Goal: Task Accomplishment & Management: Use online tool/utility

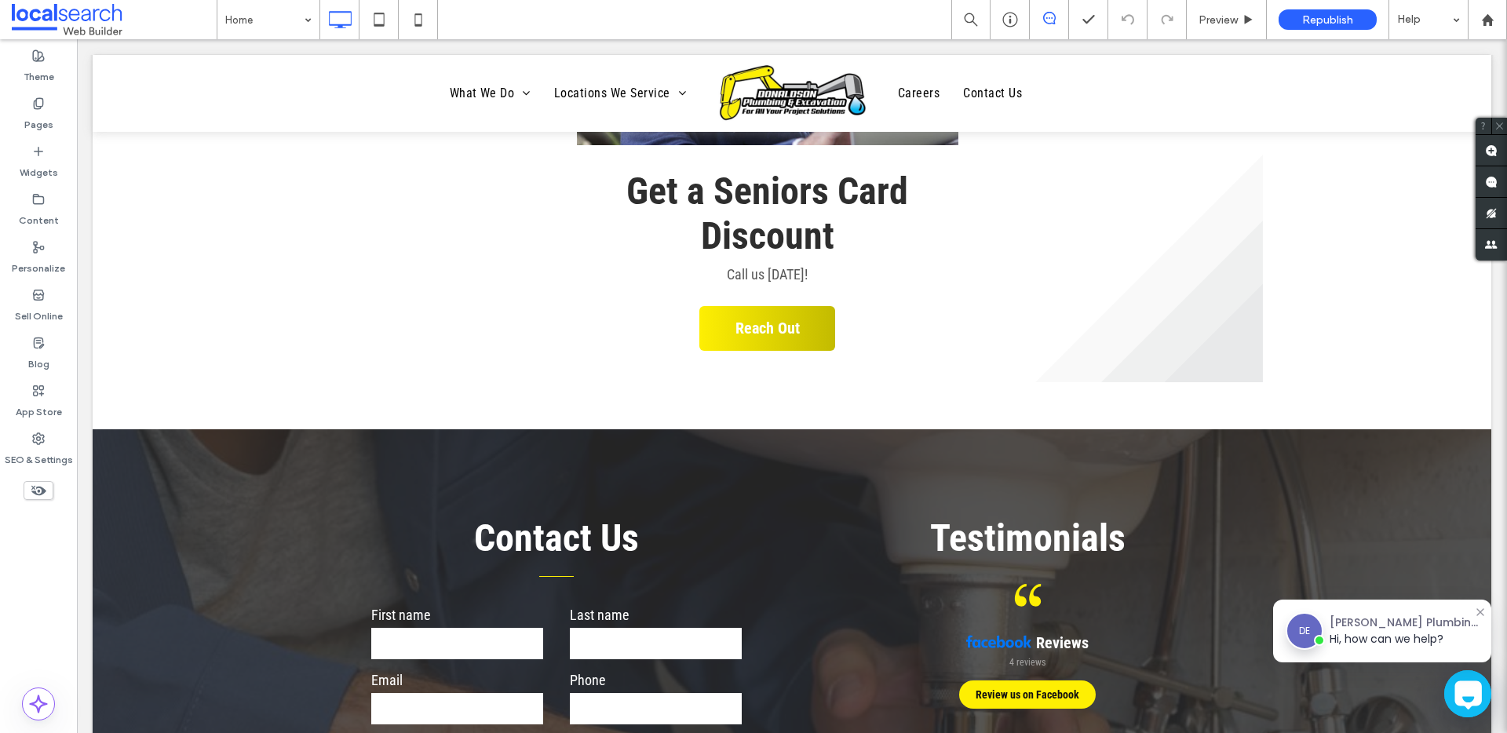
scroll to position [4345, 0]
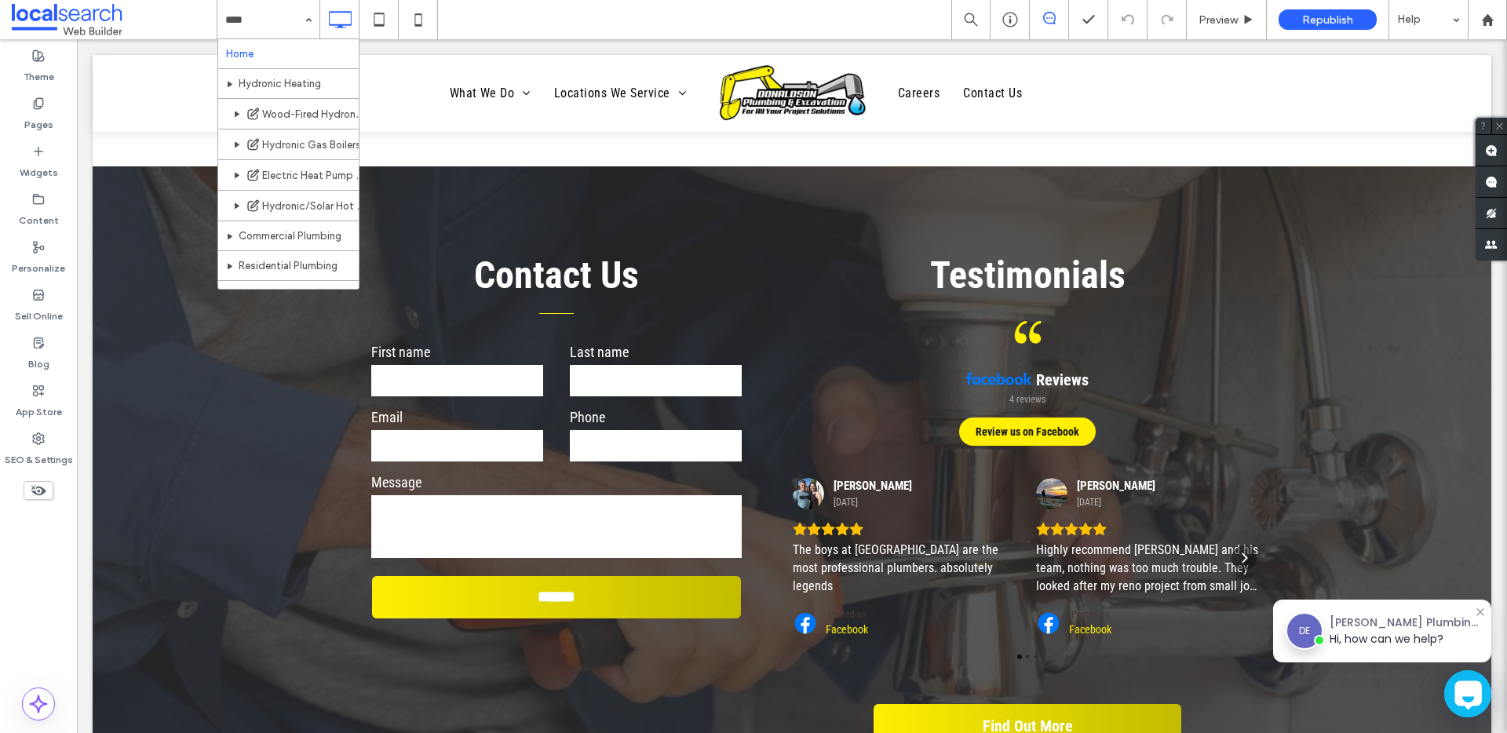
drag, startPoint x: 267, startPoint y: 78, endPoint x: 268, endPoint y: 97, distance: 18.9
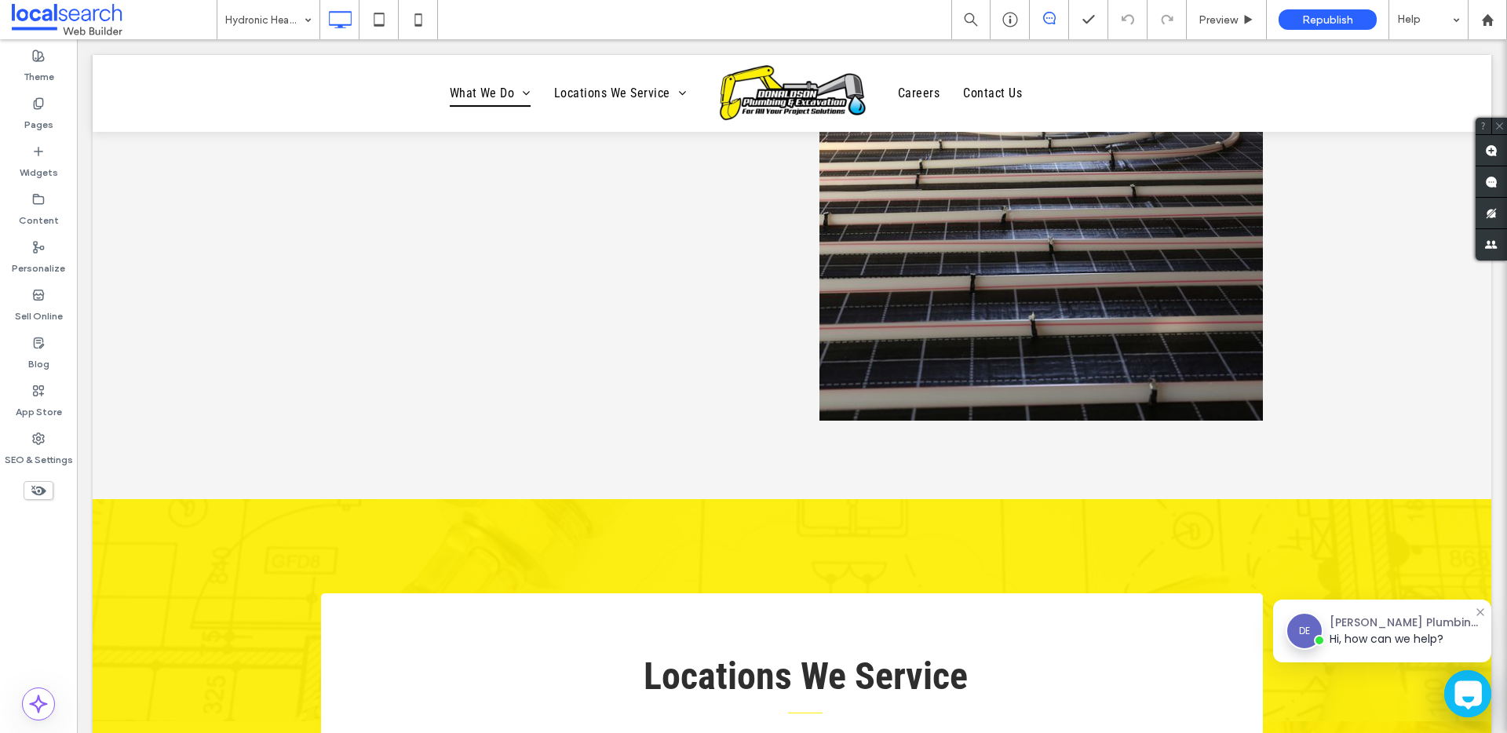
scroll to position [3766, 0]
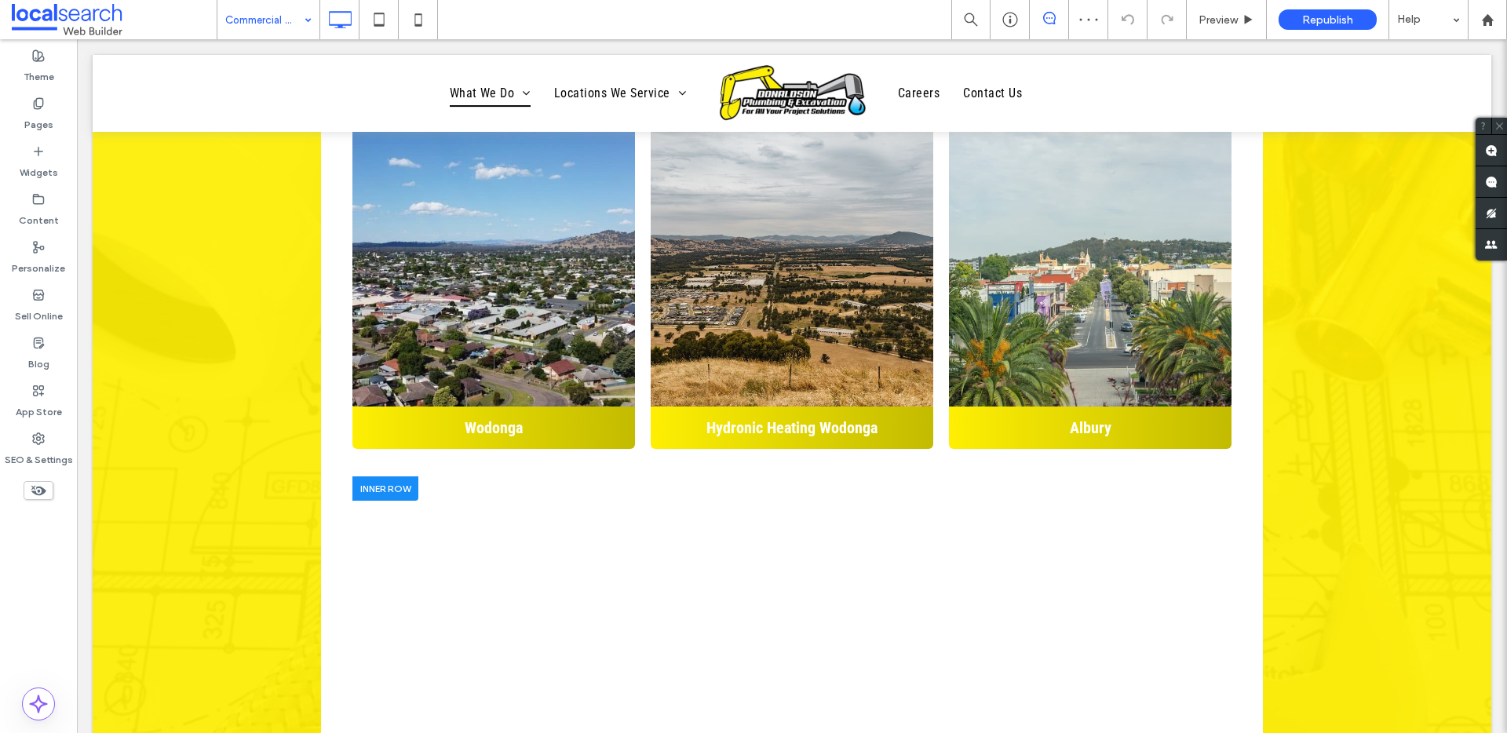
scroll to position [2463, 0]
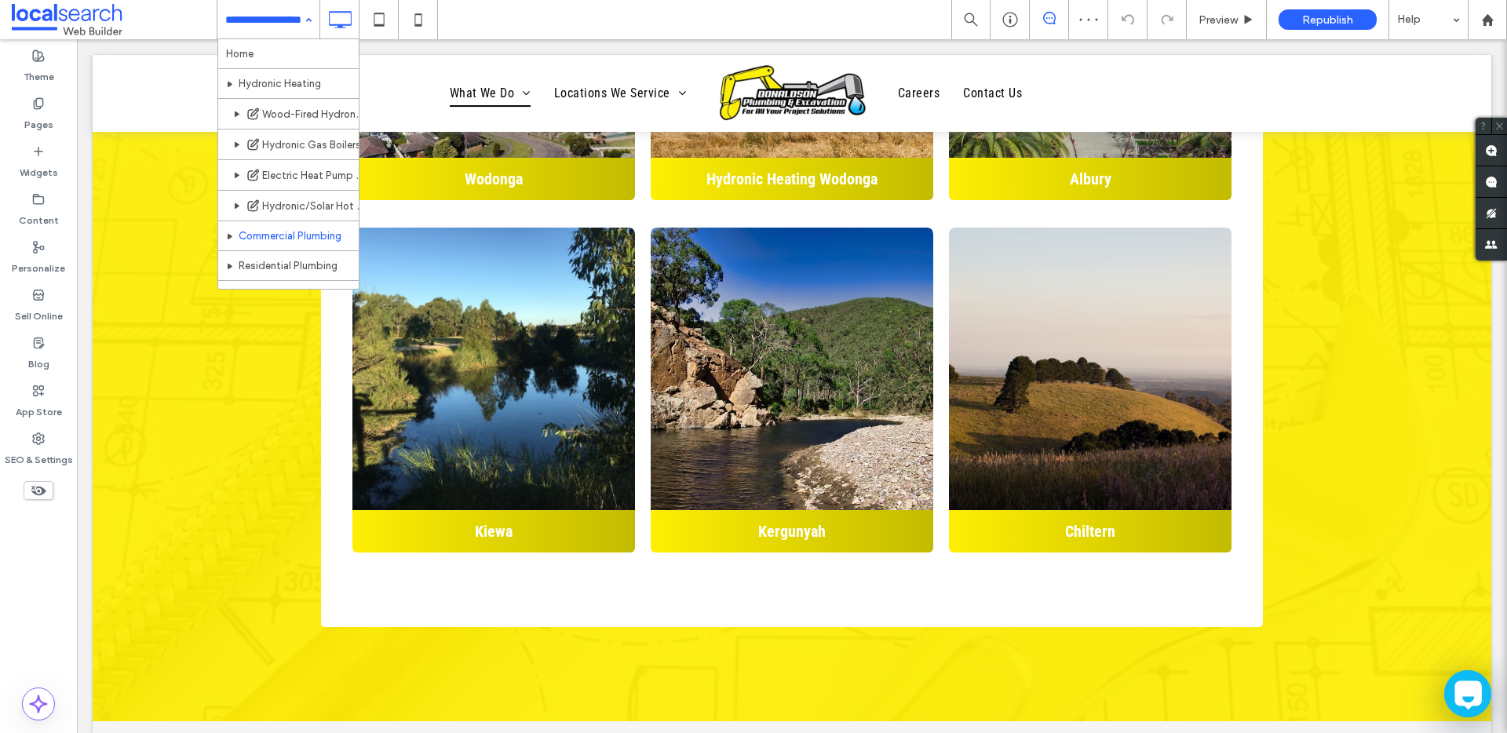
click at [273, 23] on input at bounding box center [264, 19] width 79 height 39
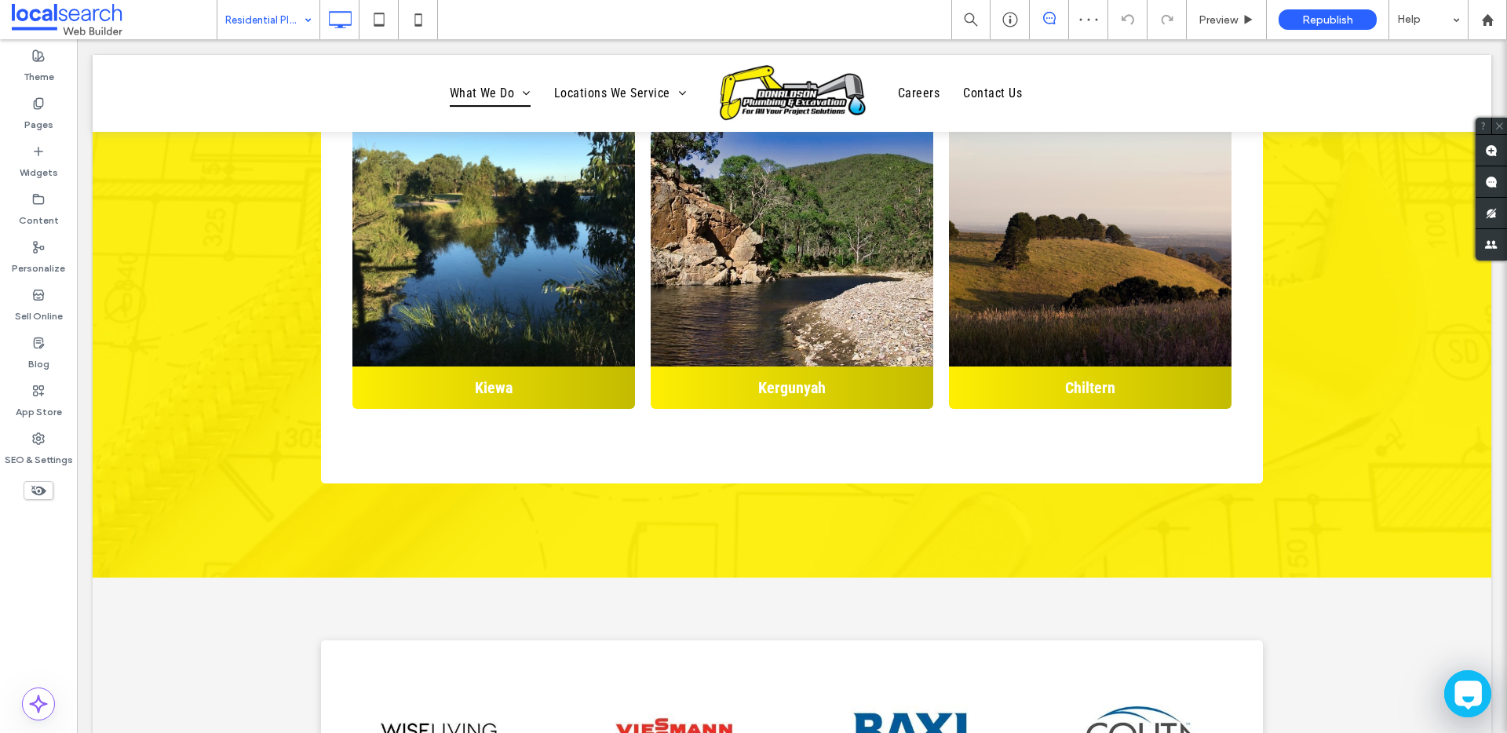
click at [313, 17] on div "Residential Plumbing" at bounding box center [268, 19] width 102 height 39
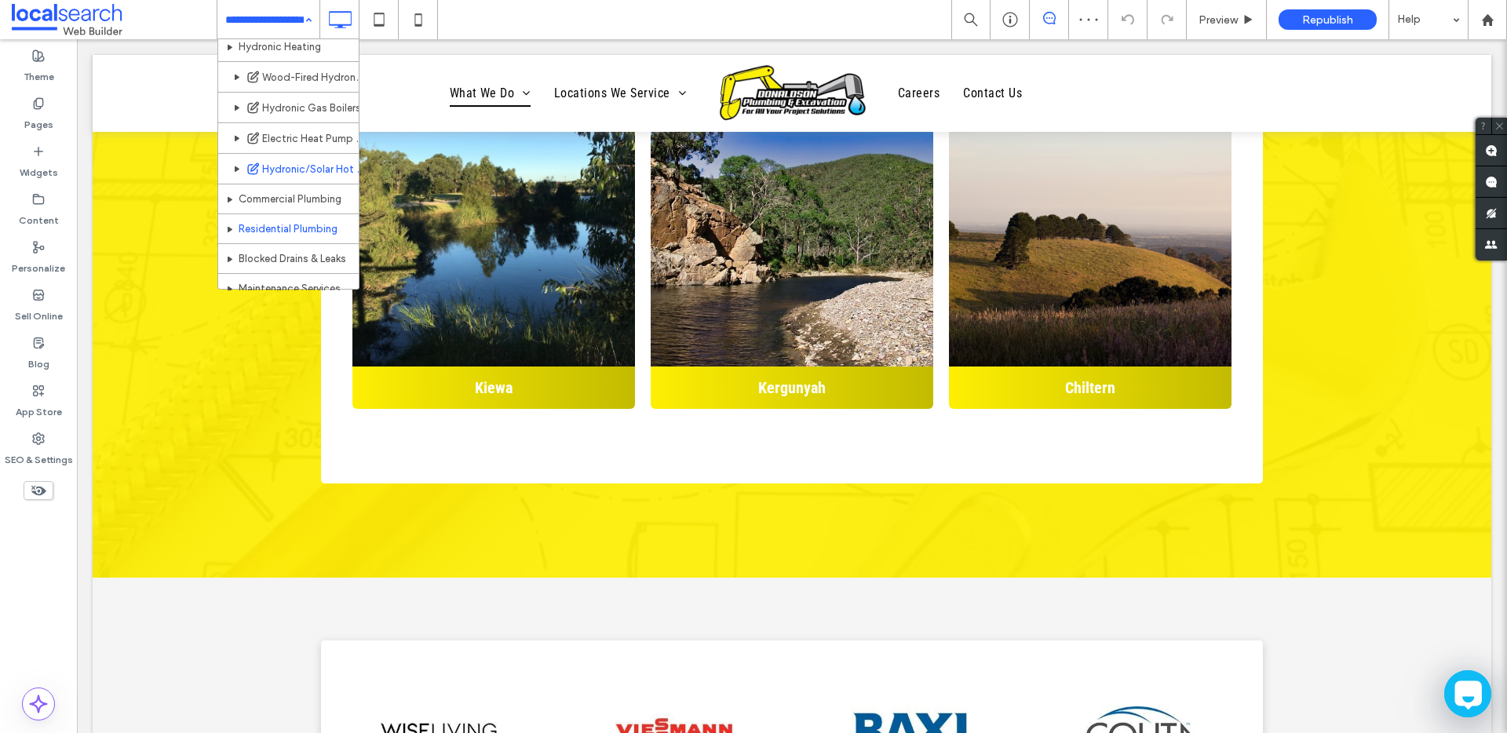
scroll to position [141, 0]
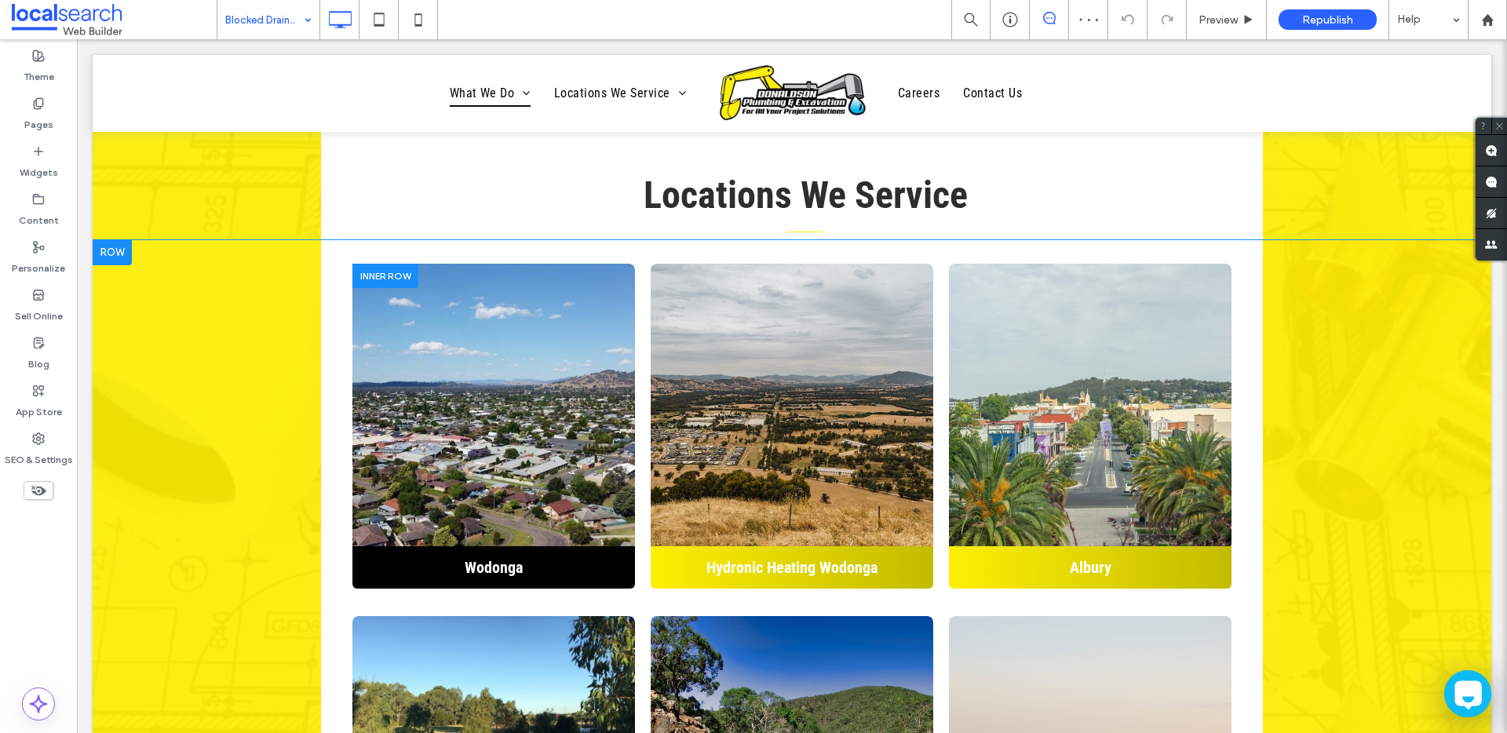
scroll to position [2334, 0]
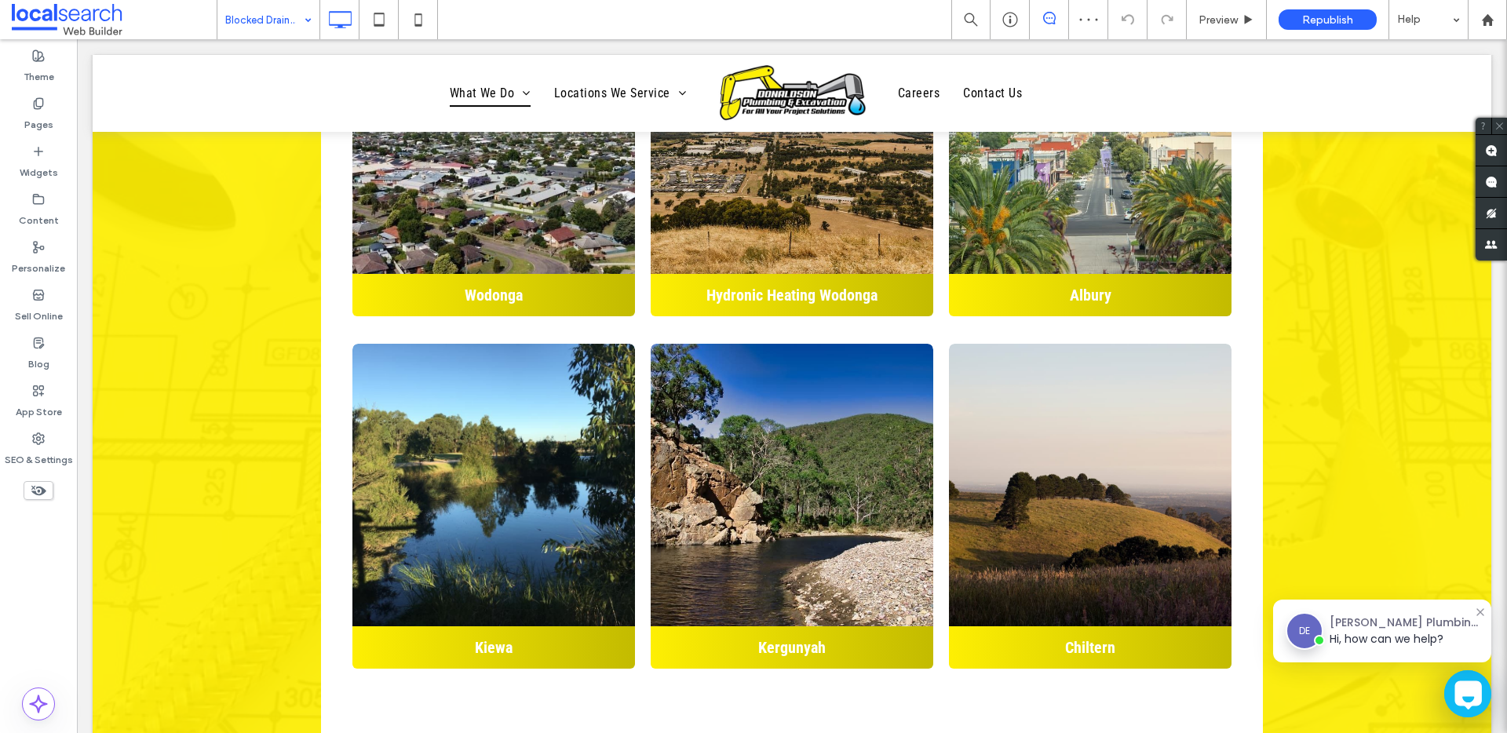
click at [299, 31] on div "Blocked Drains & Leaks" at bounding box center [268, 19] width 102 height 39
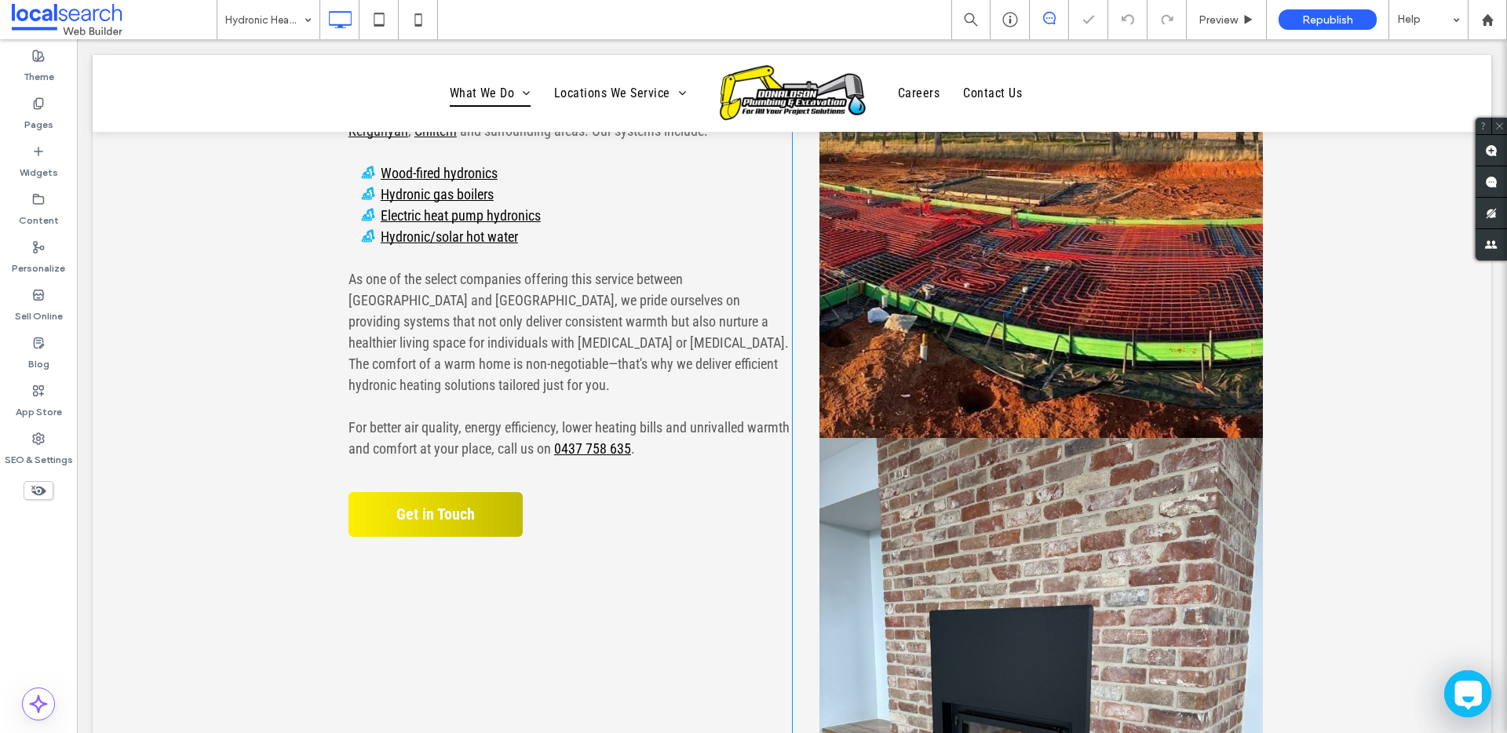
scroll to position [912, 0]
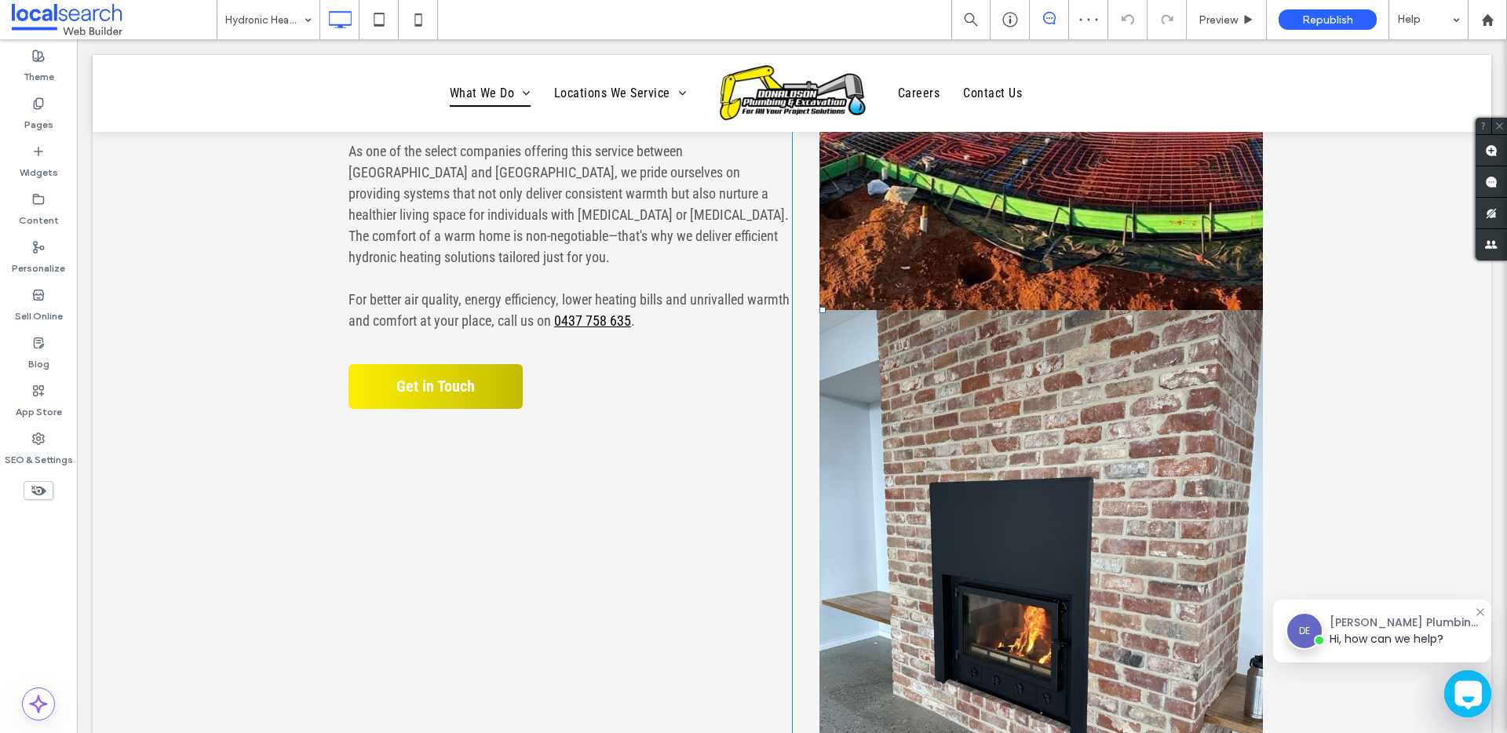
click at [999, 384] on link at bounding box center [1042, 562] width 444 height 505
drag, startPoint x: 38, startPoint y: 440, endPoint x: 60, endPoint y: 445, distance: 22.5
click at [38, 440] on use at bounding box center [38, 438] width 11 height 11
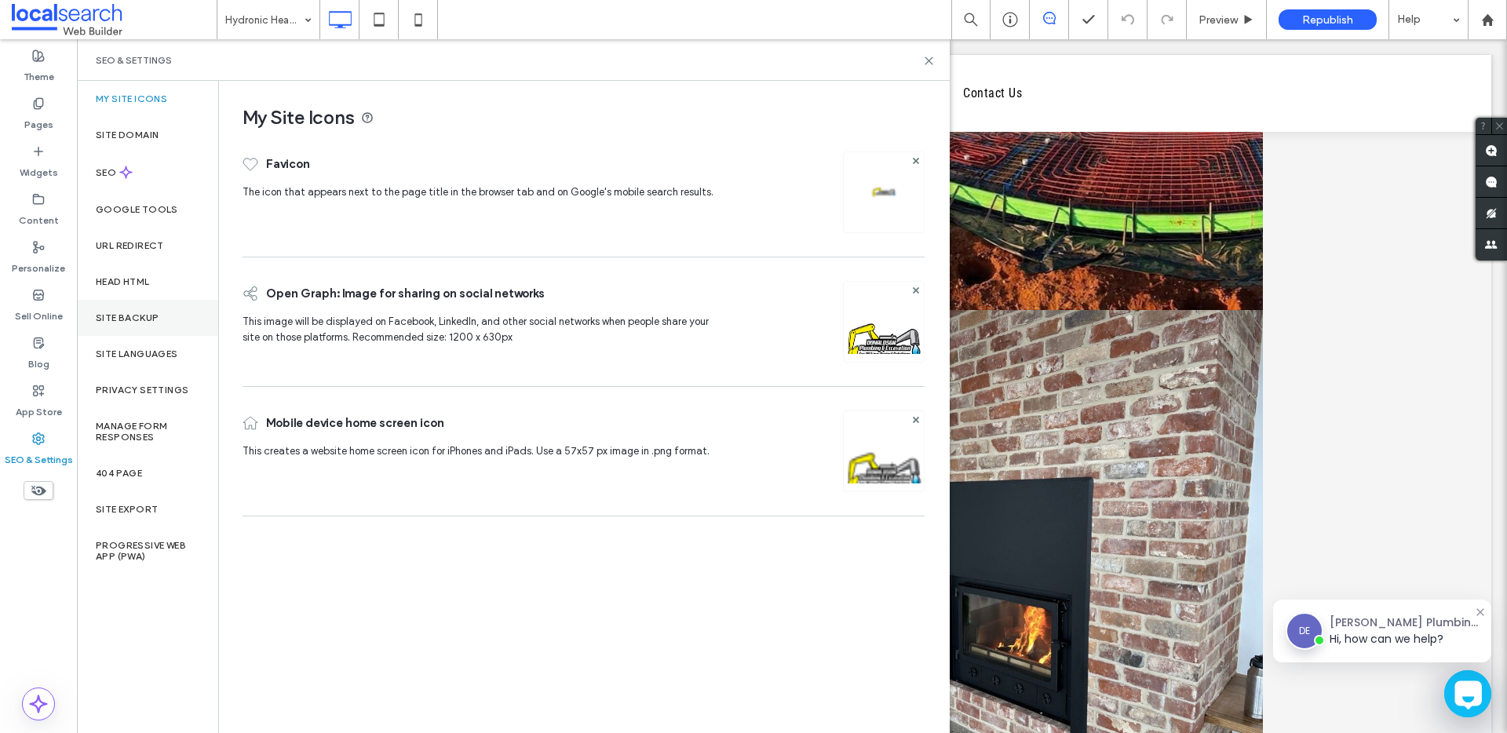
drag, startPoint x: 141, startPoint y: 316, endPoint x: 195, endPoint y: 334, distance: 56.4
click at [141, 316] on label "Site Backup" at bounding box center [127, 317] width 63 height 11
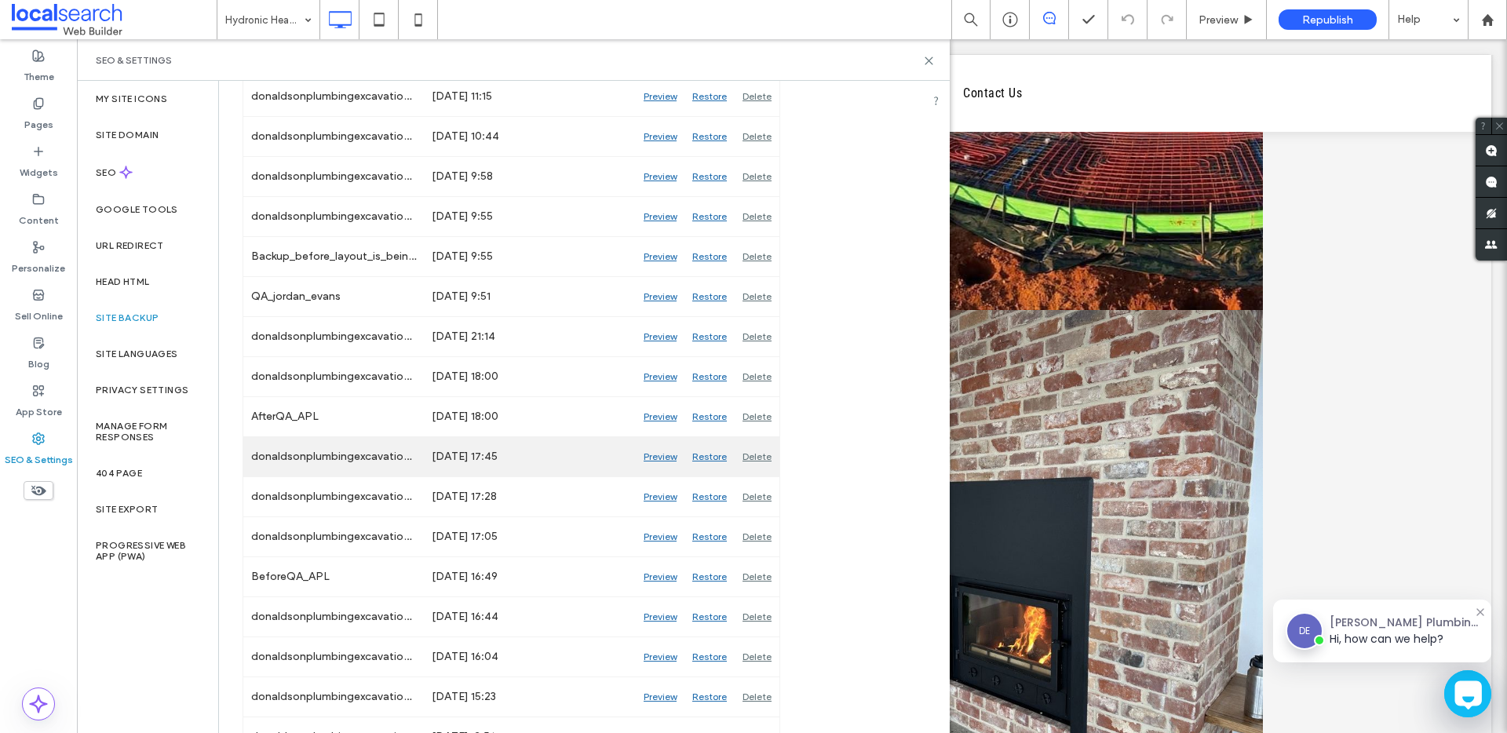
scroll to position [1434, 0]
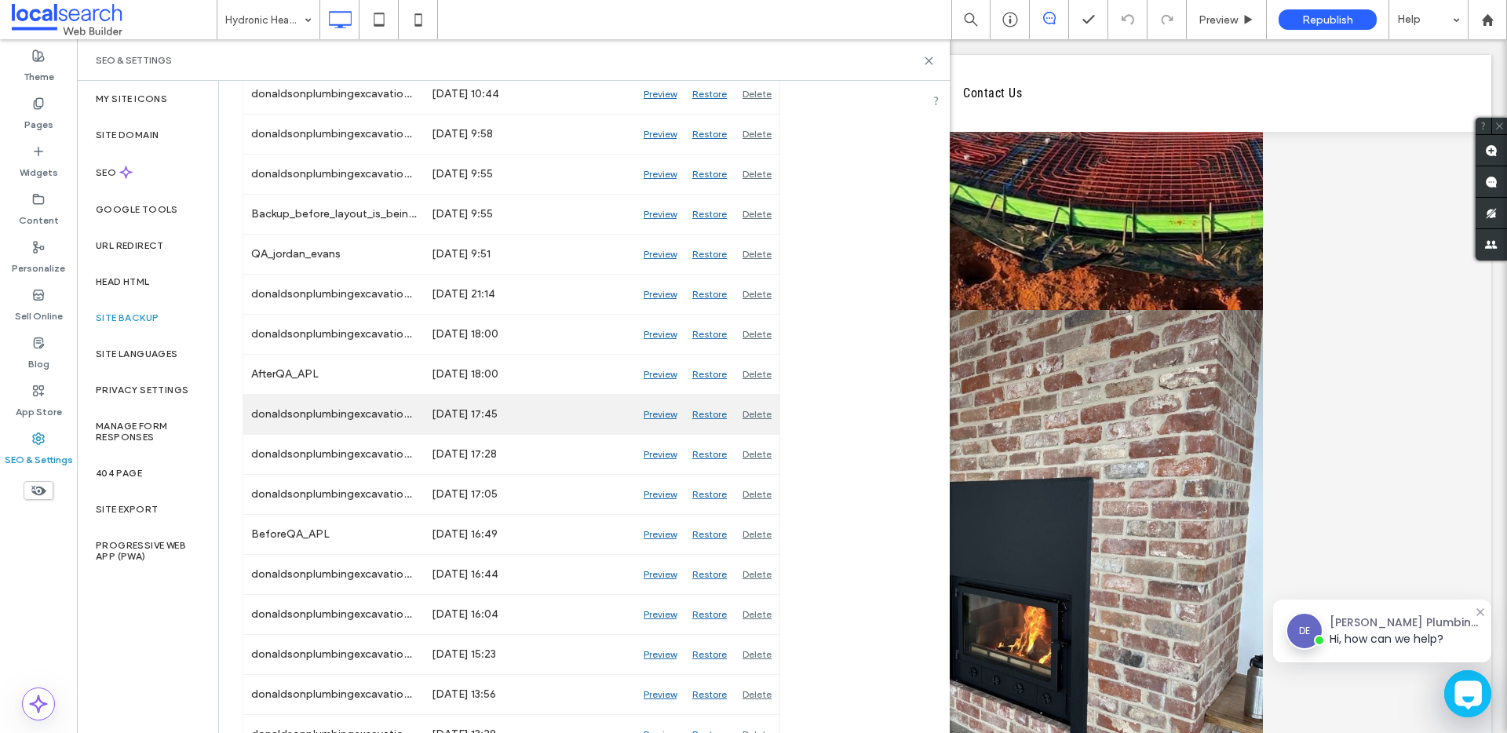
click at [647, 416] on div "Preview" at bounding box center [660, 414] width 49 height 39
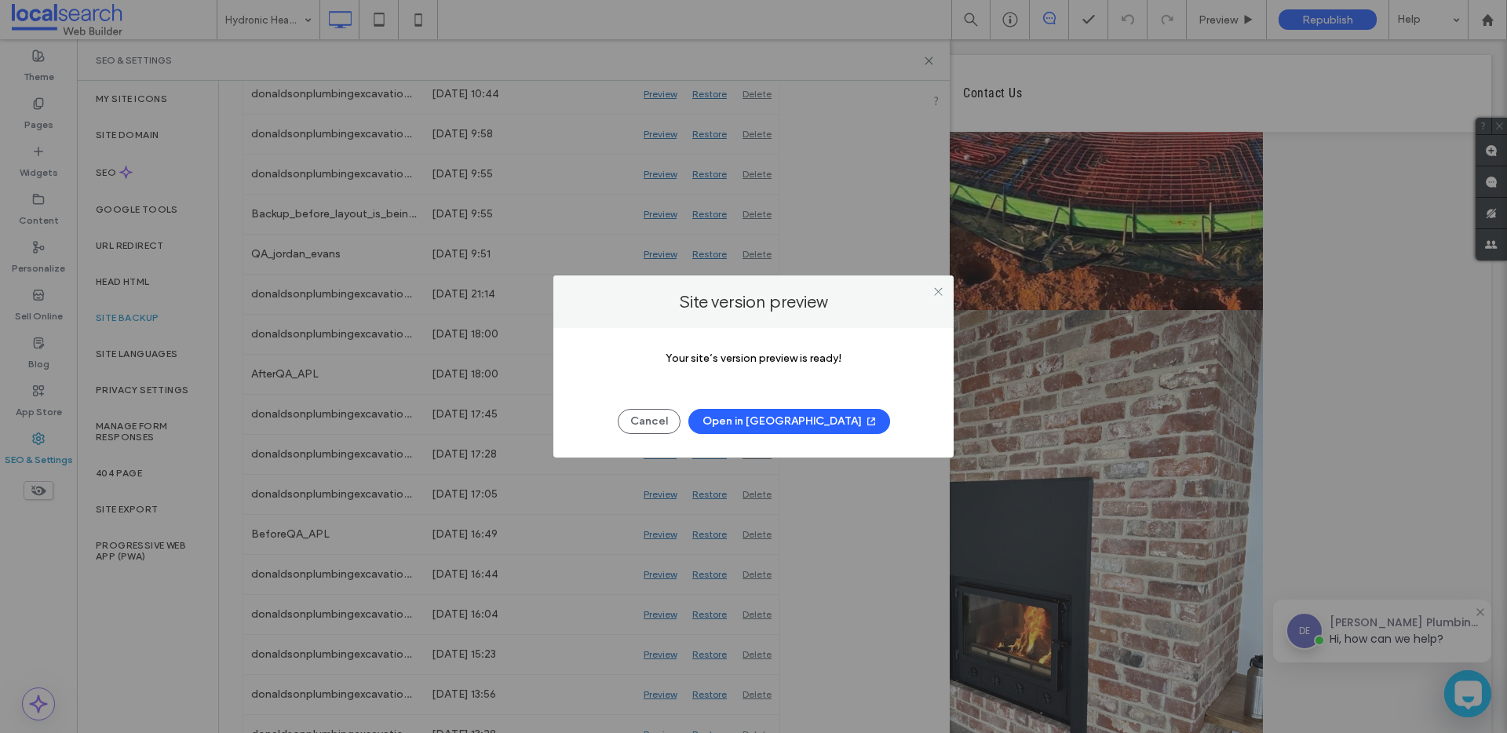
click at [758, 422] on button "Open in [GEOGRAPHIC_DATA]" at bounding box center [790, 421] width 202 height 25
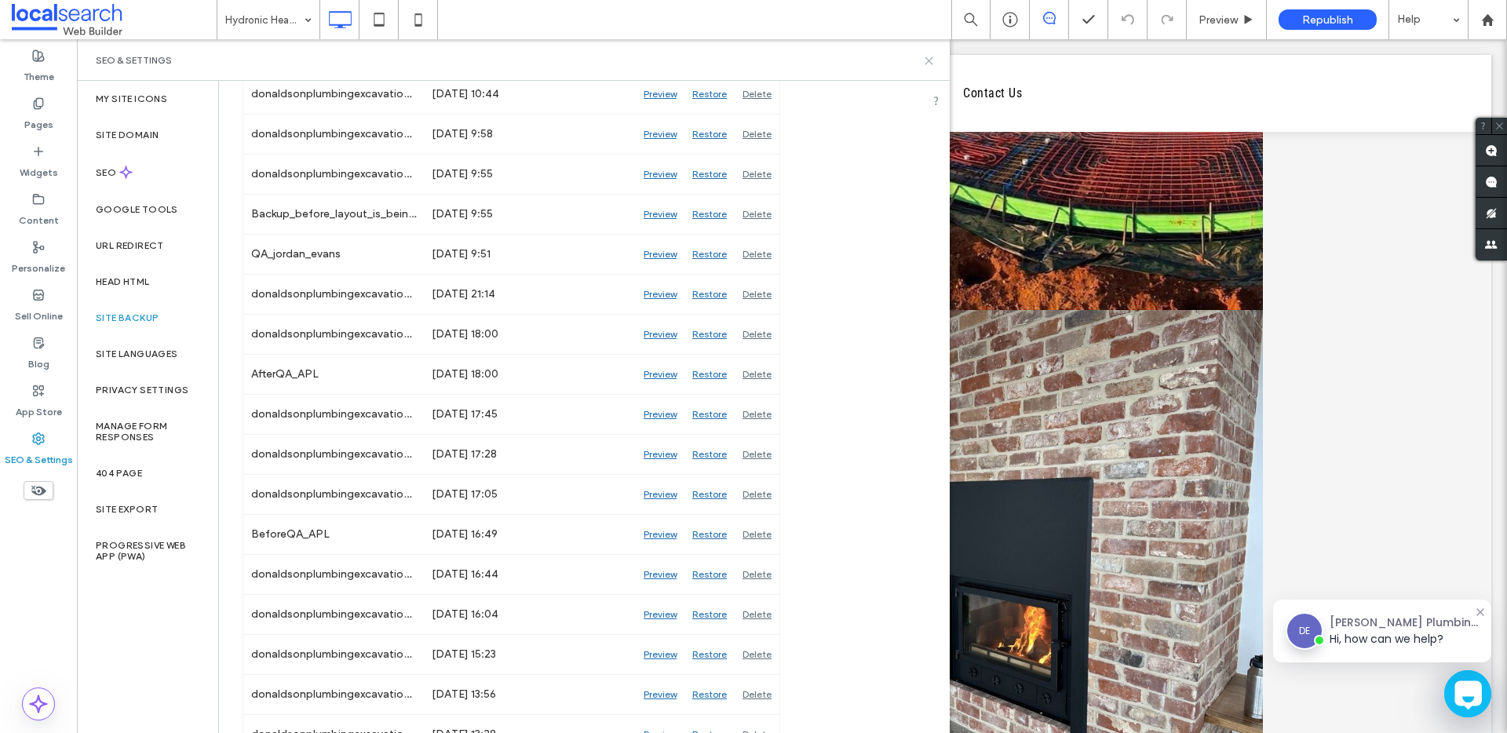
click at [928, 64] on icon at bounding box center [929, 61] width 12 height 12
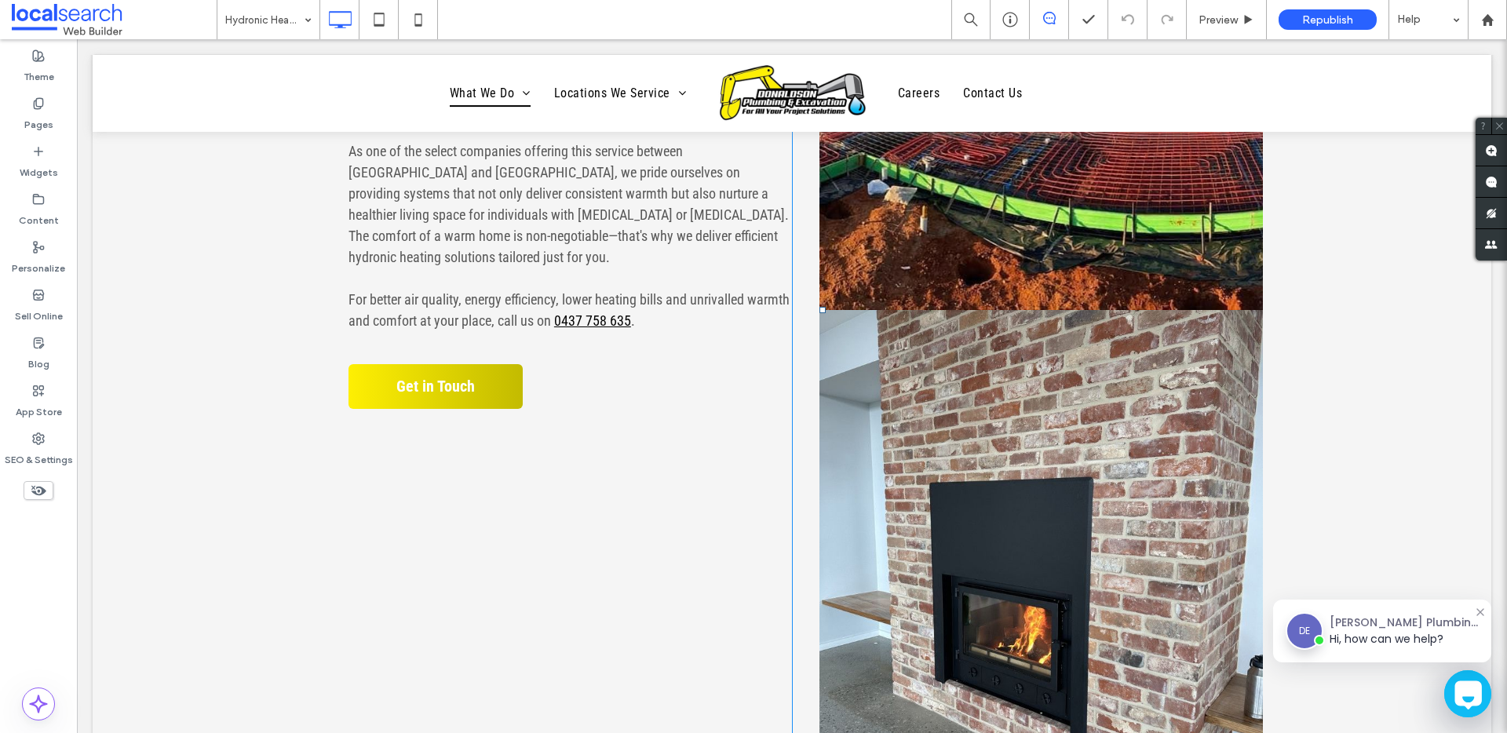
click at [969, 429] on link at bounding box center [1042, 562] width 444 height 505
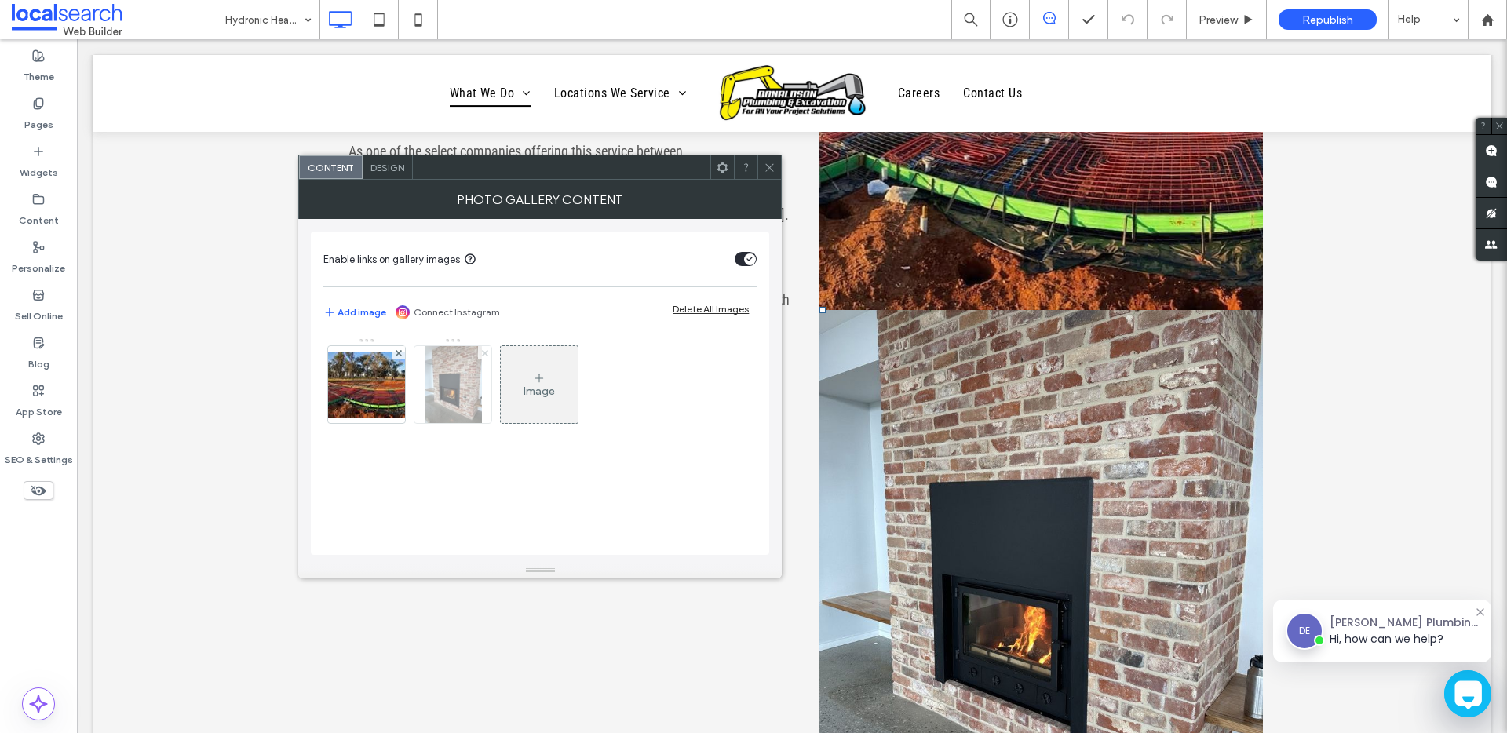
click at [485, 353] on use at bounding box center [485, 352] width 6 height 6
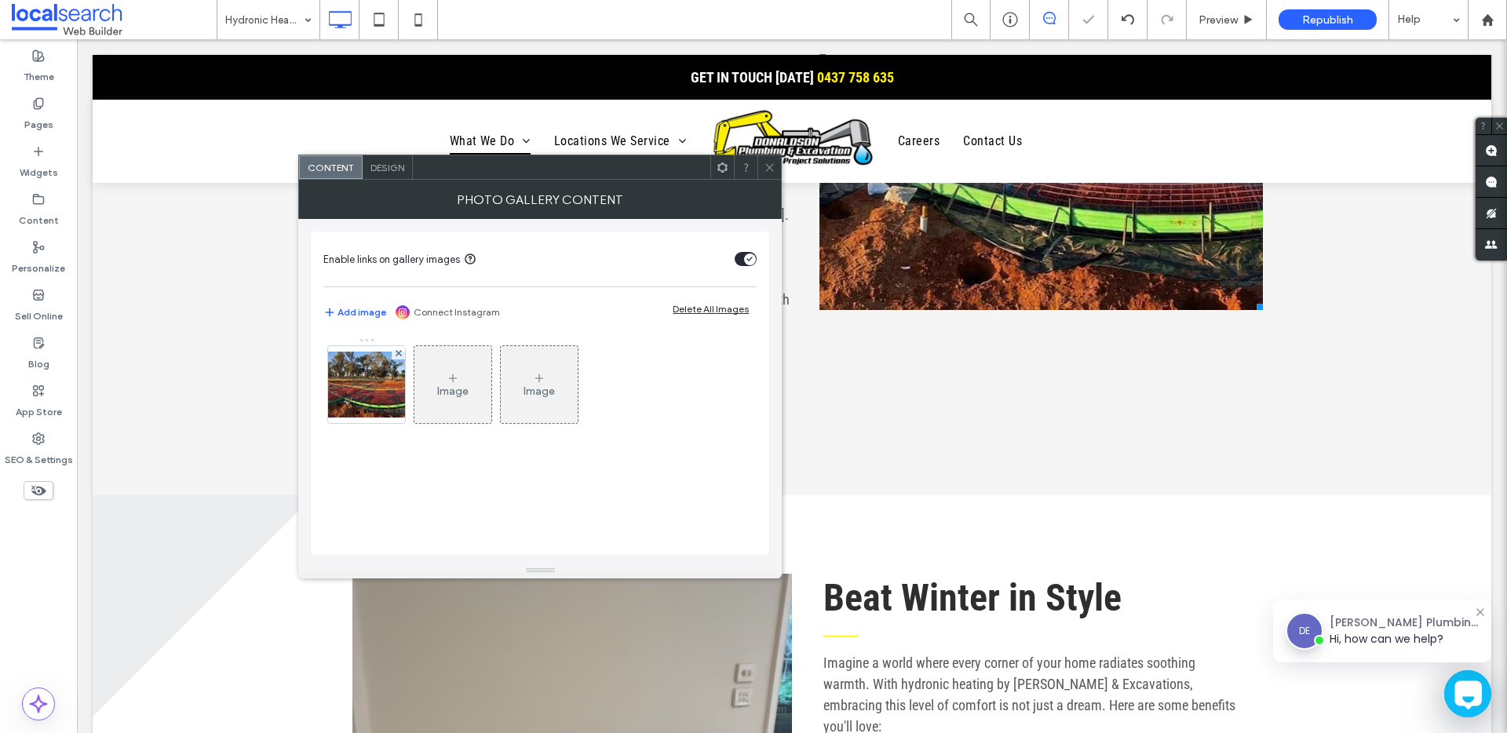
drag, startPoint x: 766, startPoint y: 164, endPoint x: 760, endPoint y: 170, distance: 8.9
click at [766, 164] on use at bounding box center [770, 167] width 8 height 8
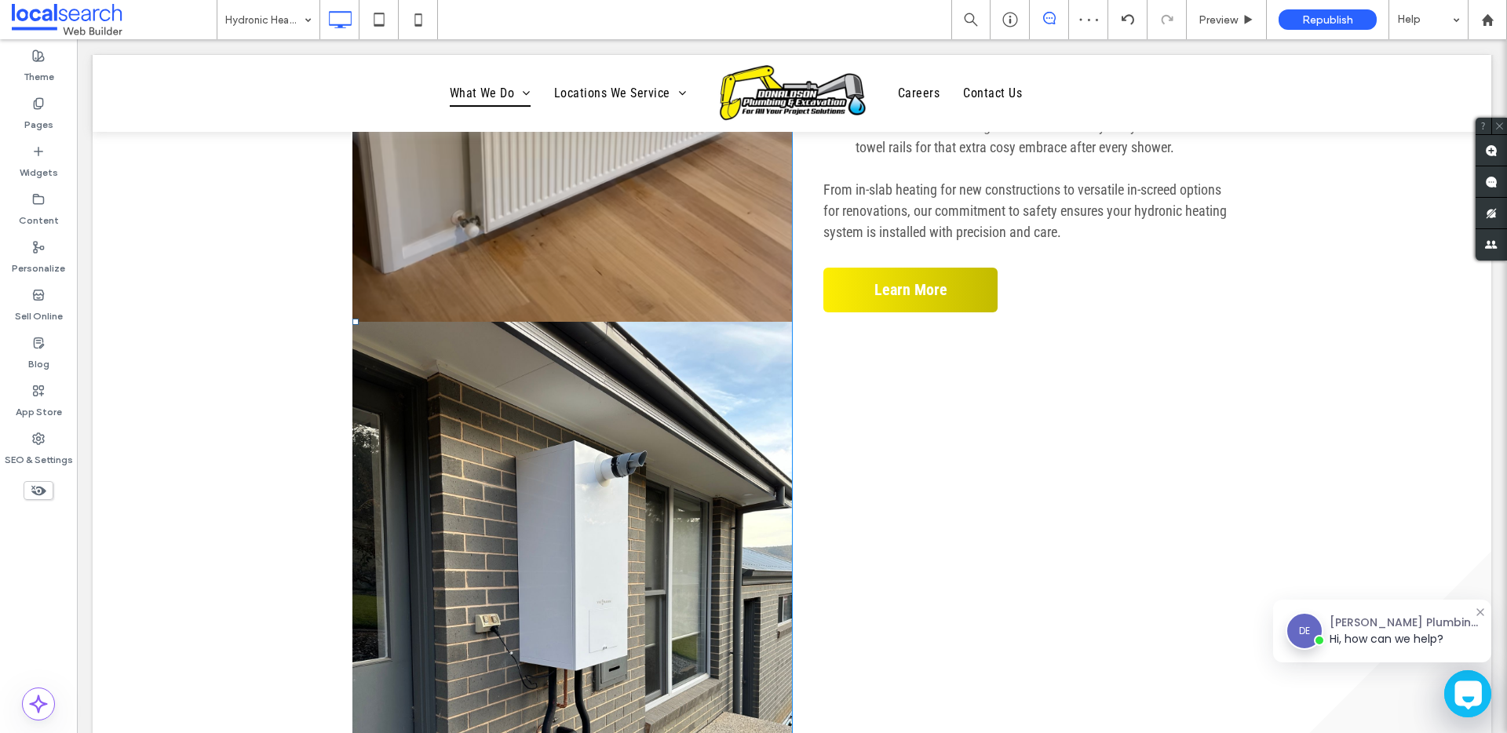
scroll to position [1740, 0]
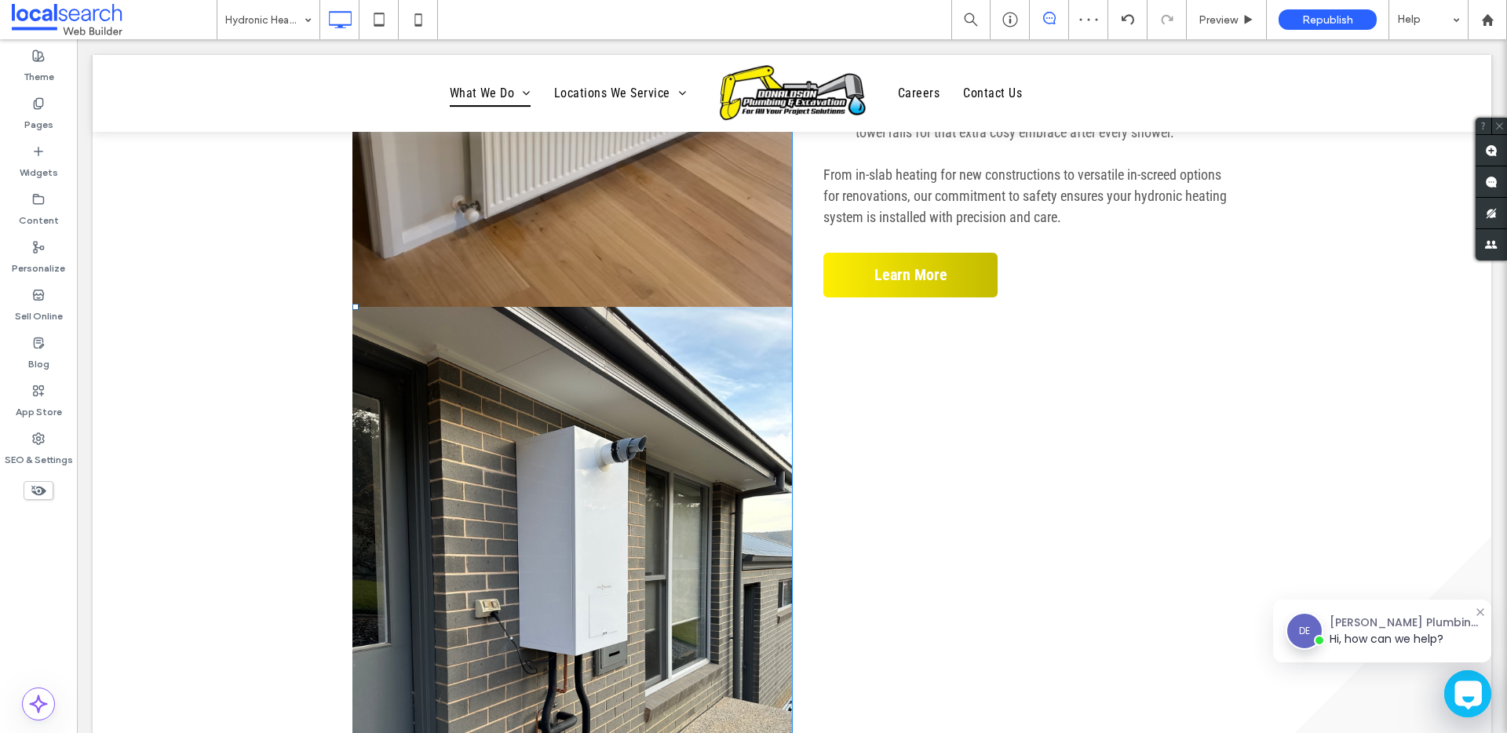
click at [637, 267] on link at bounding box center [573, 26] width 440 height 561
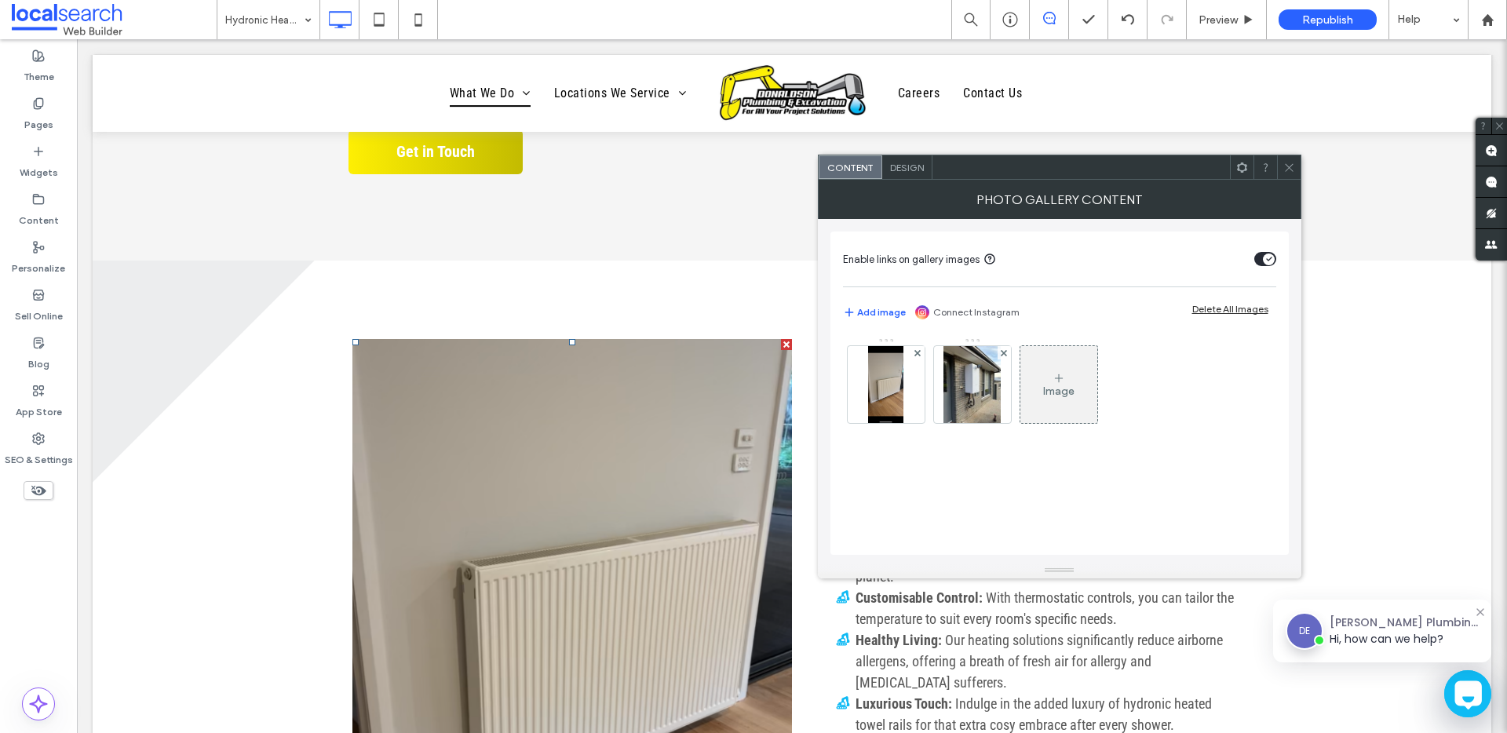
scroll to position [1110, 0]
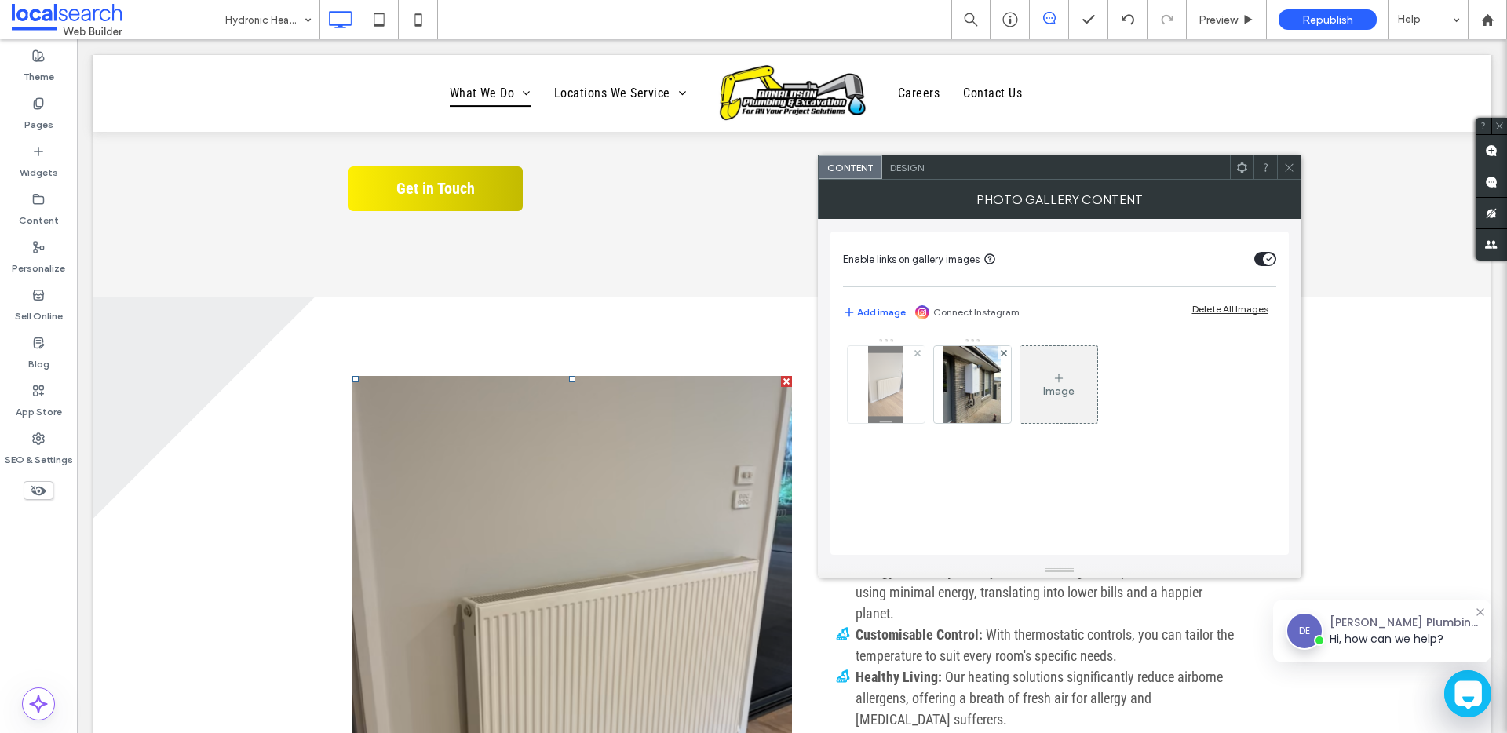
click at [922, 354] on div at bounding box center [917, 352] width 13 height 13
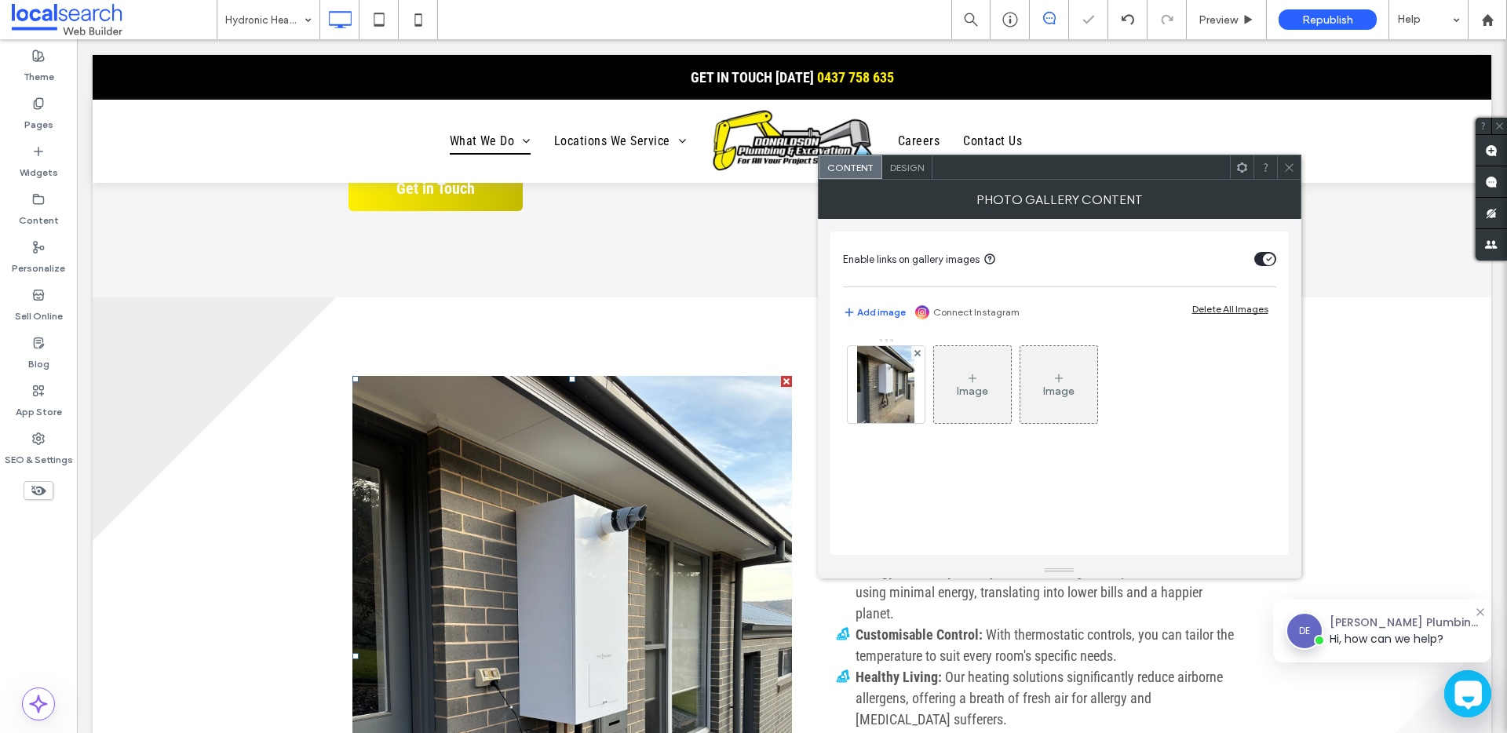
click at [1295, 164] on icon at bounding box center [1290, 168] width 12 height 12
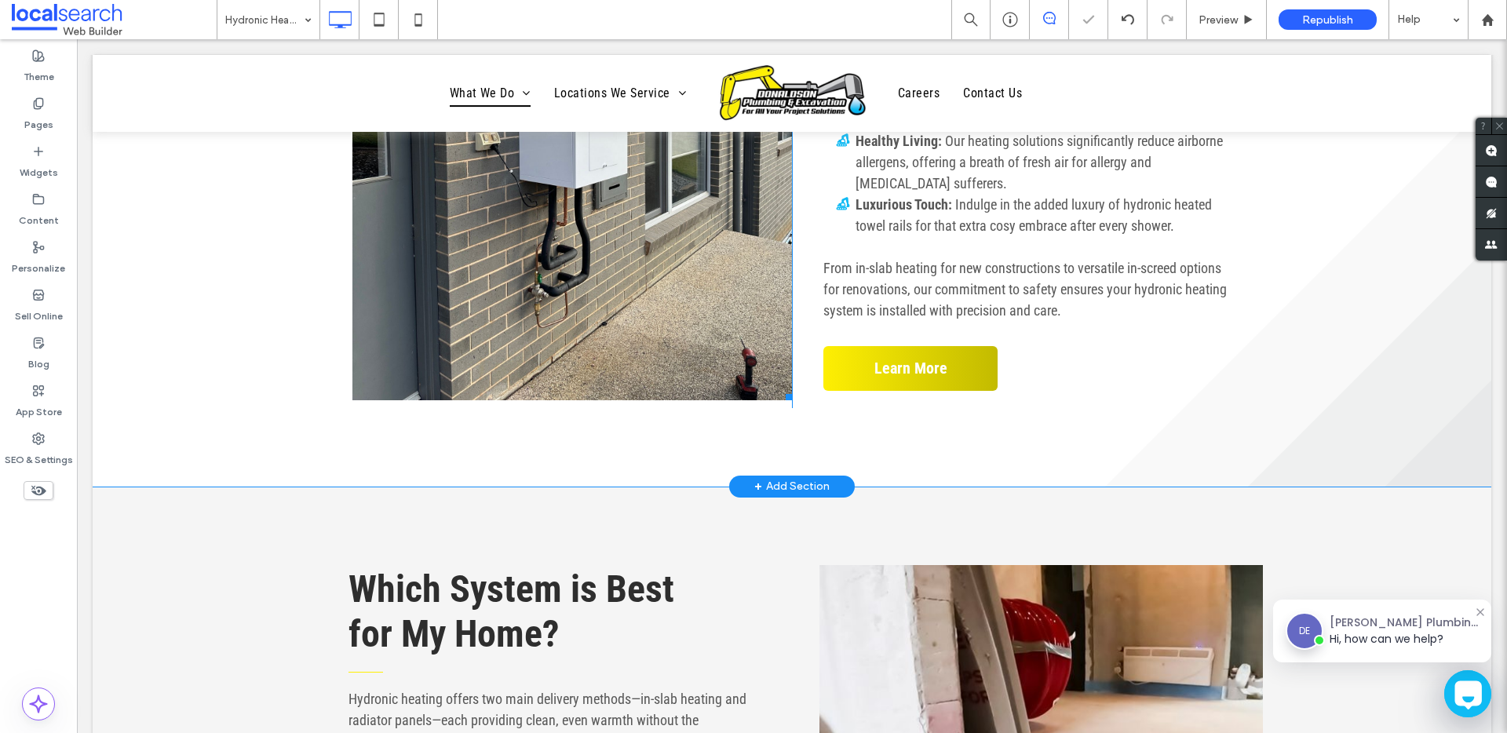
scroll to position [2168, 0]
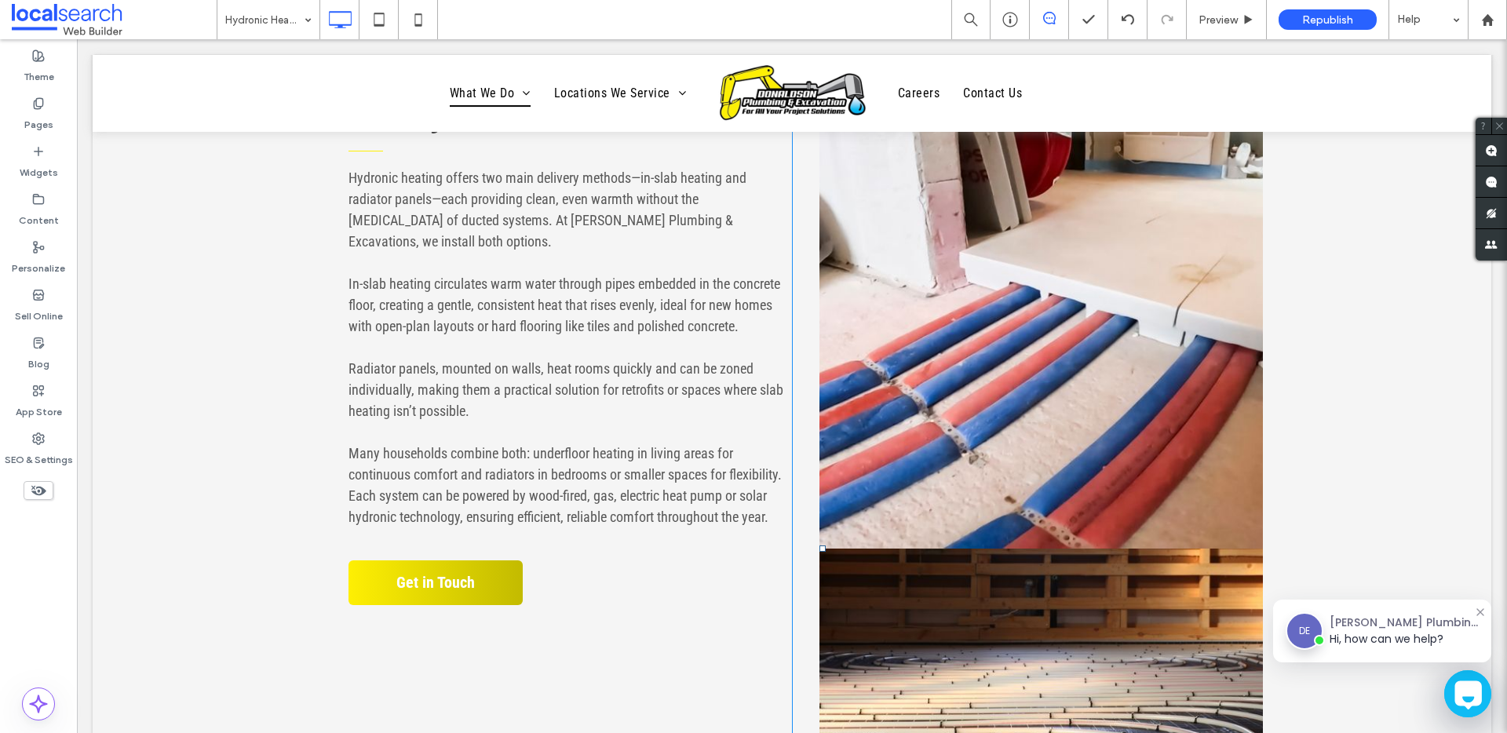
click at [1006, 323] on link at bounding box center [1042, 296] width 444 height 505
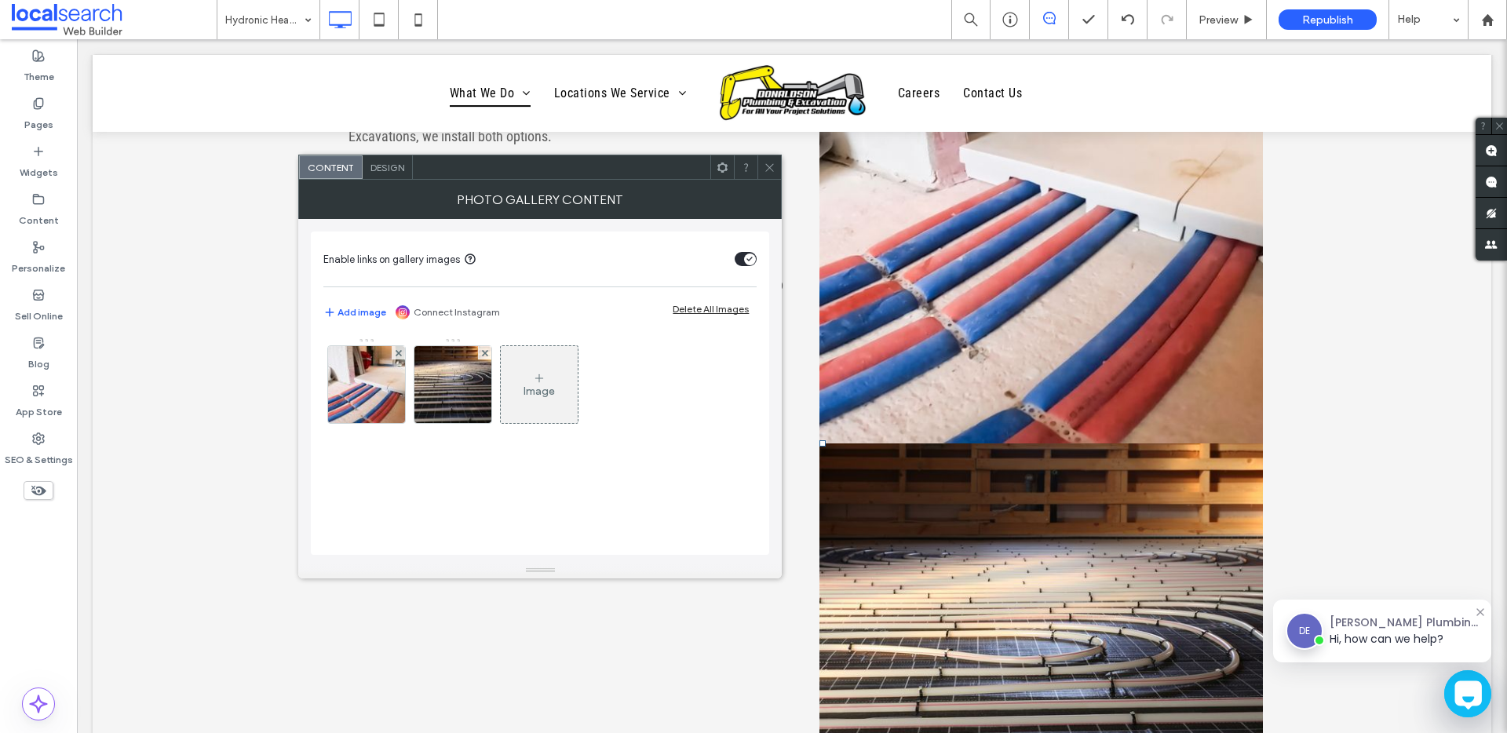
scroll to position [2485, 0]
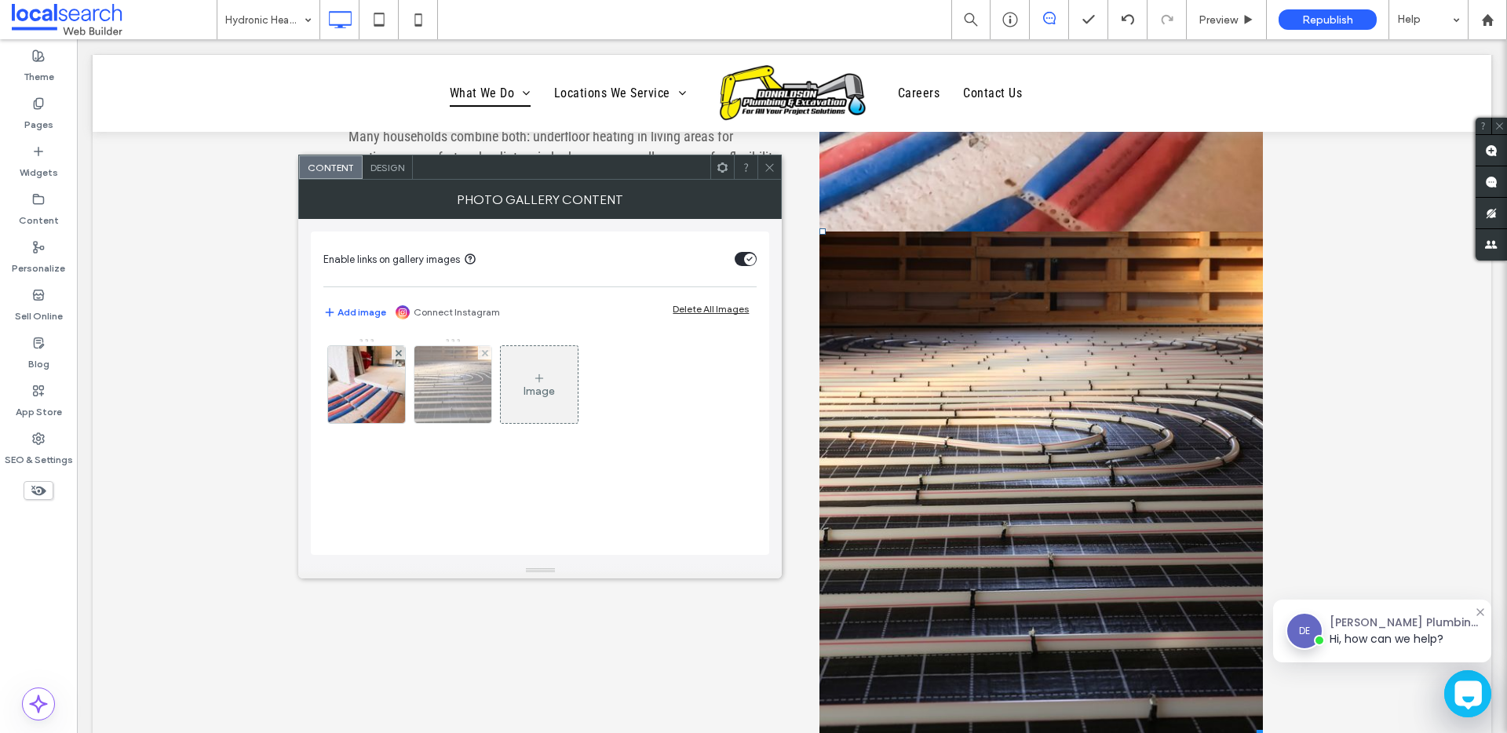
click at [472, 404] on img at bounding box center [453, 384] width 116 height 77
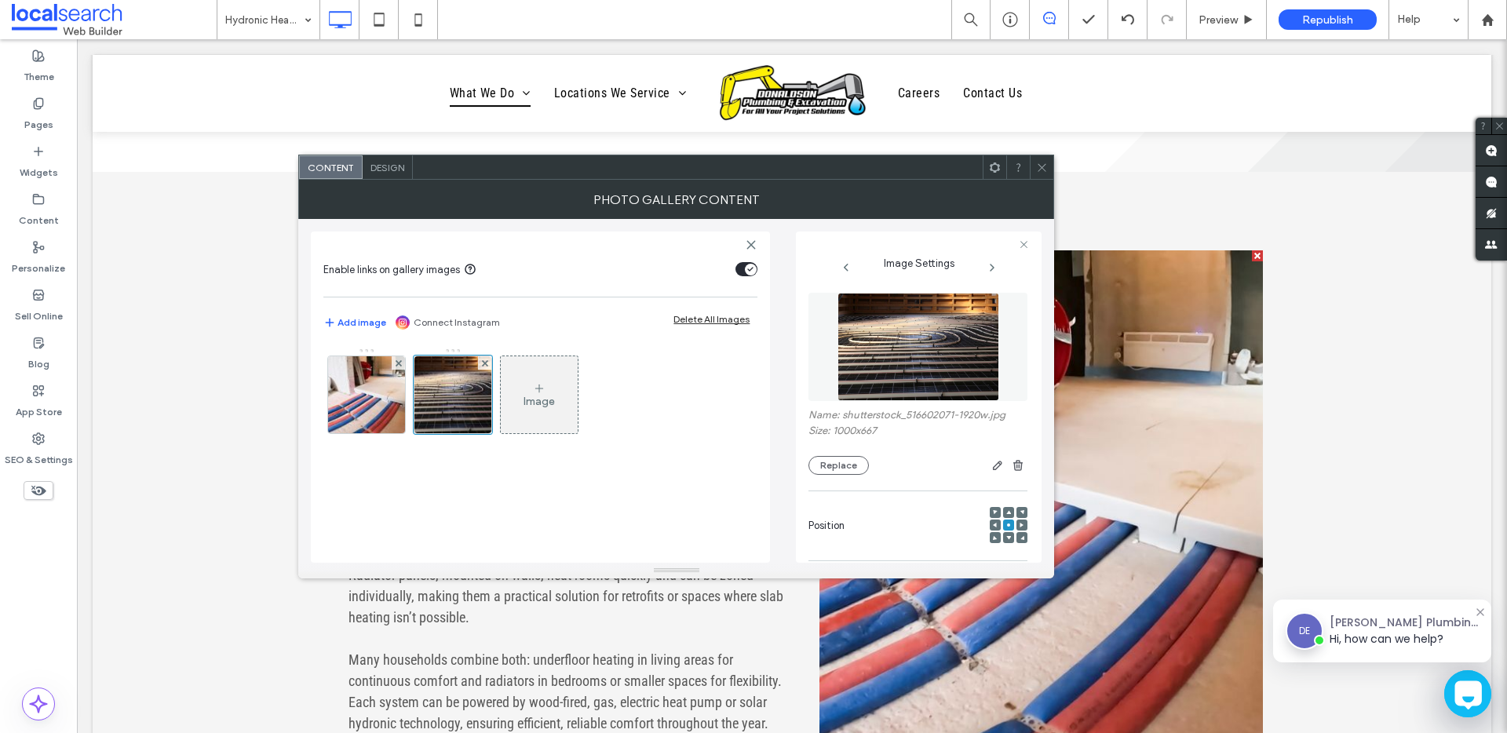
scroll to position [1767, 0]
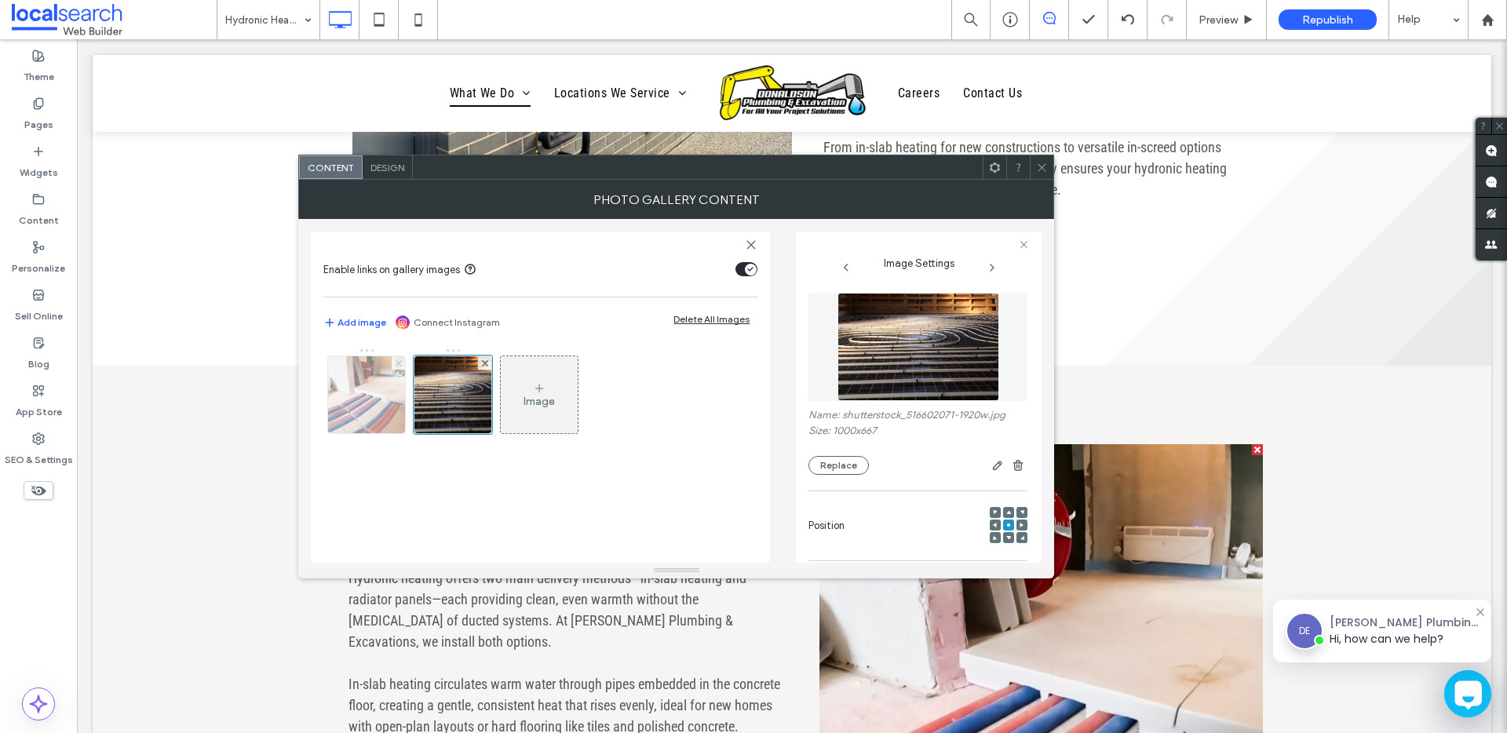
click at [400, 364] on use at bounding box center [399, 363] width 6 height 6
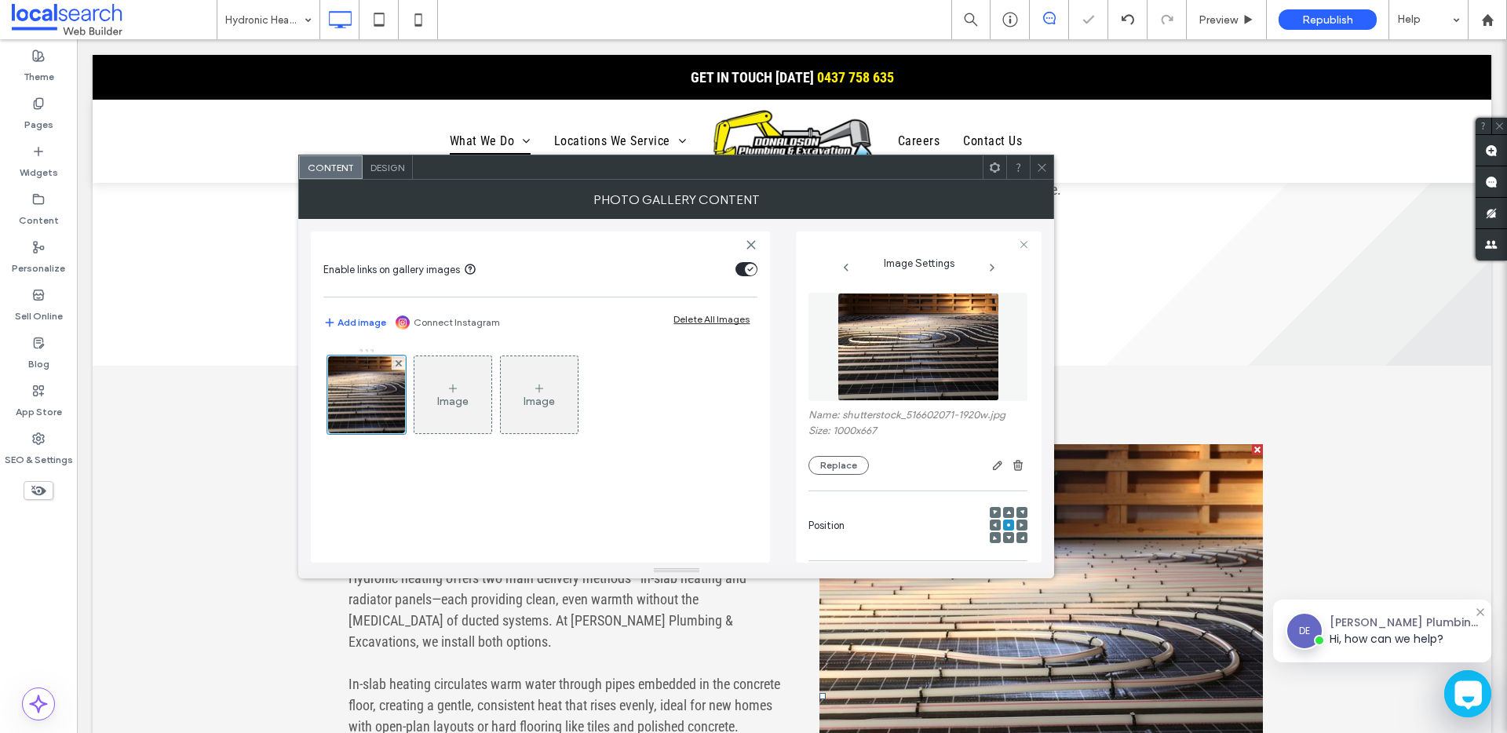
click at [1047, 166] on icon at bounding box center [1042, 168] width 12 height 12
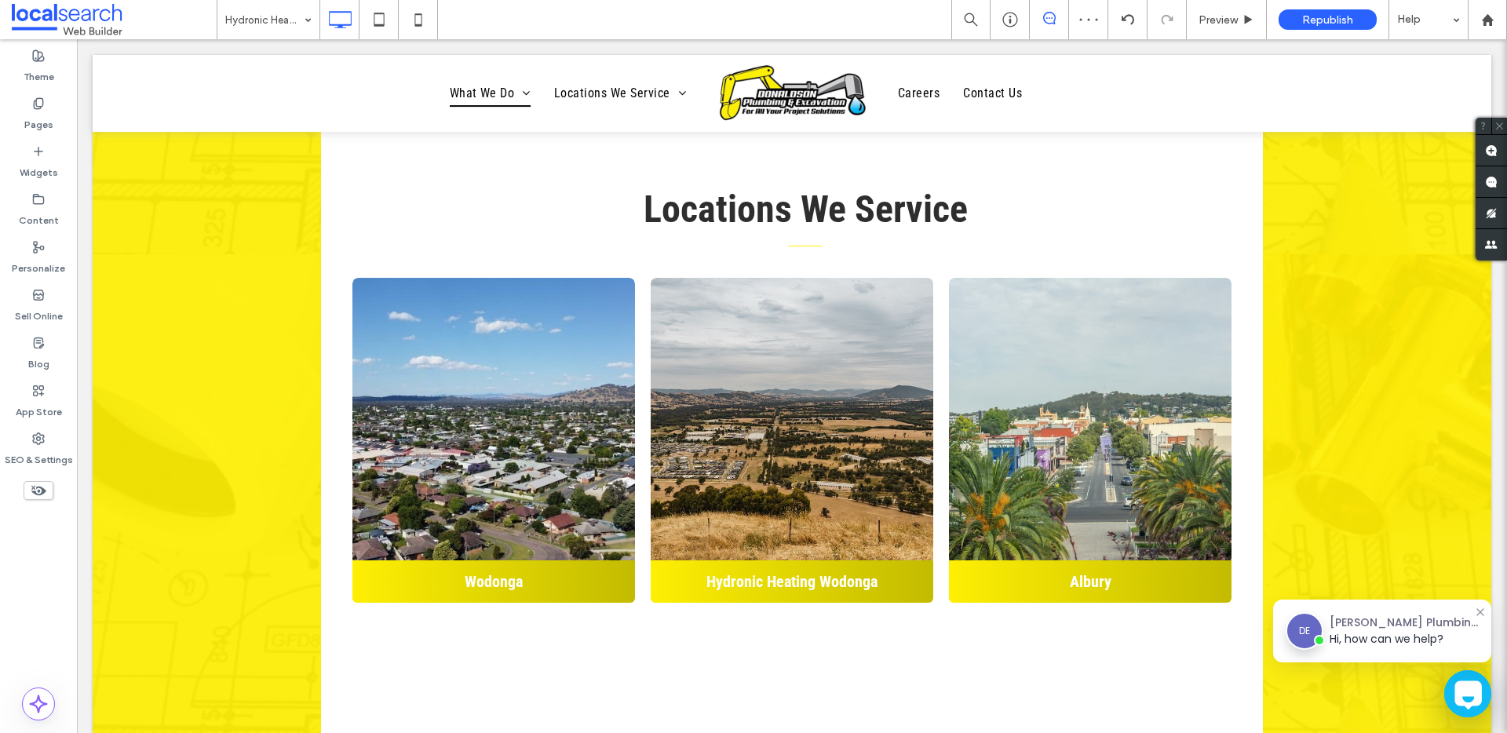
scroll to position [2828, 0]
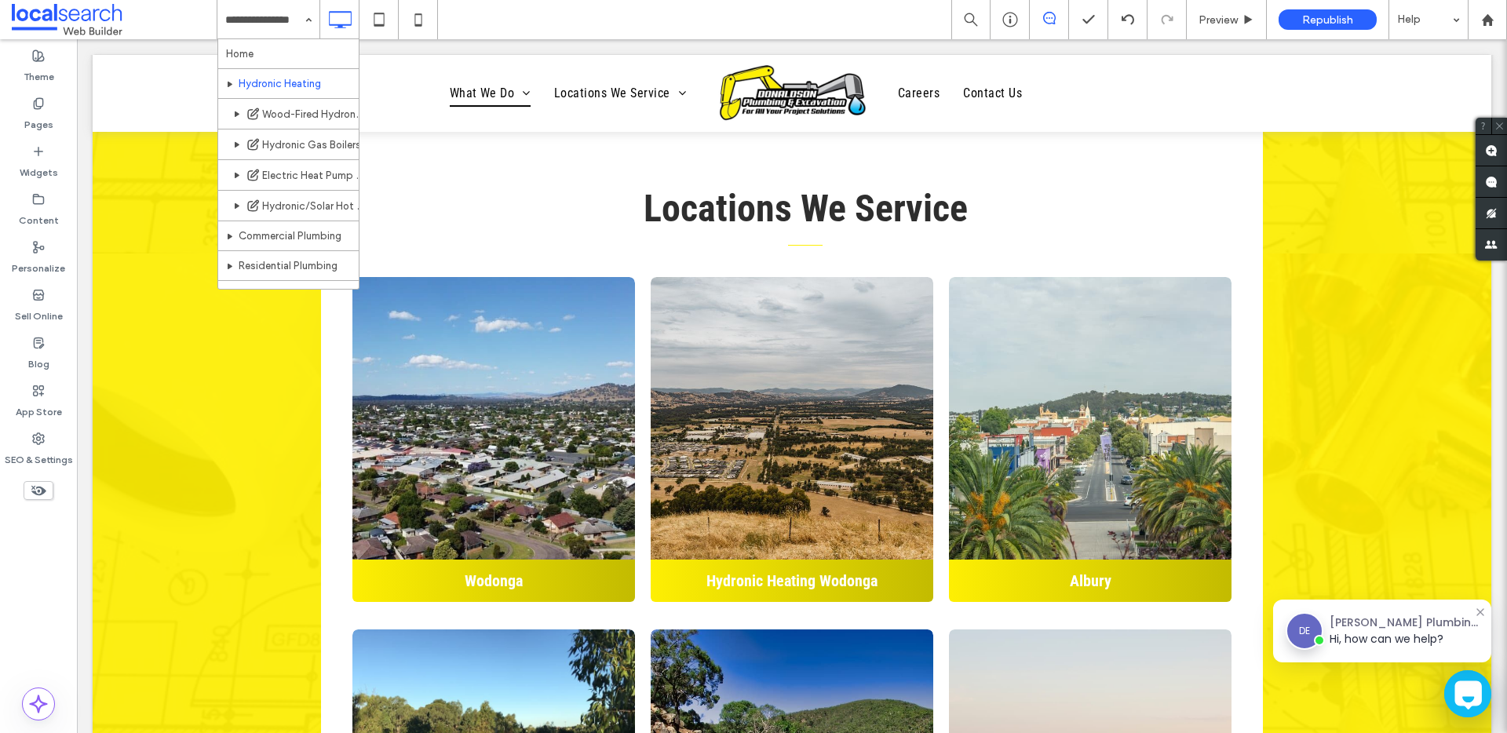
click at [308, 19] on div "Home Hydronic Heating Wood-Fired Hydronic Heating Hydronic Gas Boilers Electric…" at bounding box center [268, 19] width 102 height 39
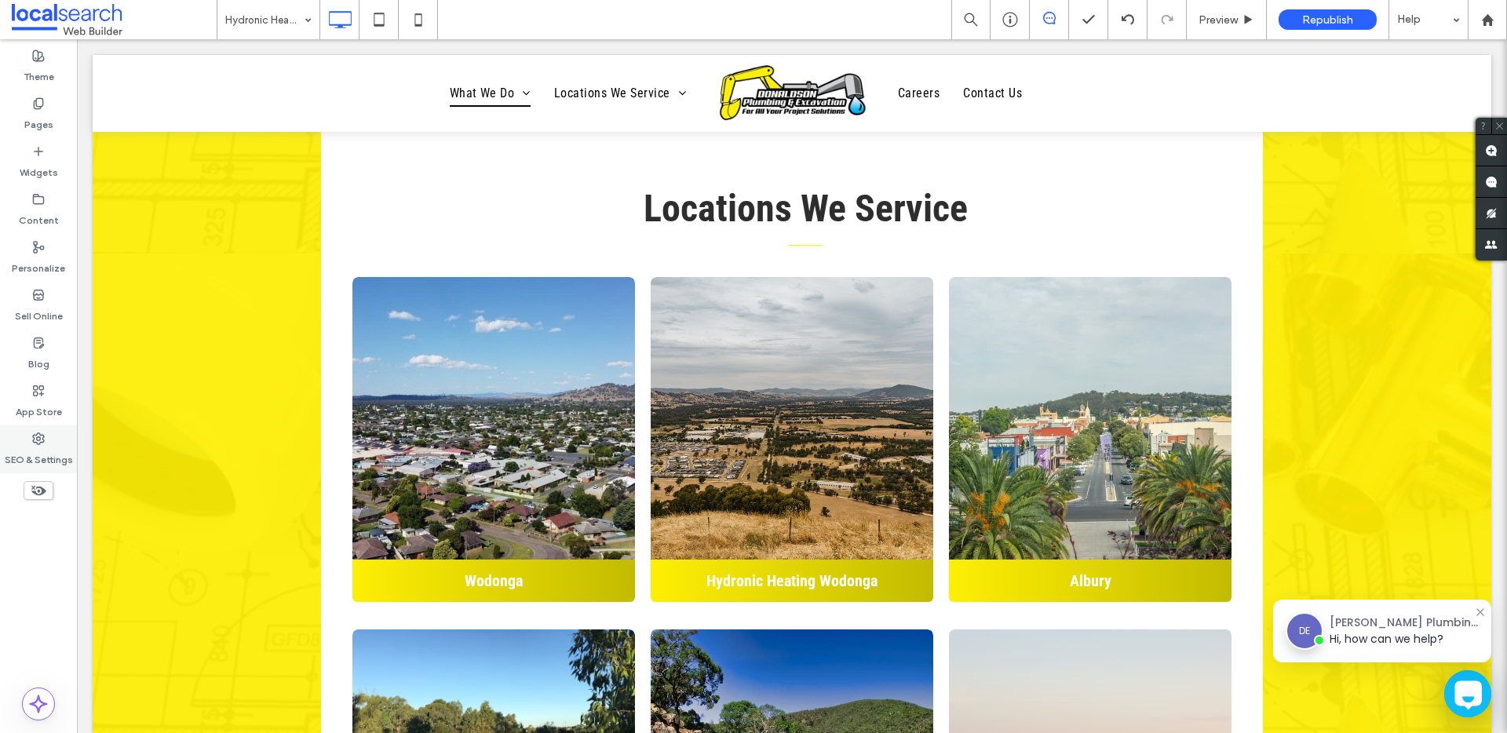
click at [27, 428] on div "SEO & Settings" at bounding box center [38, 450] width 77 height 48
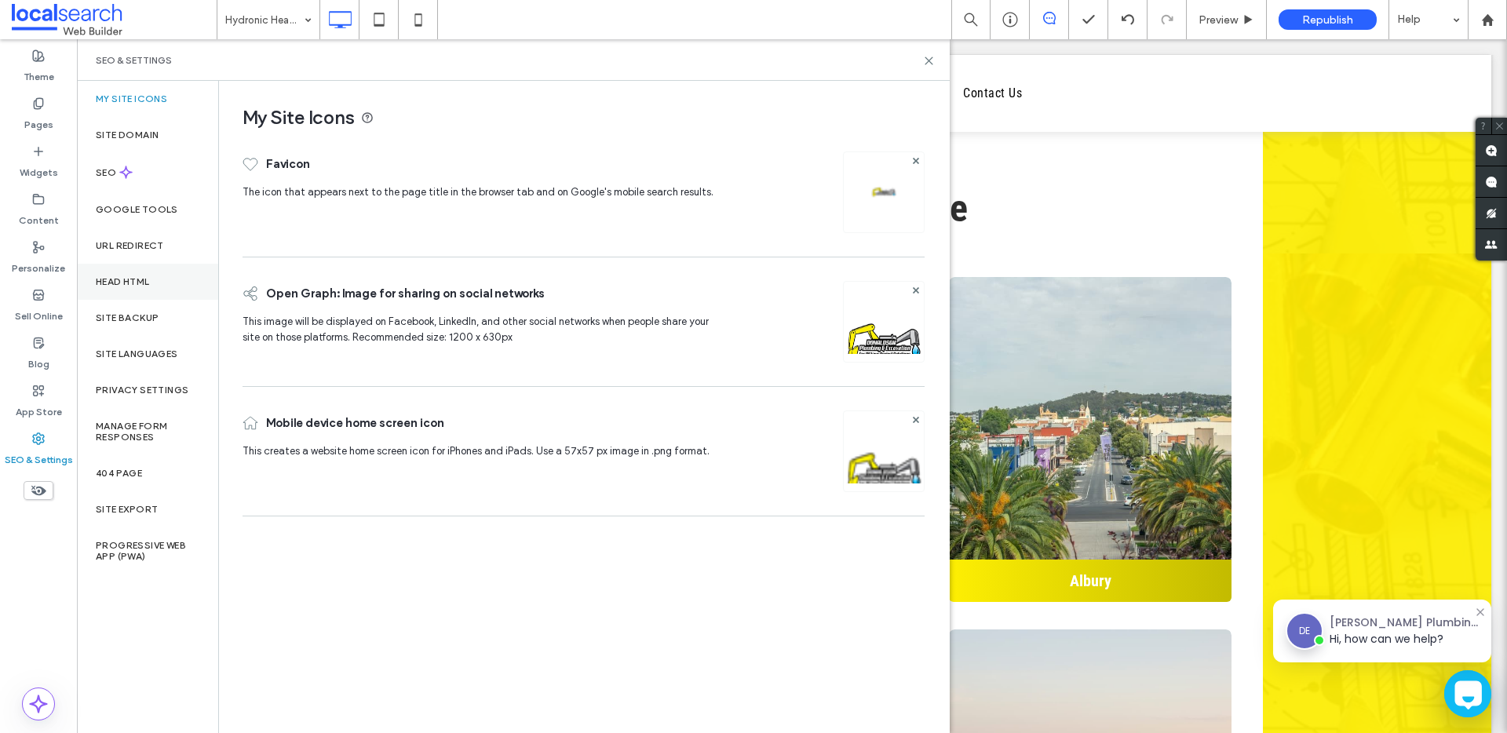
click at [115, 279] on label "Head HTML" at bounding box center [123, 281] width 54 height 11
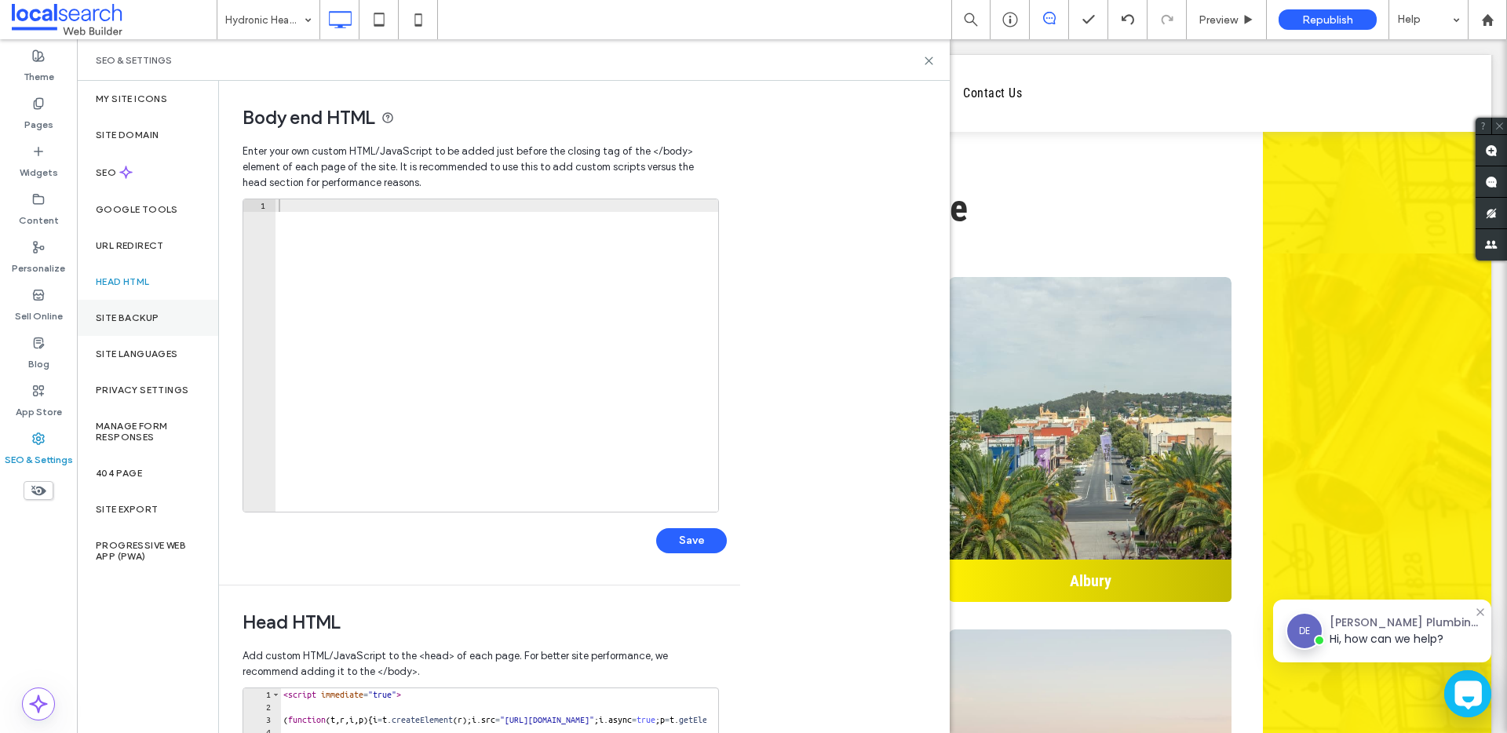
click at [109, 305] on div "Site Backup" at bounding box center [147, 318] width 141 height 36
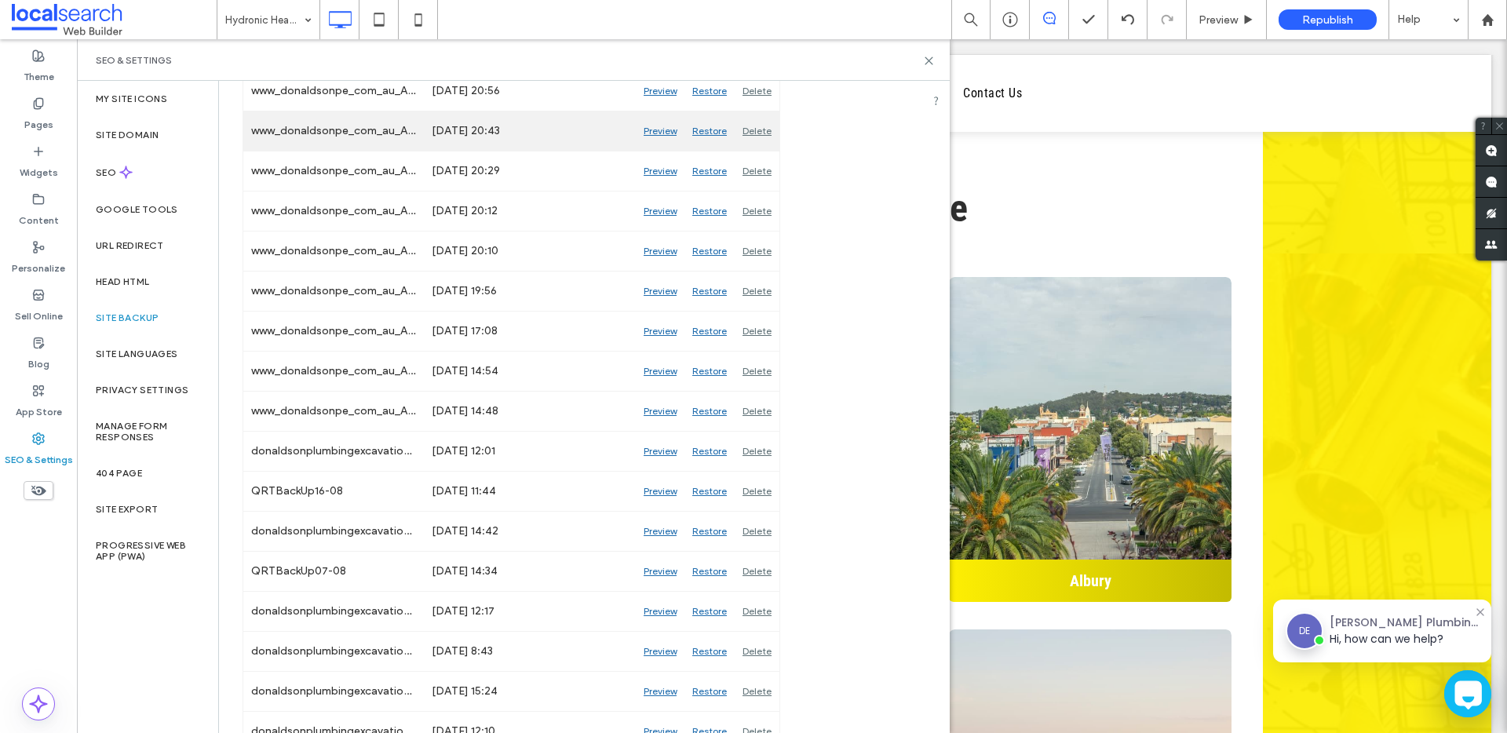
scroll to position [621, 0]
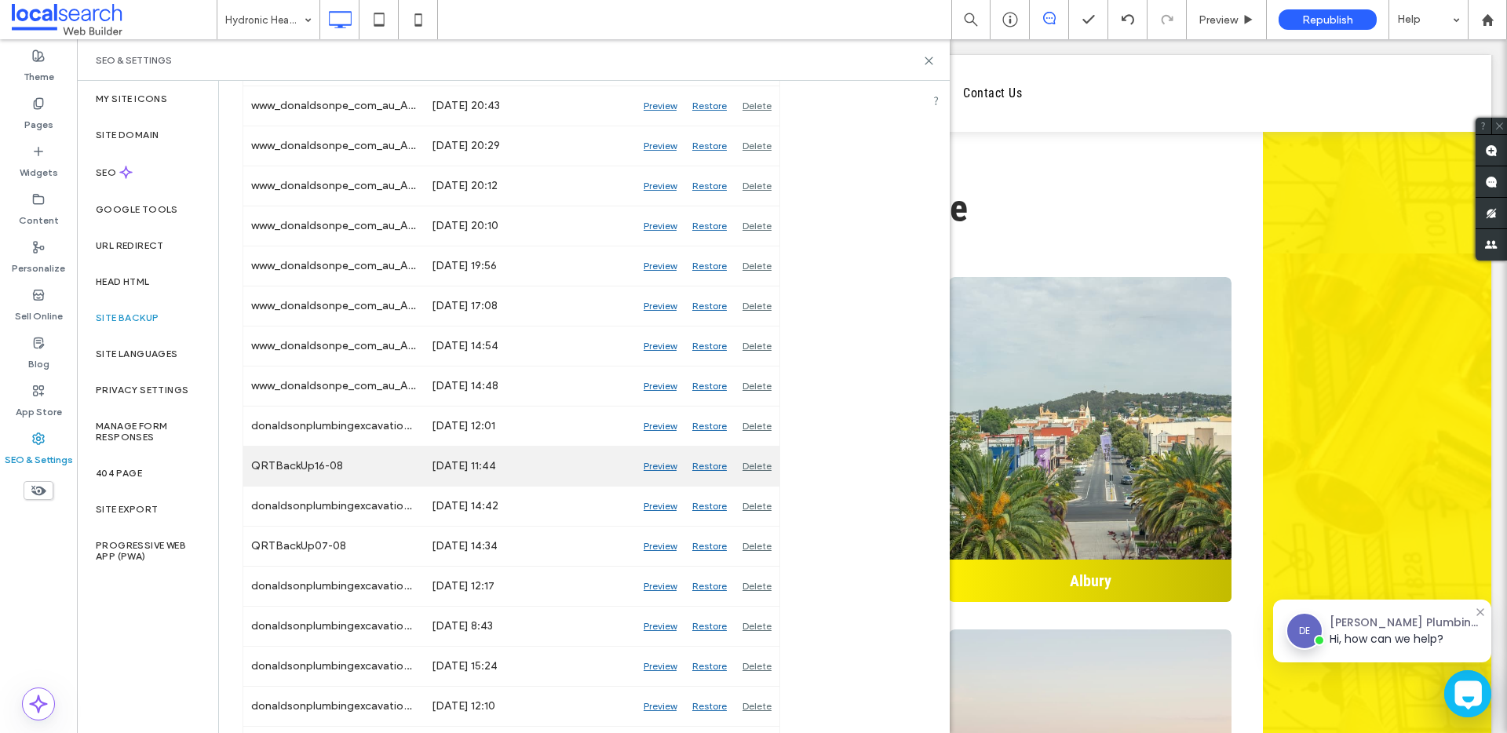
click at [662, 466] on div "Preview" at bounding box center [660, 466] width 49 height 39
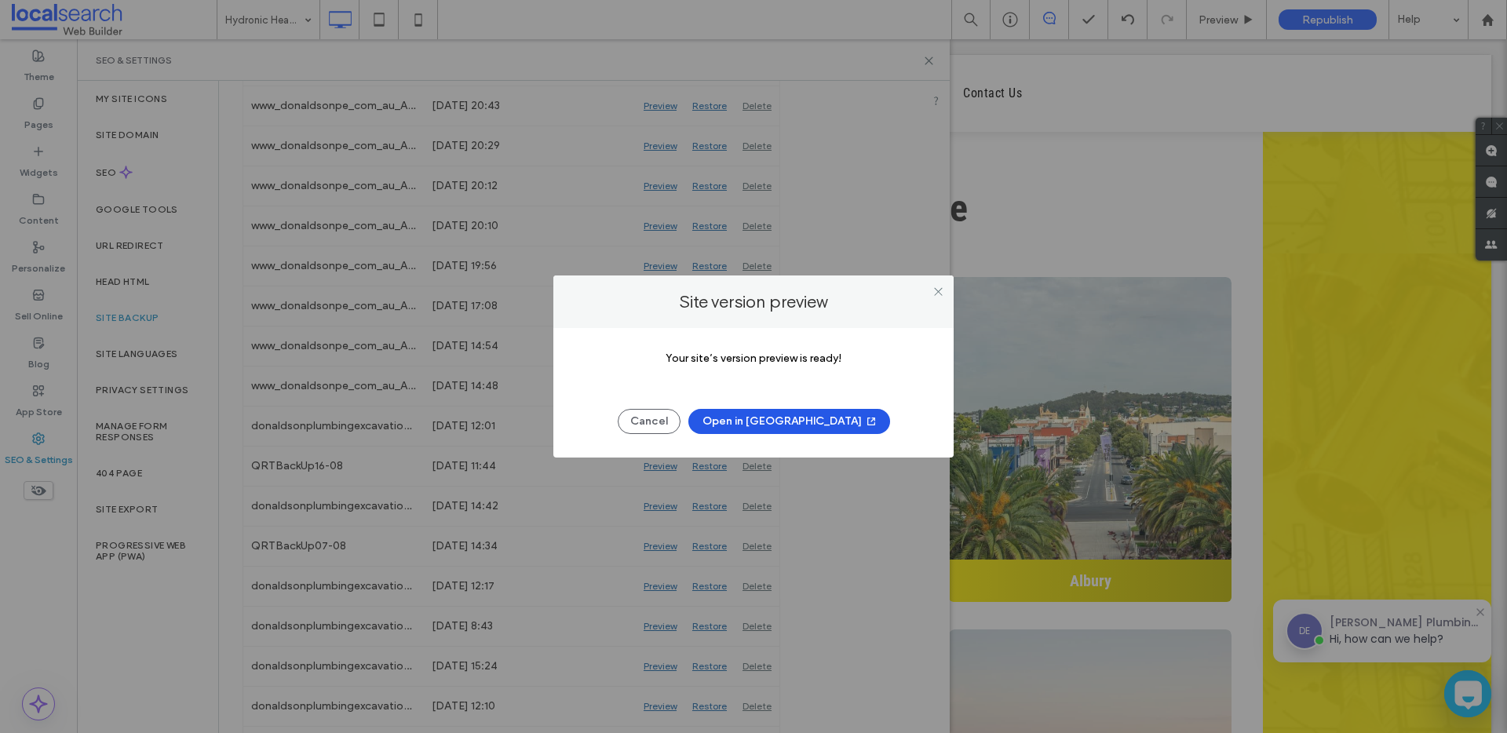
click at [746, 426] on button "Open in [GEOGRAPHIC_DATA]" at bounding box center [790, 421] width 202 height 25
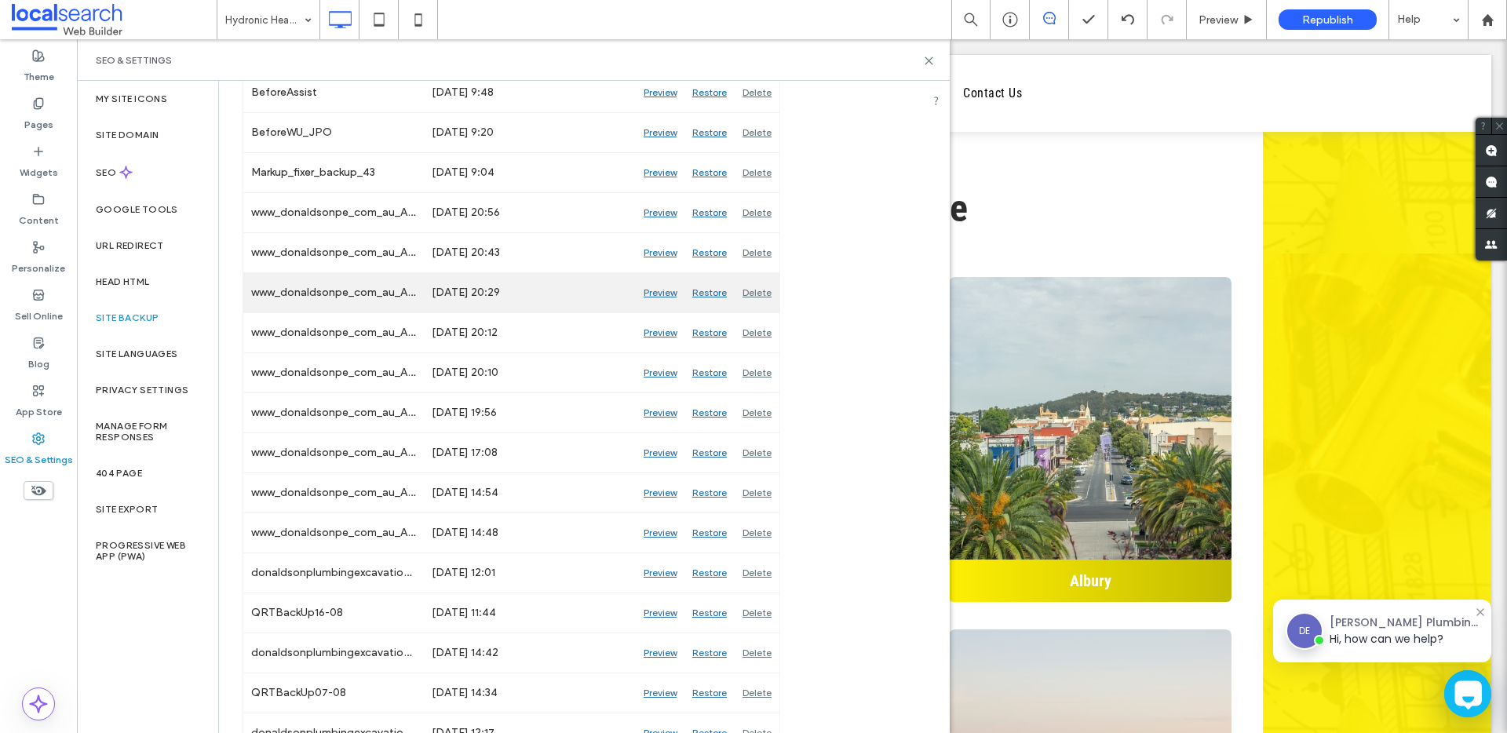
scroll to position [445, 0]
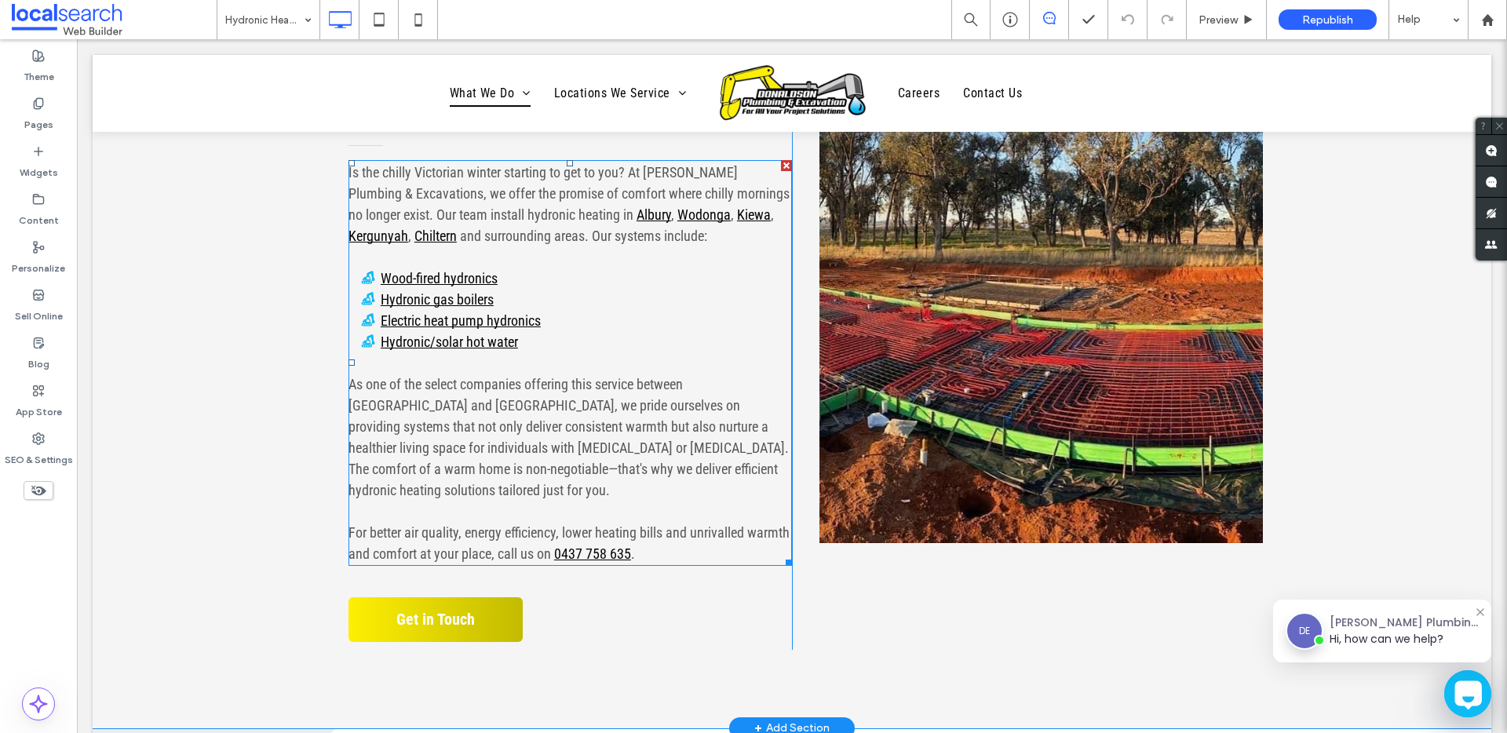
scroll to position [509, 0]
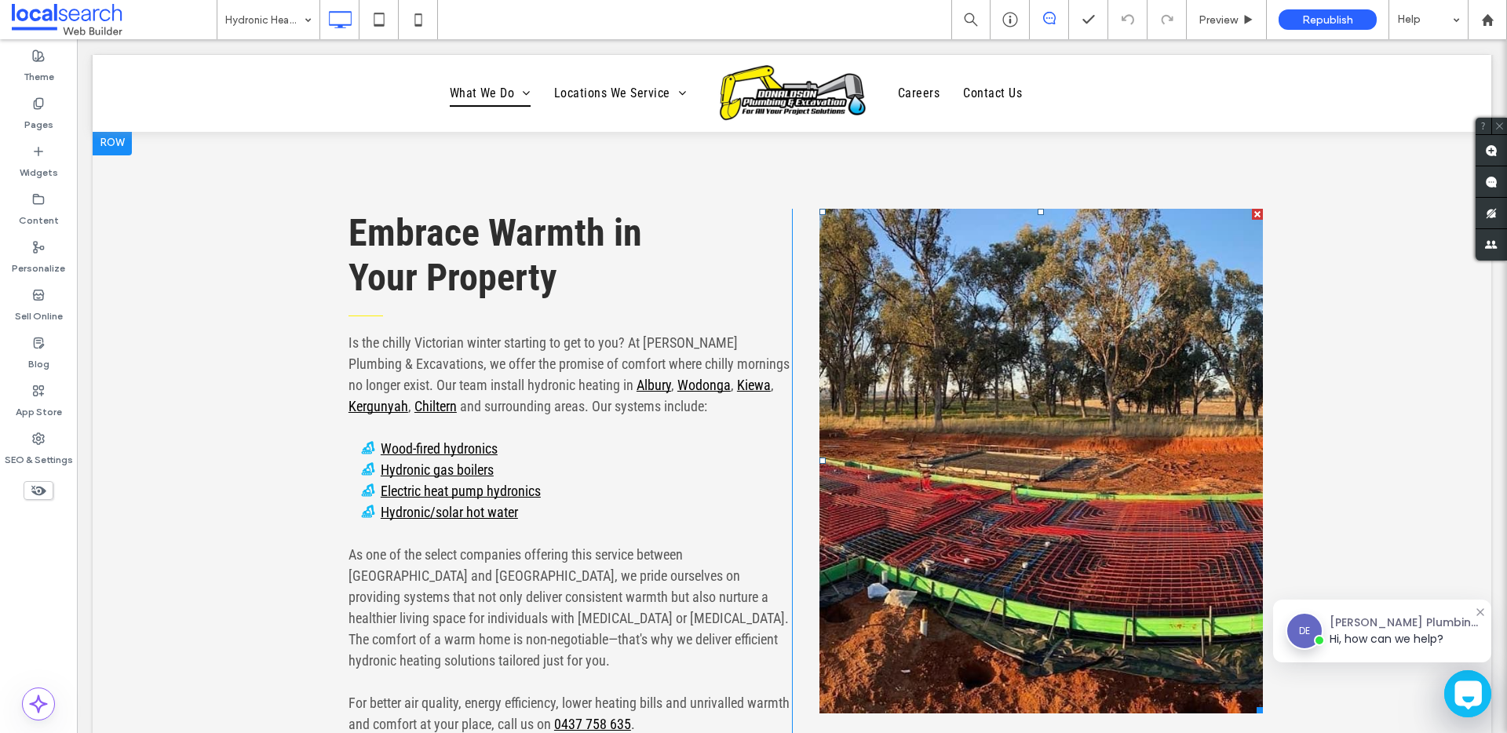
click at [1006, 390] on link at bounding box center [1042, 461] width 444 height 505
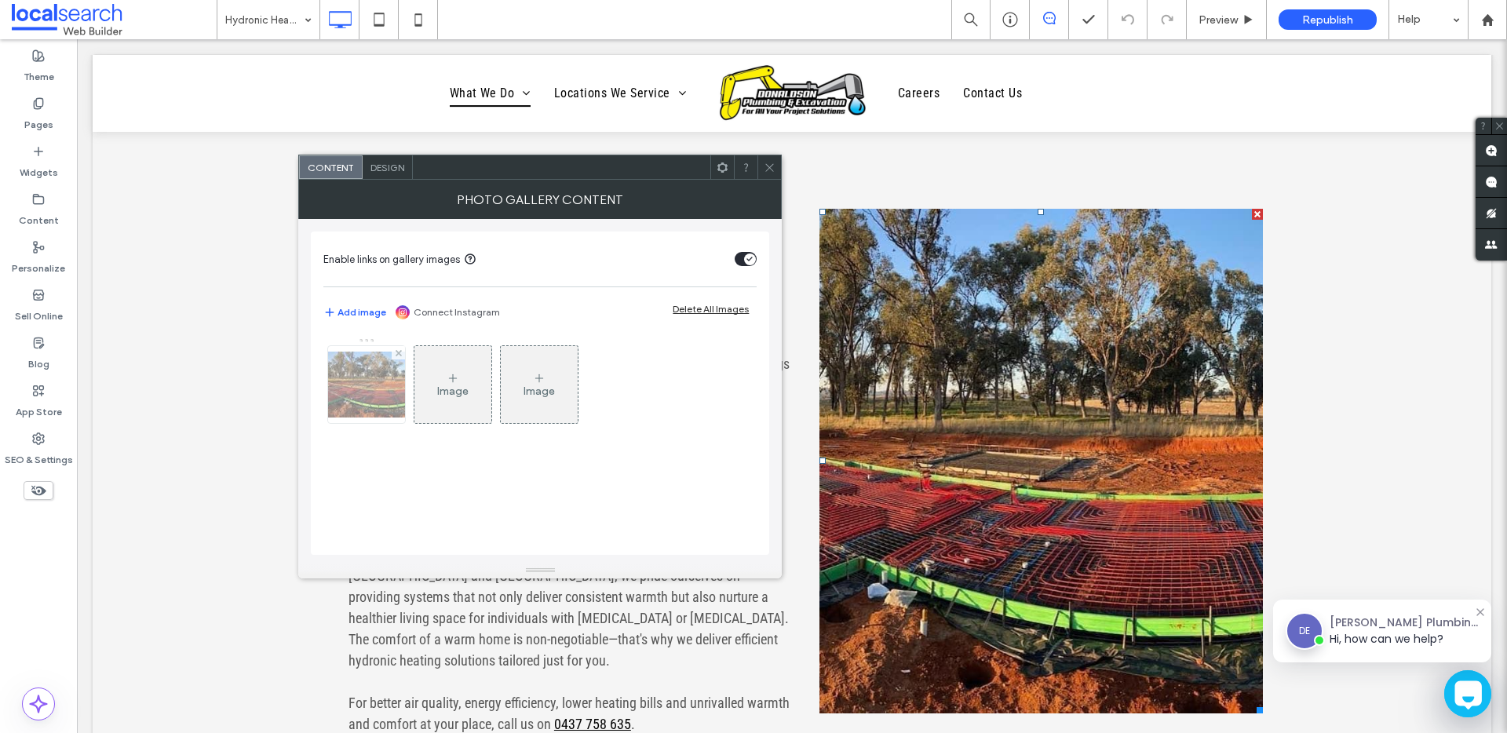
click at [383, 415] on img at bounding box center [367, 385] width 126 height 66
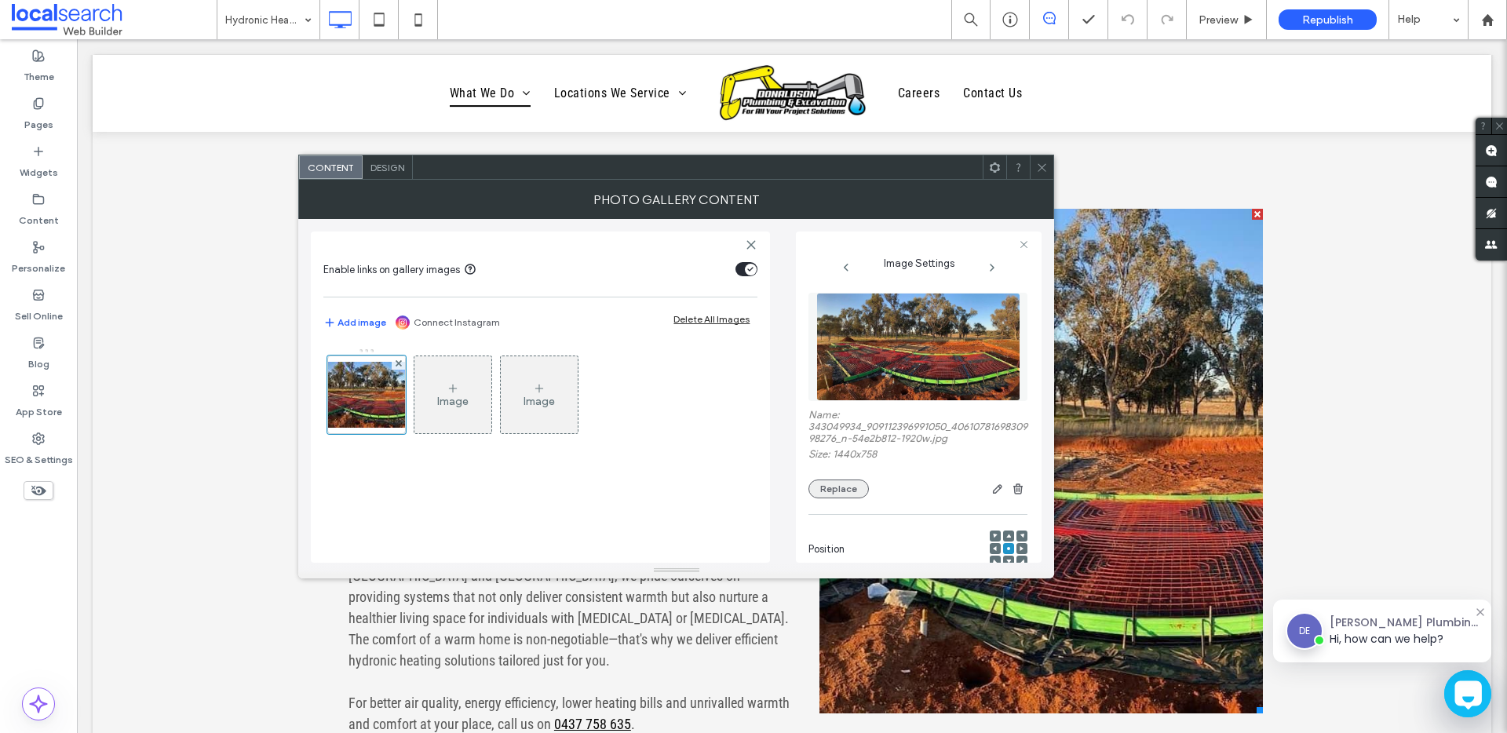
click at [838, 488] on button "Replace" at bounding box center [839, 489] width 60 height 19
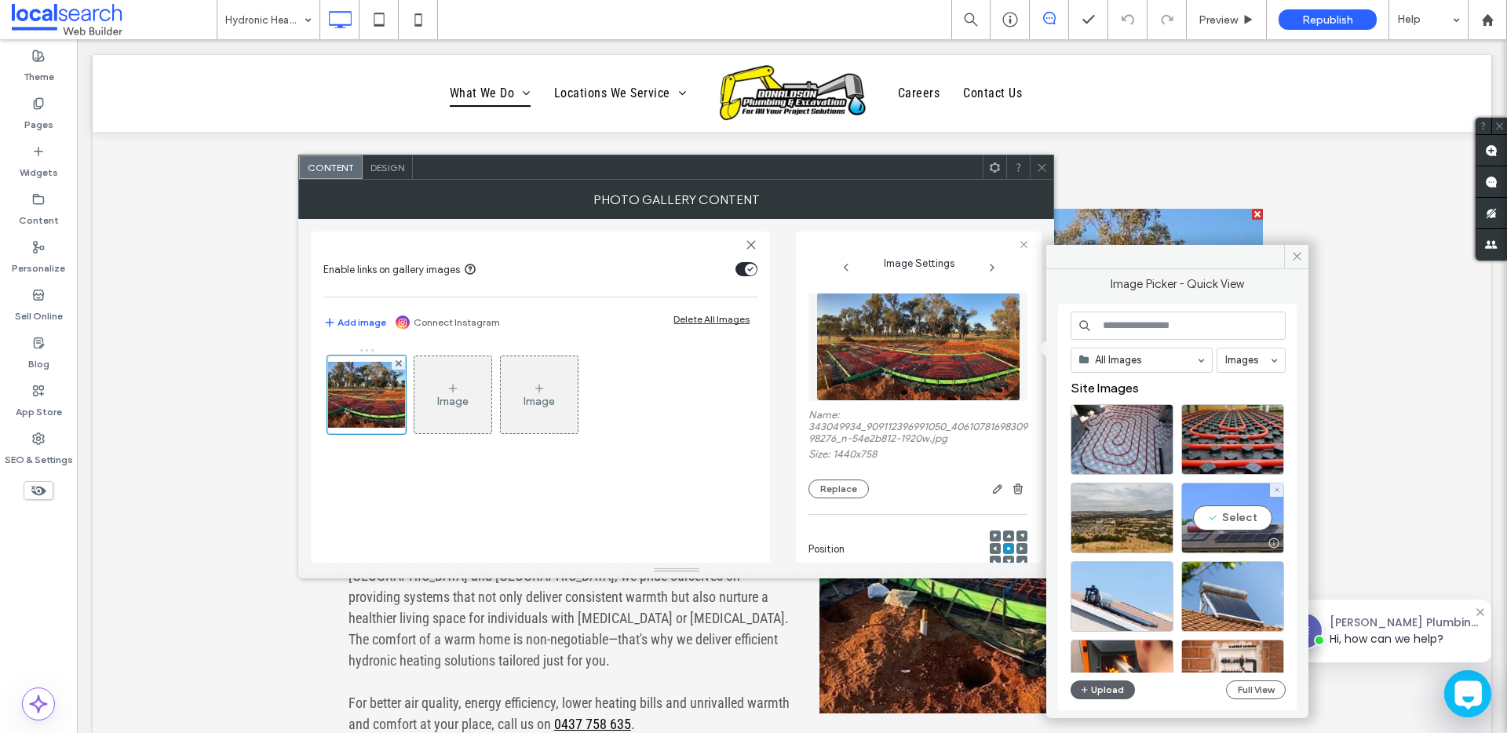
scroll to position [3, 0]
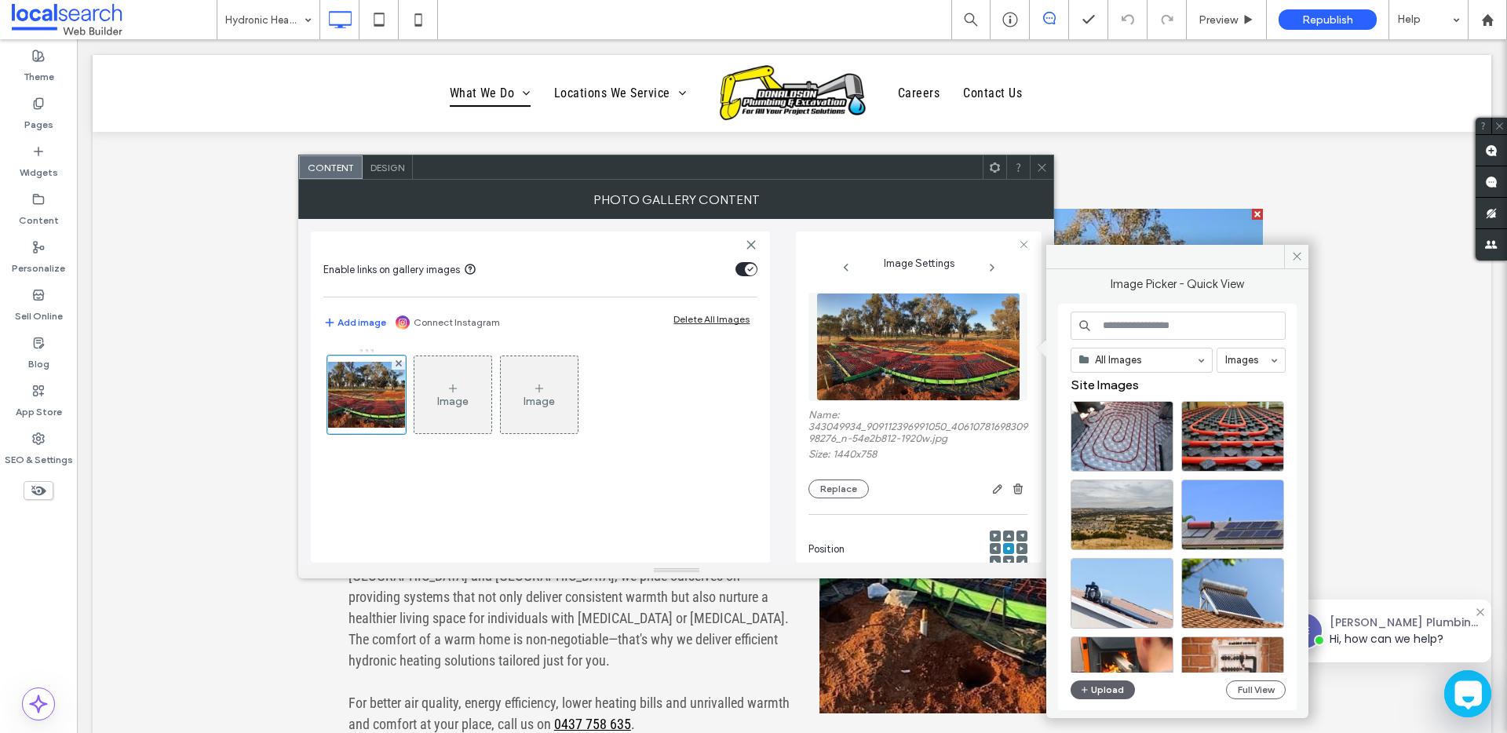
click at [1039, 166] on icon at bounding box center [1042, 168] width 12 height 12
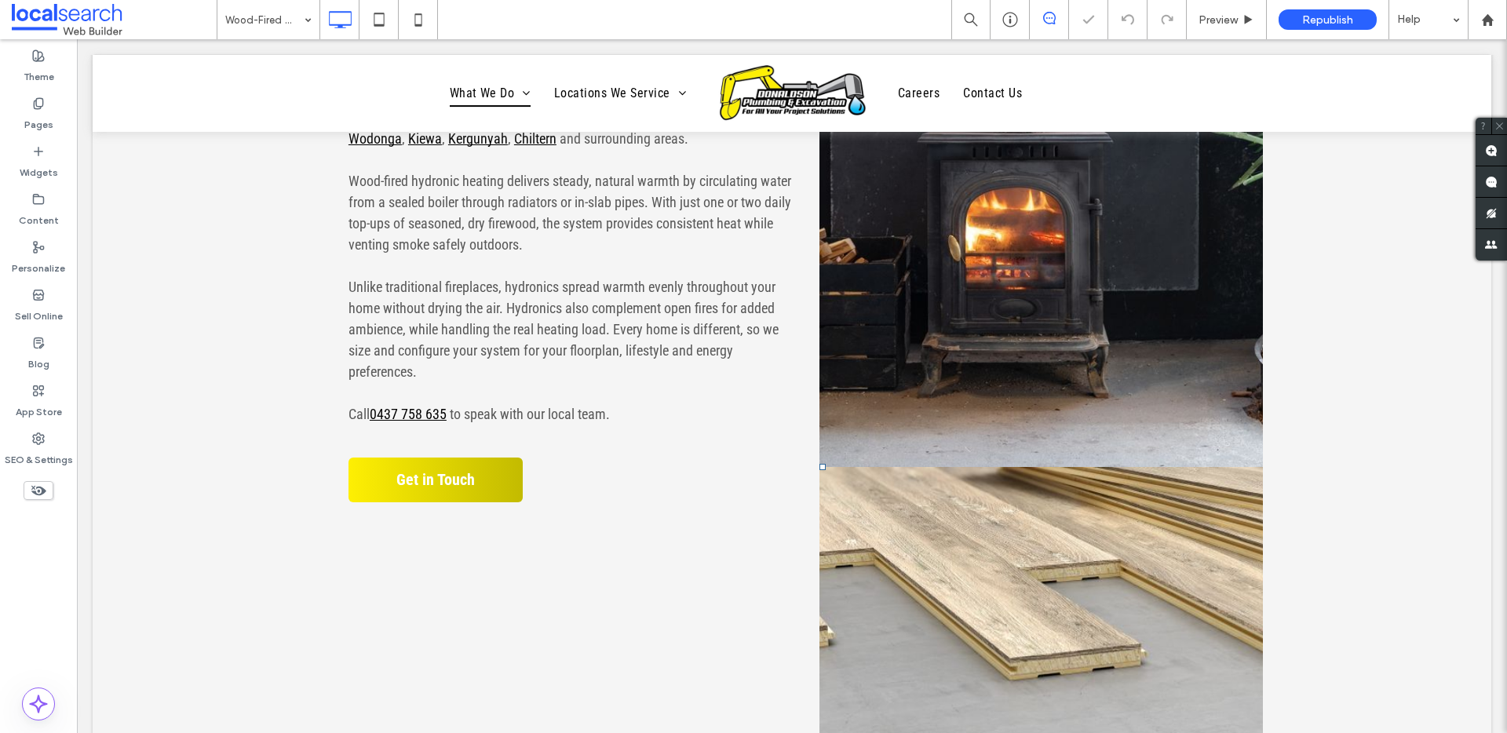
click at [949, 410] on link at bounding box center [1042, 214] width 444 height 505
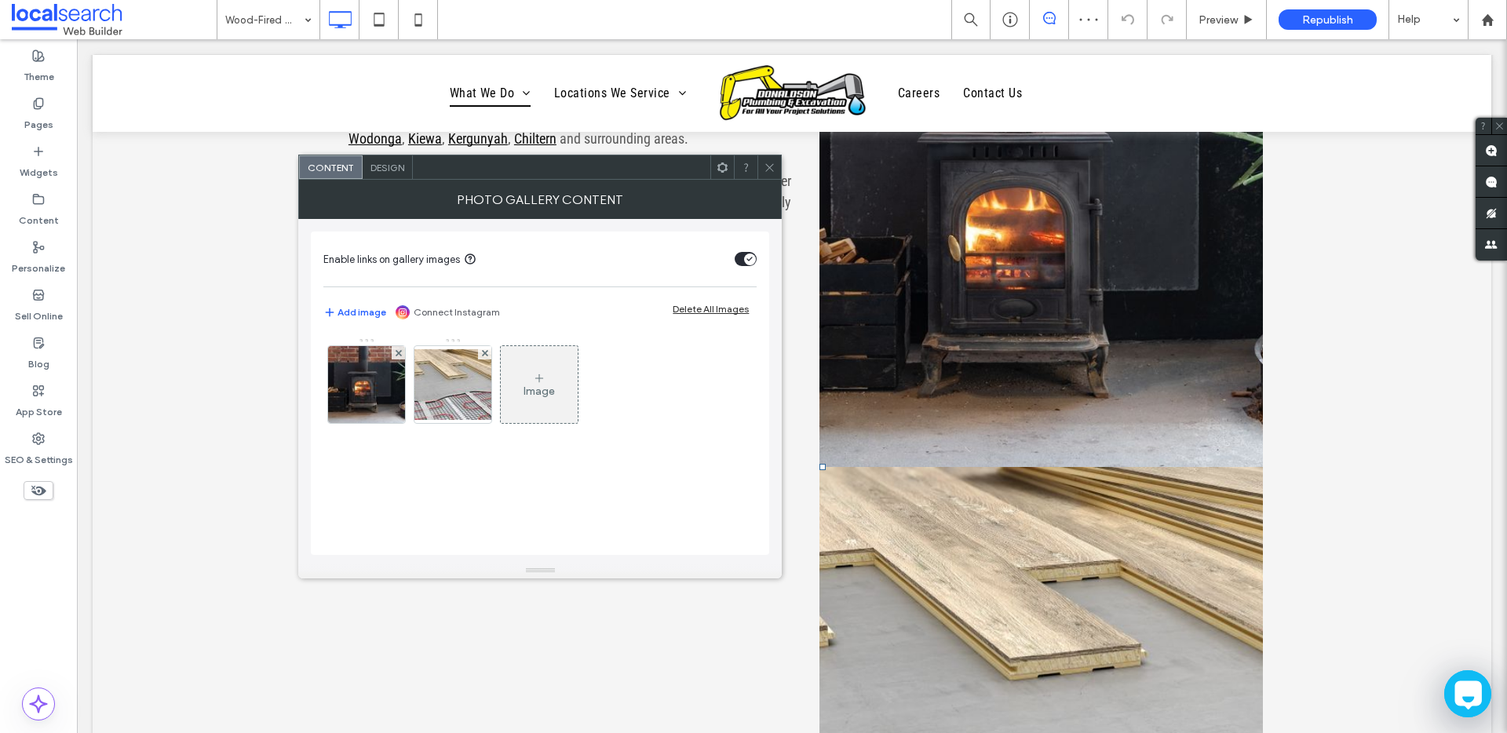
drag, startPoint x: 488, startPoint y: 353, endPoint x: 508, endPoint y: 327, distance: 32.4
click at [488, 353] on div at bounding box center [484, 352] width 13 height 13
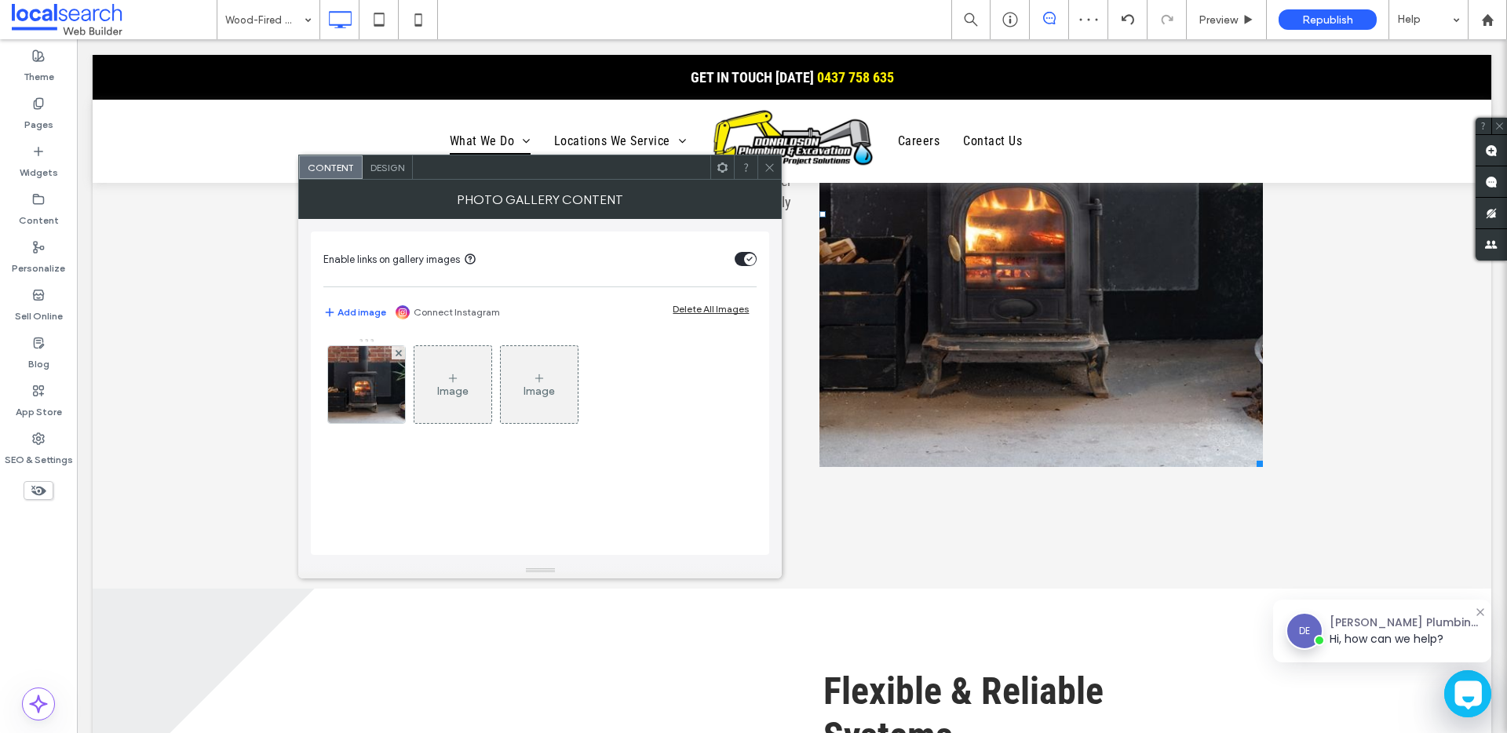
click at [765, 162] on icon at bounding box center [770, 168] width 12 height 12
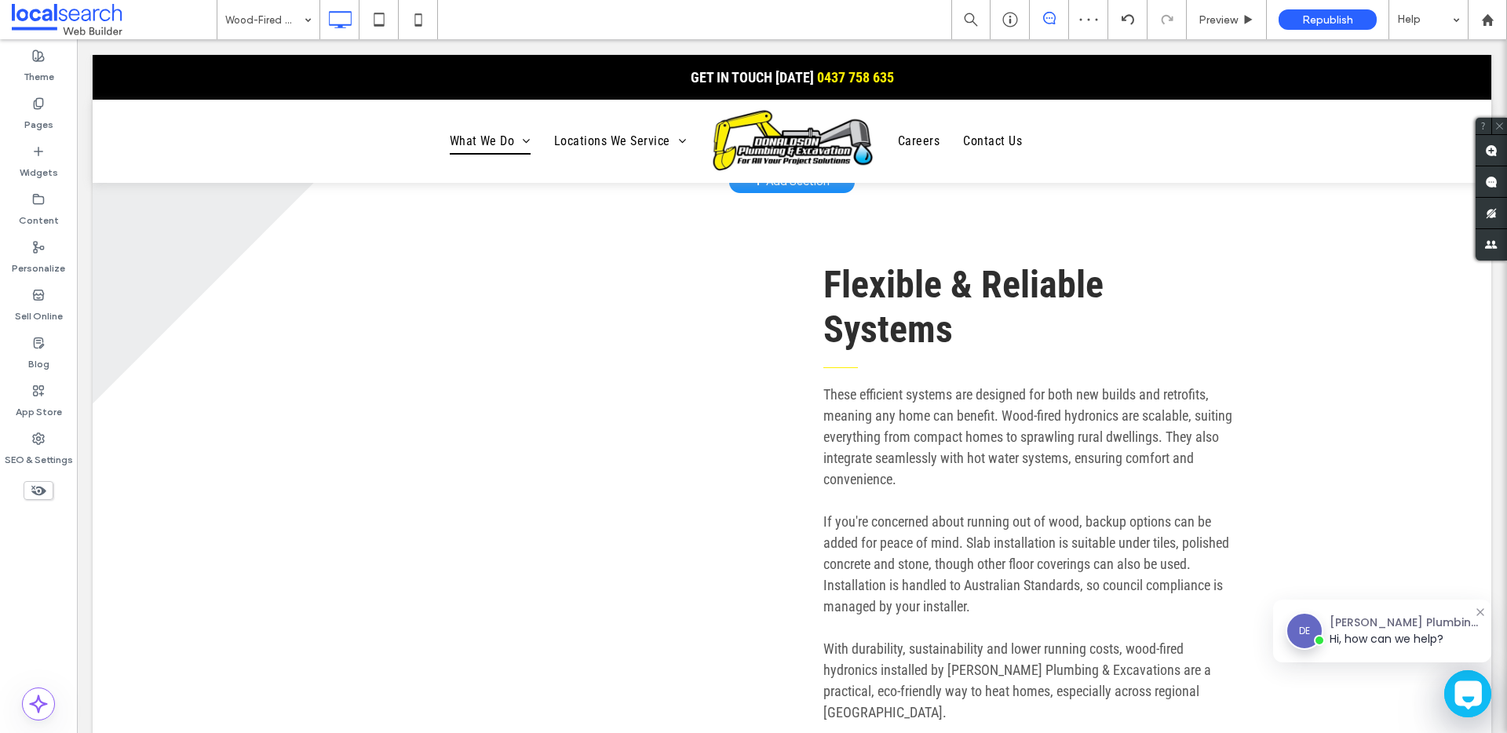
scroll to position [1513, 0]
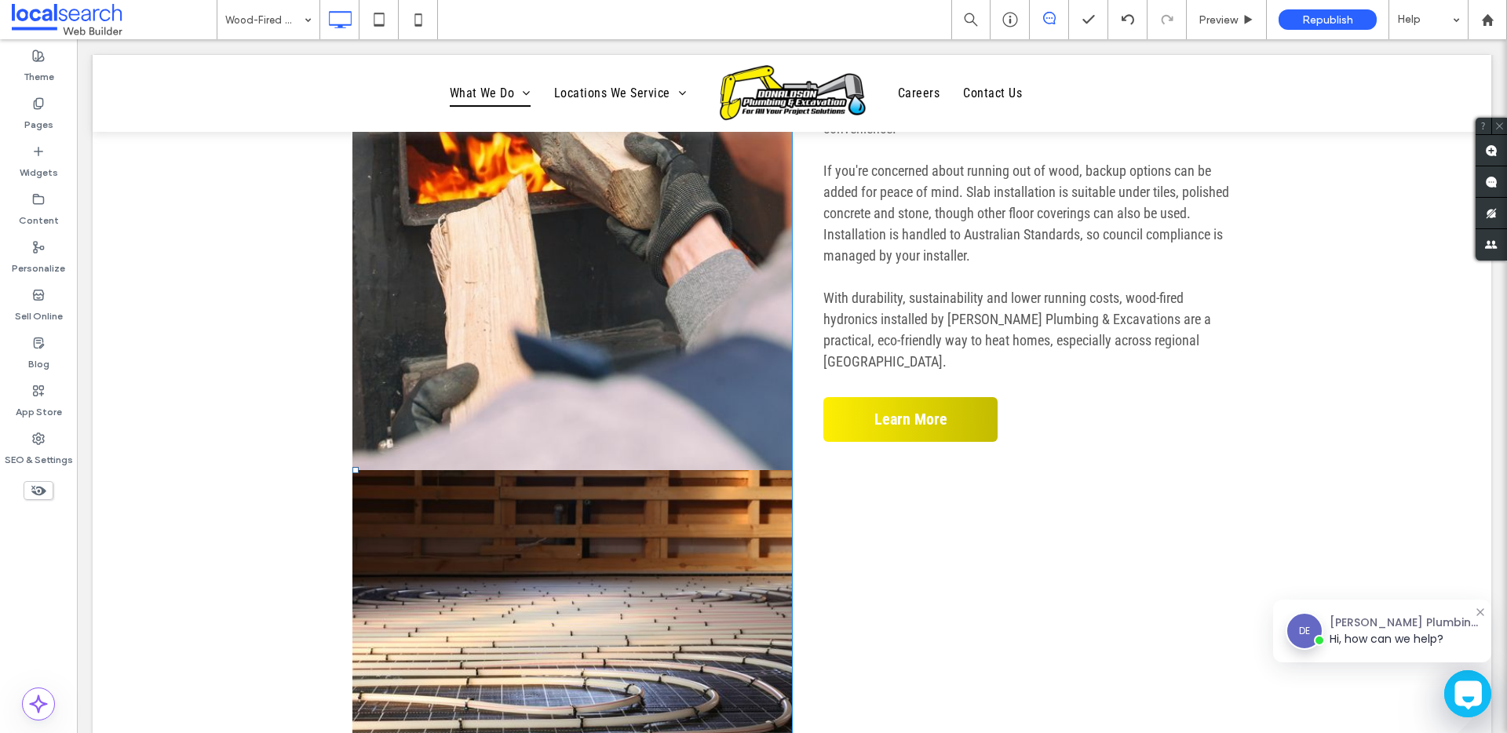
click at [573, 391] on link at bounding box center [573, 190] width 440 height 561
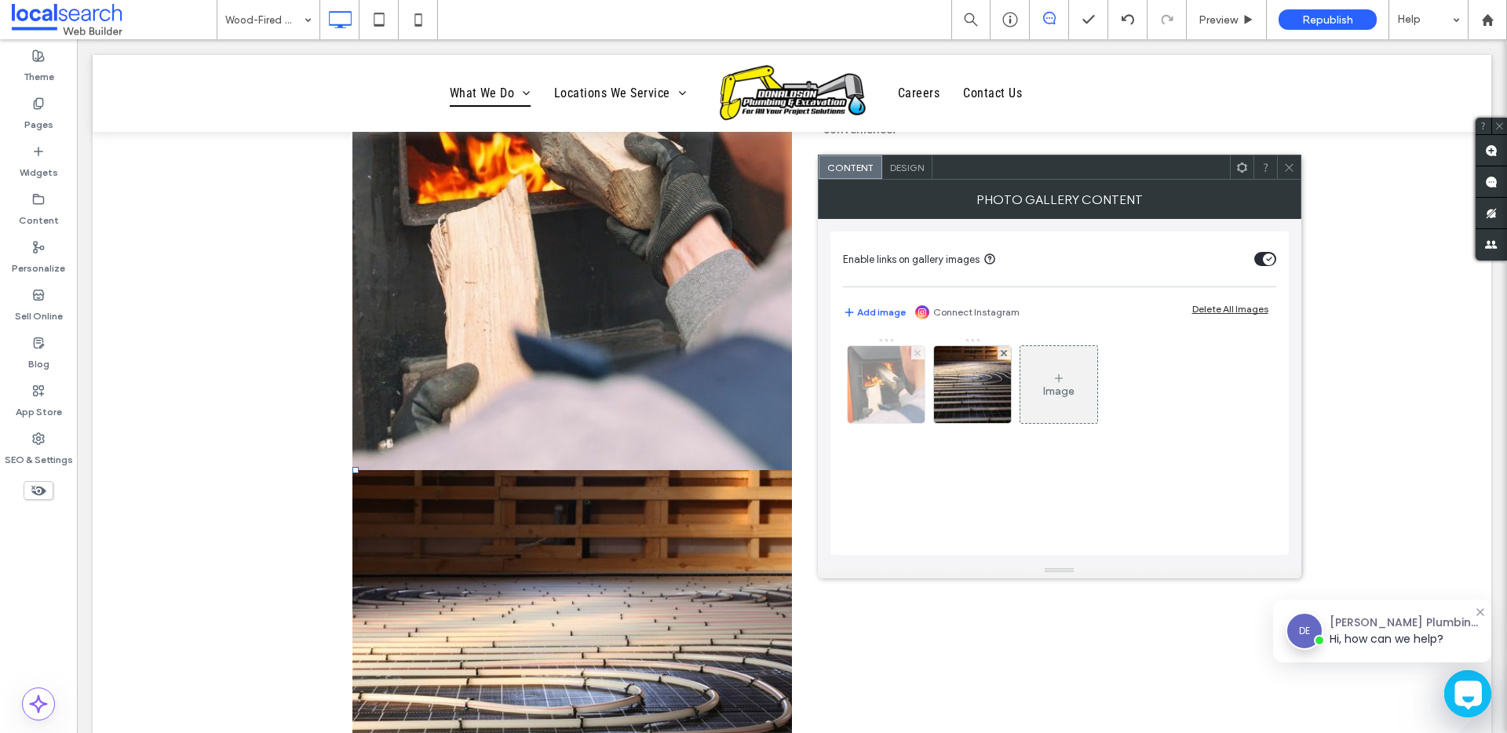
click at [917, 350] on icon at bounding box center [918, 353] width 6 height 6
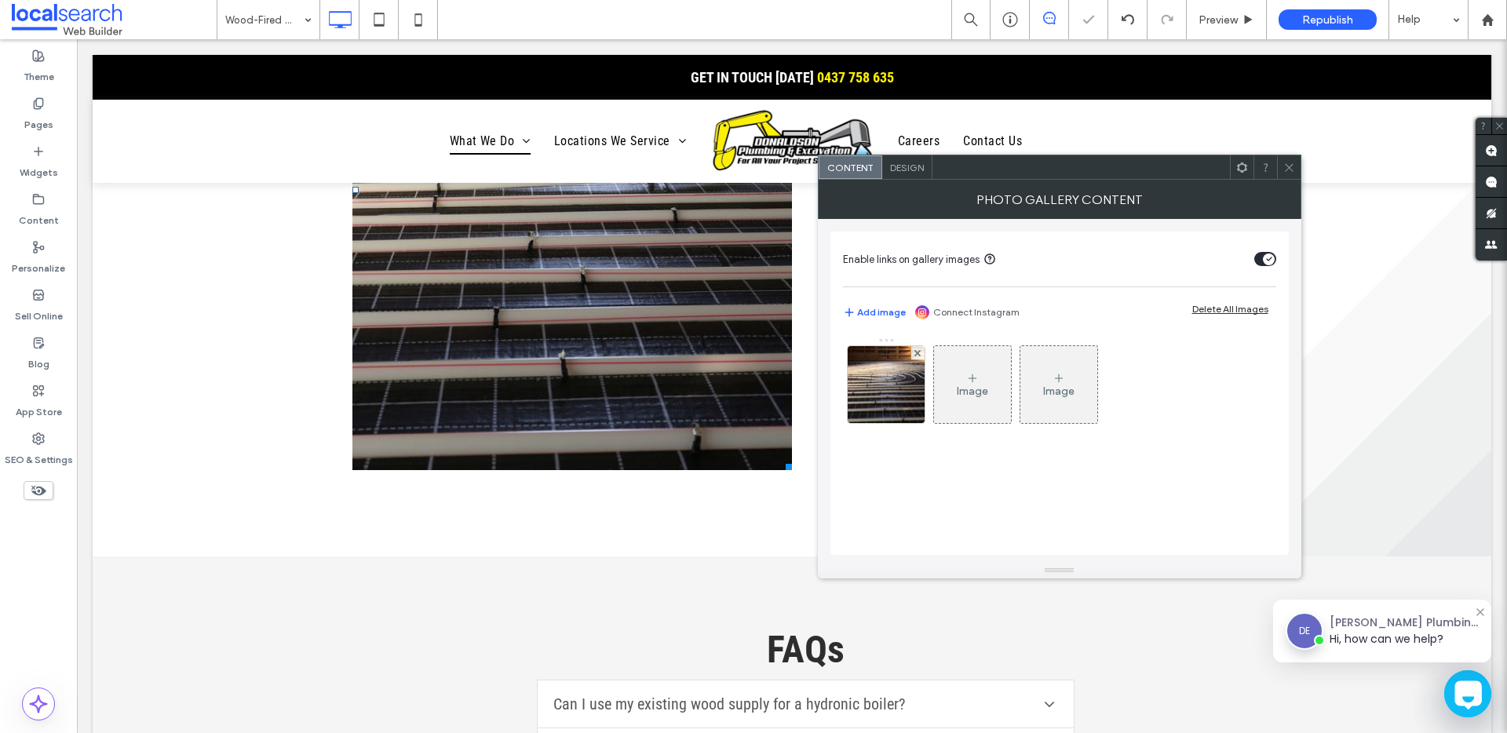
click at [1292, 166] on icon at bounding box center [1290, 168] width 12 height 12
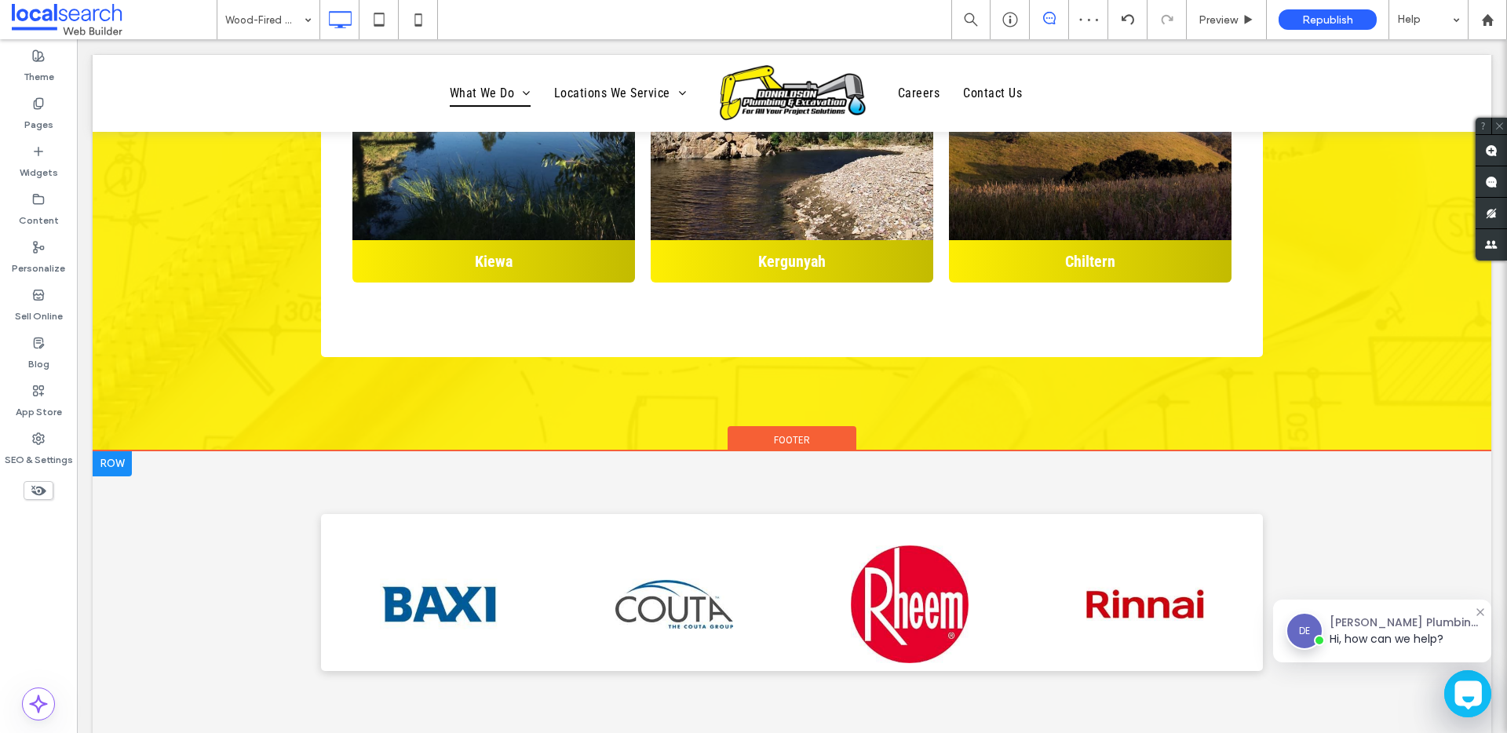
scroll to position [3920, 0]
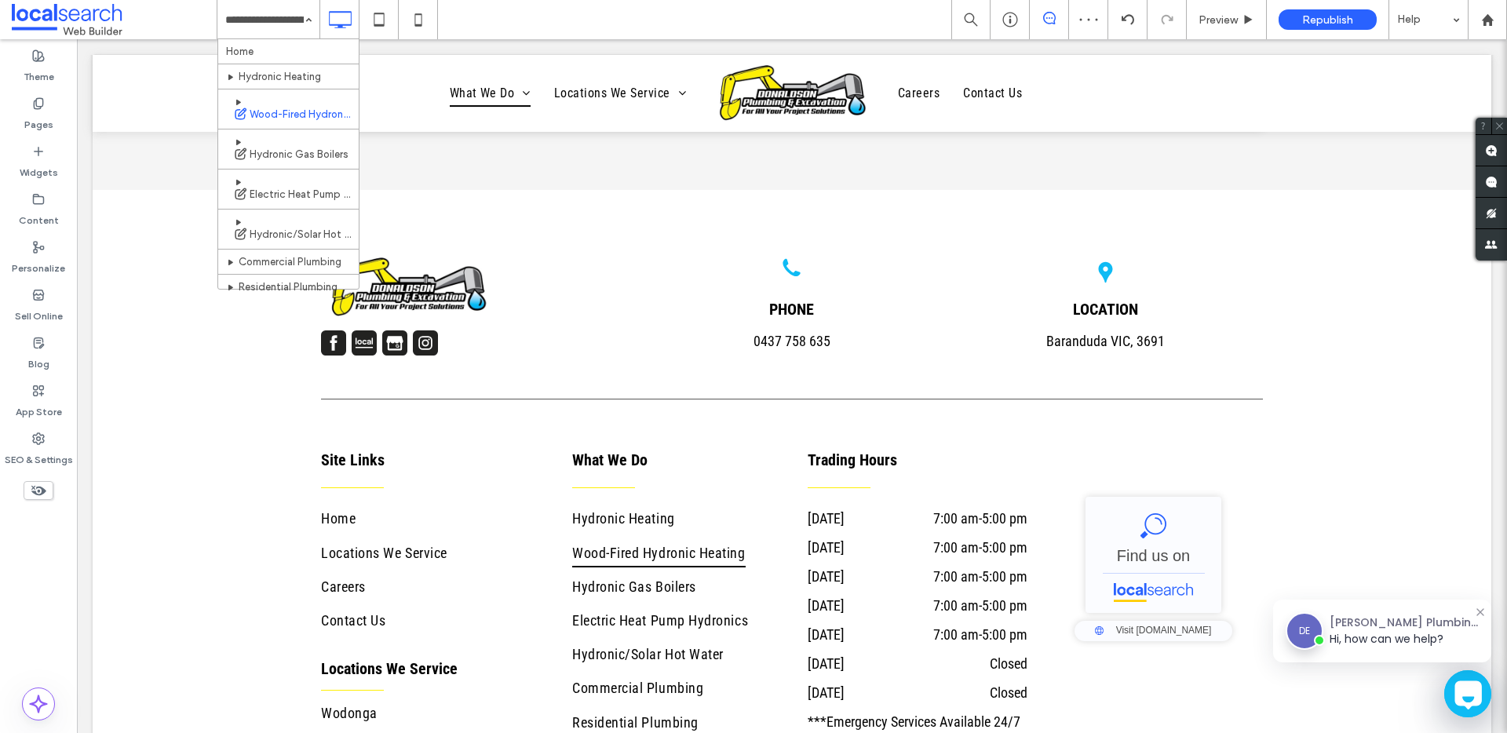
drag, startPoint x: 285, startPoint y: 139, endPoint x: 298, endPoint y: 182, distance: 45.0
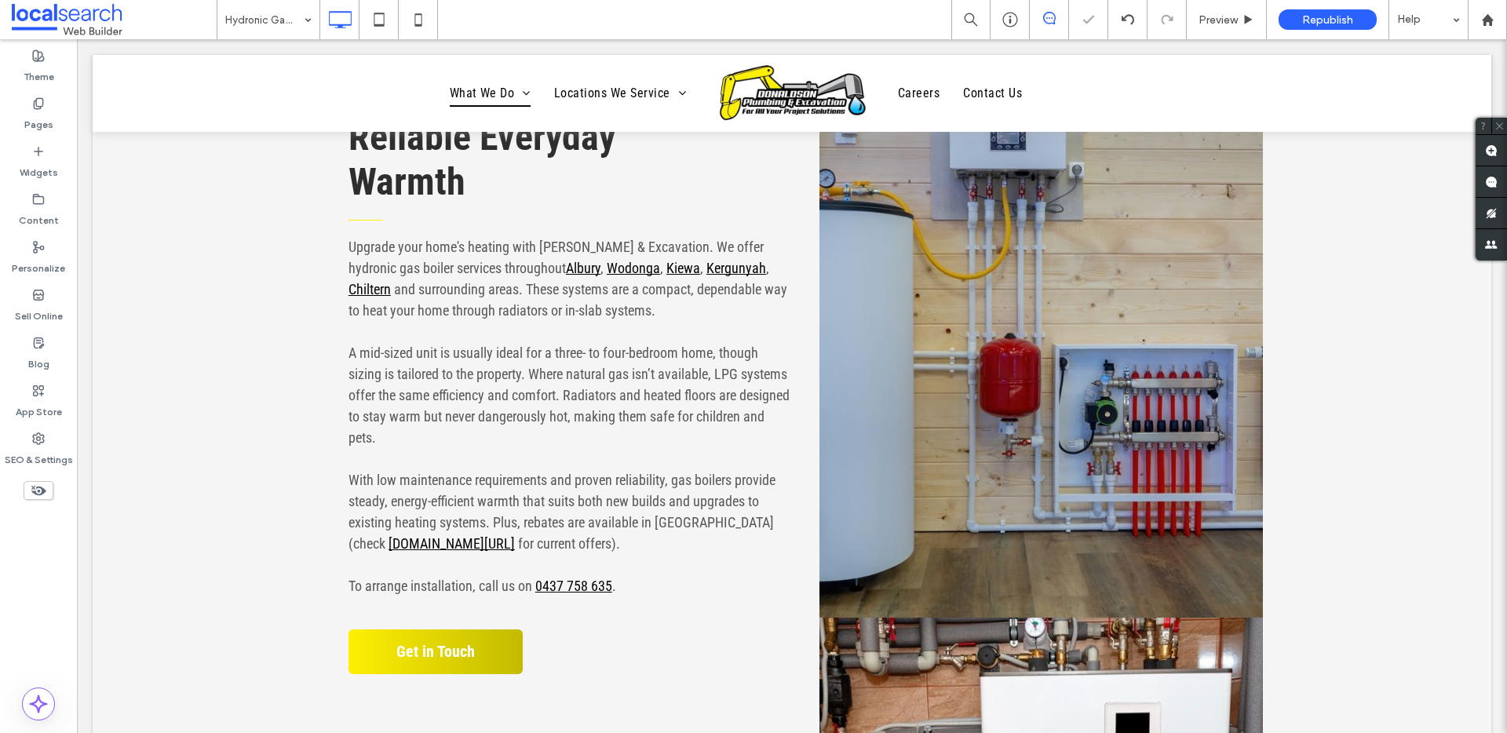
scroll to position [744, 0]
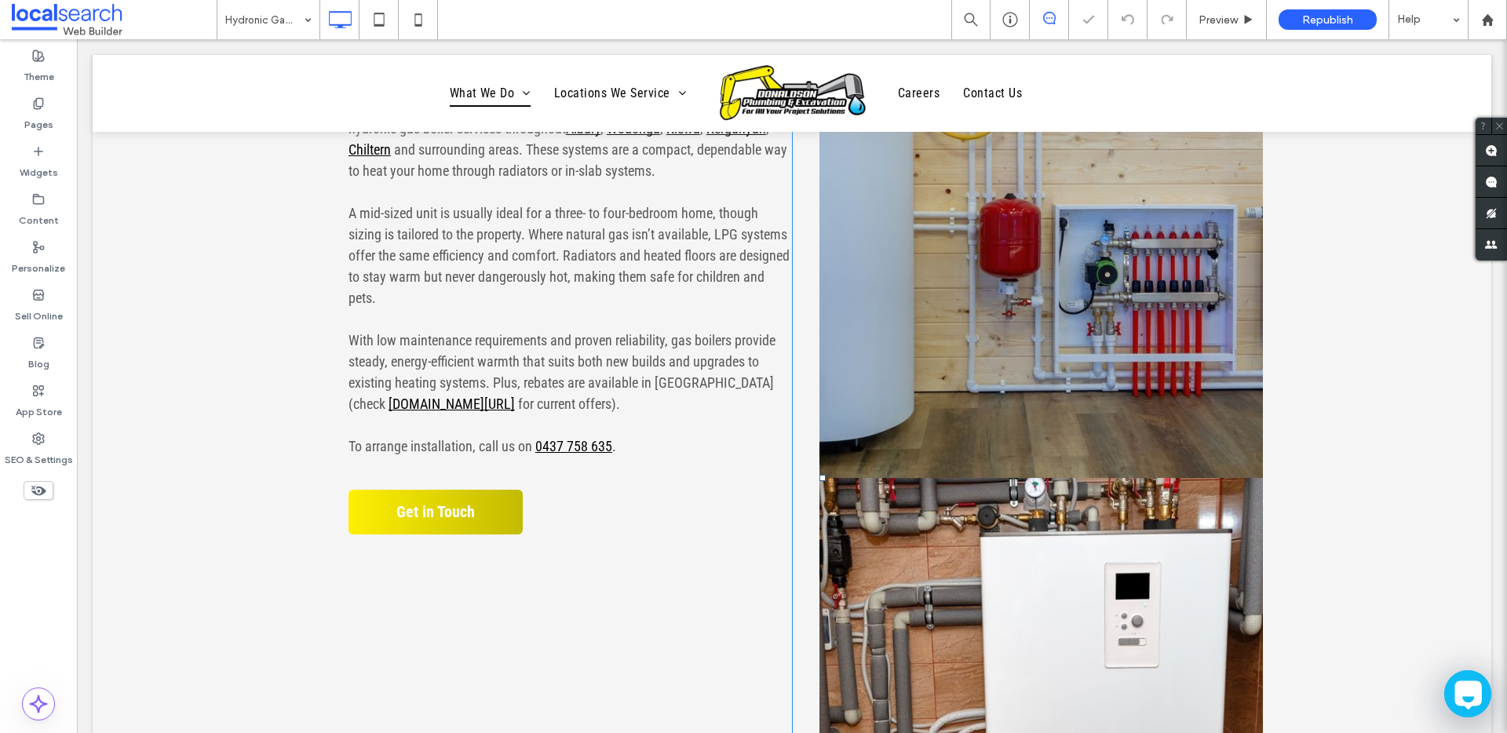
click at [1072, 312] on link at bounding box center [1042, 225] width 444 height 505
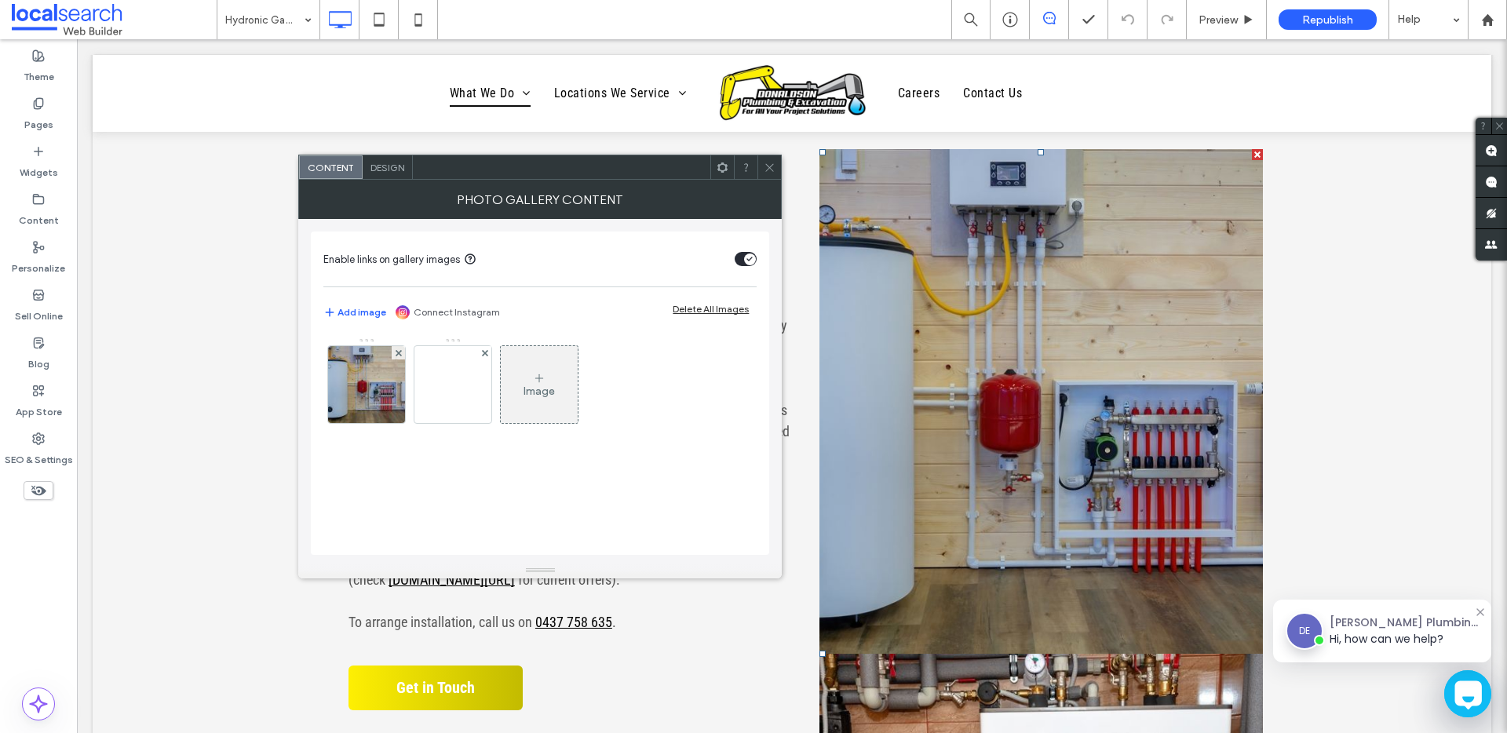
scroll to position [567, 0]
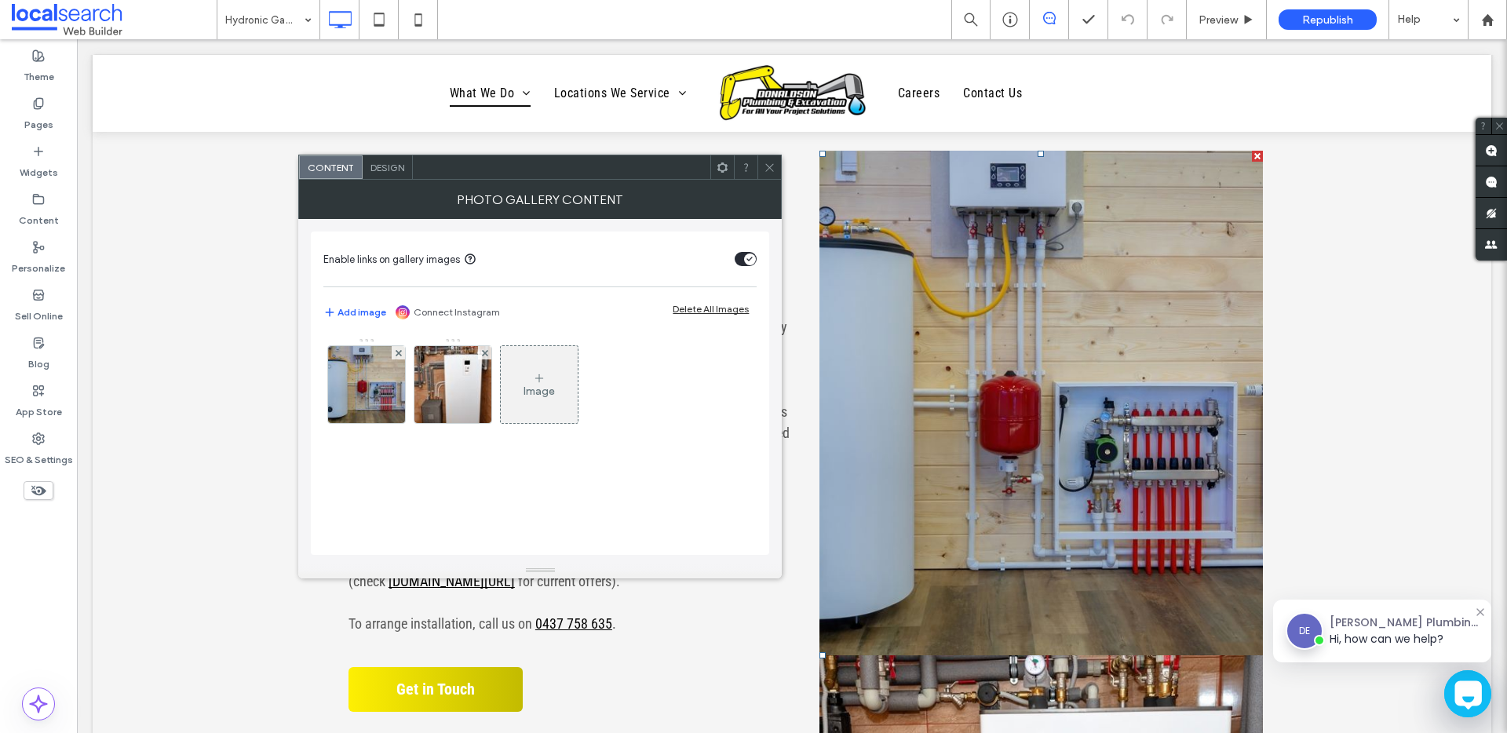
drag, startPoint x: 488, startPoint y: 356, endPoint x: 500, endPoint y: 344, distance: 16.7
click at [488, 356] on div at bounding box center [484, 352] width 13 height 13
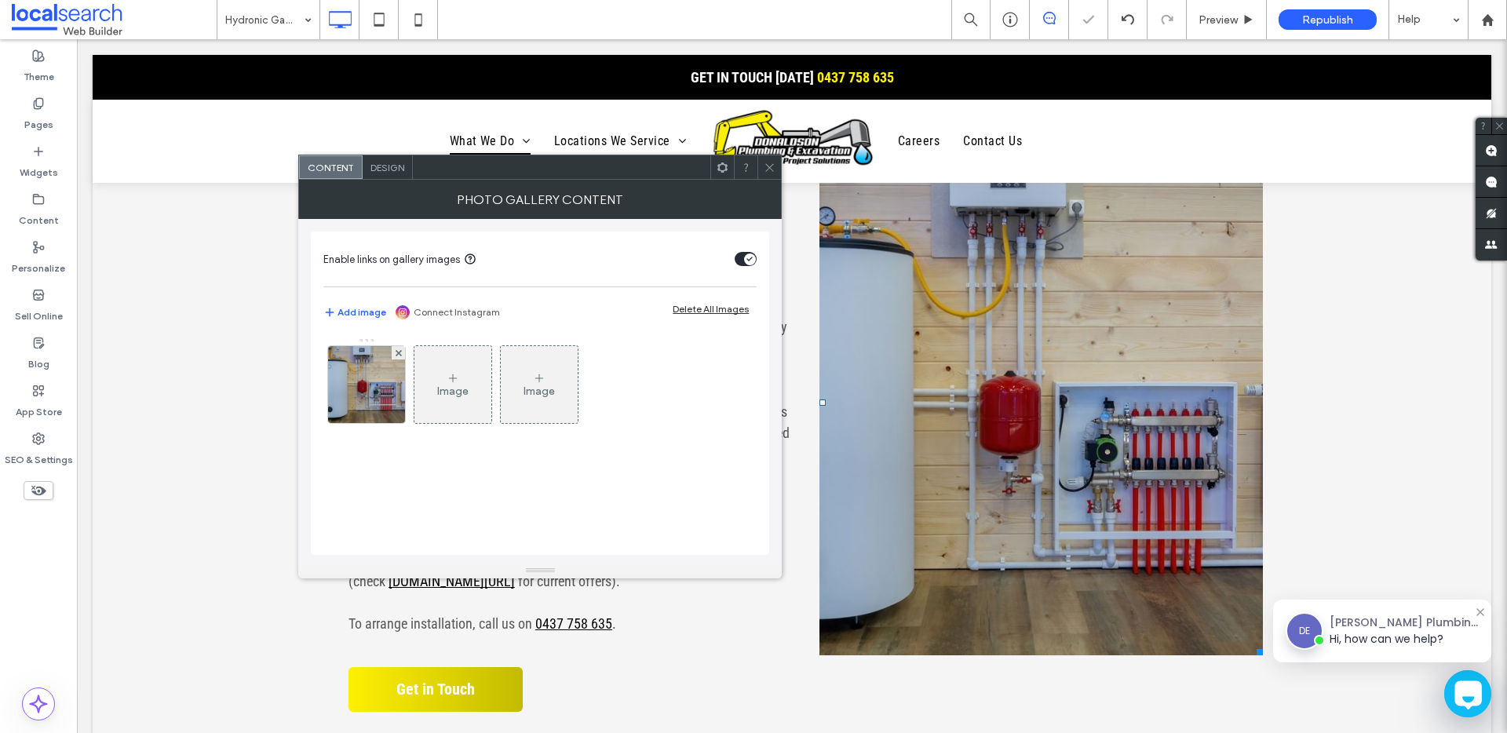
click at [765, 165] on icon at bounding box center [770, 168] width 12 height 12
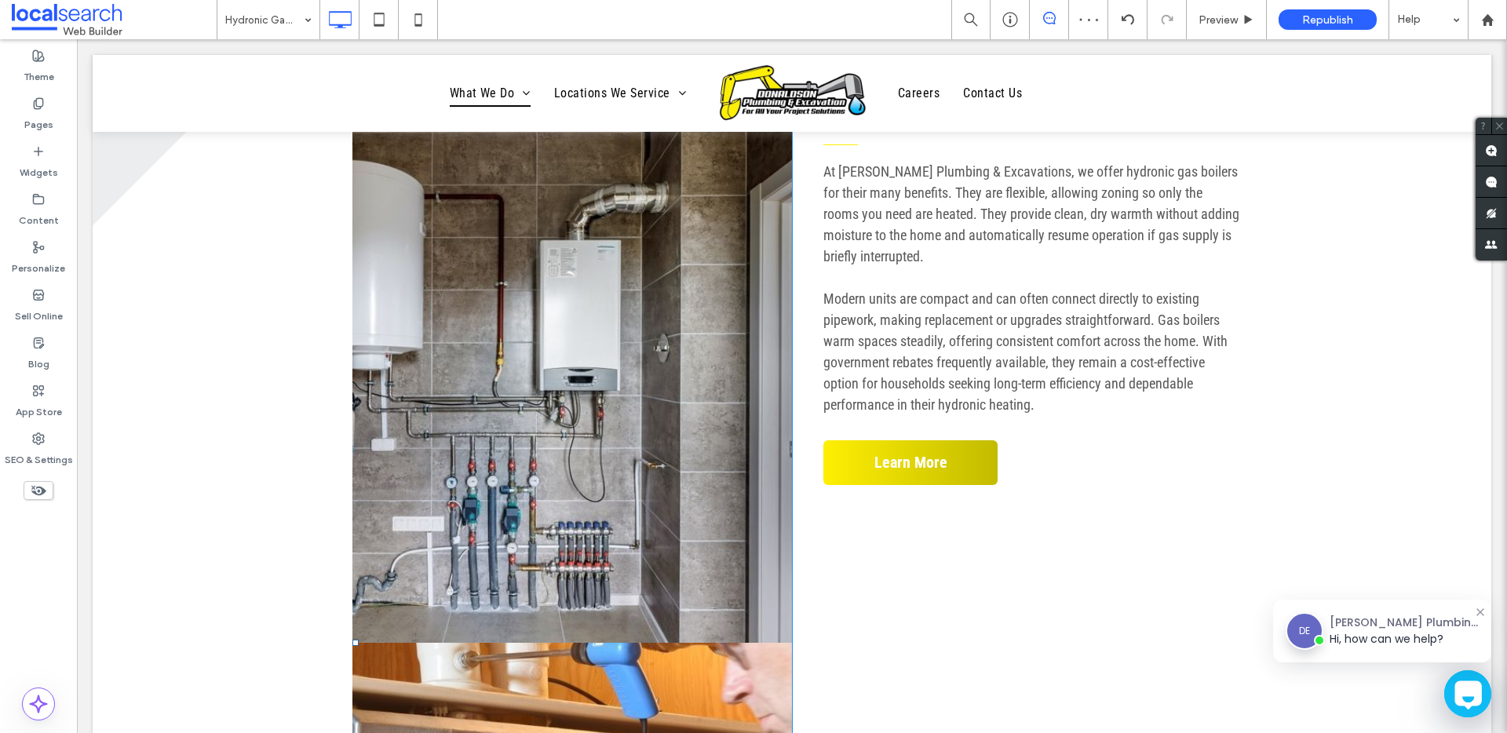
scroll to position [1630, 0]
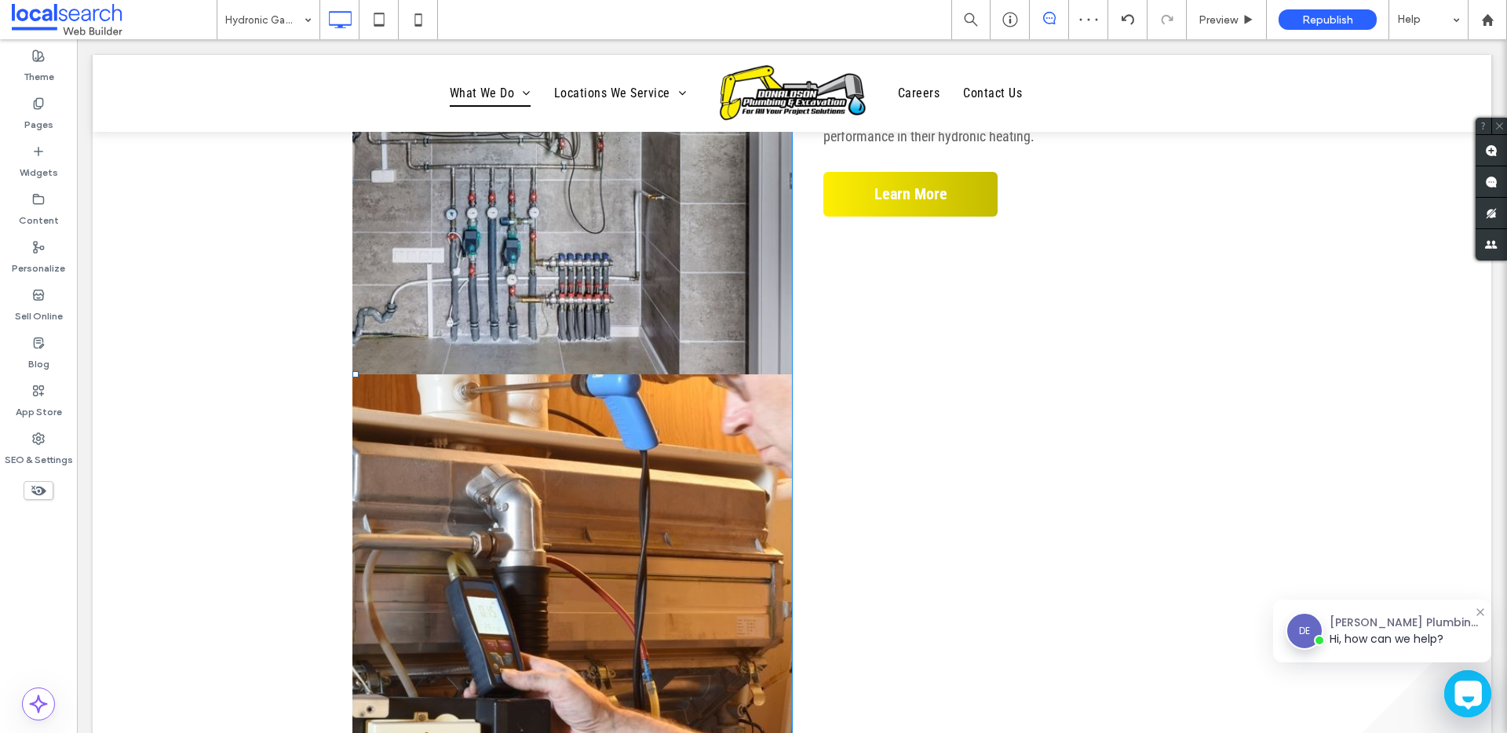
click at [625, 271] on link at bounding box center [573, 94] width 440 height 561
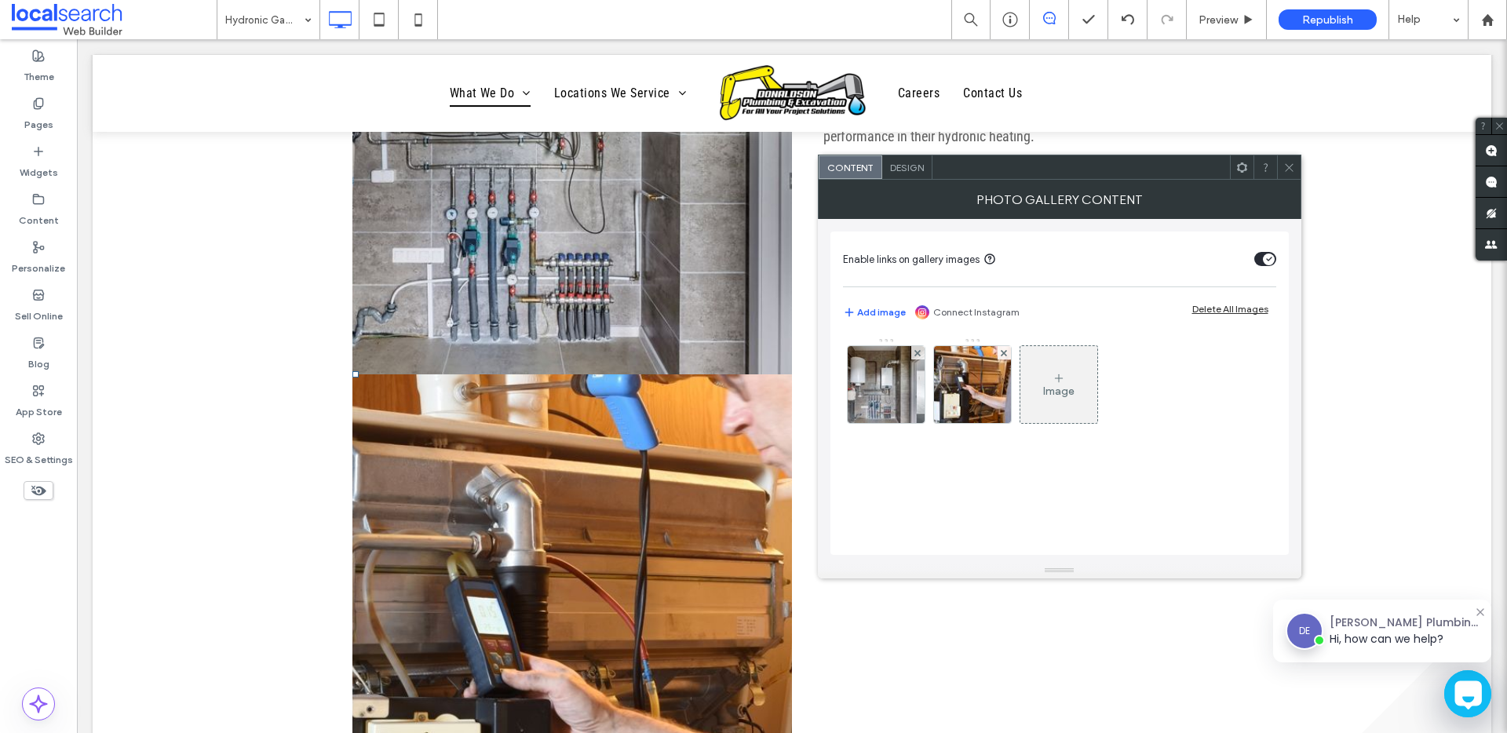
drag, startPoint x: 1006, startPoint y: 354, endPoint x: 1036, endPoint y: 337, distance: 34.5
click at [1006, 354] on use at bounding box center [1004, 352] width 6 height 6
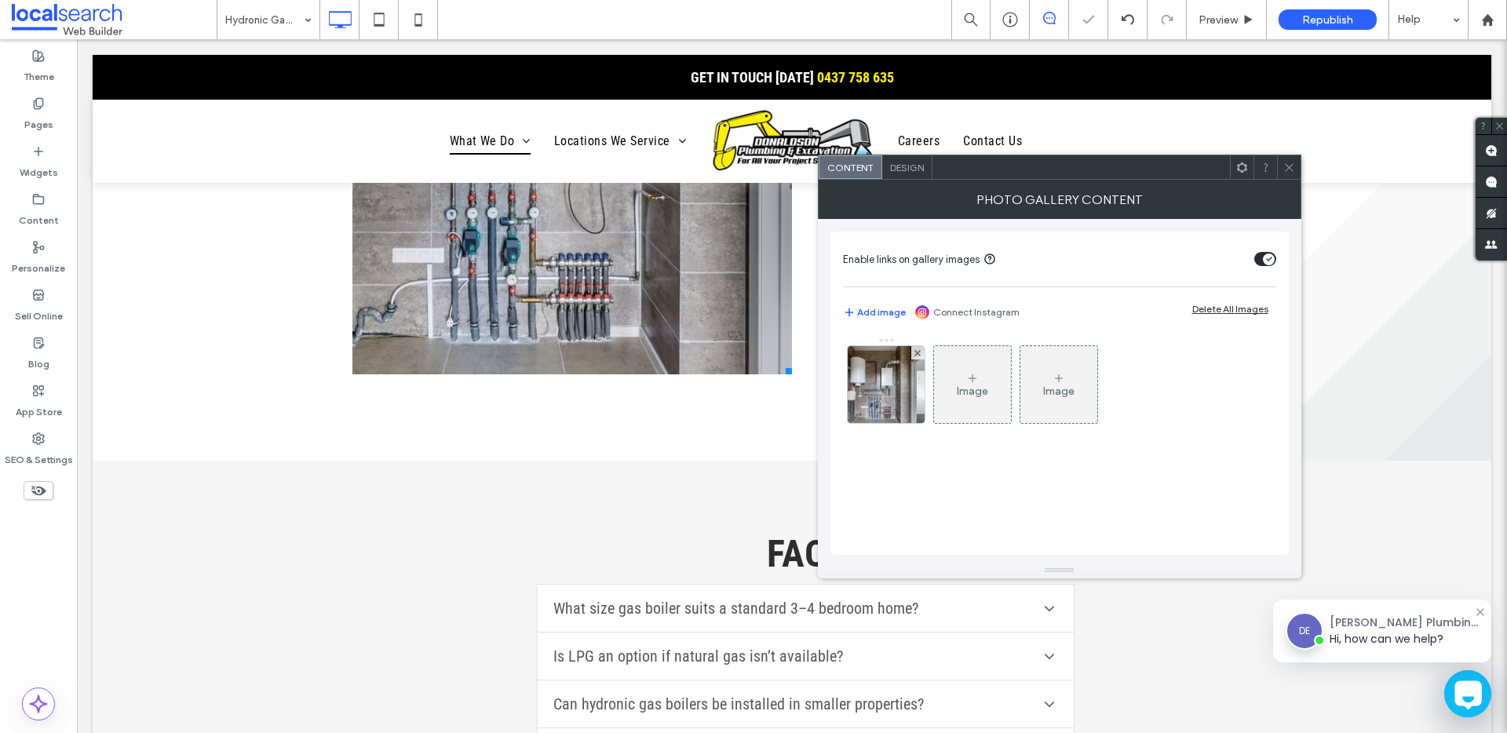
click at [1288, 166] on icon at bounding box center [1290, 168] width 12 height 12
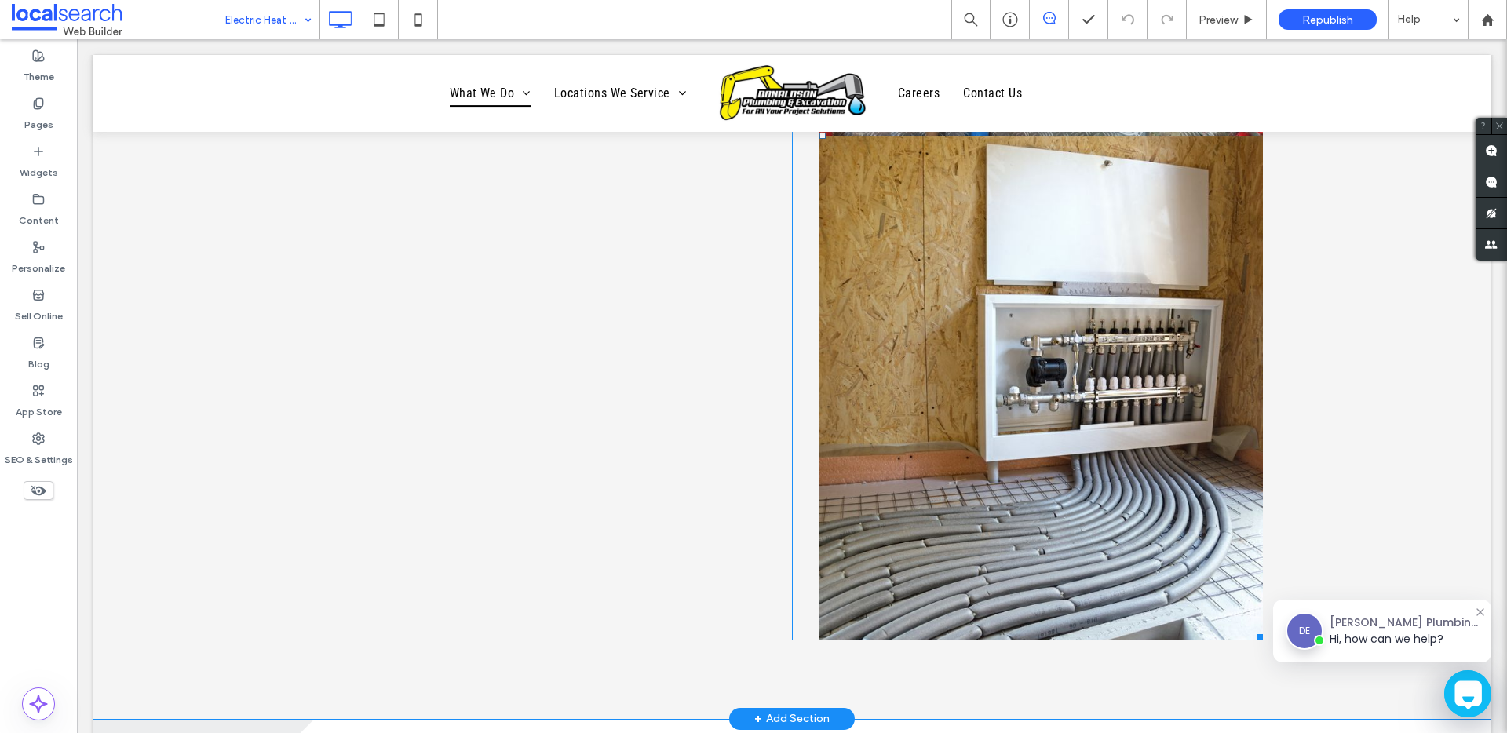
scroll to position [649, 0]
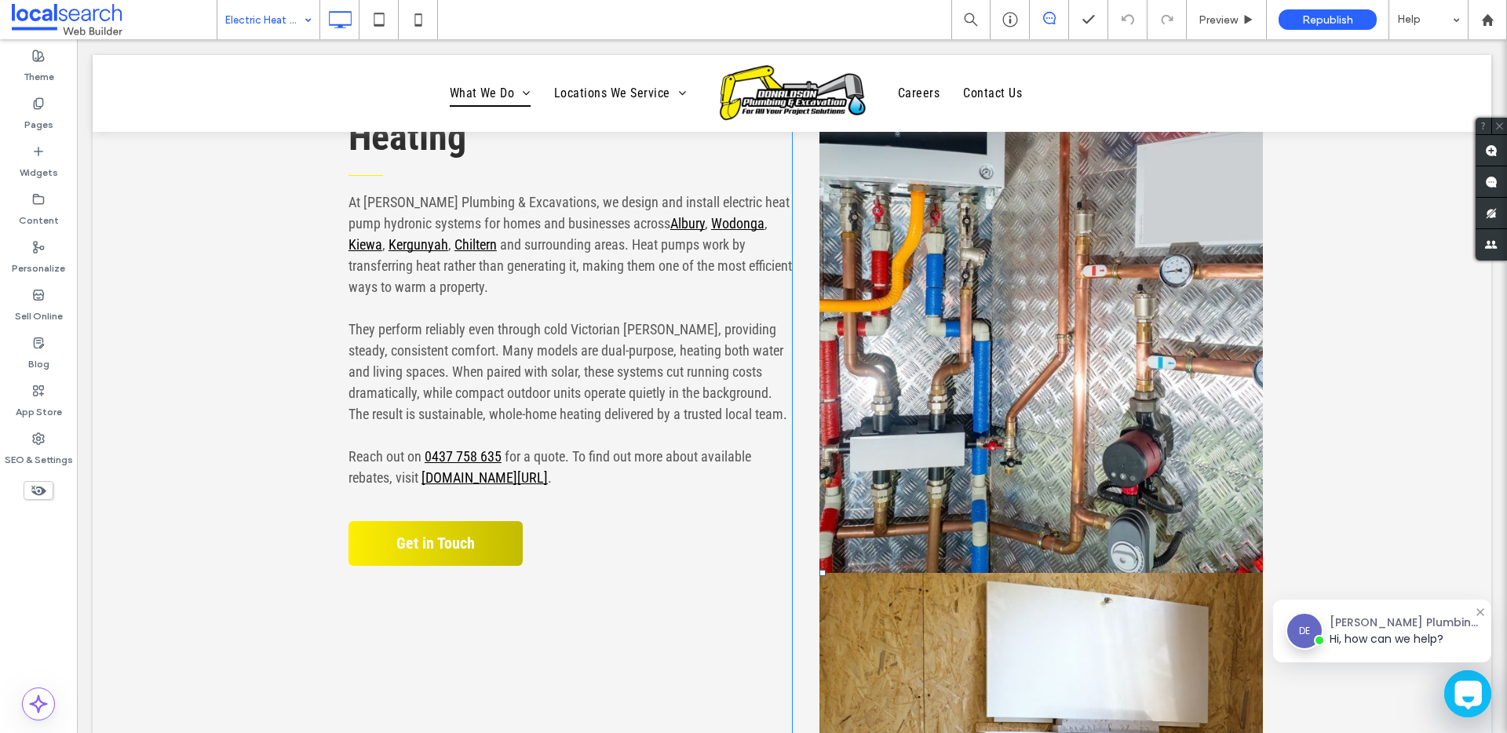
click at [930, 339] on link at bounding box center [1042, 320] width 444 height 505
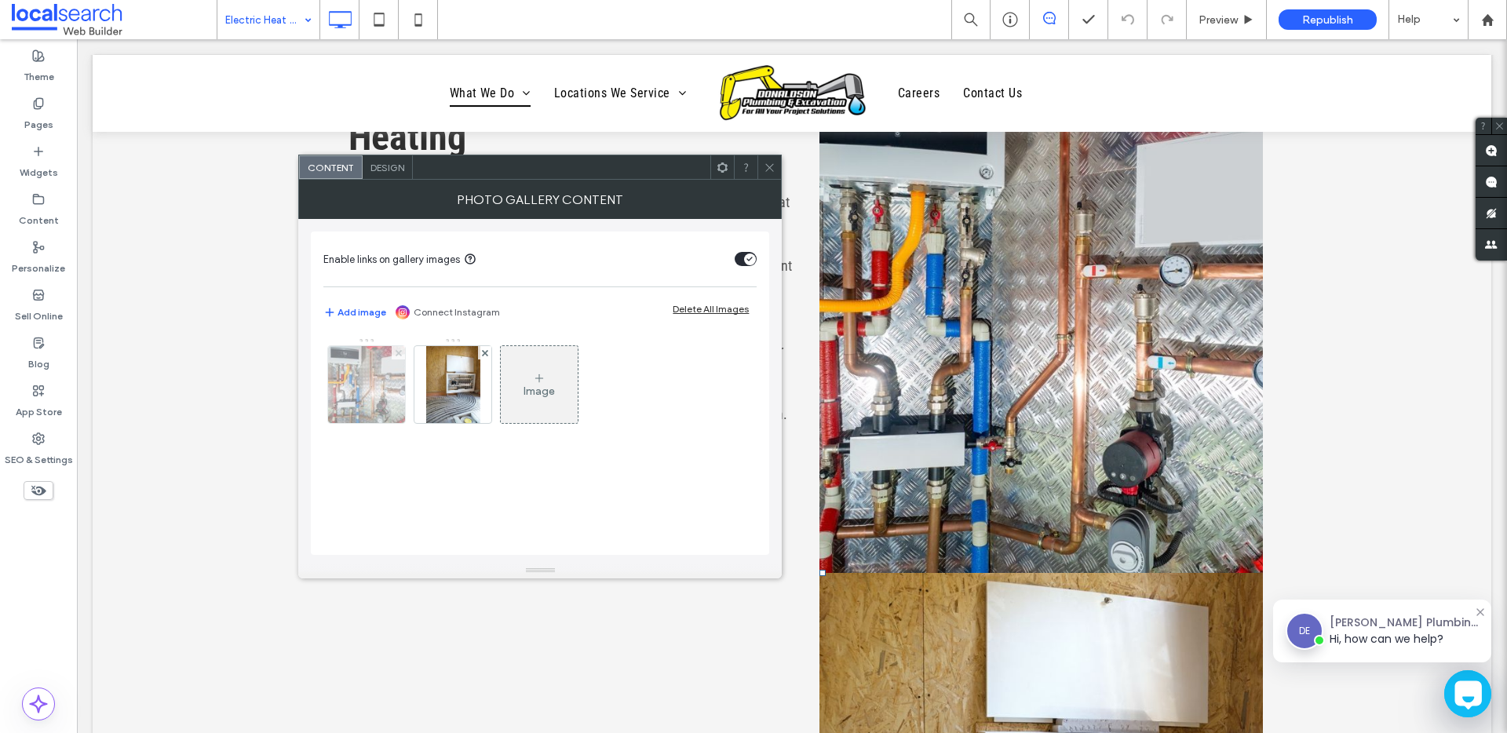
click at [400, 353] on icon at bounding box center [399, 353] width 6 height 6
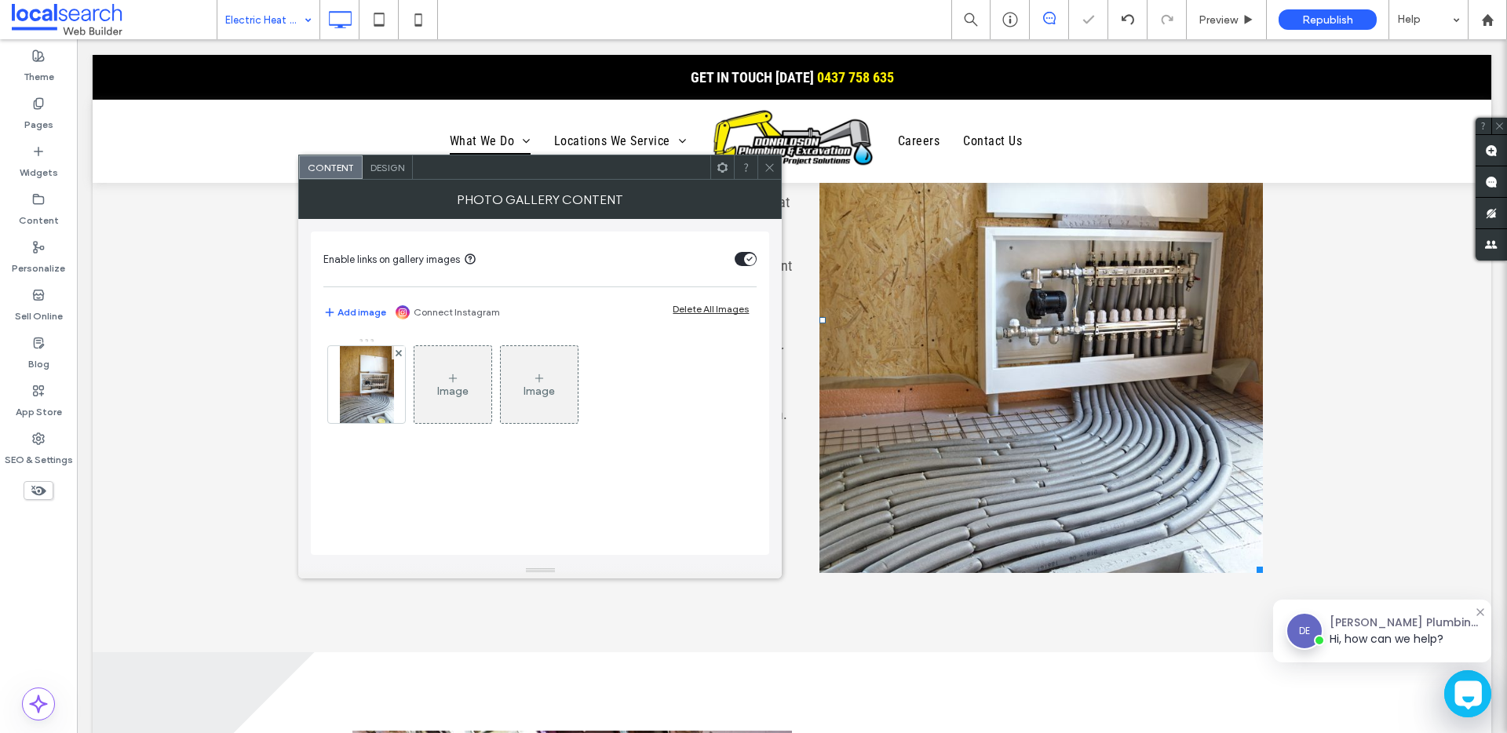
click at [769, 165] on icon at bounding box center [770, 168] width 12 height 12
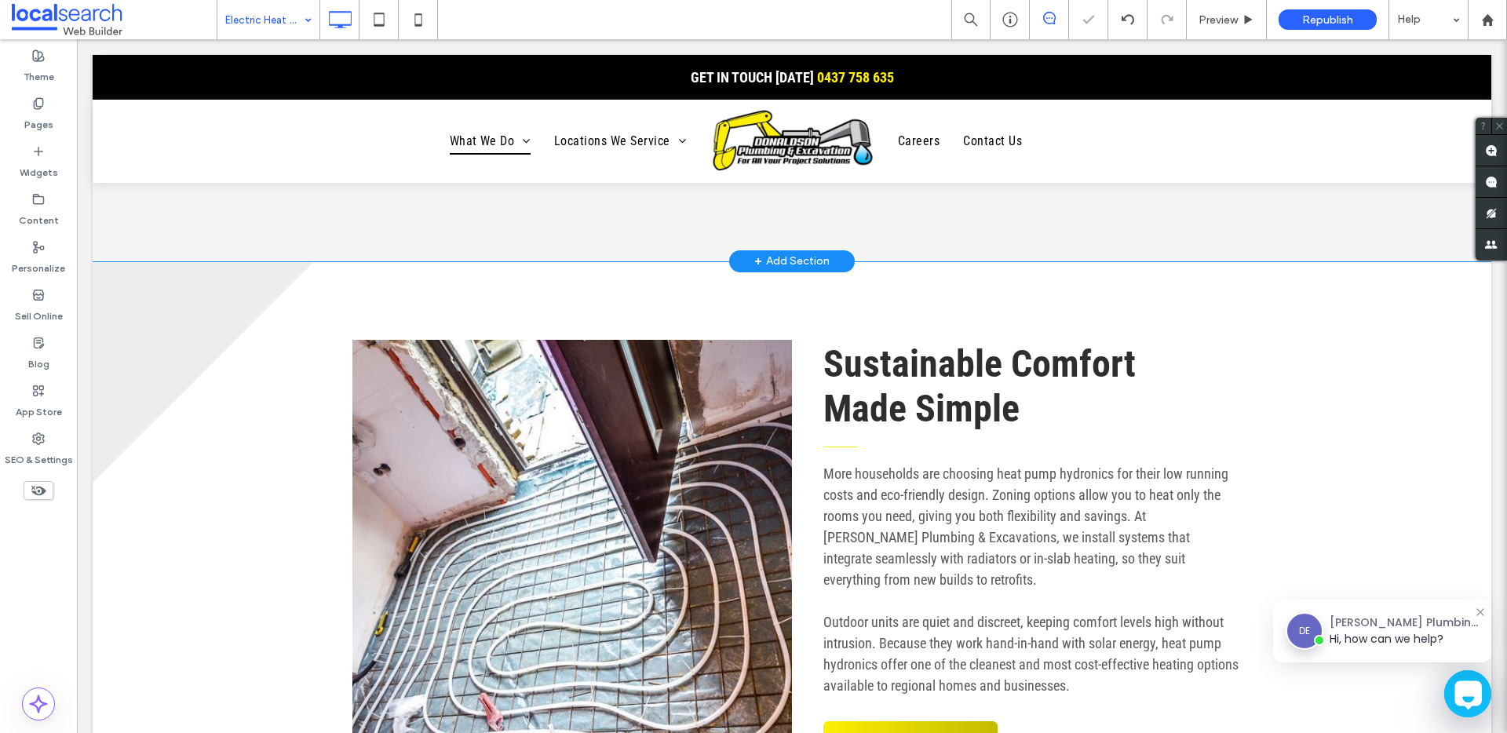
scroll to position [1417, 0]
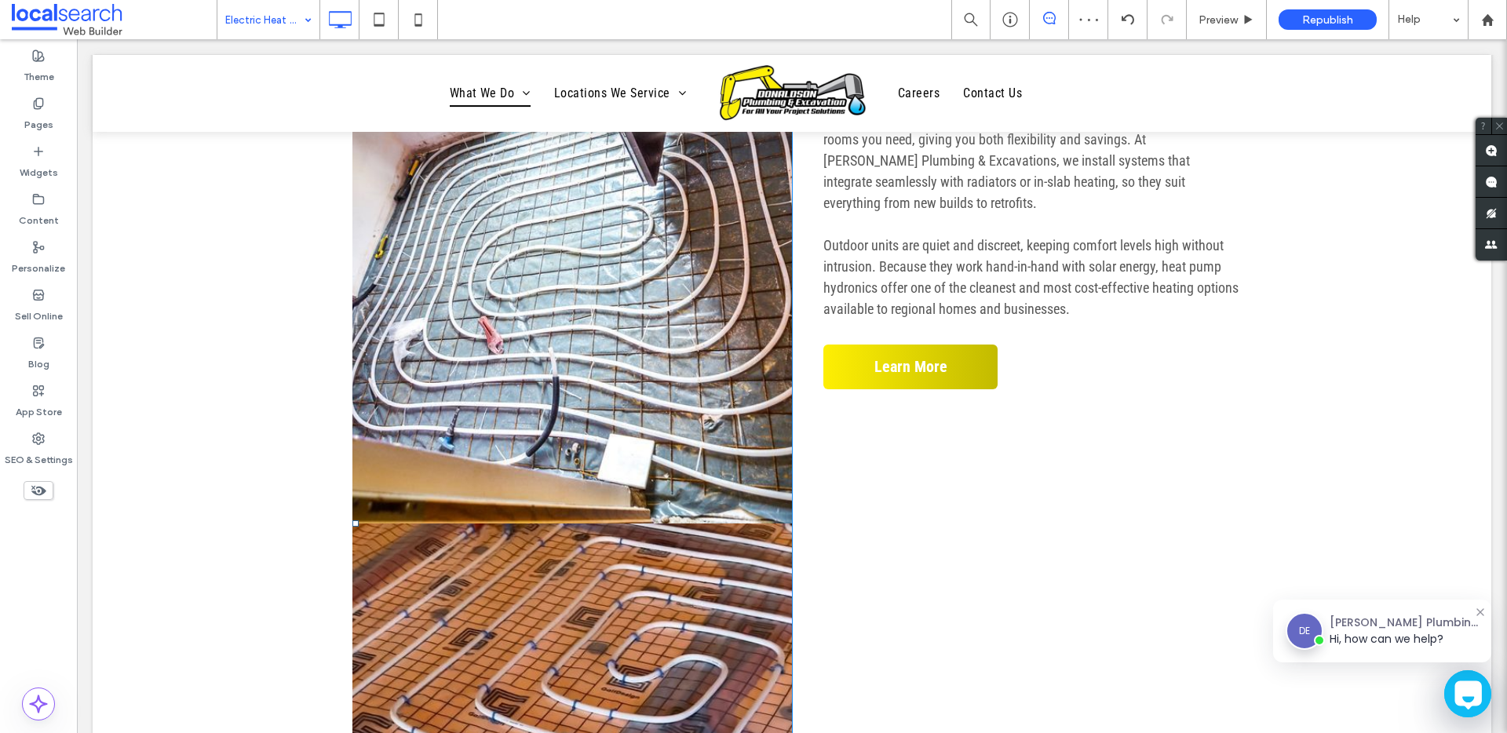
click at [688, 243] on link at bounding box center [573, 243] width 440 height 561
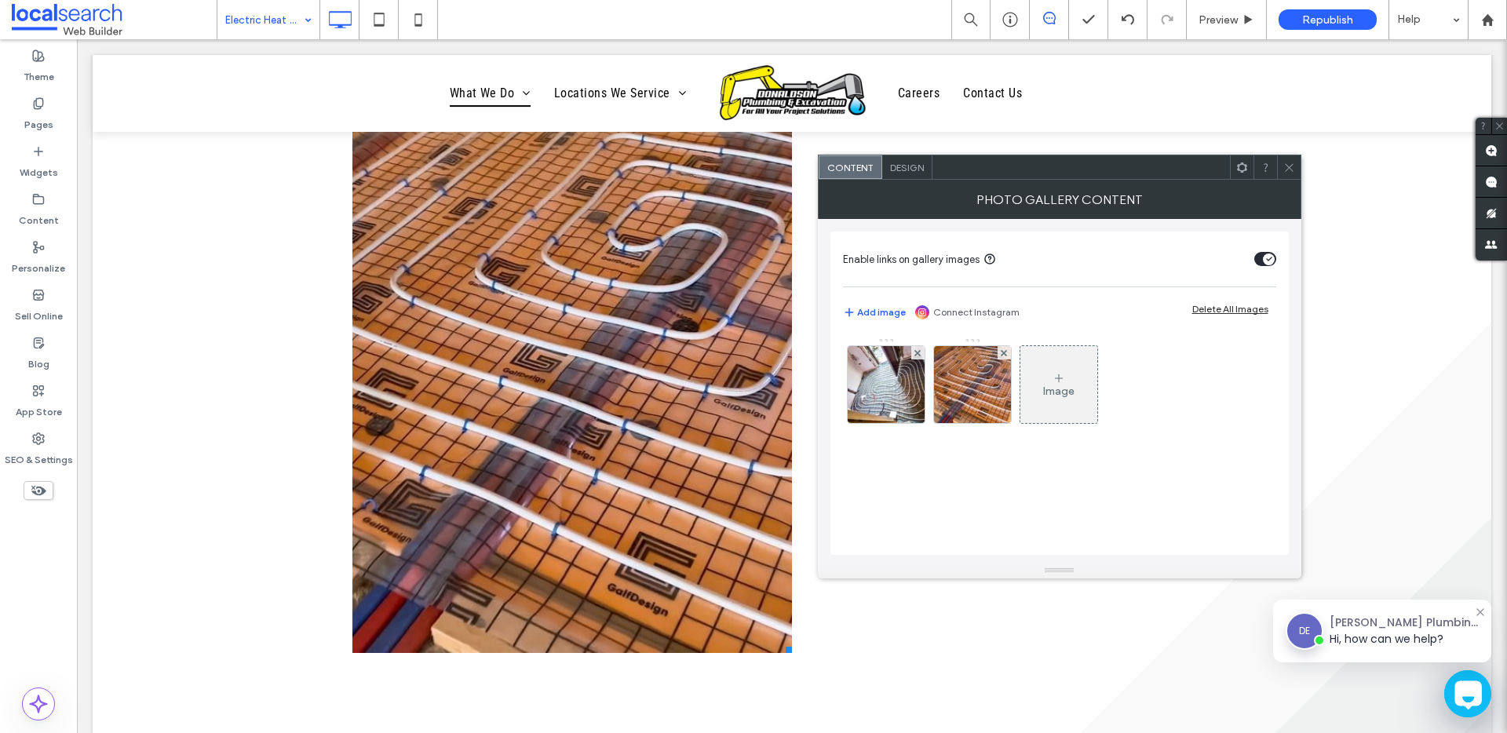
scroll to position [1836, 0]
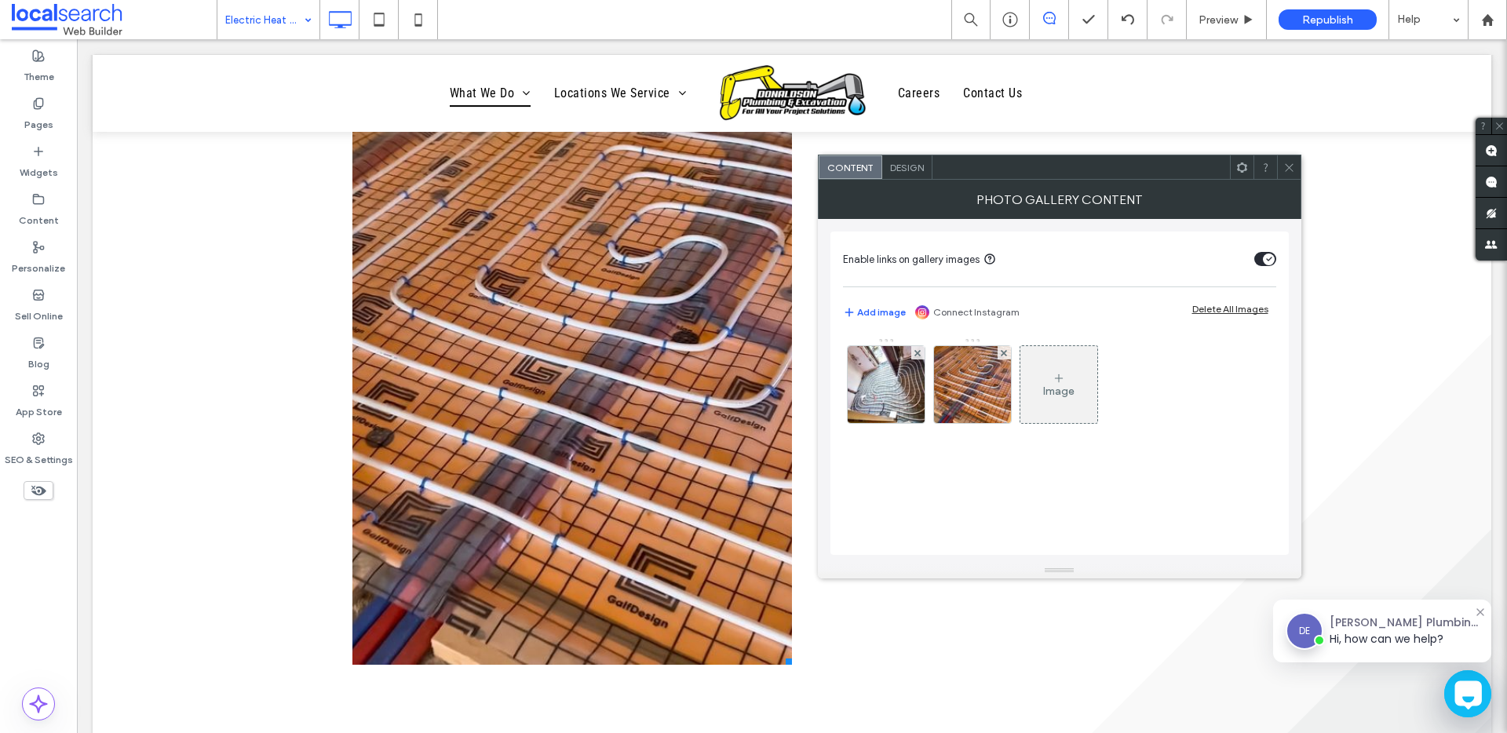
drag, startPoint x: 915, startPoint y: 354, endPoint x: 979, endPoint y: 287, distance: 92.7
click at [915, 354] on use at bounding box center [918, 352] width 6 height 6
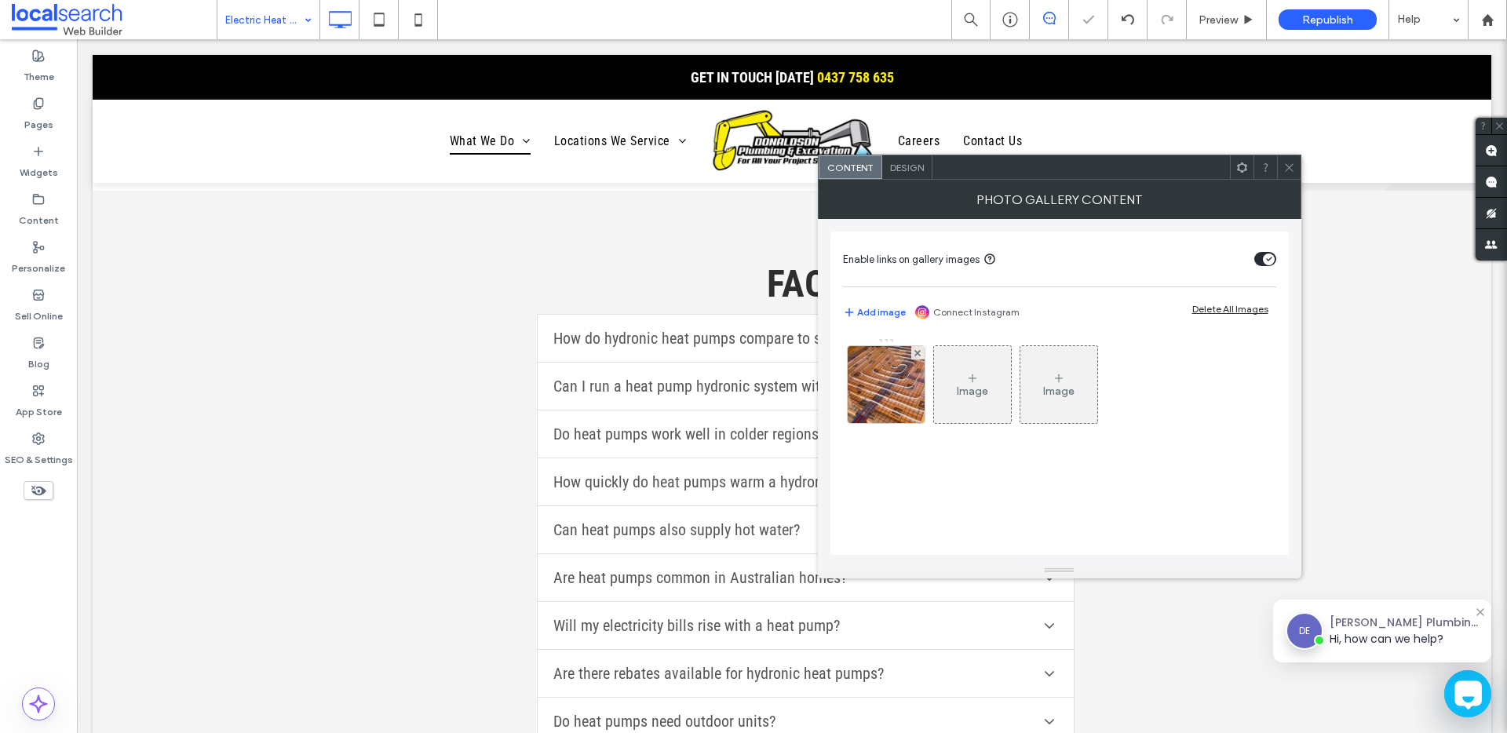
click at [1295, 167] on div at bounding box center [1289, 167] width 24 height 24
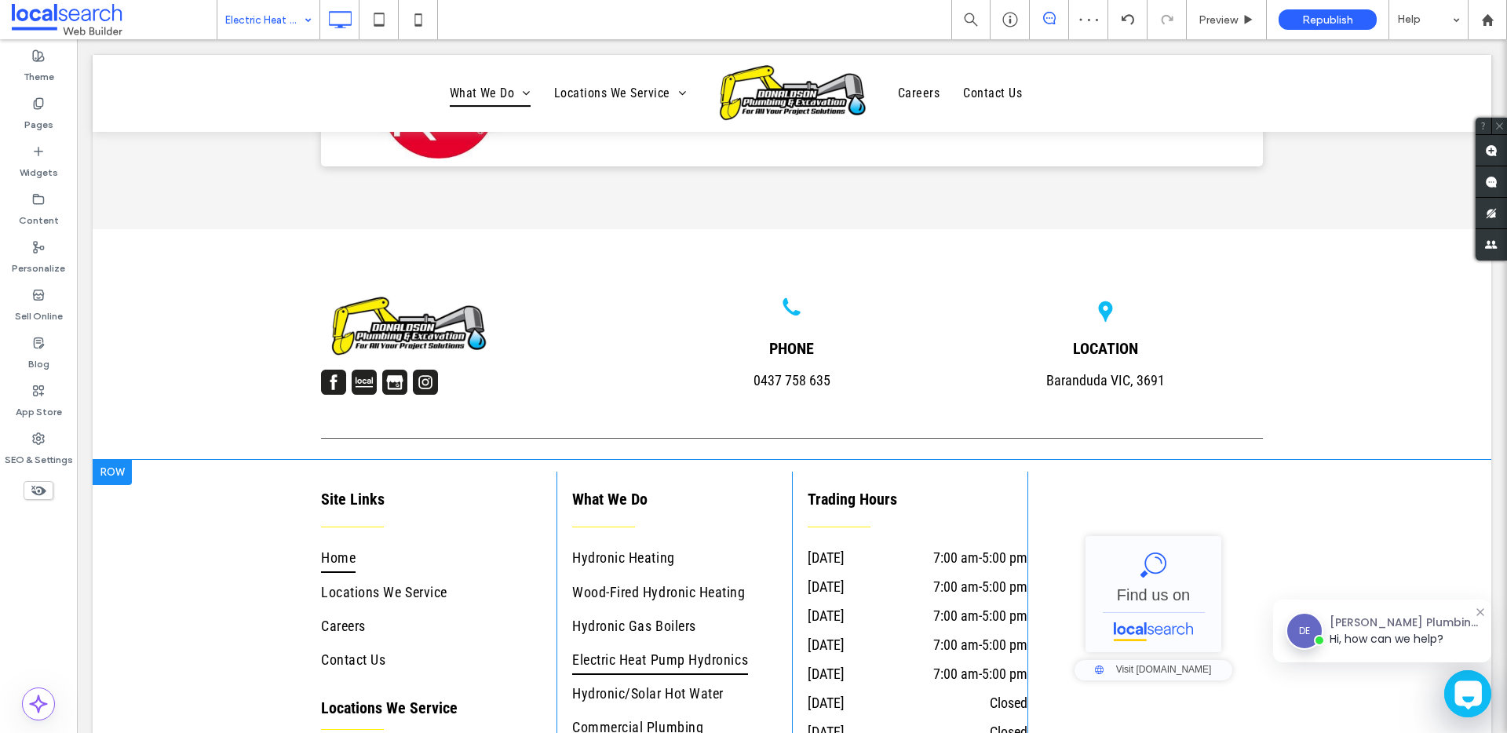
scroll to position [4164, 0]
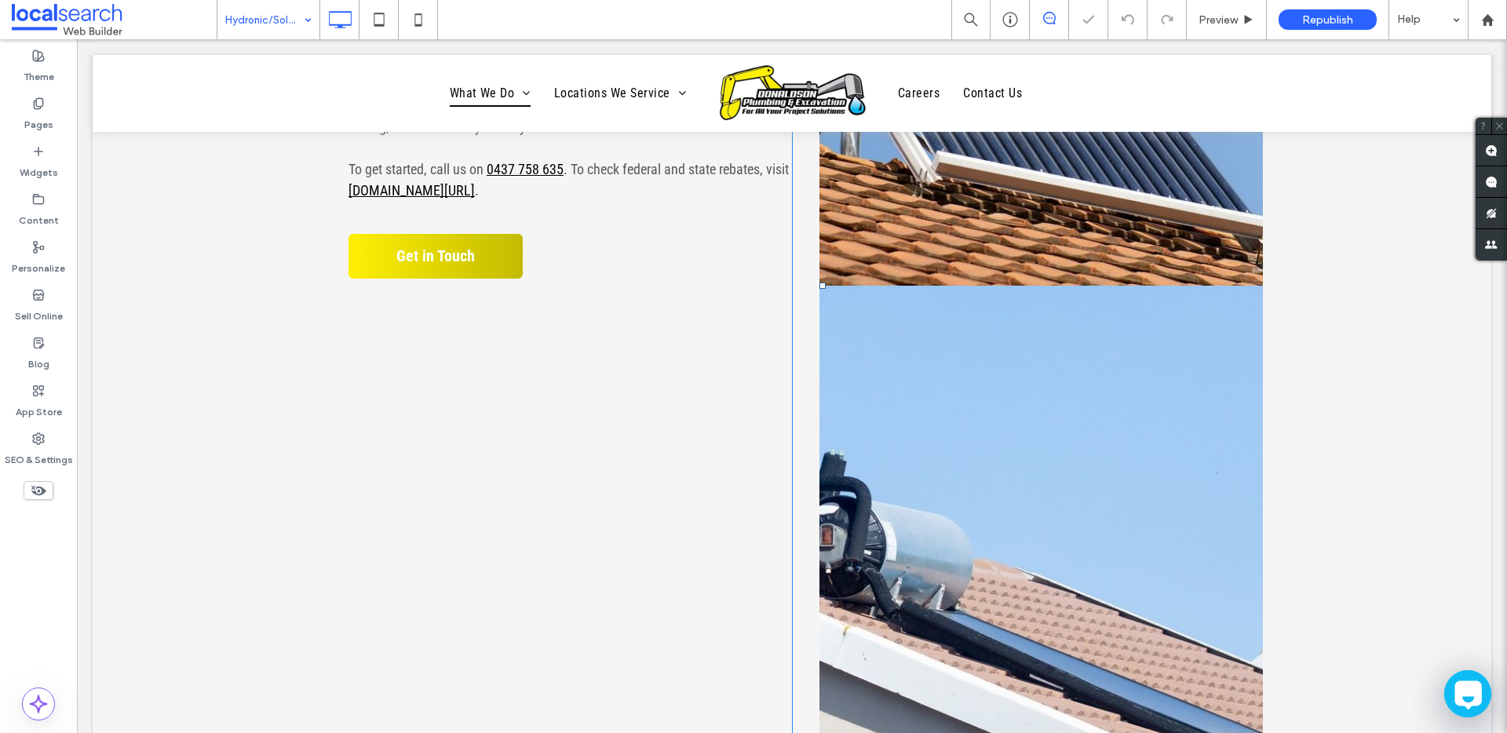
scroll to position [933, 0]
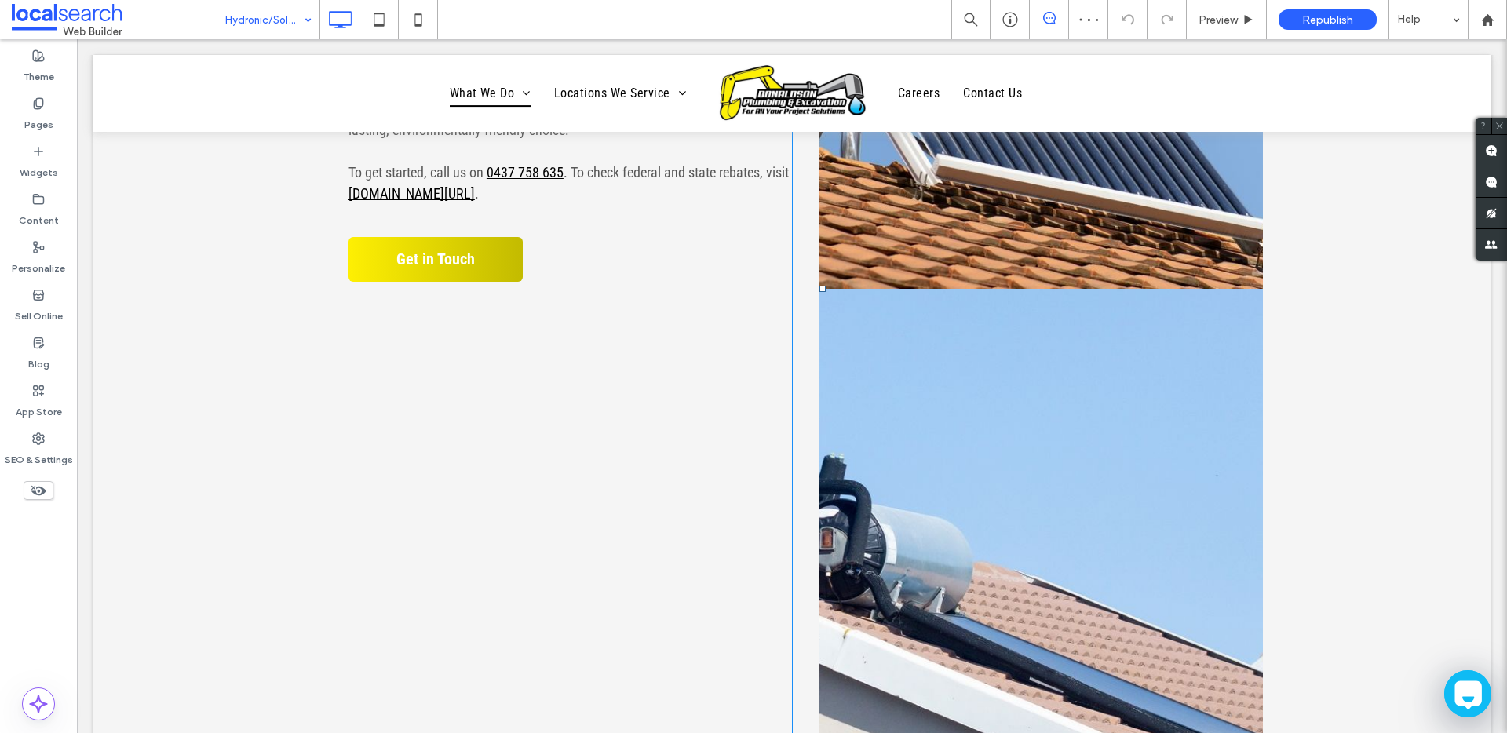
click at [941, 275] on link at bounding box center [1042, 36] width 444 height 505
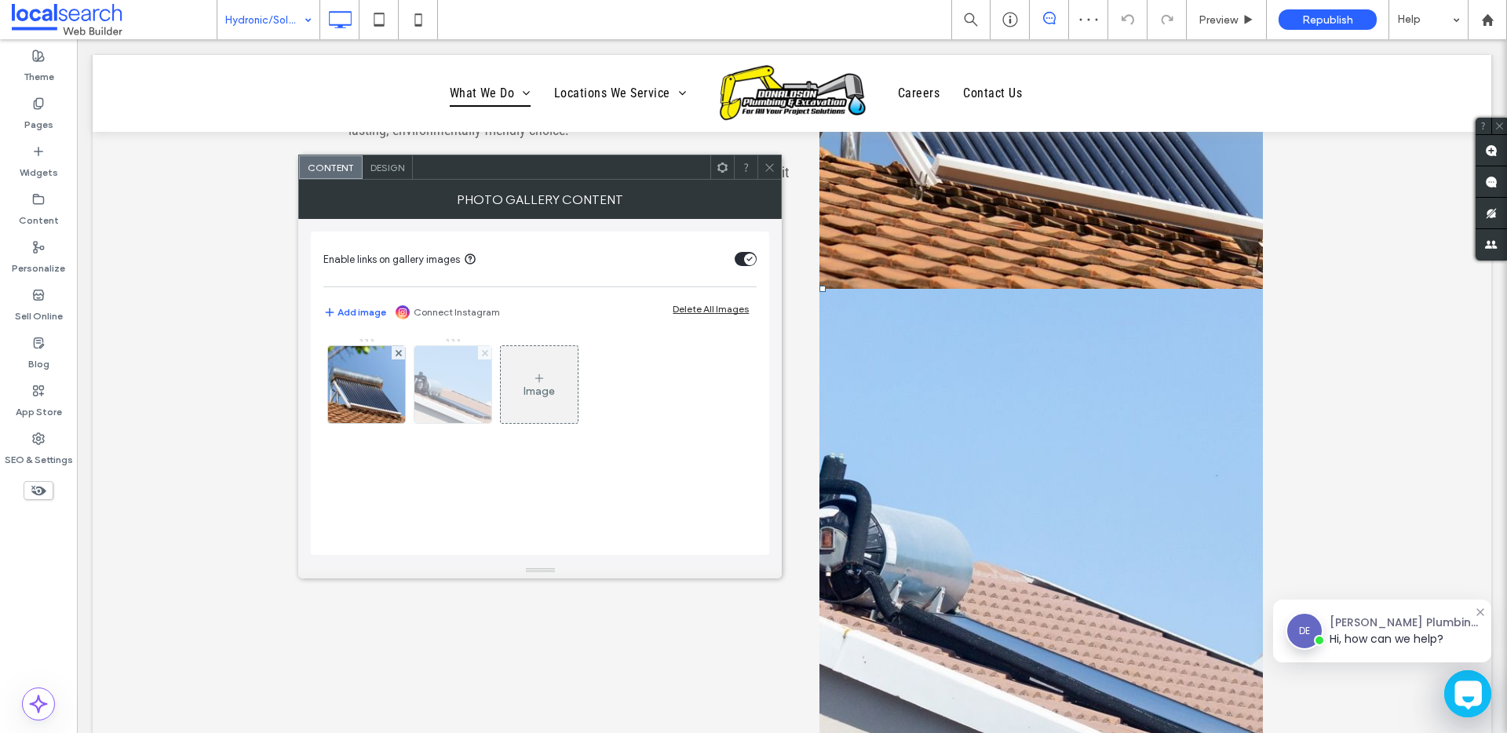
click at [482, 355] on icon at bounding box center [485, 353] width 6 height 6
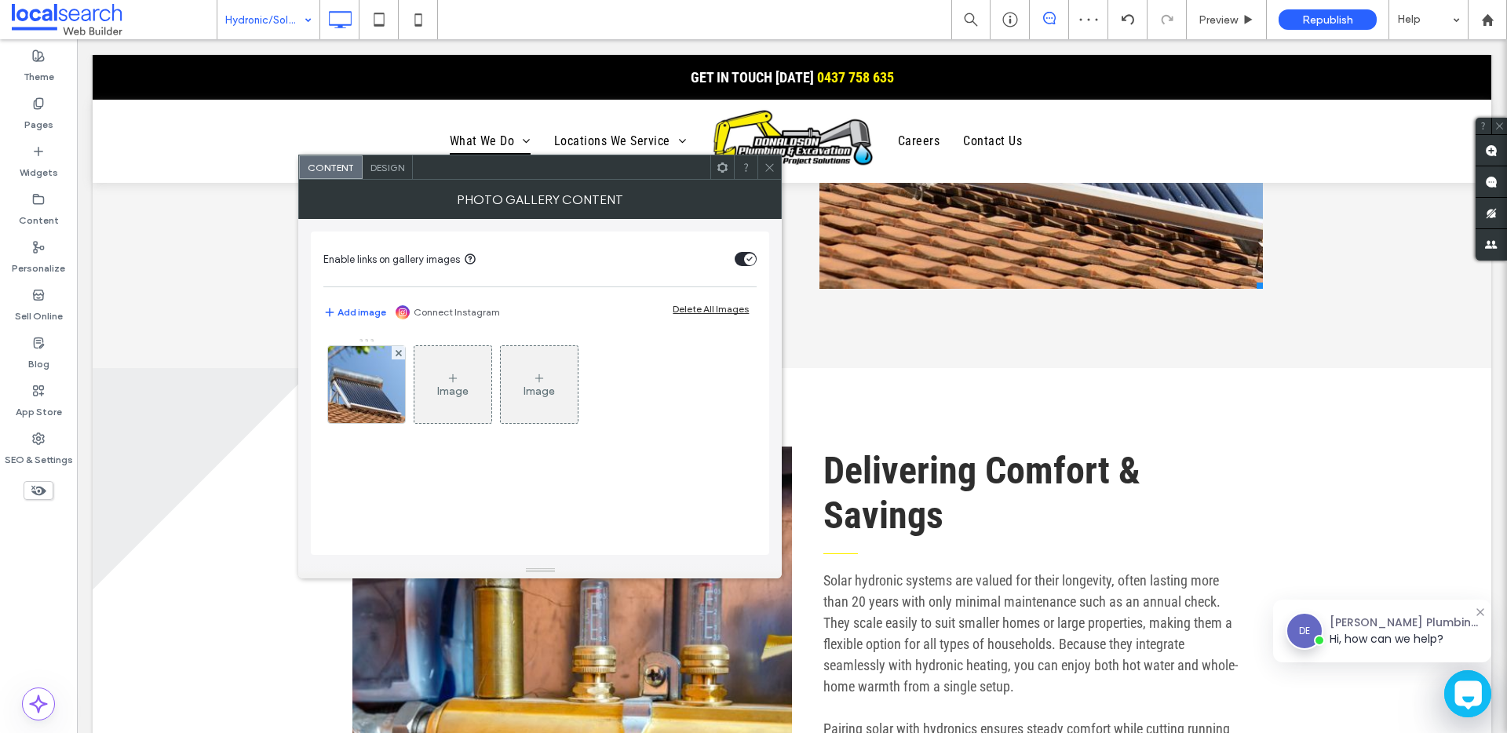
click at [772, 166] on icon at bounding box center [770, 168] width 12 height 12
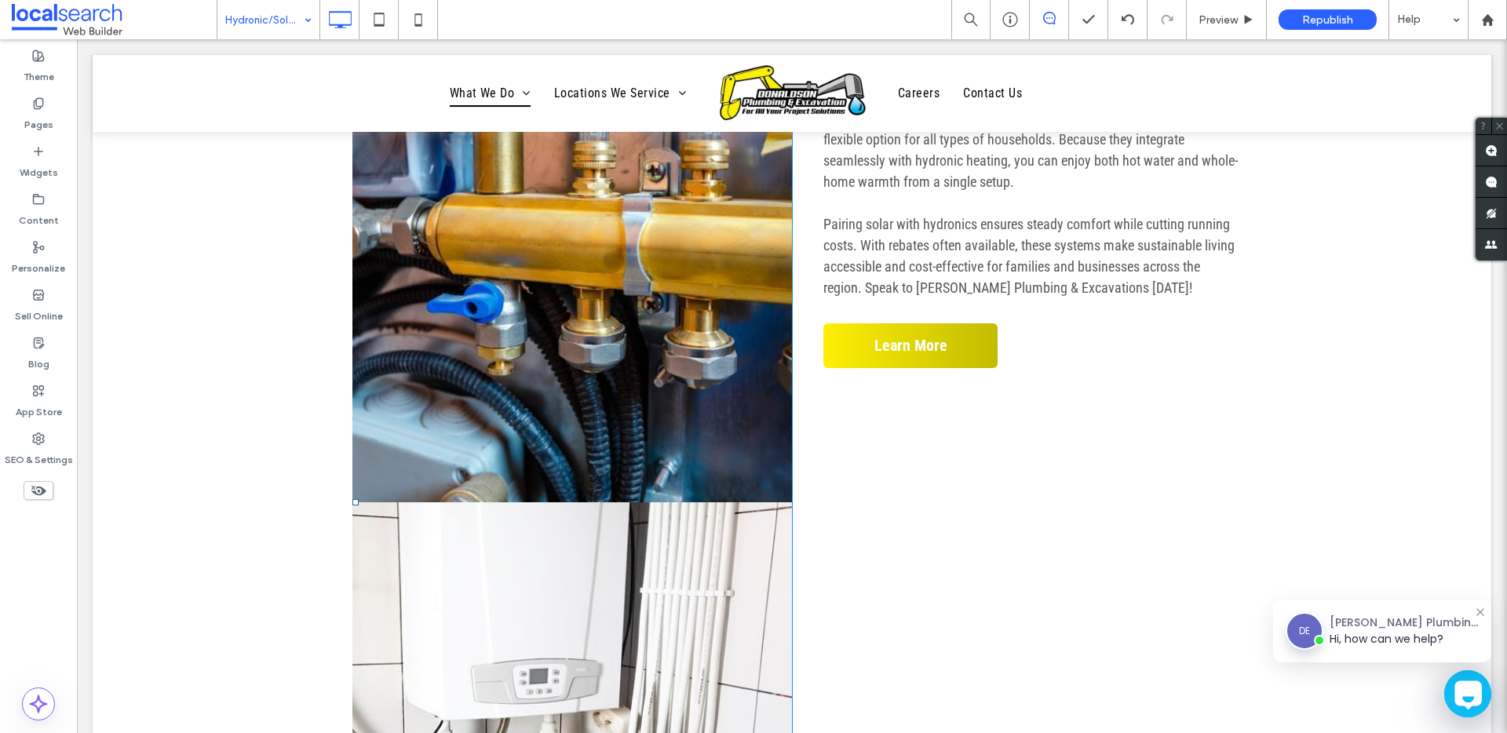
scroll to position [1434, 0]
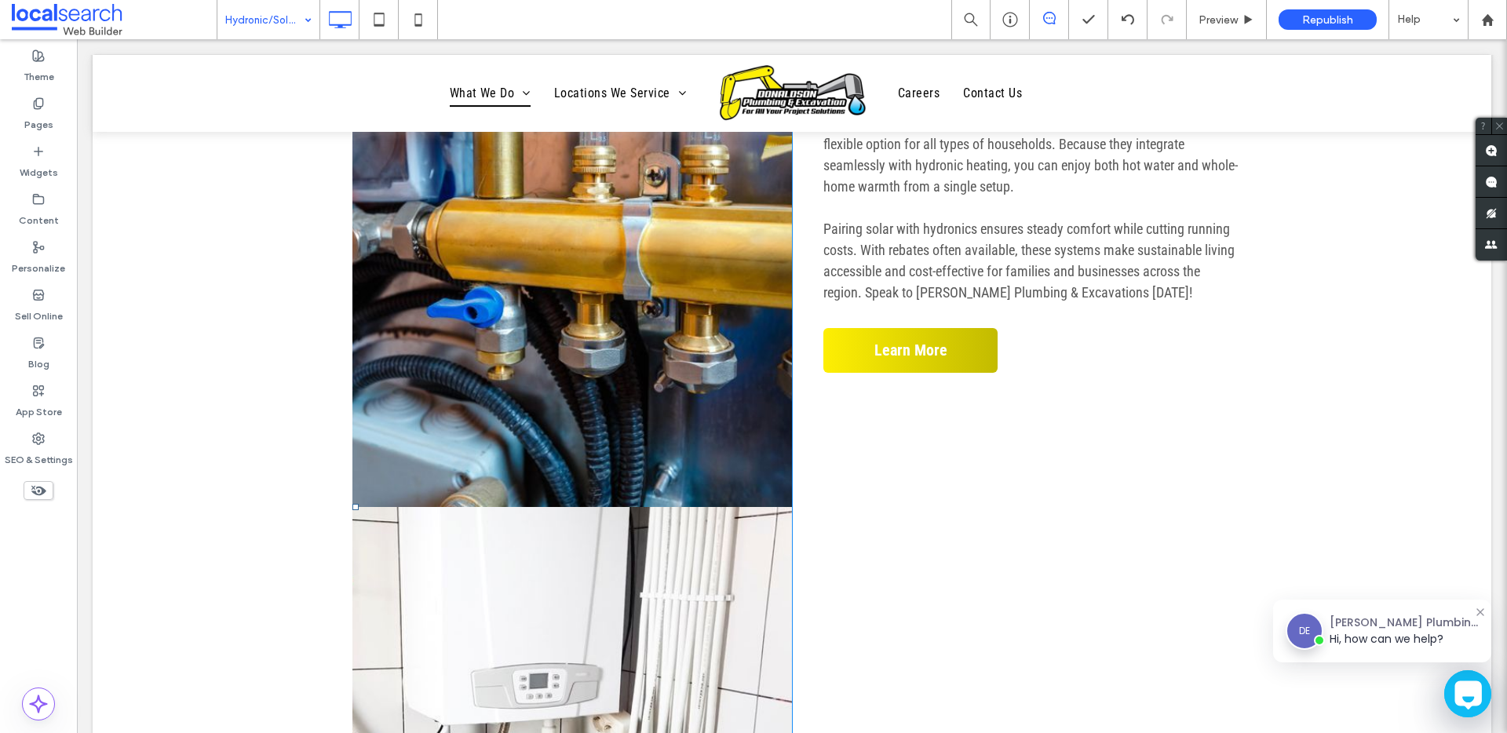
click at [487, 349] on link at bounding box center [573, 227] width 440 height 561
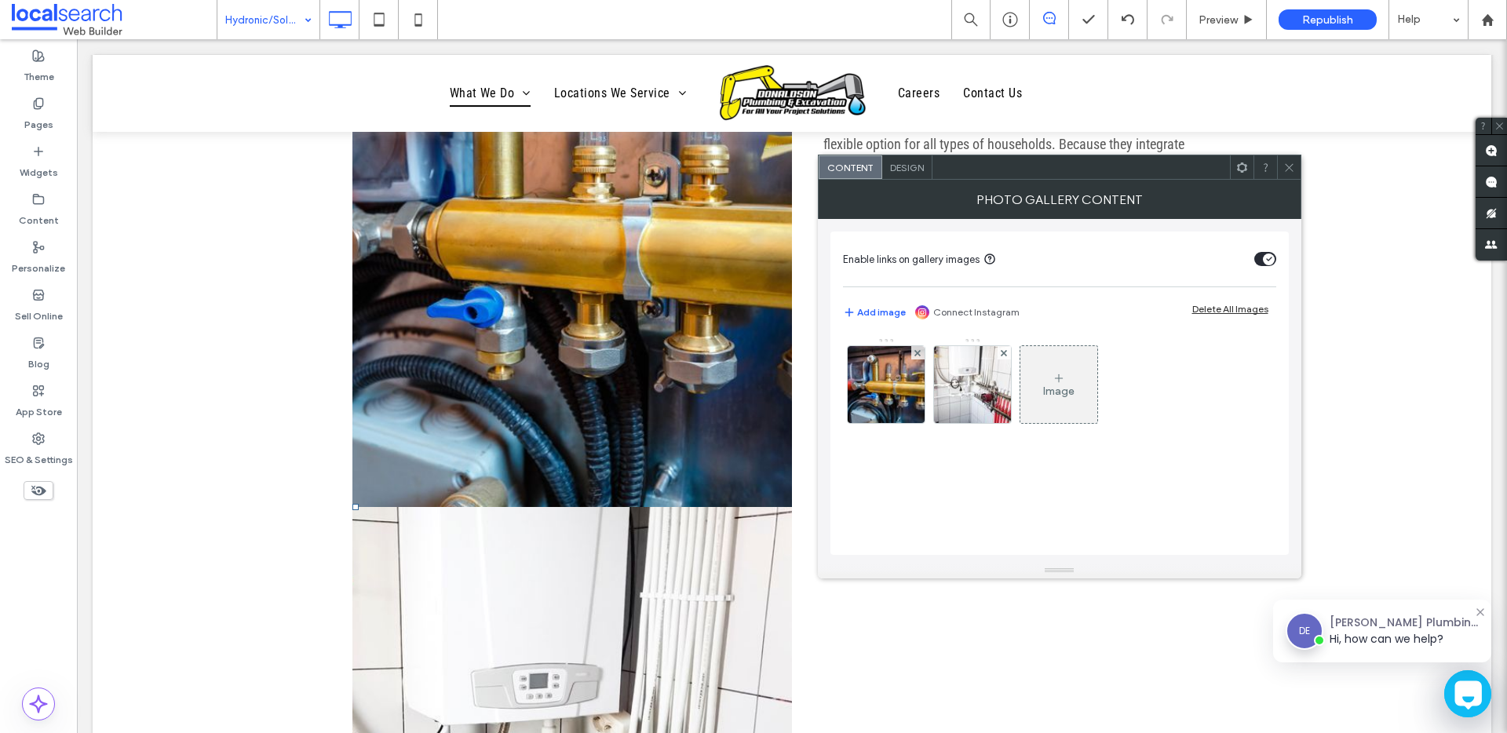
drag, startPoint x: 916, startPoint y: 351, endPoint x: 1013, endPoint y: 290, distance: 113.9
click at [916, 351] on use at bounding box center [918, 352] width 6 height 6
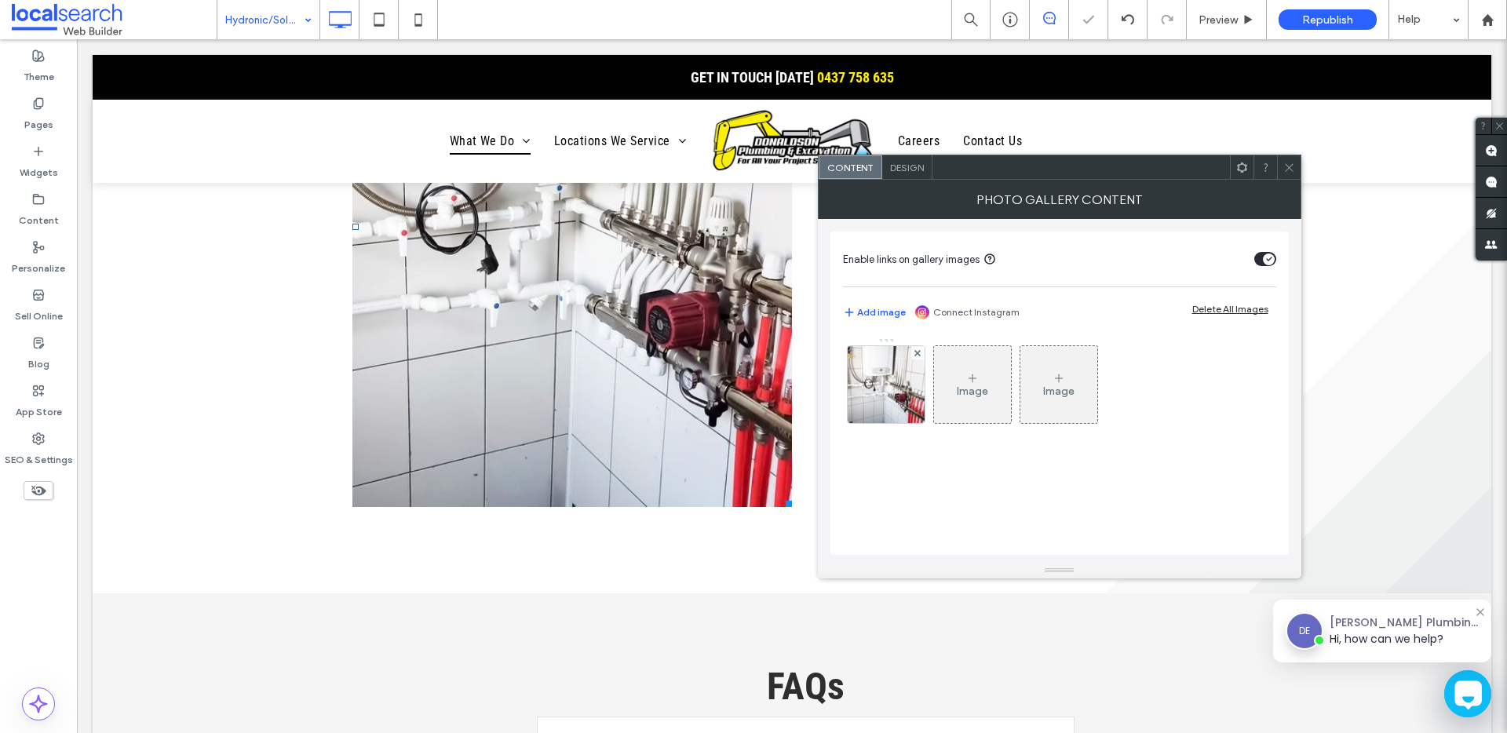
click at [1284, 166] on icon at bounding box center [1290, 168] width 12 height 12
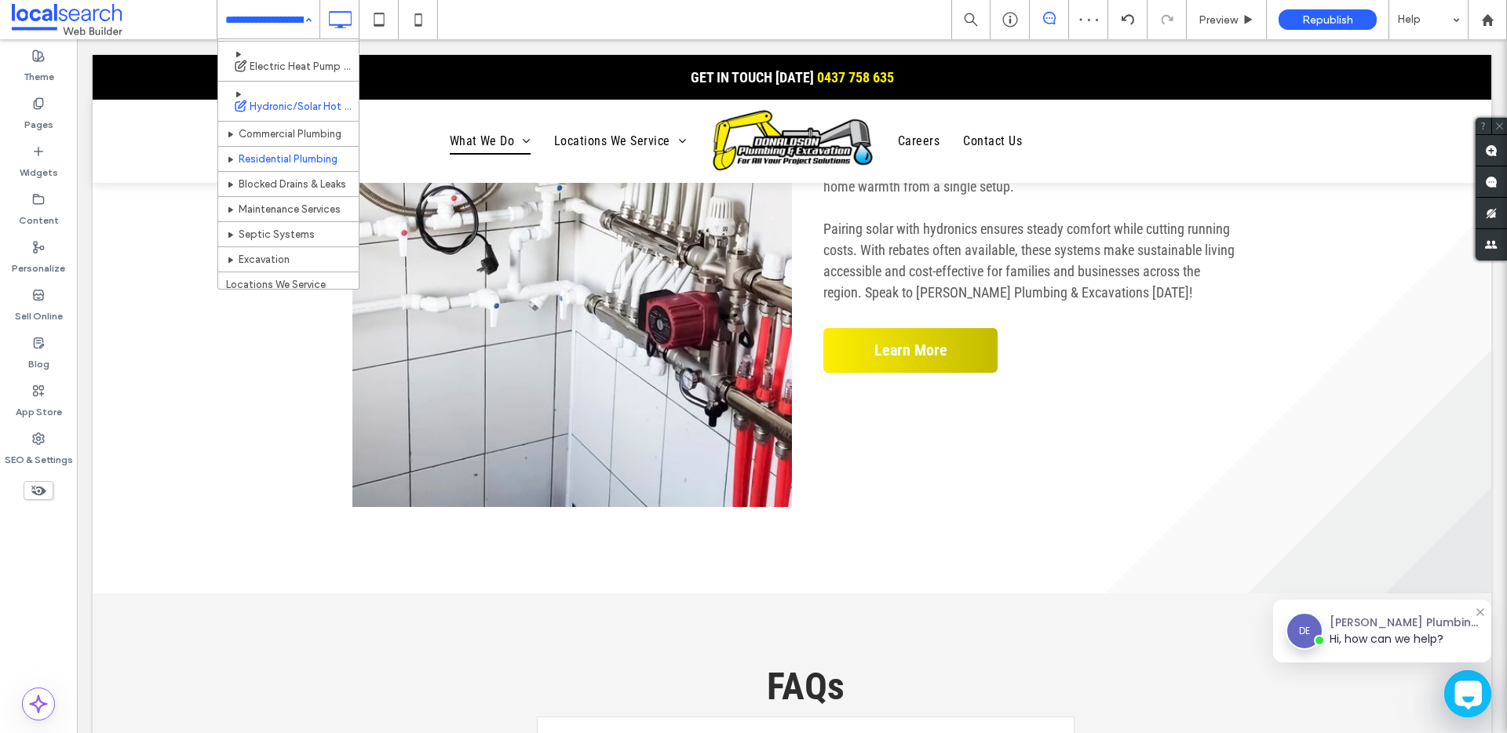
scroll to position [133, 0]
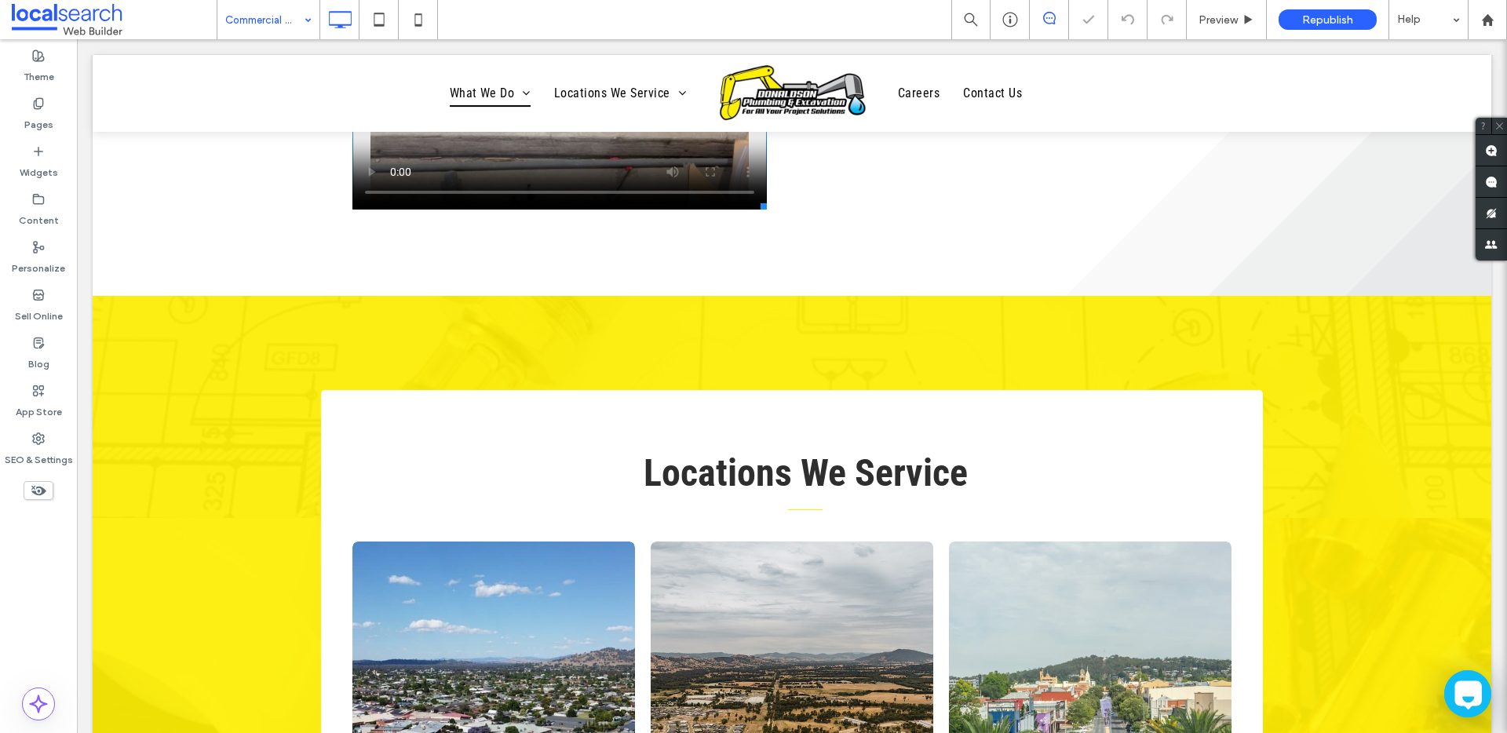
scroll to position [2153, 0]
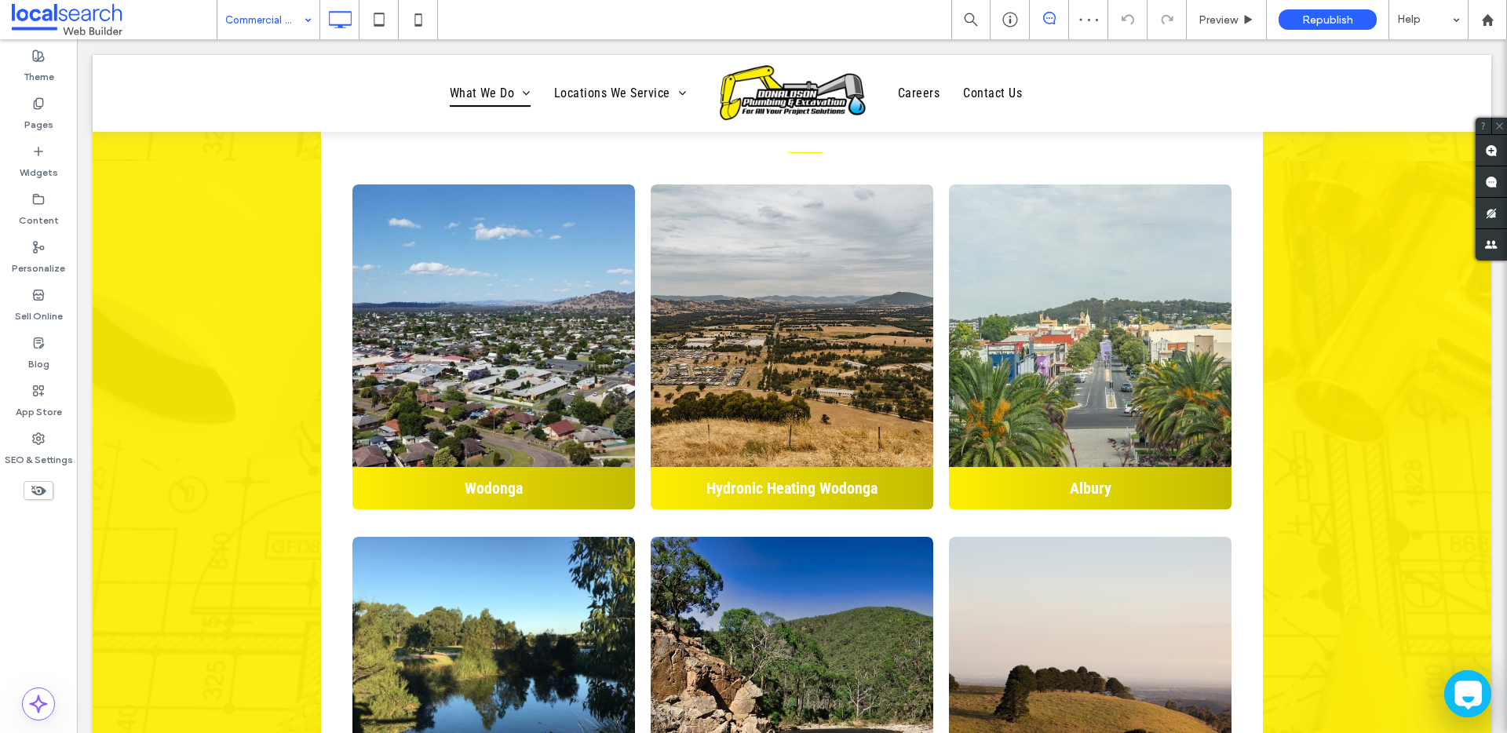
click at [309, 11] on div "Commercial Plumbing" at bounding box center [268, 19] width 102 height 39
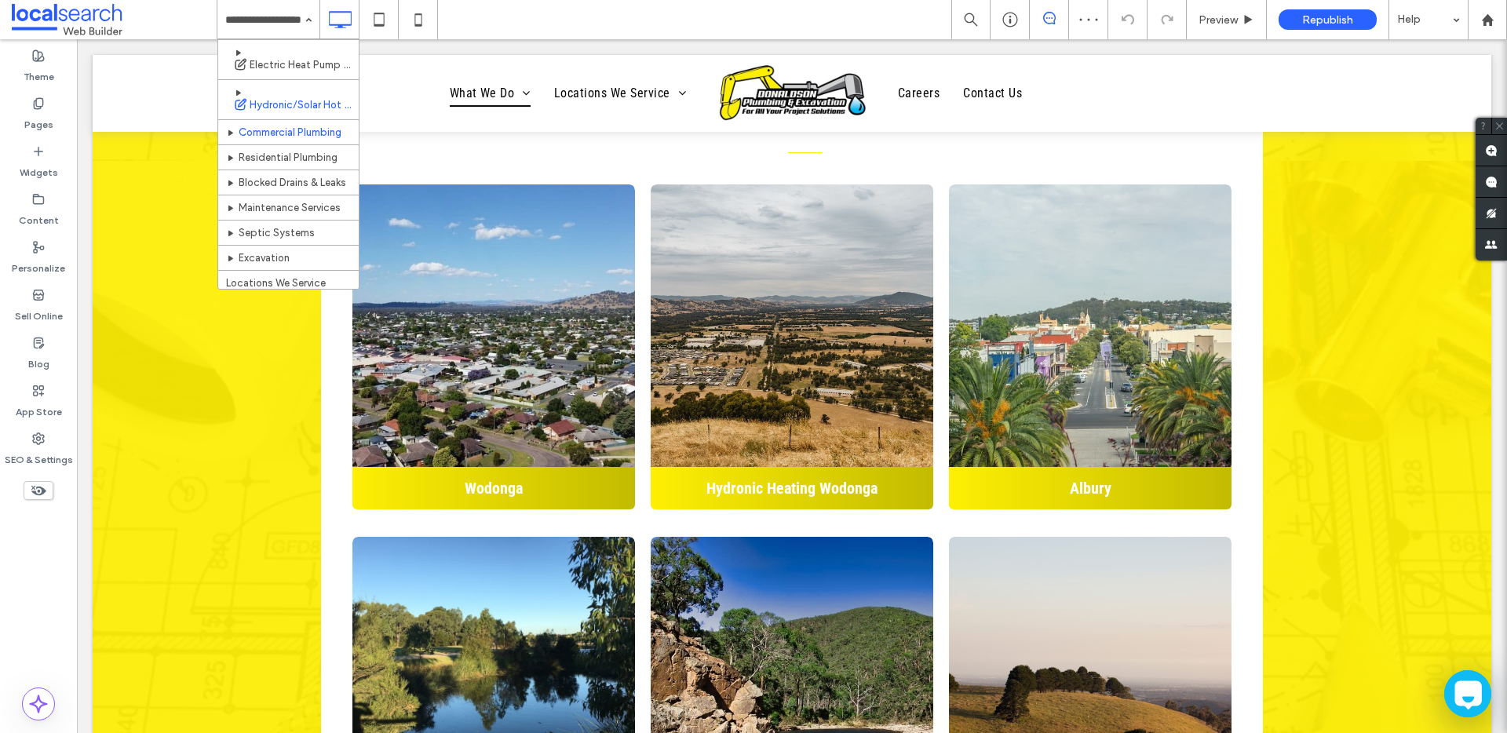
scroll to position [133, 0]
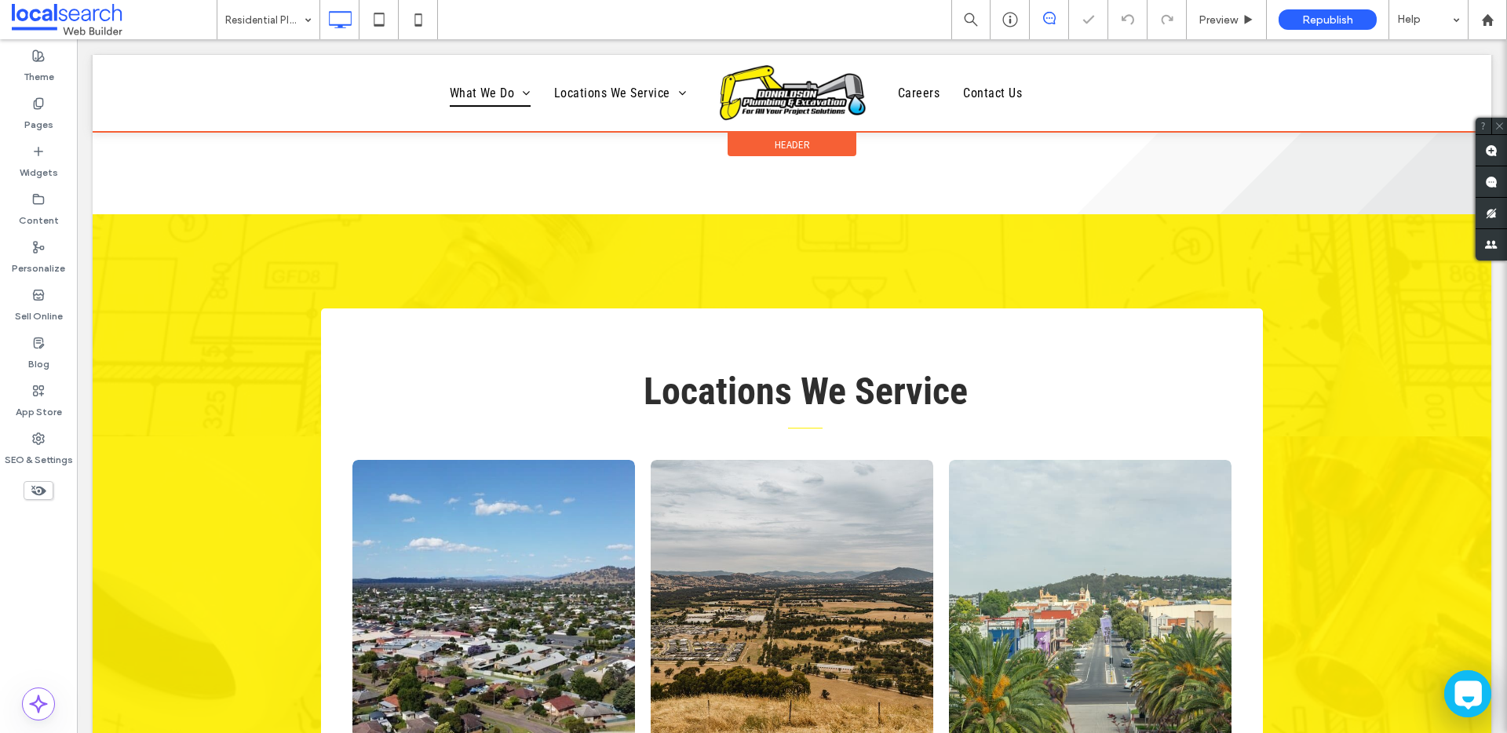
scroll to position [2216, 0]
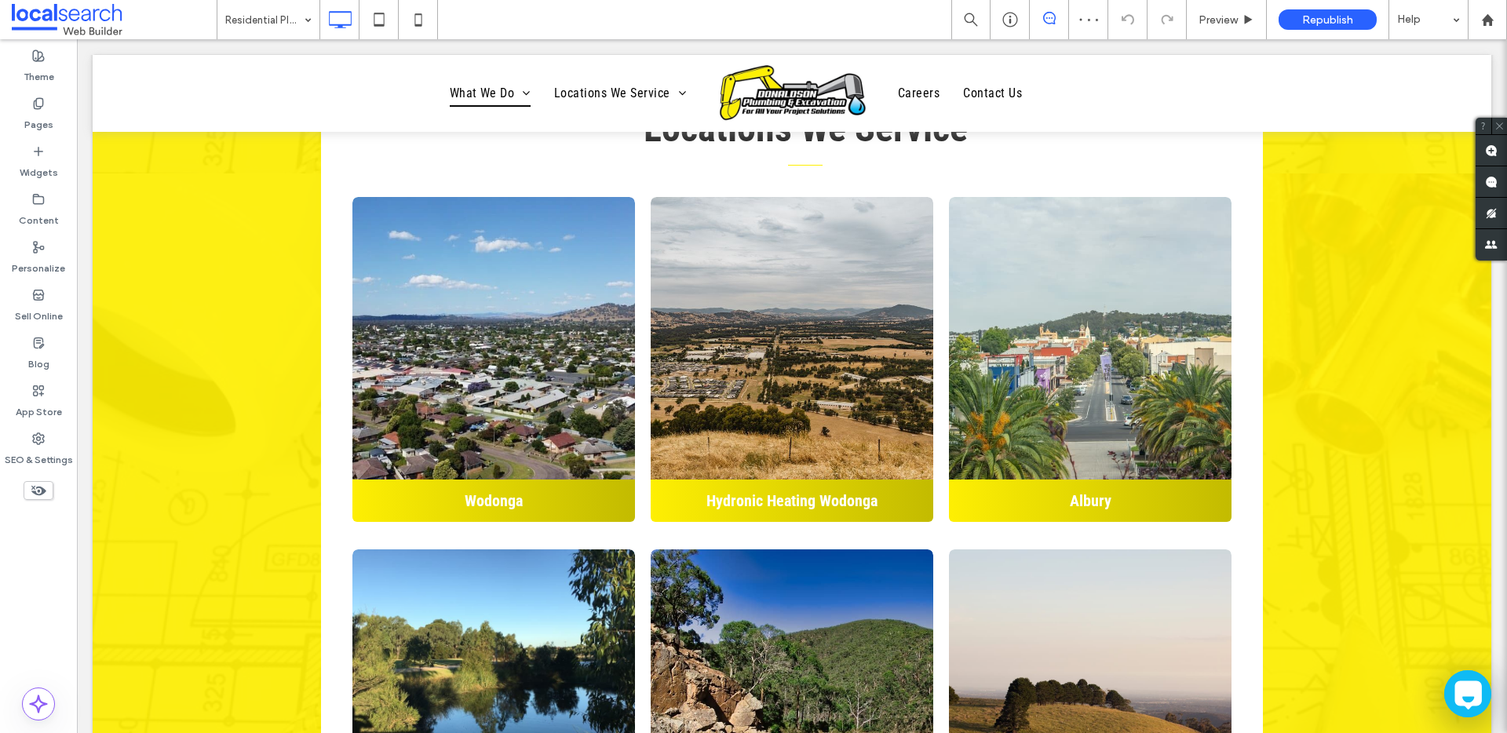
click at [305, 23] on div "Residential Plumbing" at bounding box center [268, 19] width 102 height 39
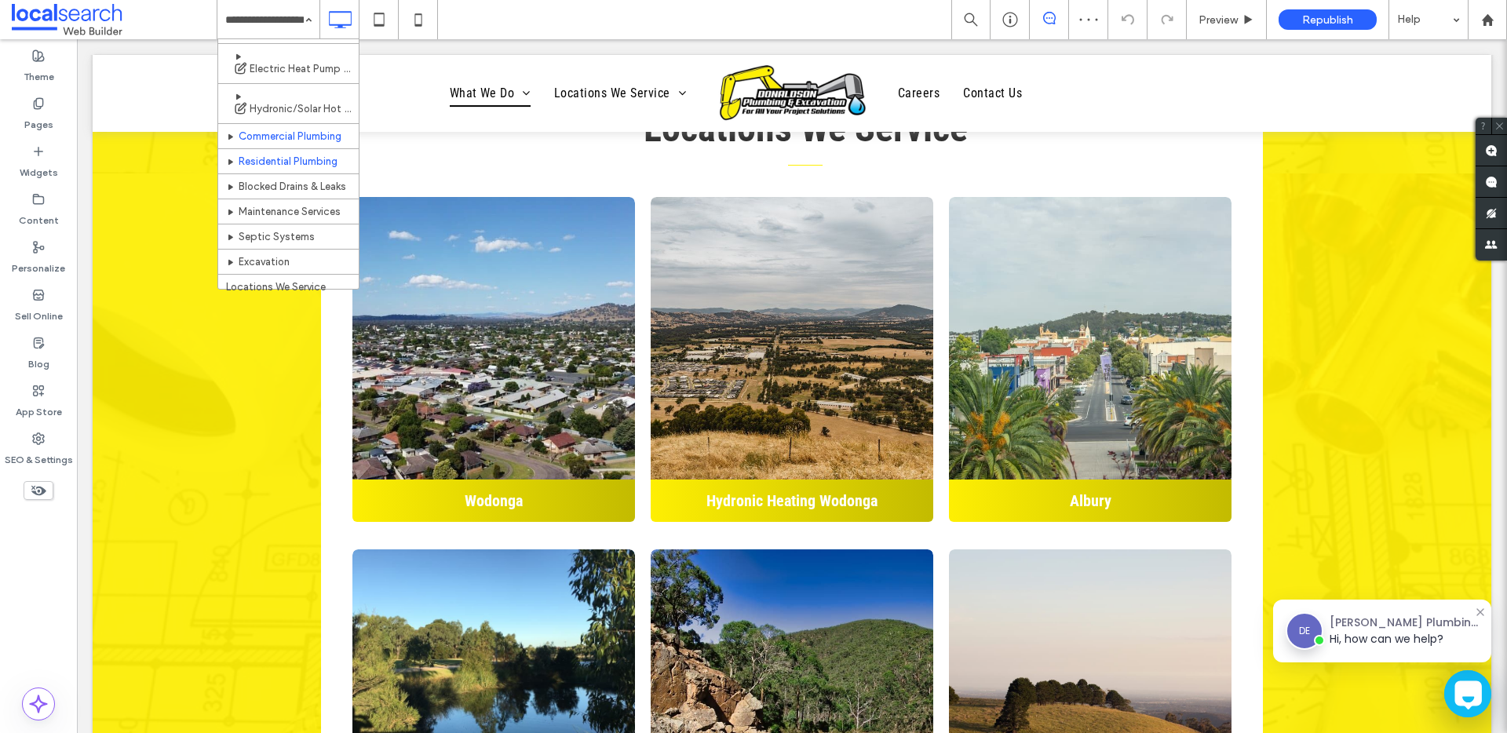
scroll to position [137, 0]
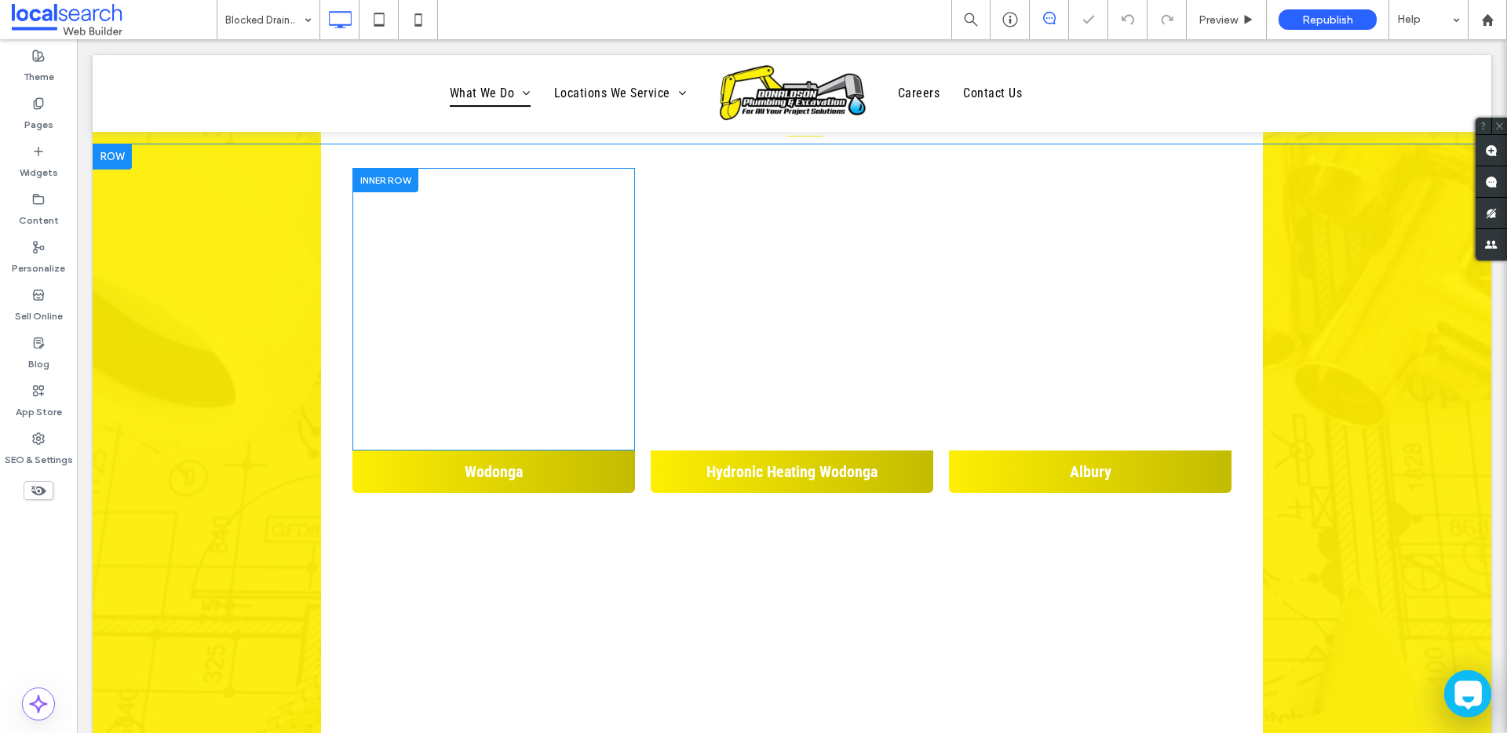
scroll to position [2159, 0]
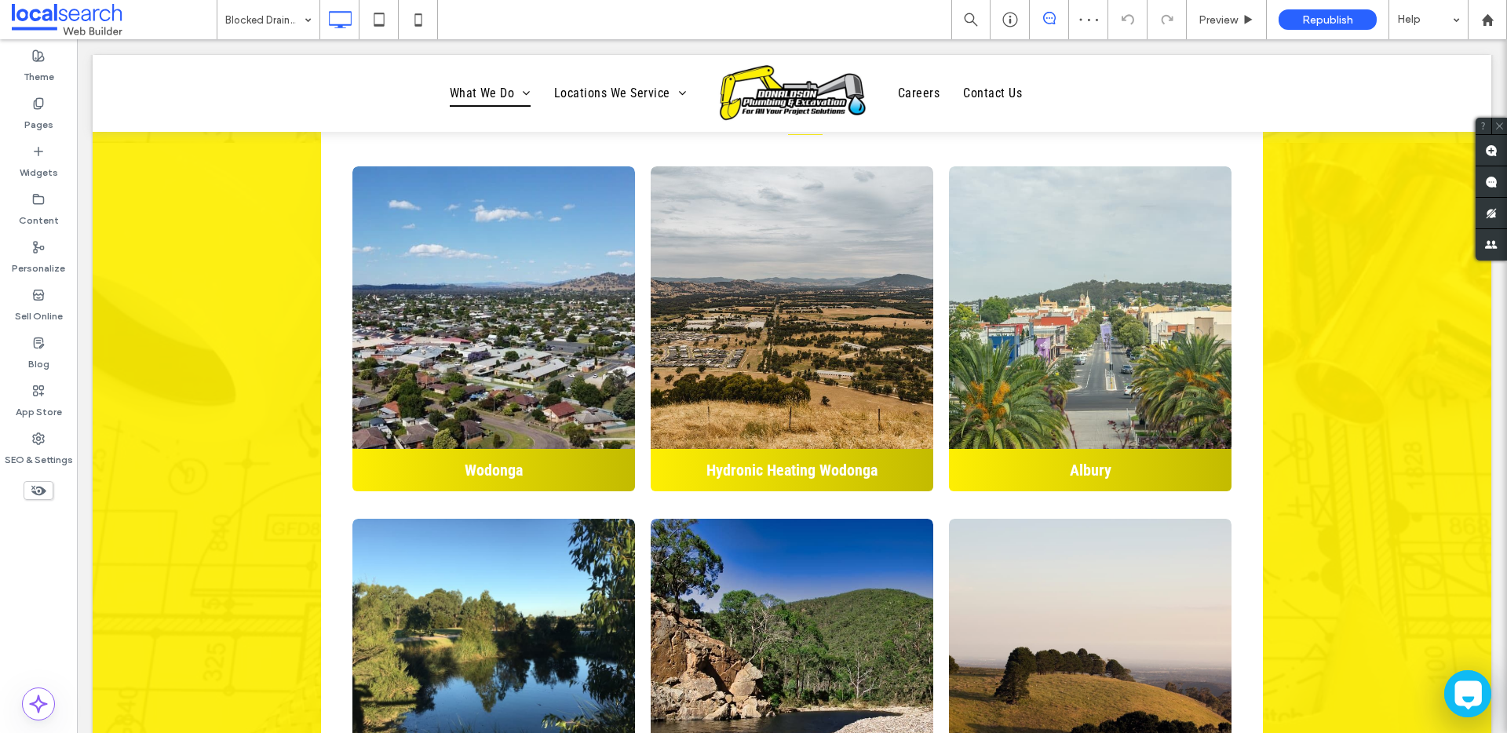
click at [275, 31] on input at bounding box center [264, 19] width 79 height 39
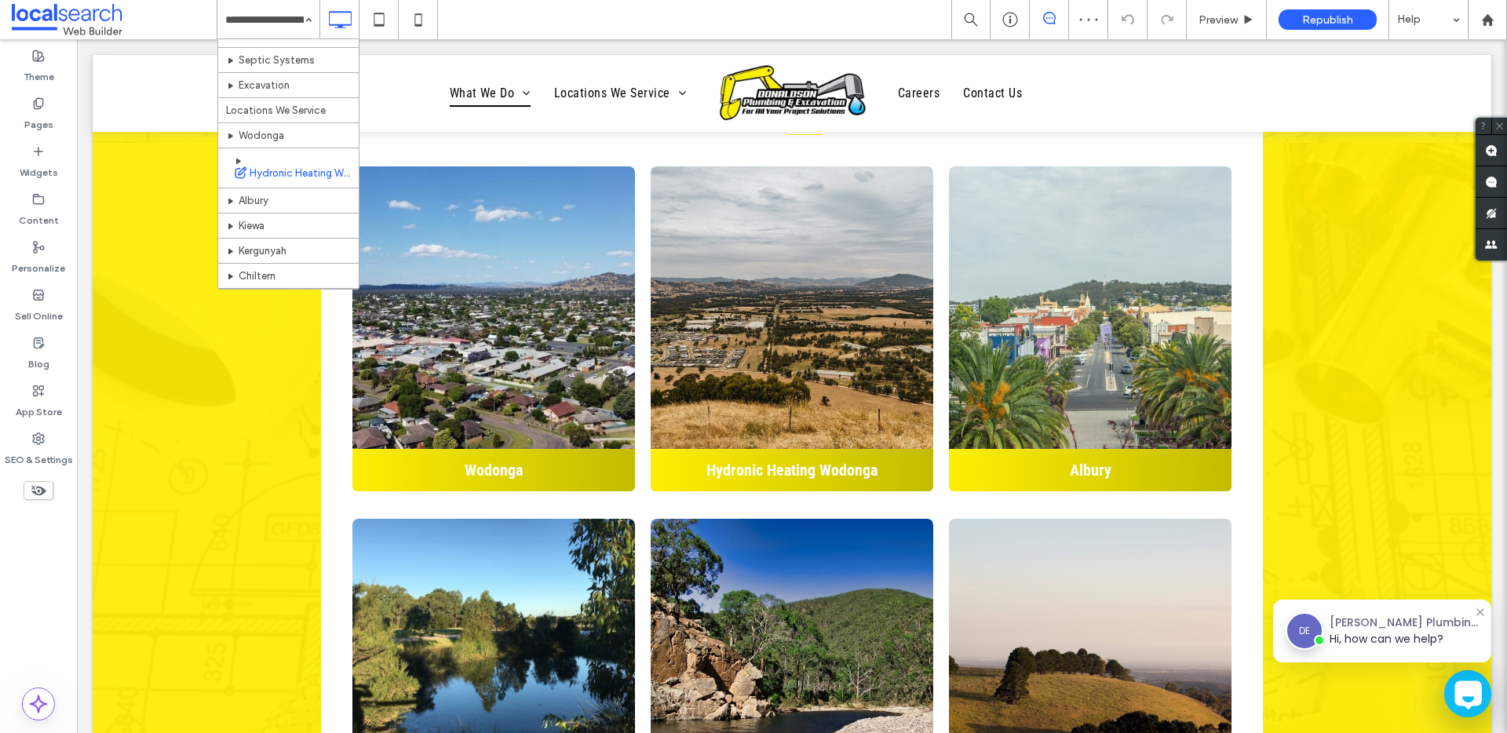
scroll to position [287, 0]
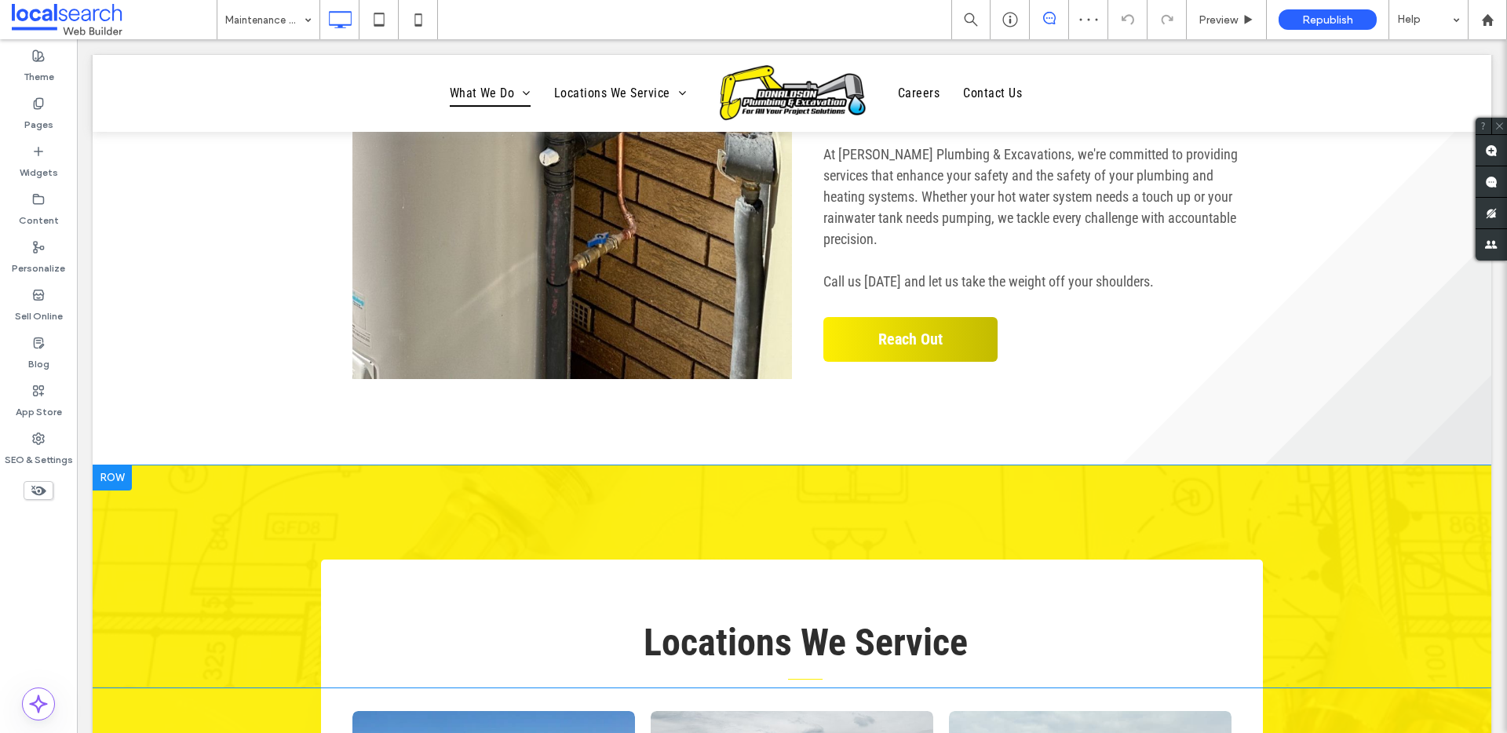
scroll to position [1707, 0]
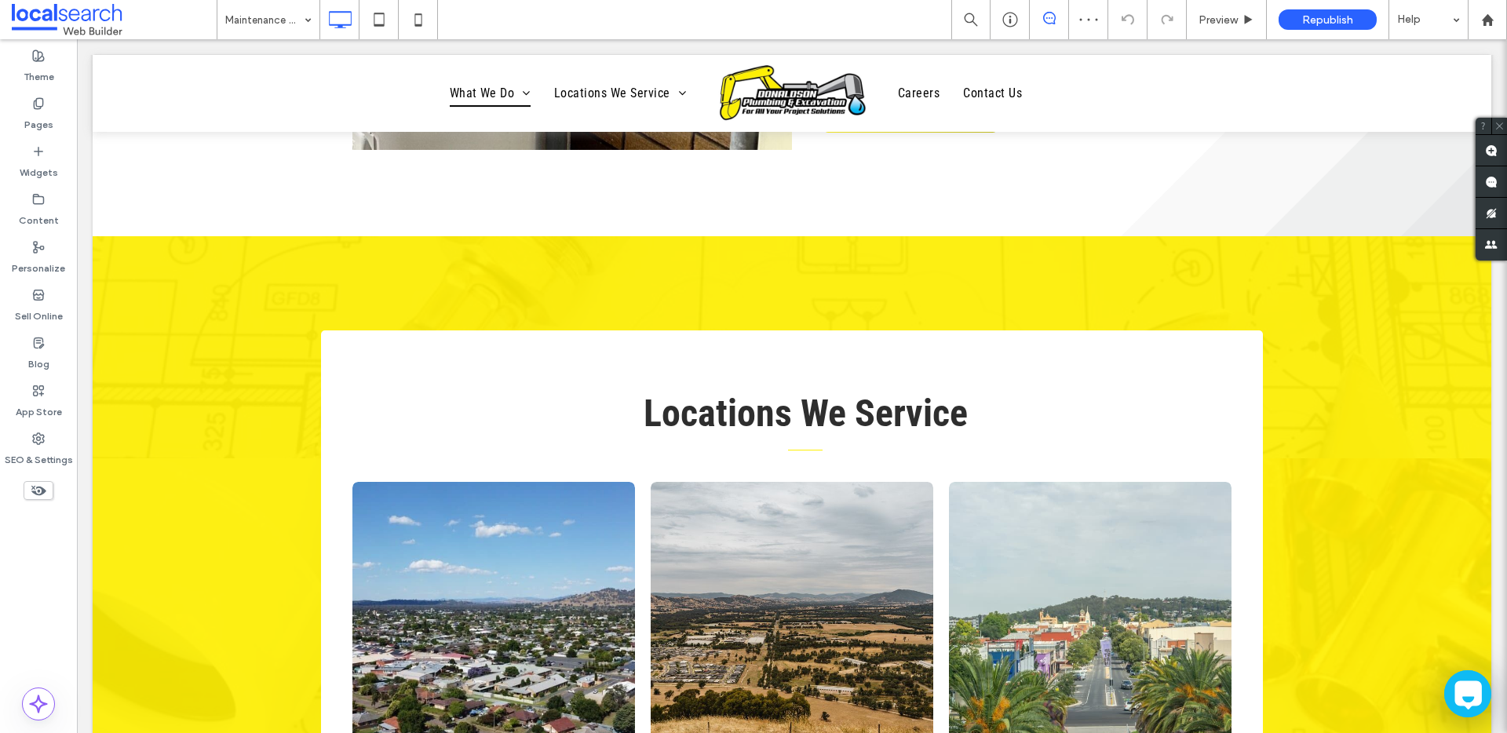
click at [306, 23] on div "Maintenance Services" at bounding box center [268, 19] width 102 height 39
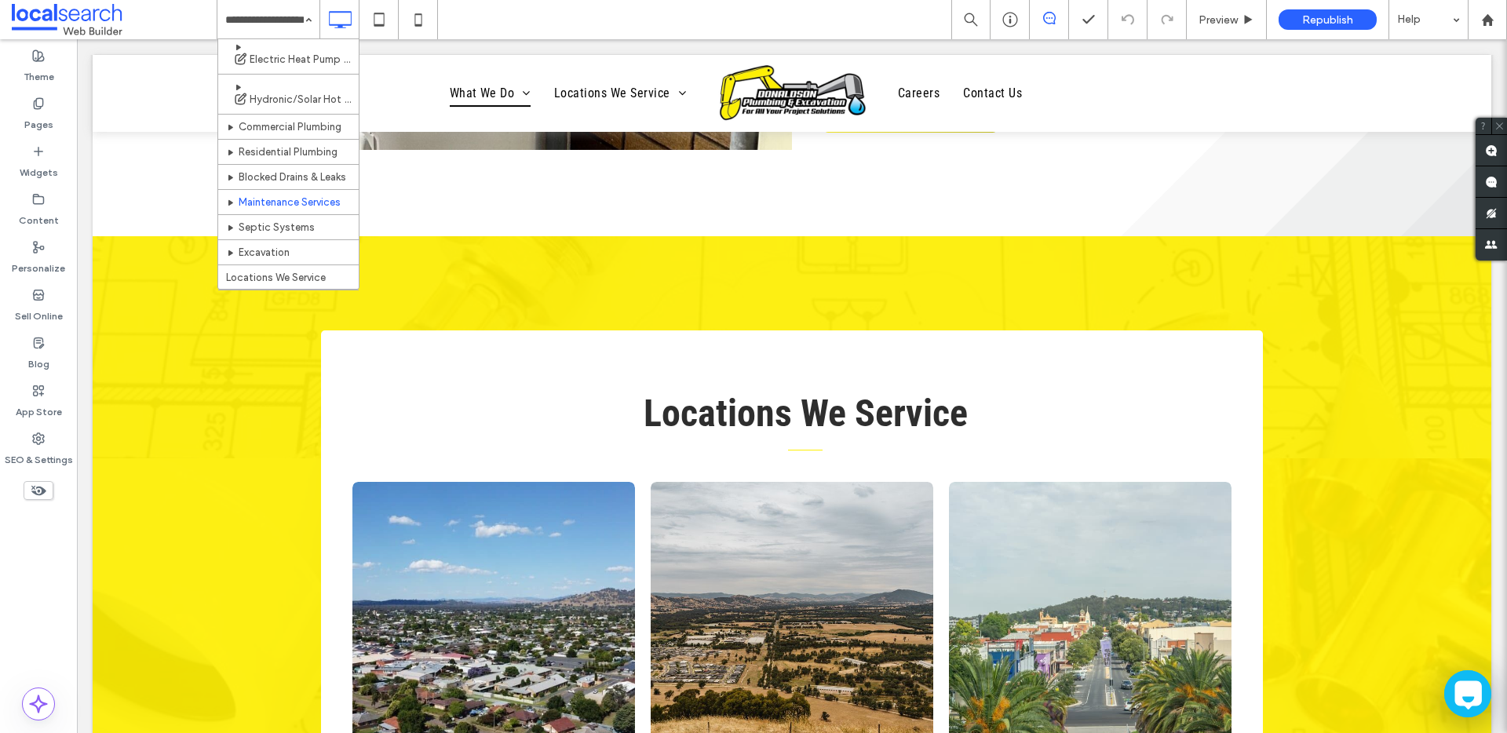
scroll to position [138, 0]
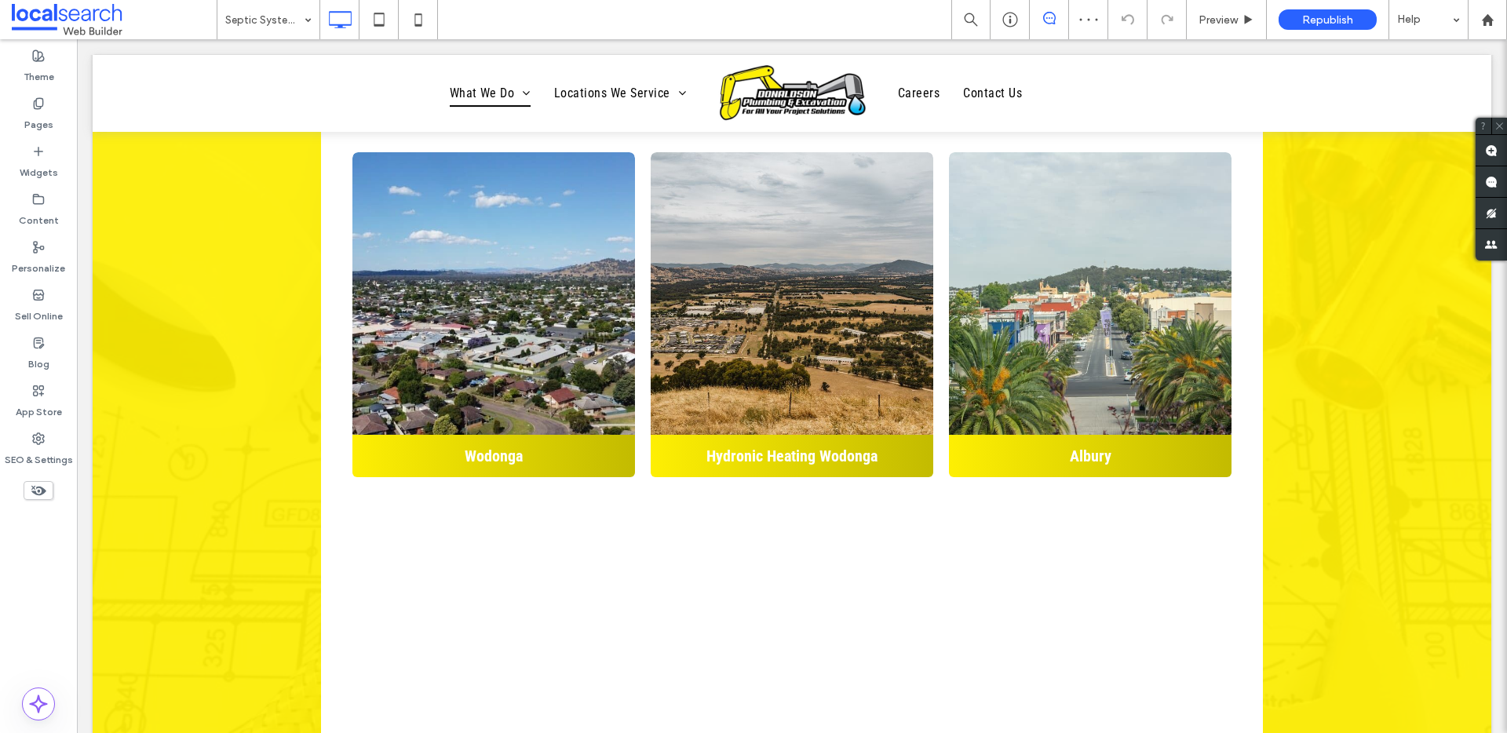
scroll to position [2205, 0]
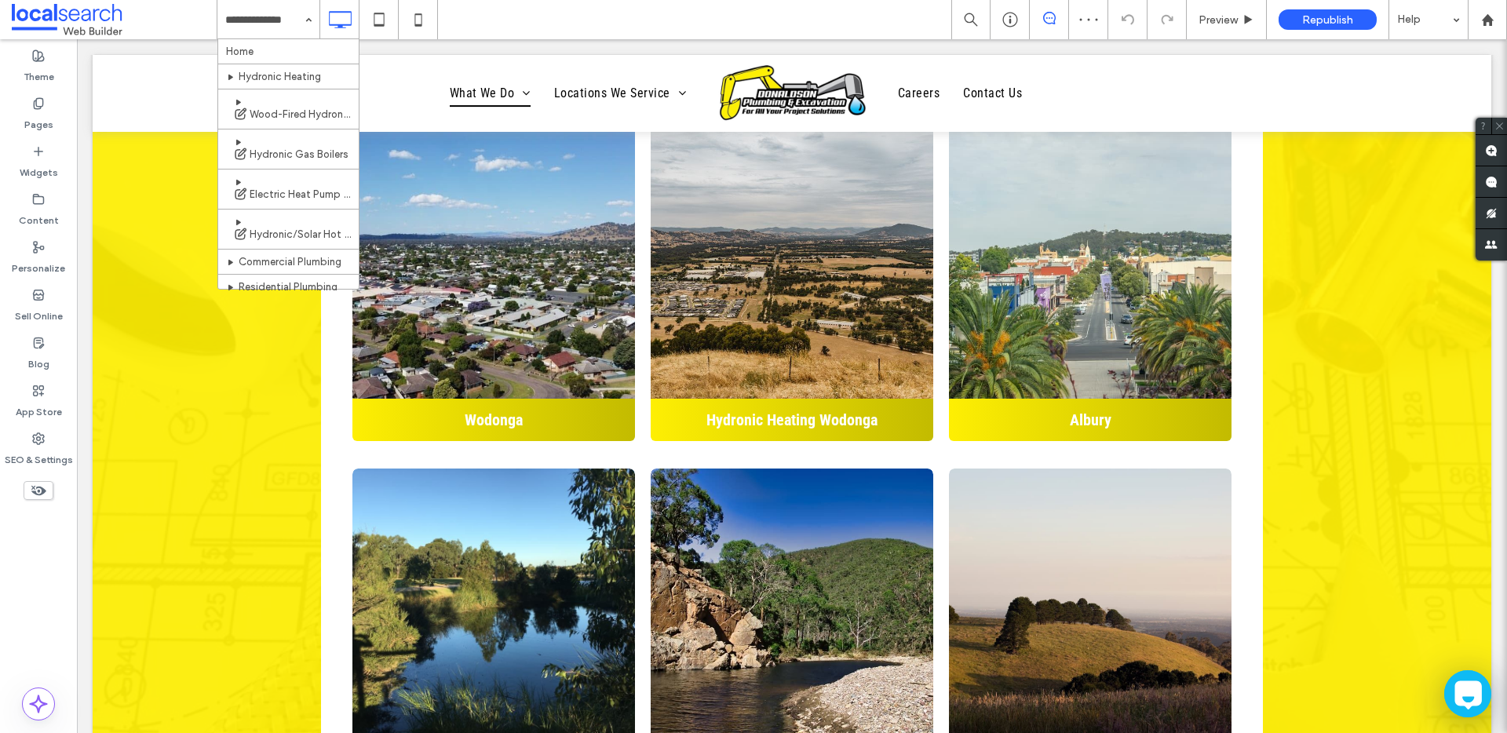
click at [311, 26] on div "Home Hydronic Heating Wood-Fired Hydronic Heating Hydronic Gas Boilers Electric…" at bounding box center [268, 19] width 102 height 39
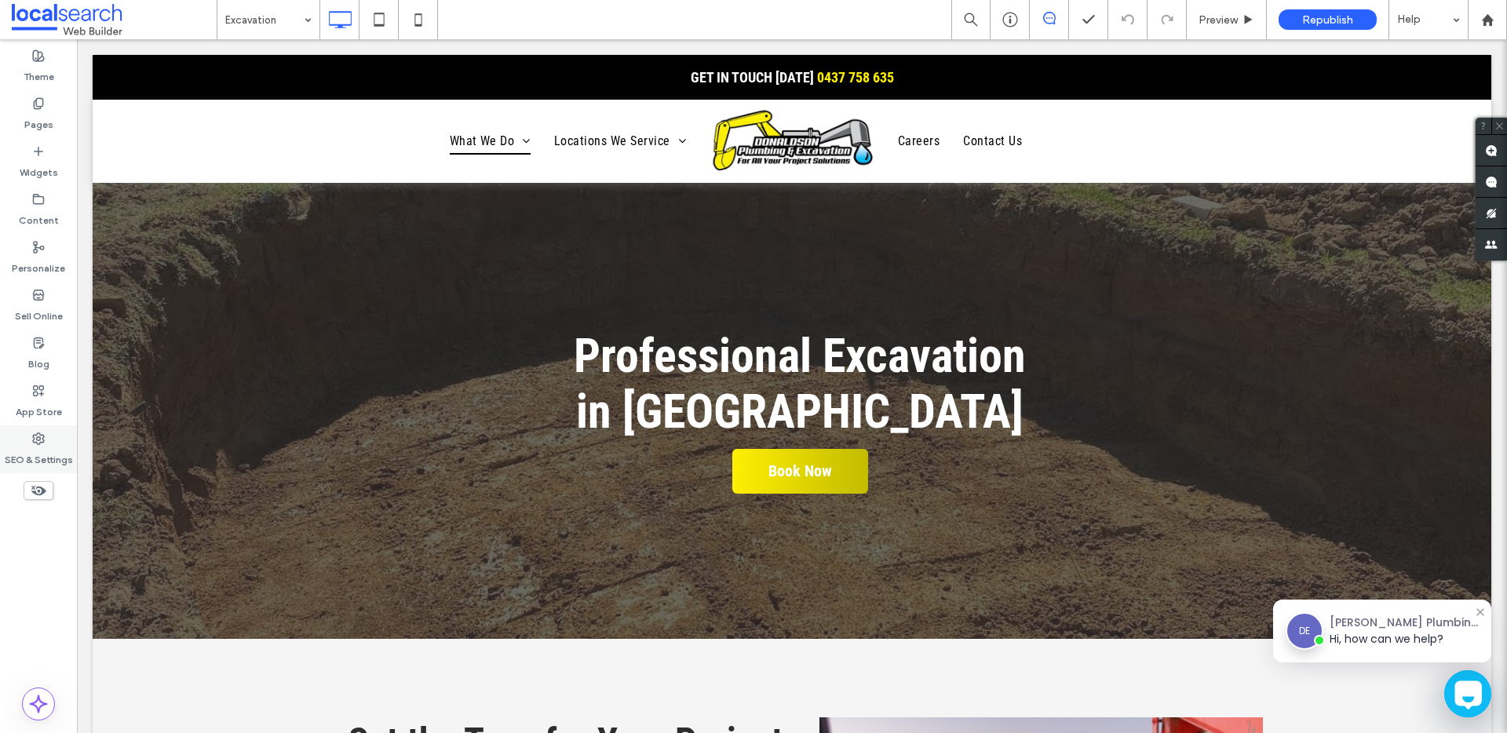
click at [44, 438] on icon at bounding box center [38, 439] width 13 height 13
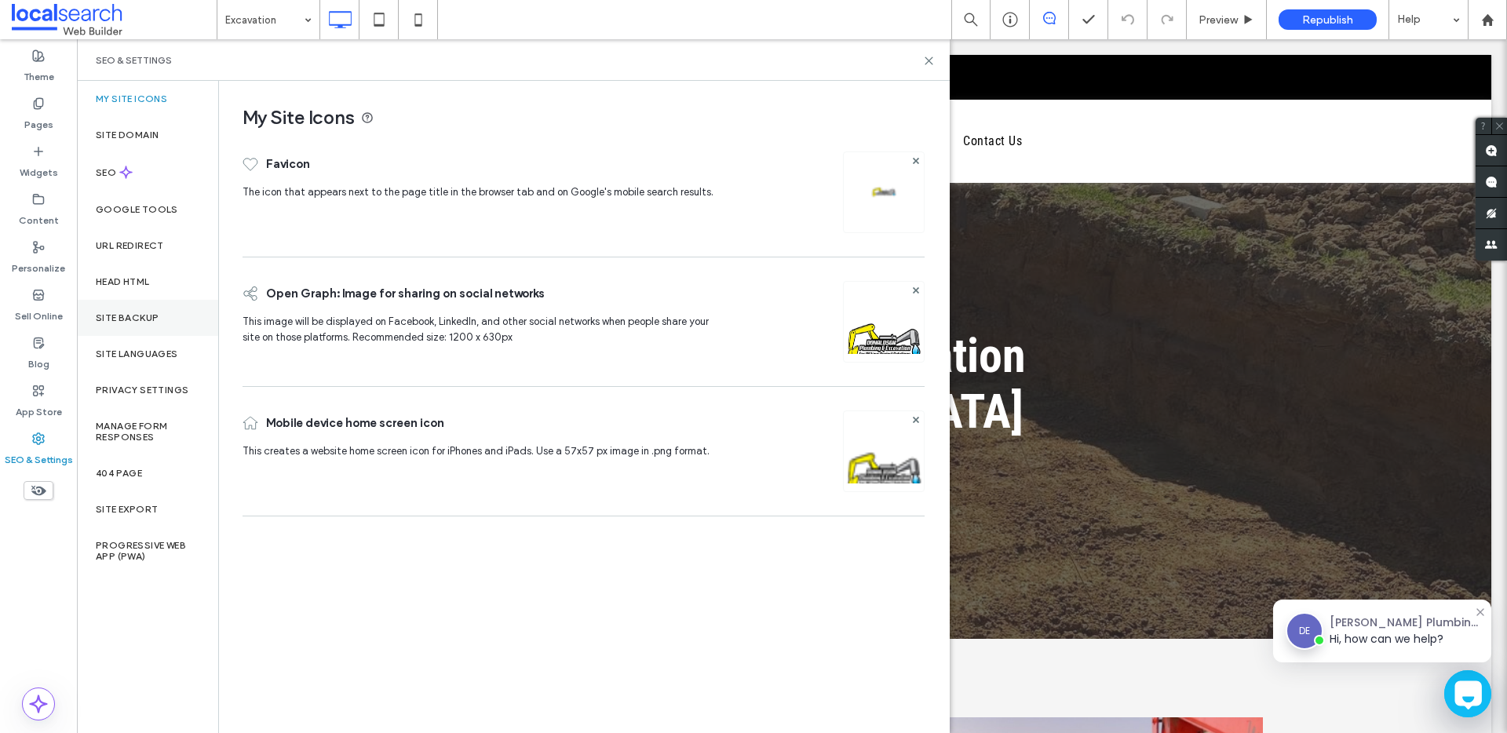
click at [155, 328] on div "Site Backup" at bounding box center [147, 318] width 141 height 36
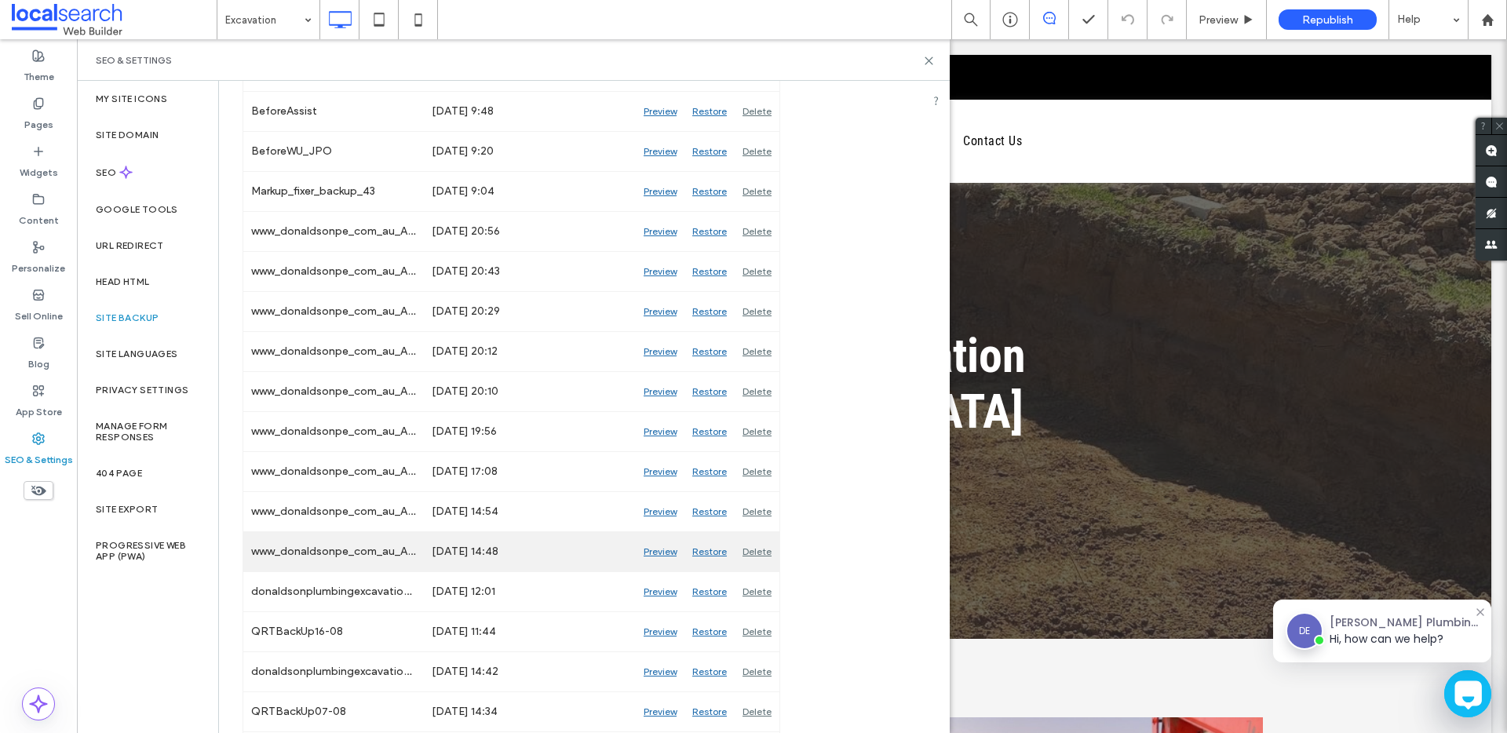
scroll to position [458, 0]
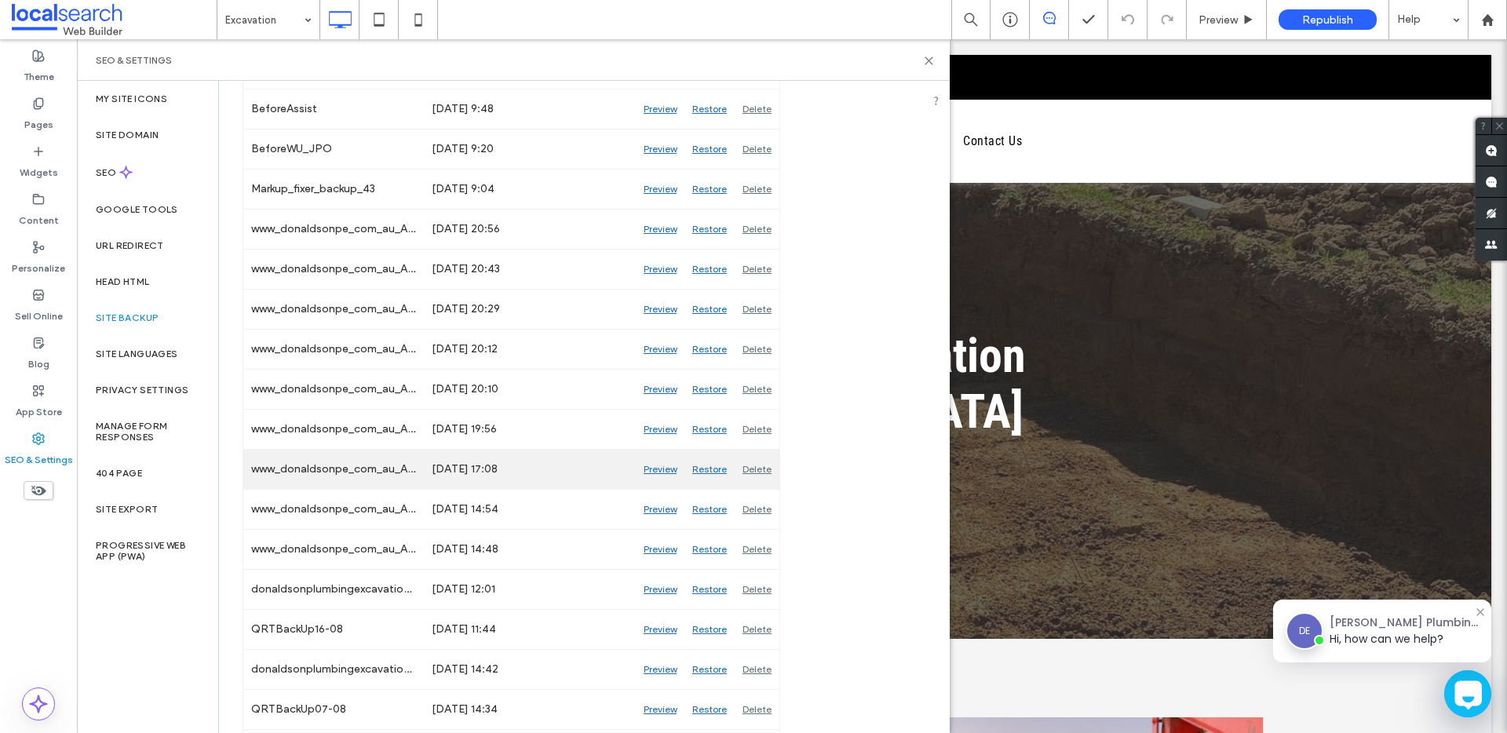
click at [651, 470] on div "Preview" at bounding box center [660, 469] width 49 height 39
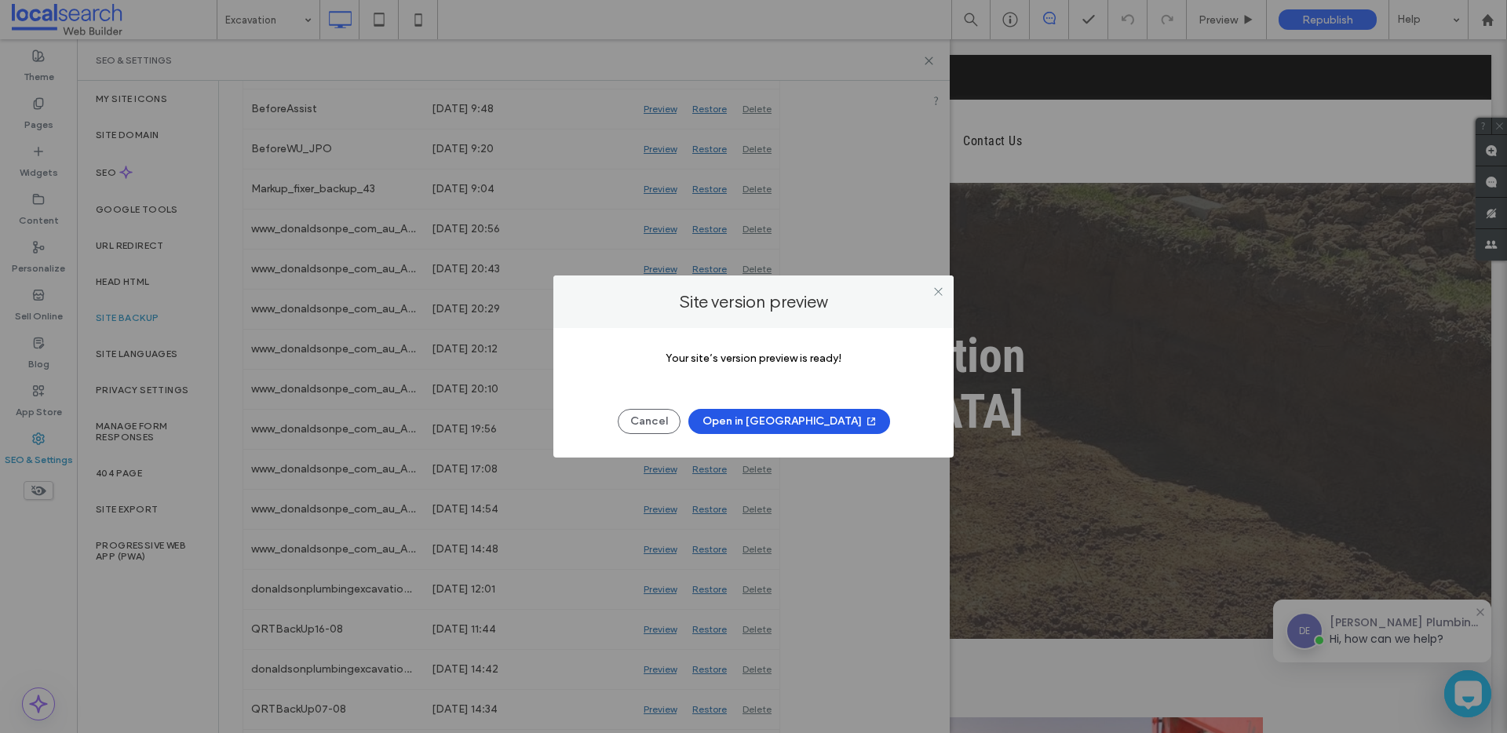
click at [784, 423] on button "Open in [GEOGRAPHIC_DATA]" at bounding box center [790, 421] width 202 height 25
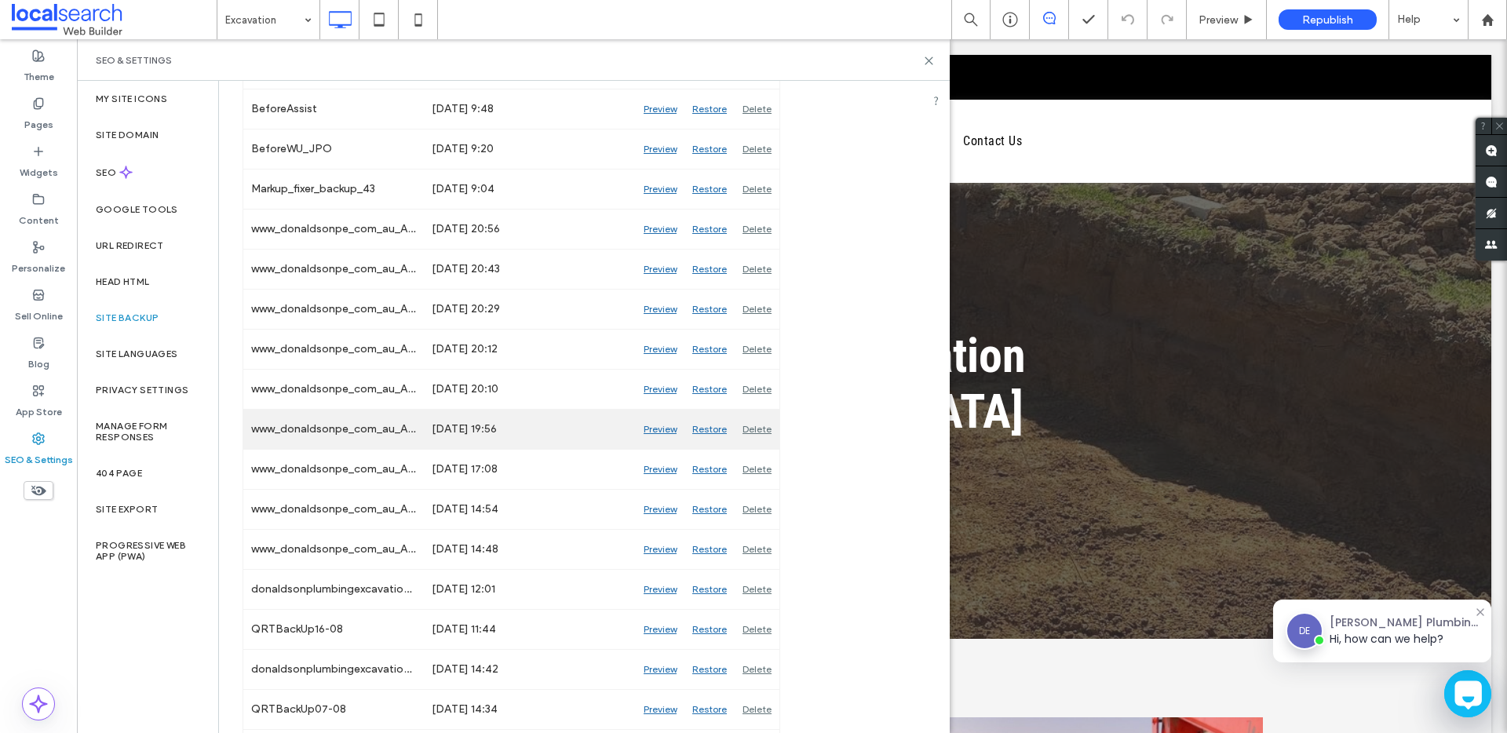
click at [652, 427] on div "Preview" at bounding box center [660, 429] width 49 height 39
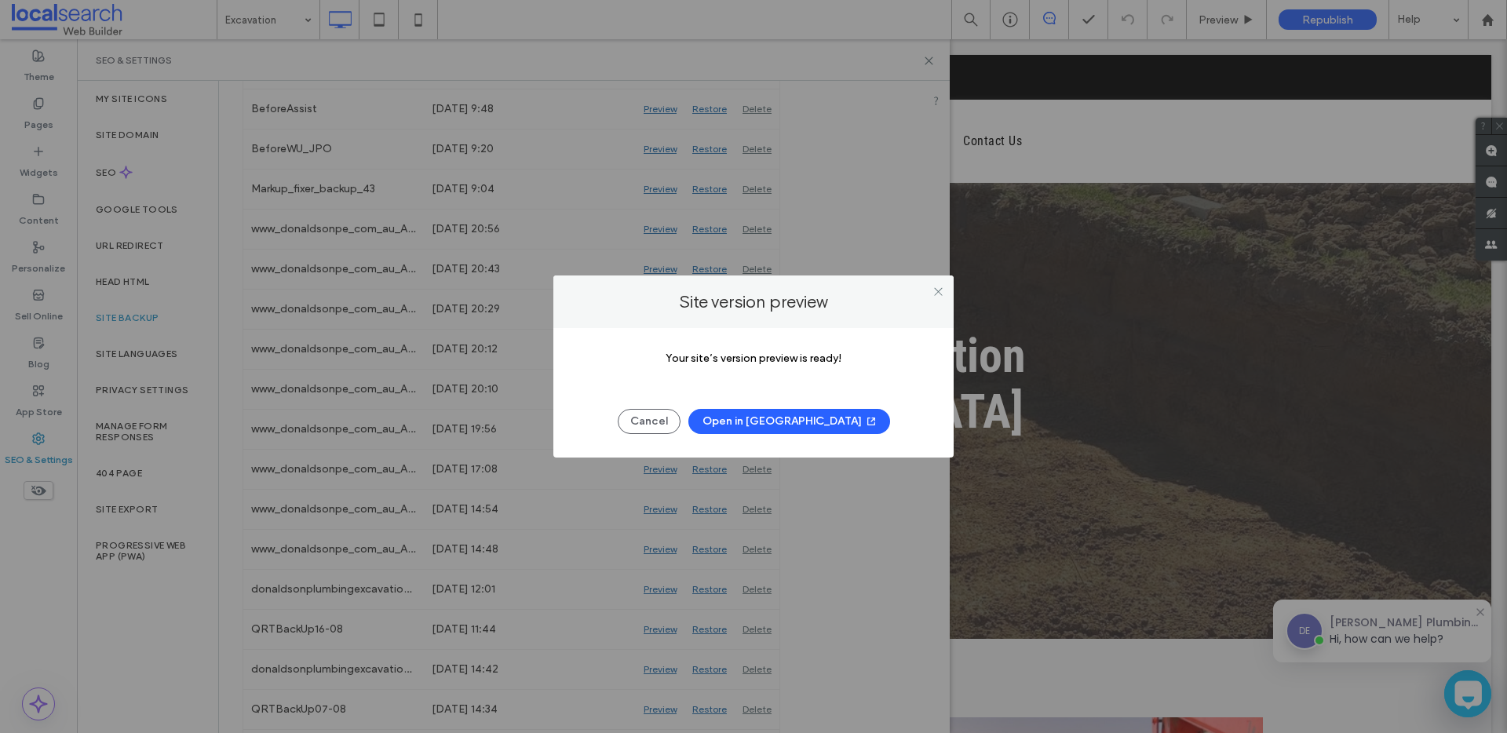
click at [787, 428] on button "Open in [GEOGRAPHIC_DATA]" at bounding box center [790, 421] width 202 height 25
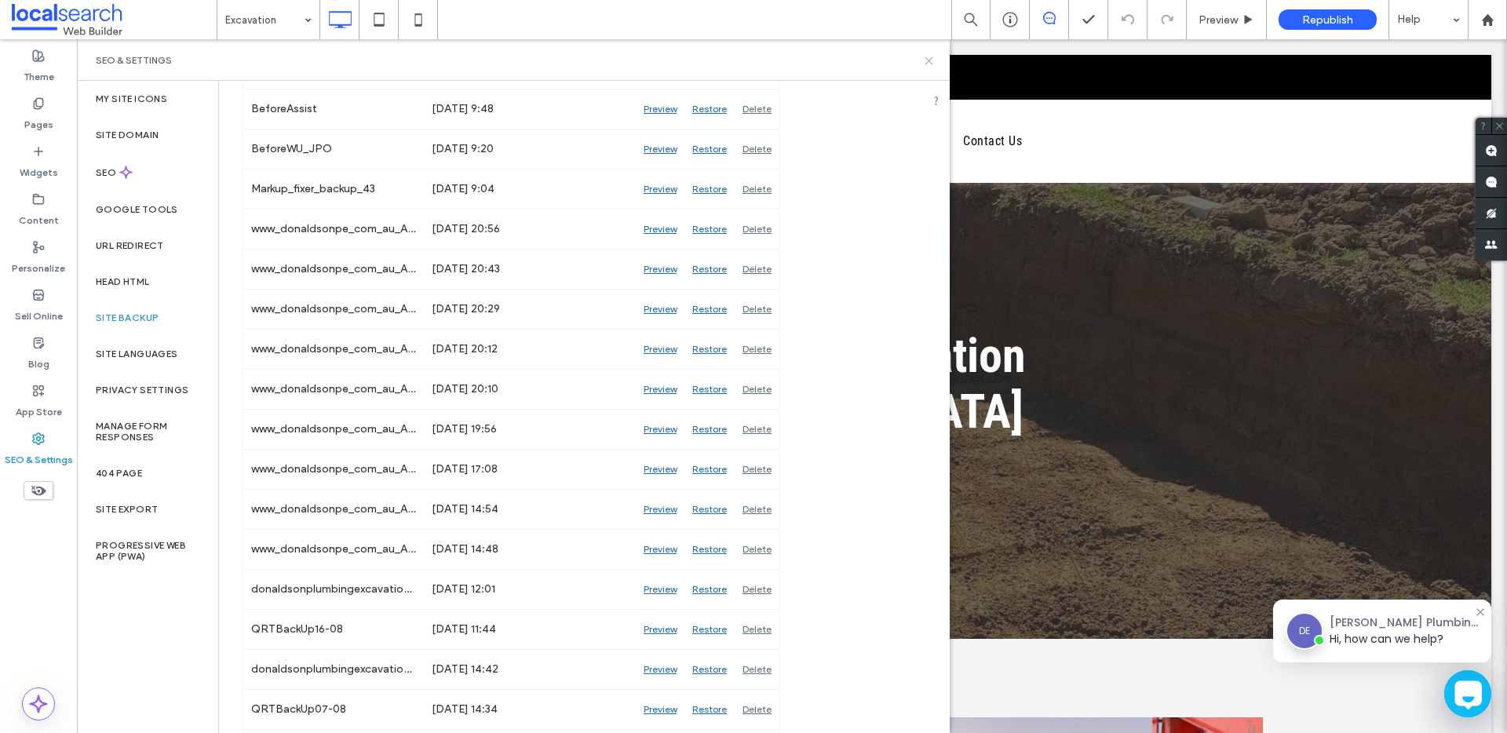
click at [930, 58] on use at bounding box center [929, 60] width 7 height 7
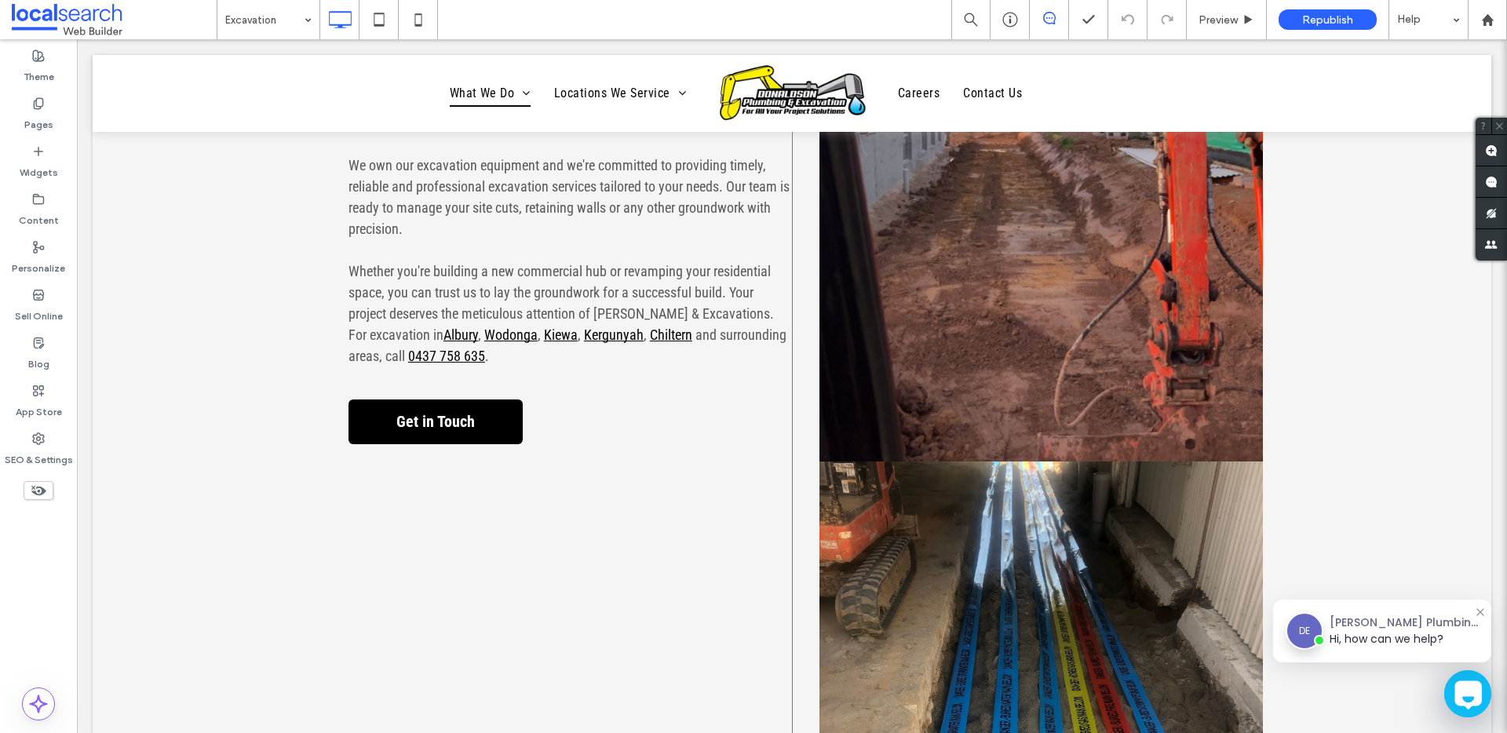
scroll to position [1058, 0]
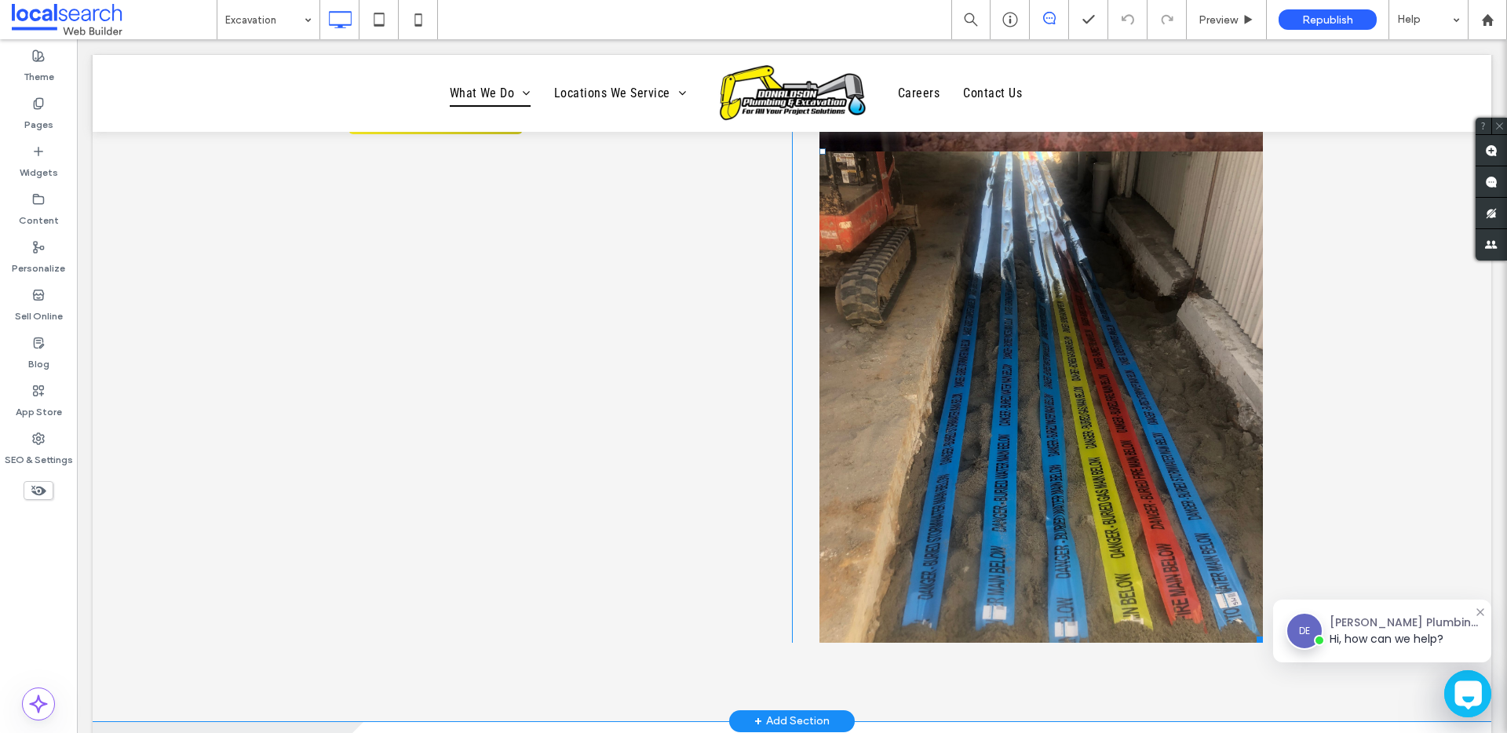
click at [988, 327] on link at bounding box center [1042, 397] width 444 height 491
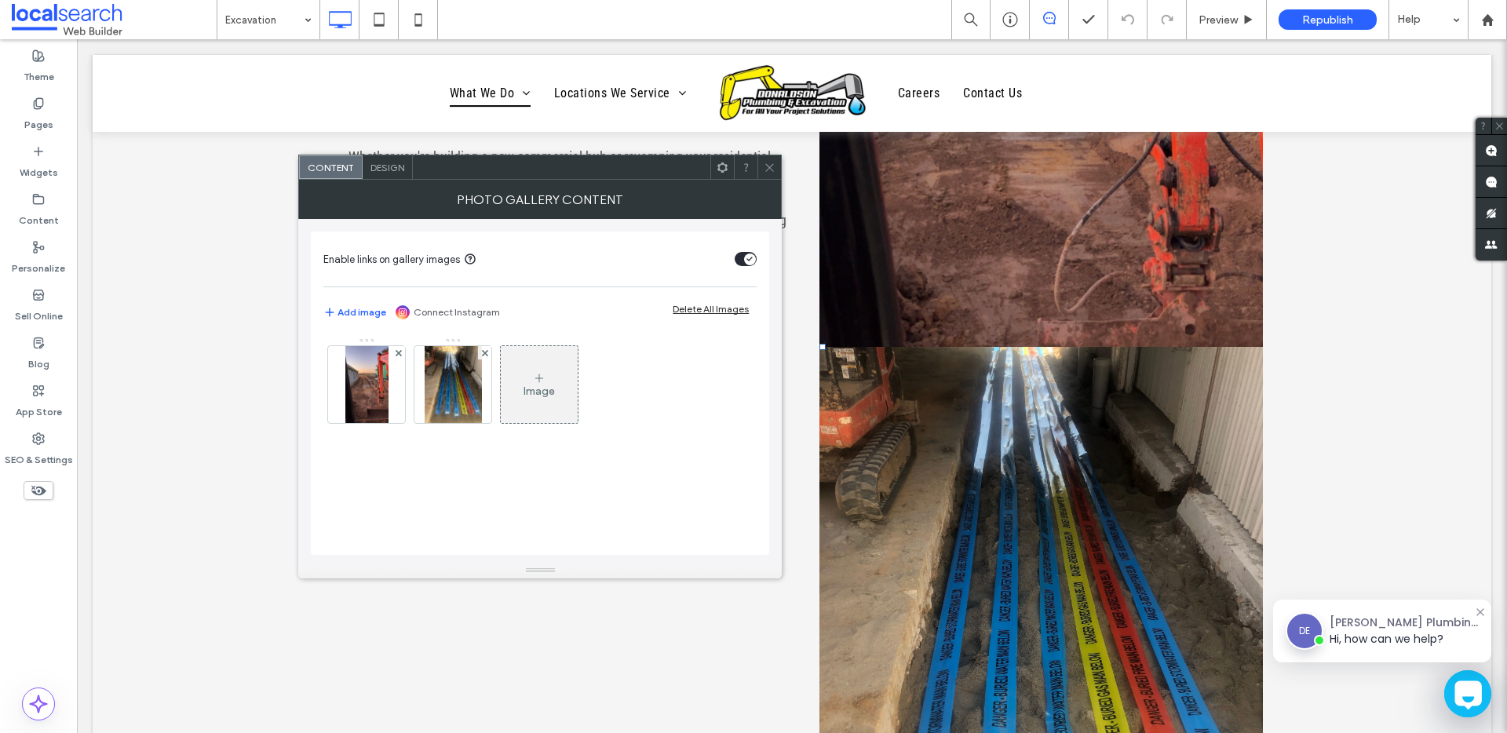
scroll to position [884, 0]
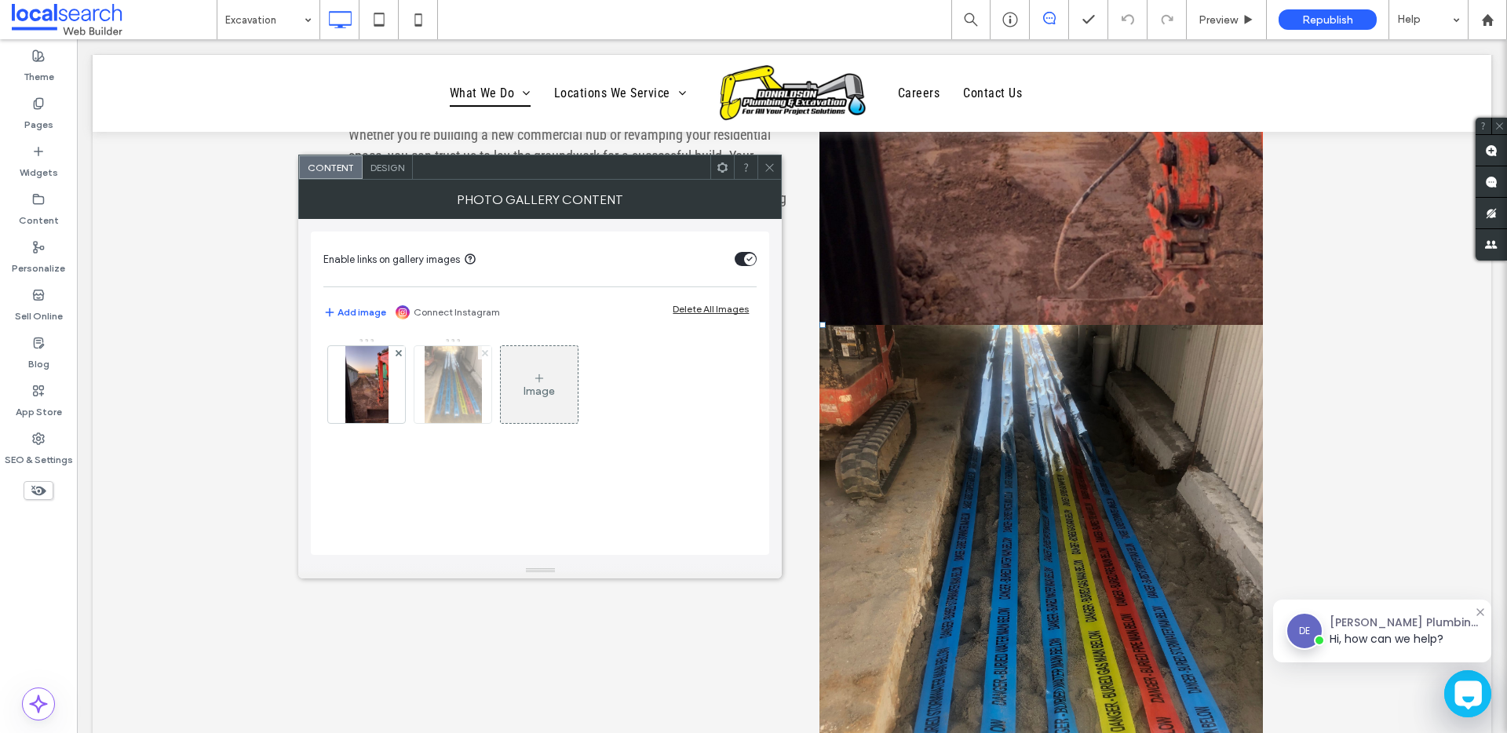
click at [485, 357] on span at bounding box center [485, 352] width 6 height 13
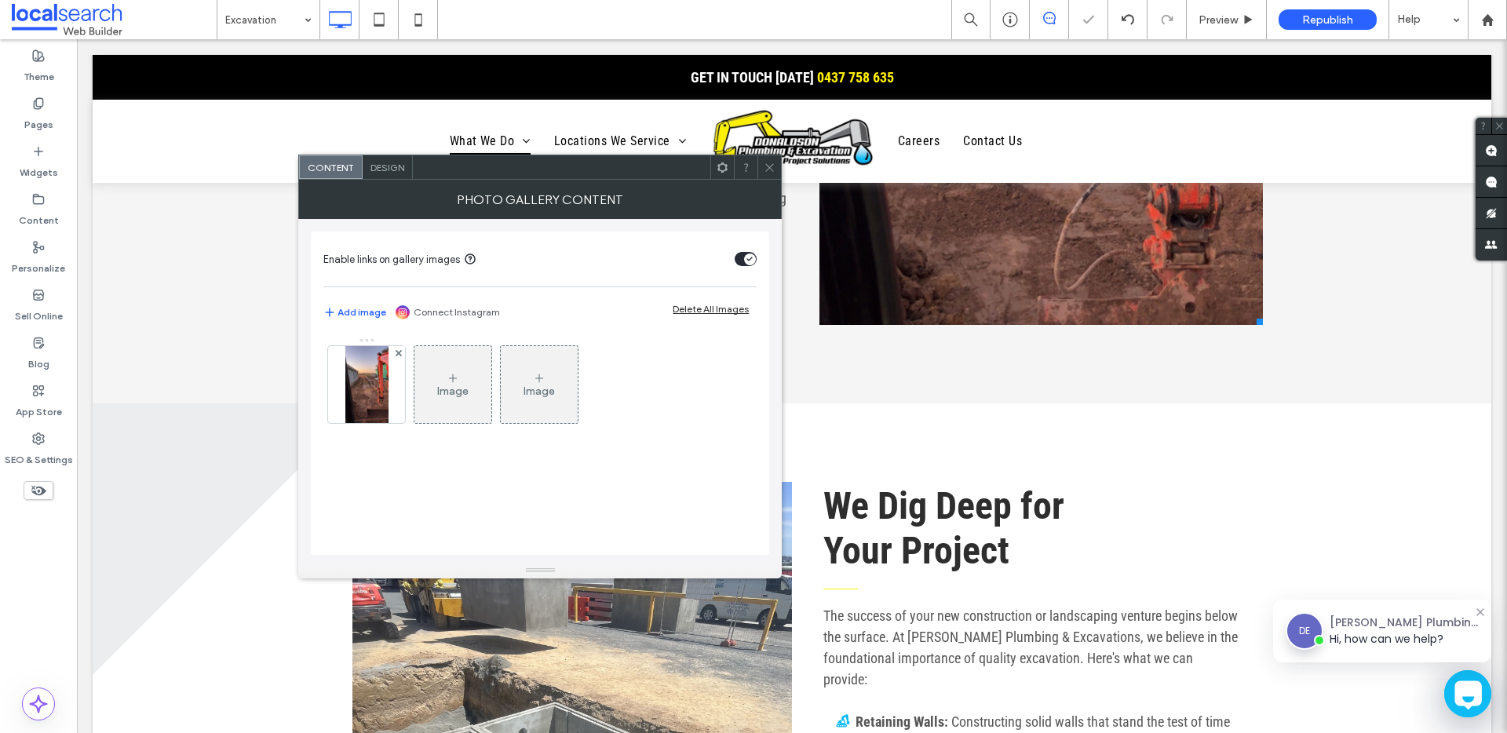
click at [773, 164] on use at bounding box center [770, 167] width 8 height 8
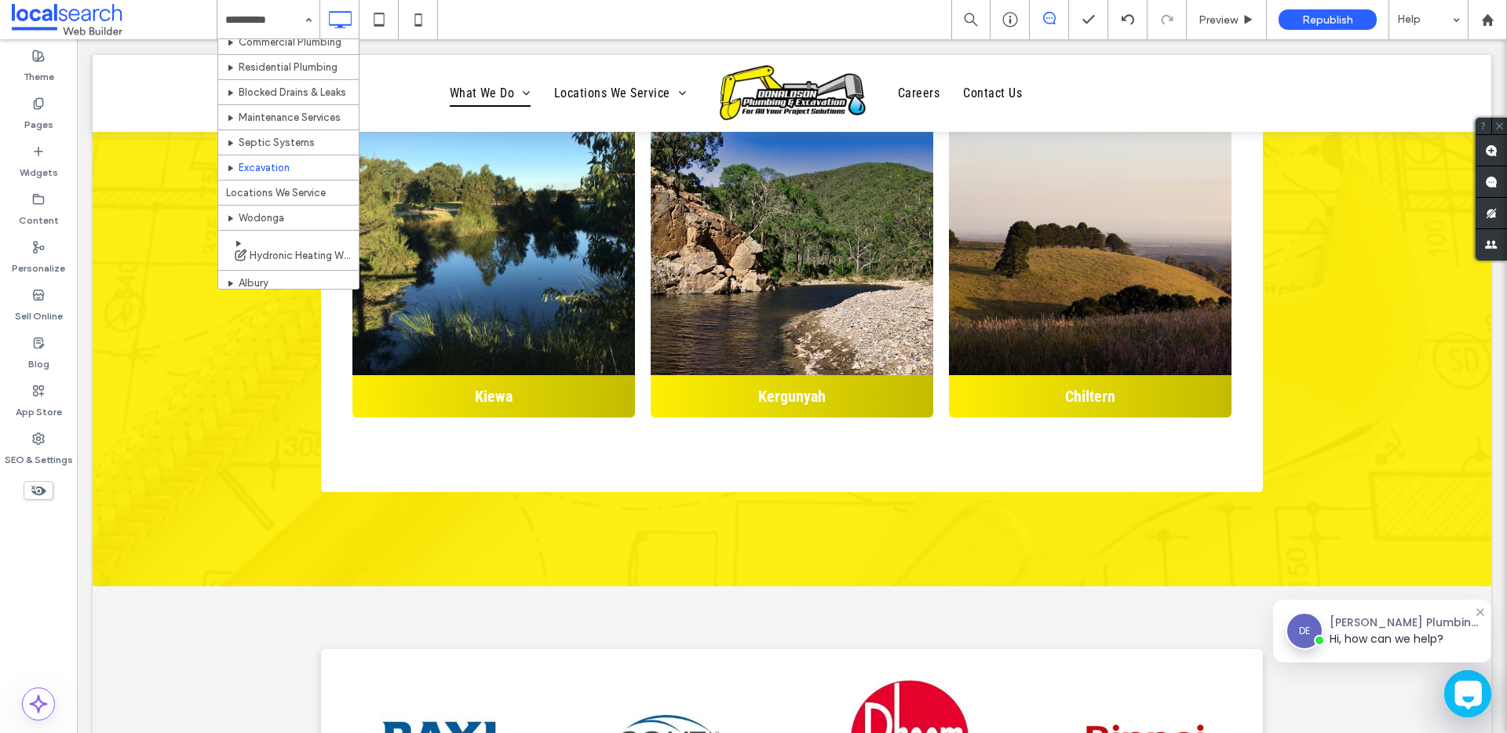
scroll to position [250, 0]
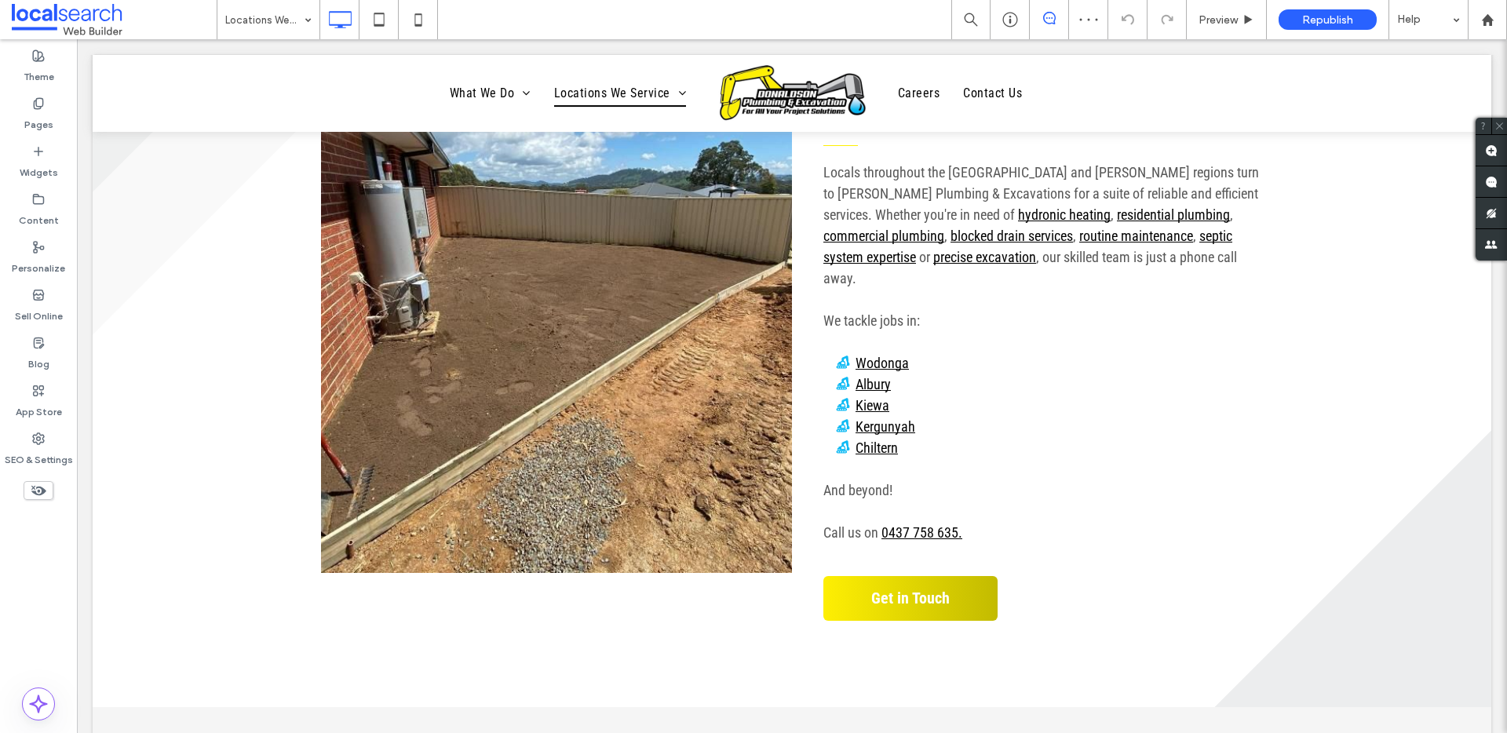
click at [261, 23] on input at bounding box center [264, 19] width 79 height 39
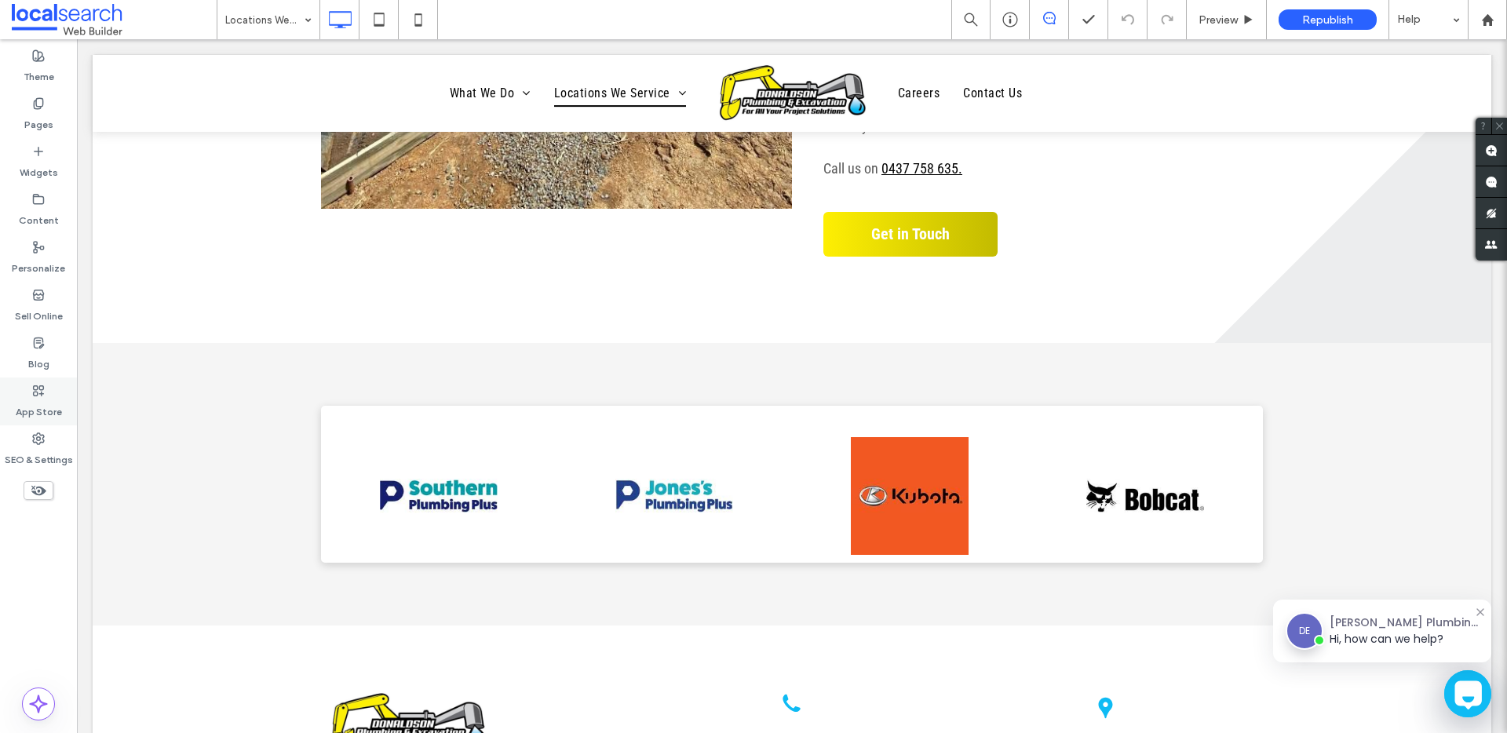
scroll to position [2418, 0]
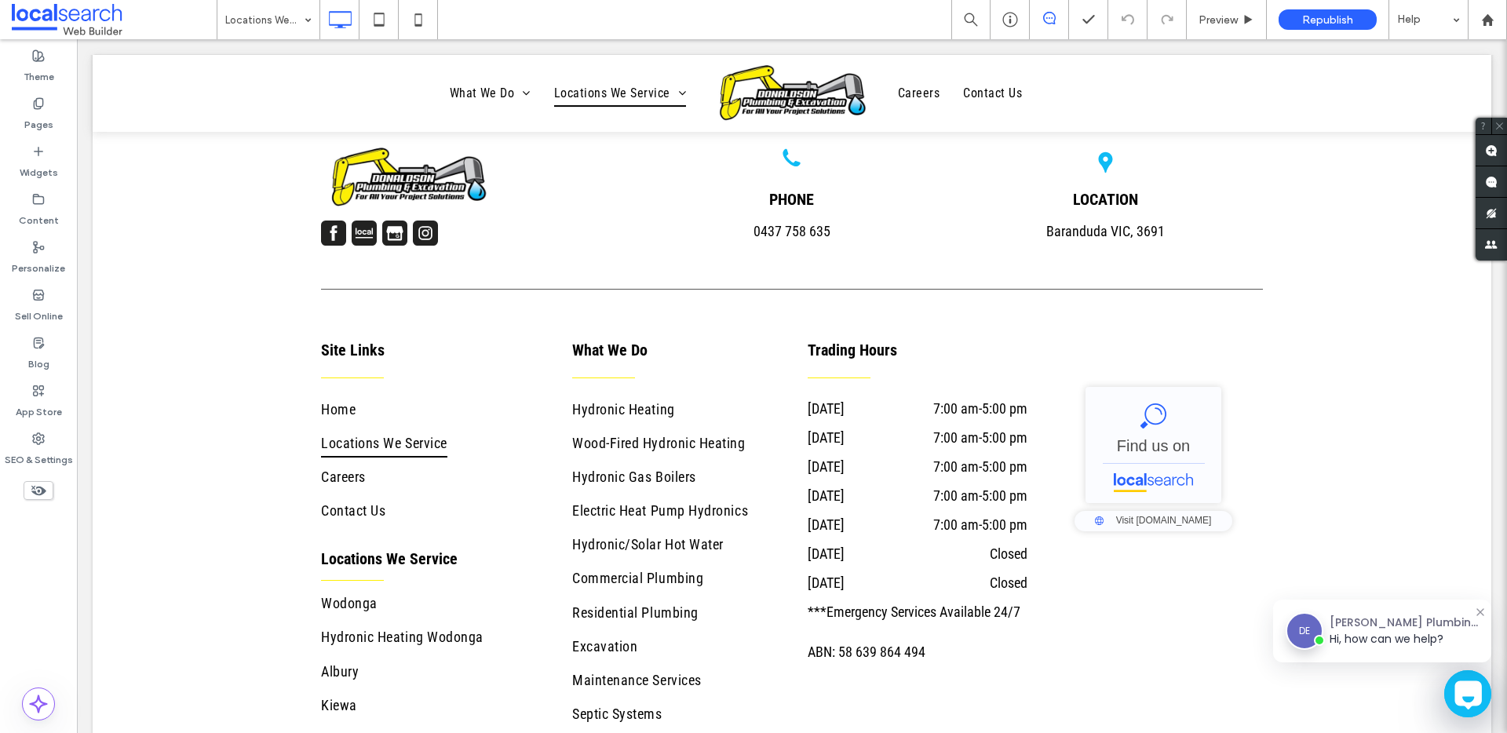
drag, startPoint x: 246, startPoint y: 26, endPoint x: 245, endPoint y: 34, distance: 7.9
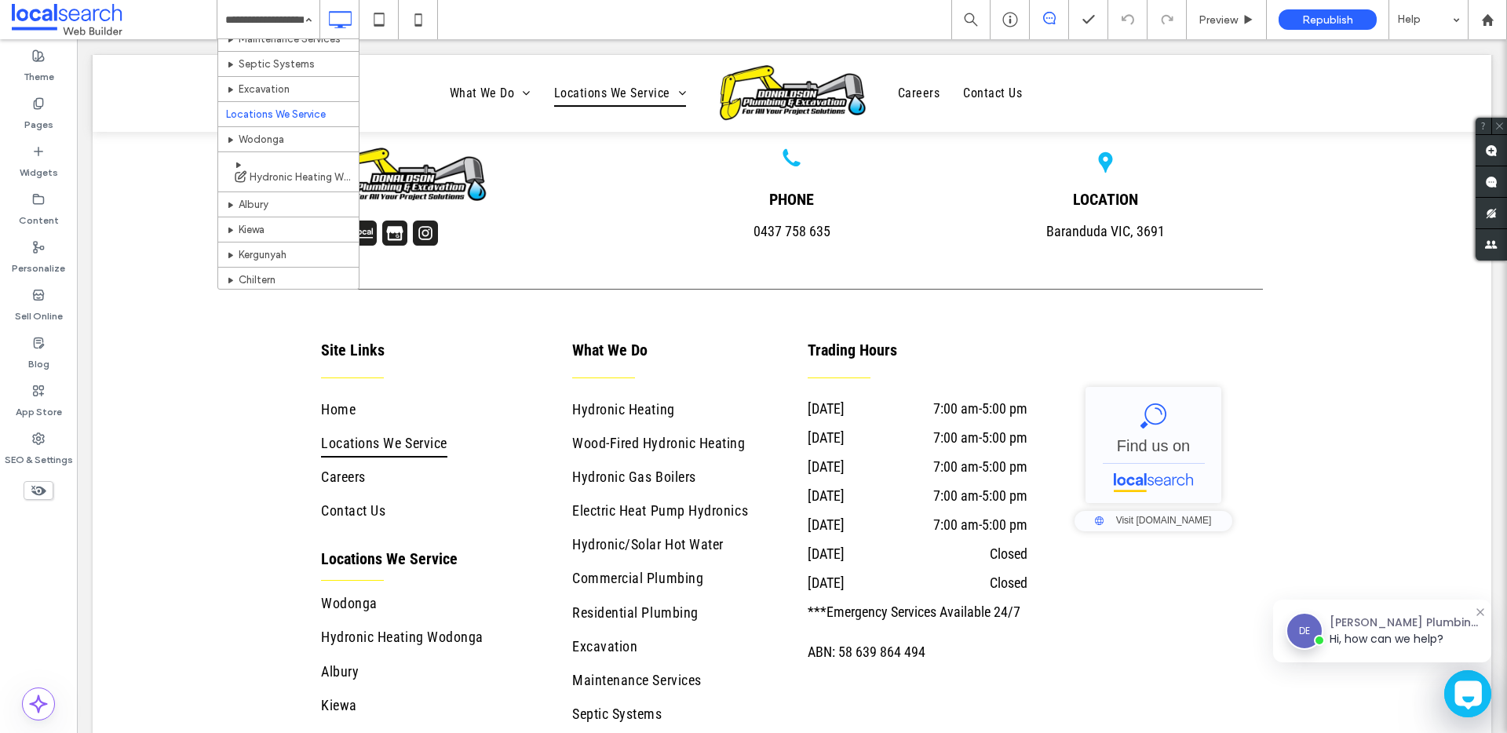
scroll to position [347, 0]
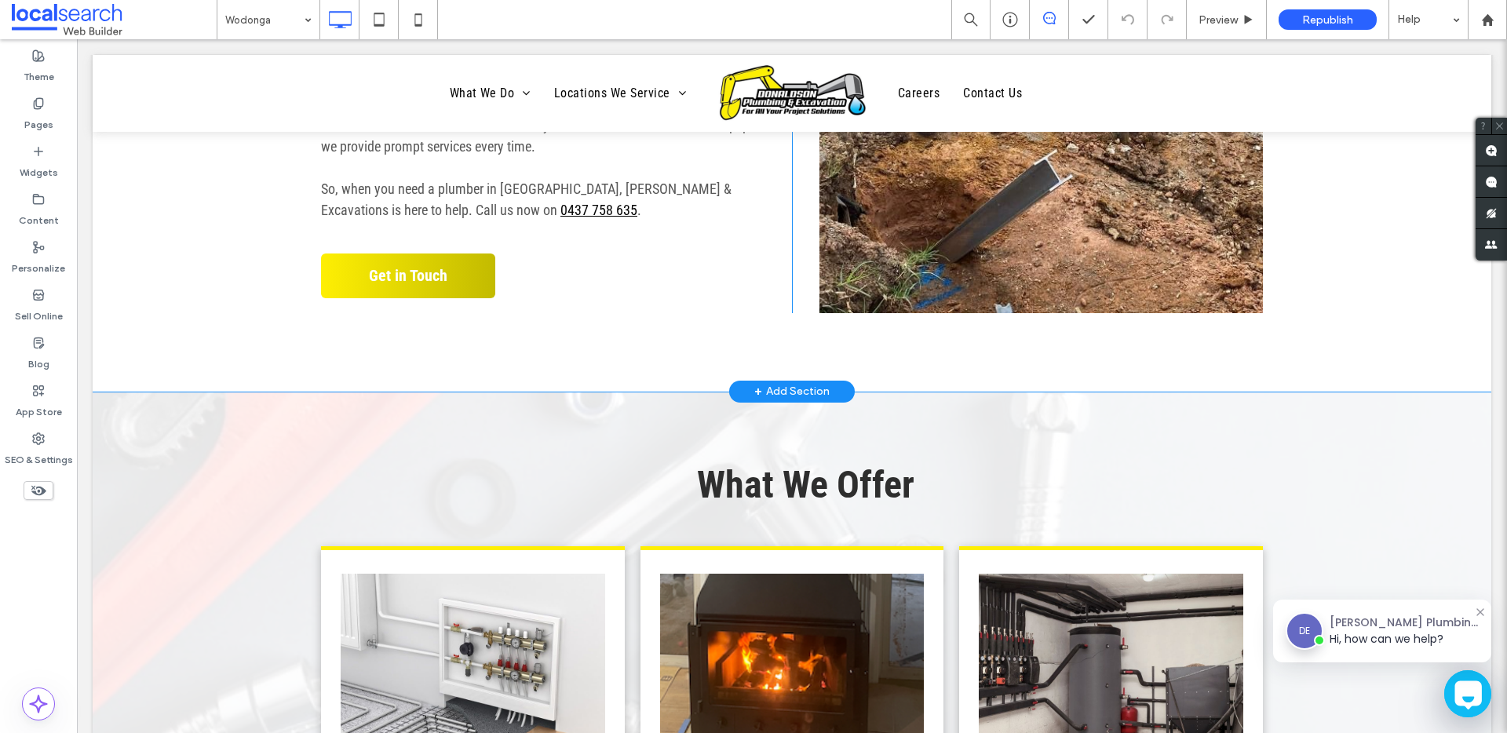
scroll to position [1032, 0]
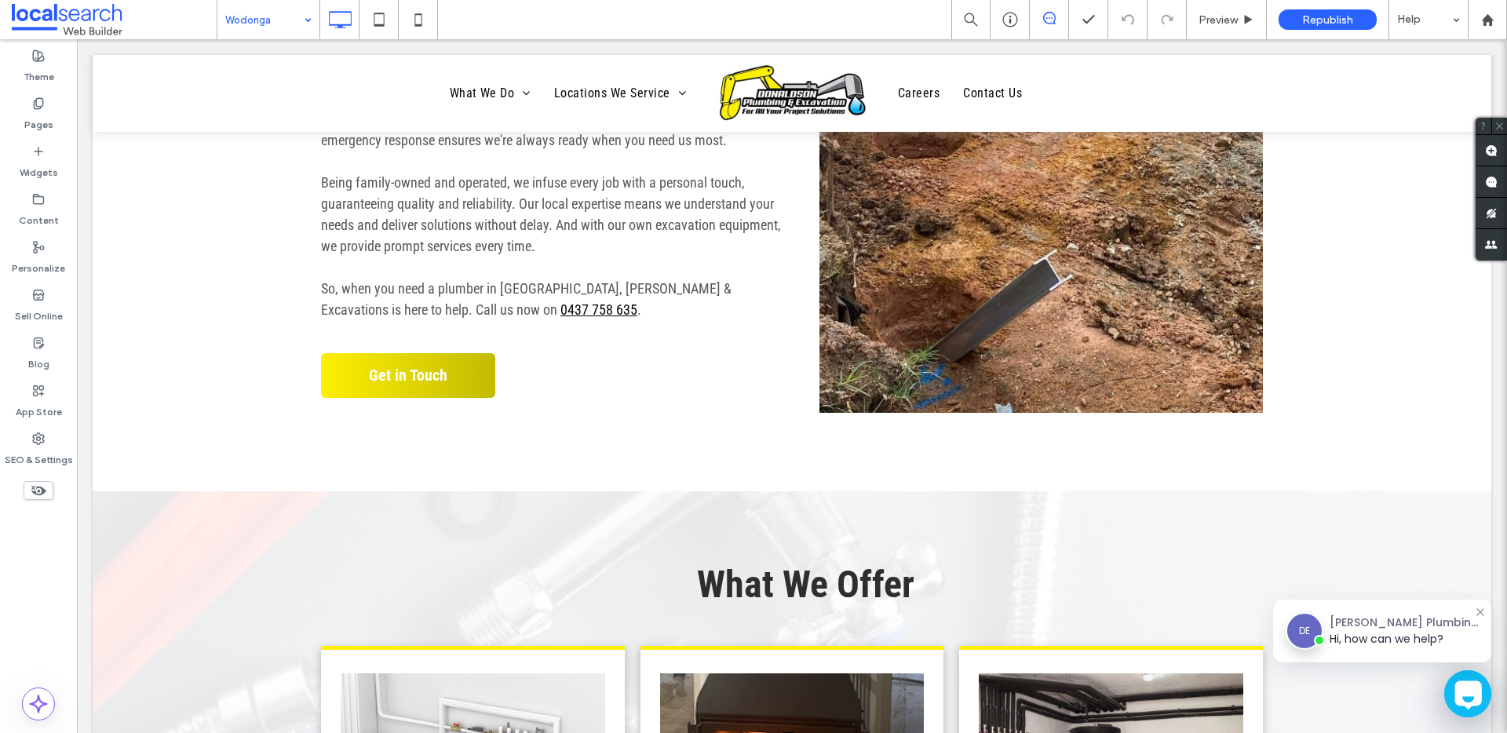
click at [285, 13] on input at bounding box center [264, 19] width 79 height 39
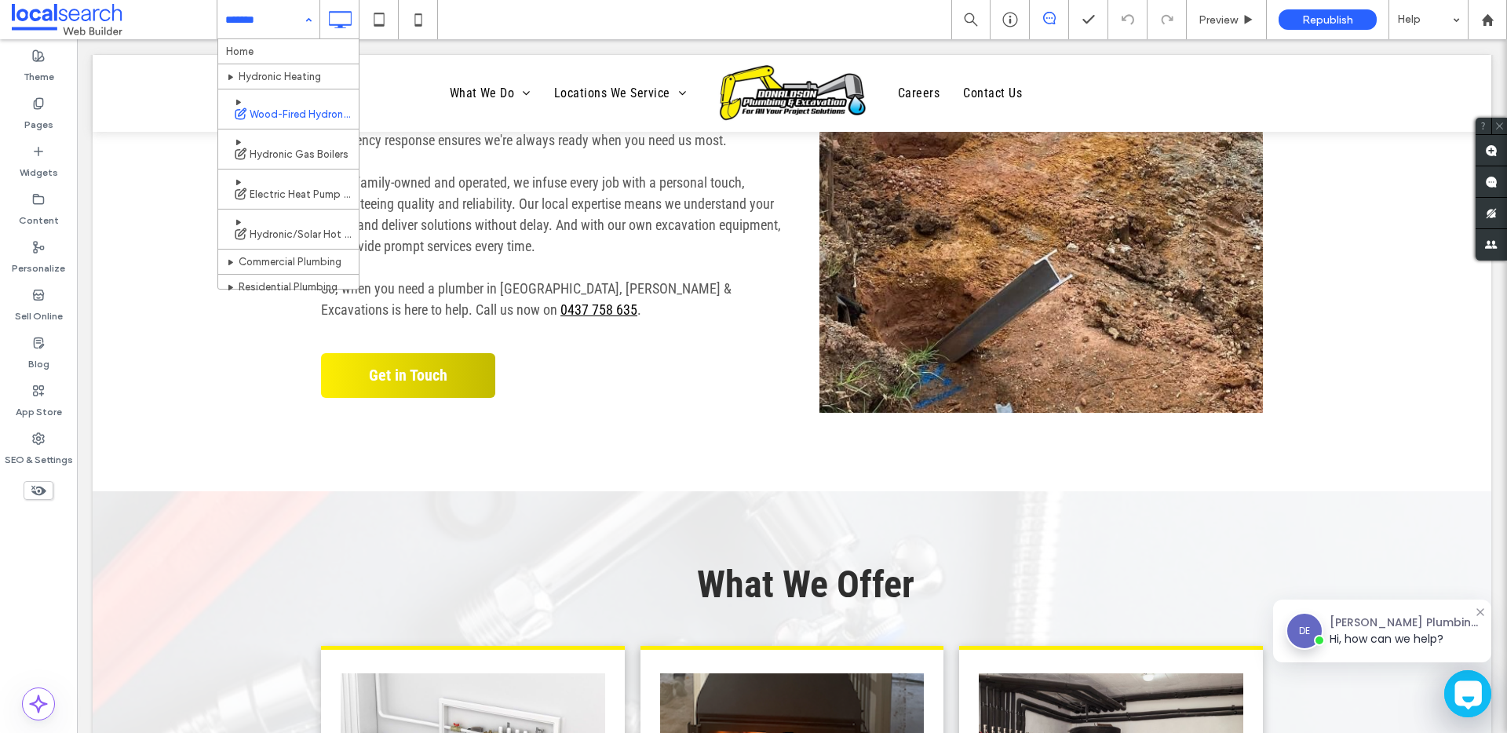
scroll to position [311, 0]
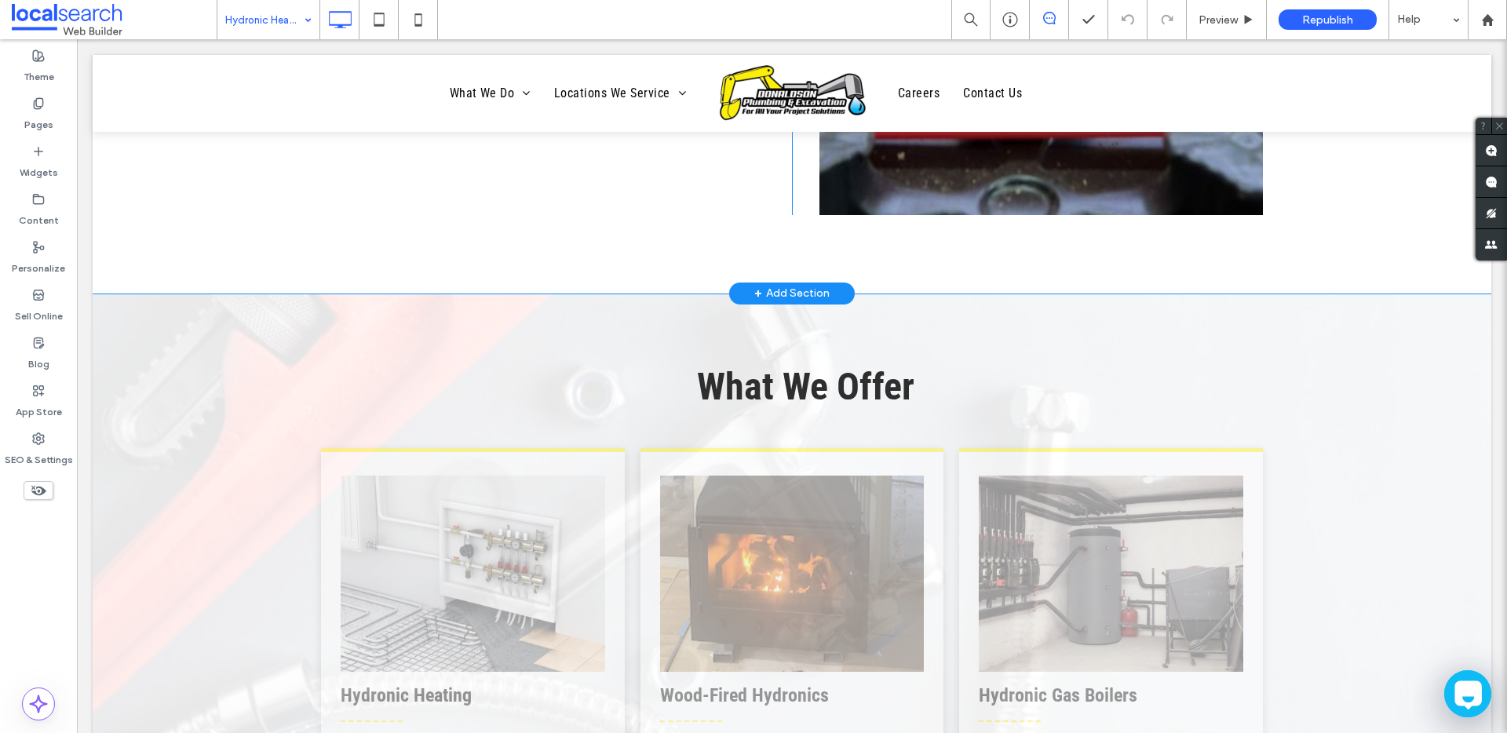
scroll to position [1004, 0]
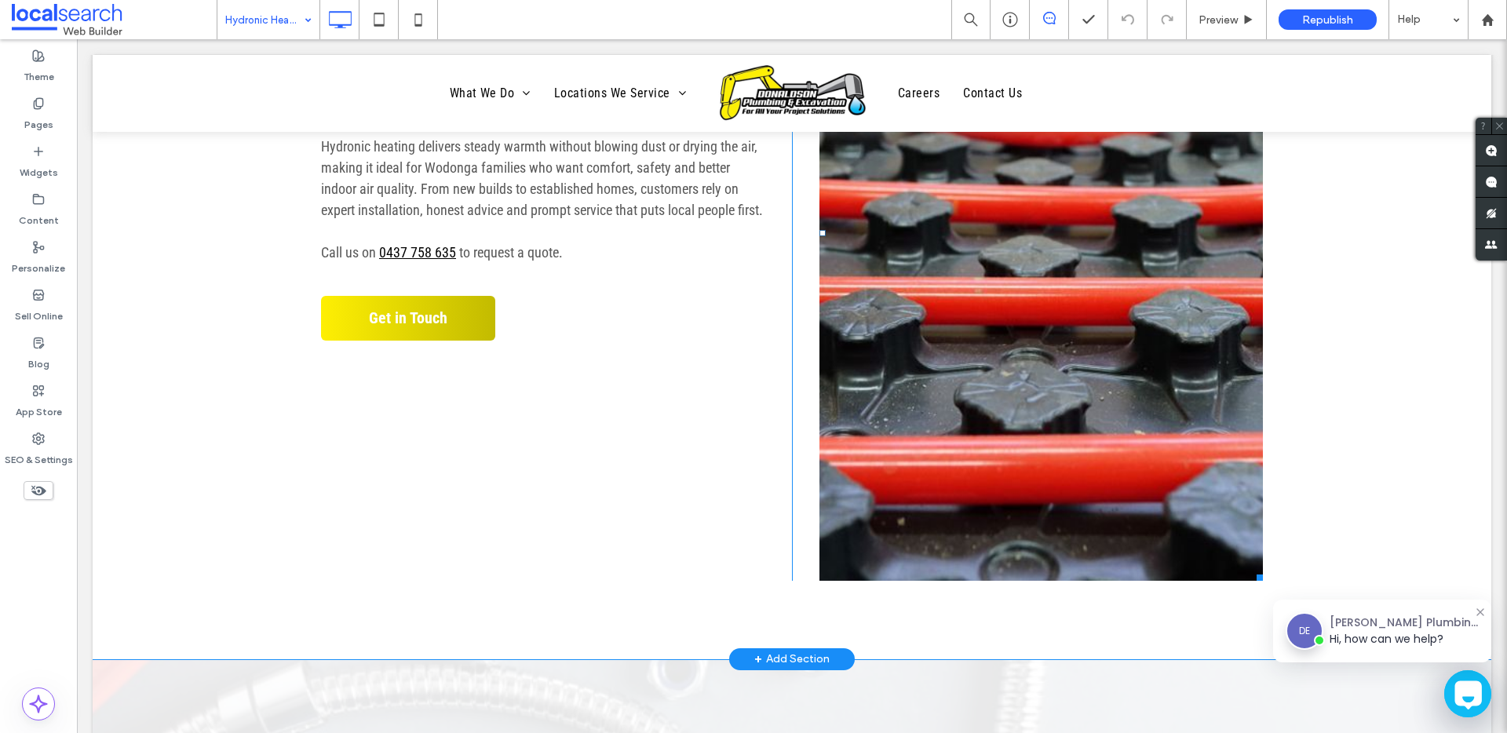
click at [1060, 397] on link at bounding box center [1042, 233] width 444 height 696
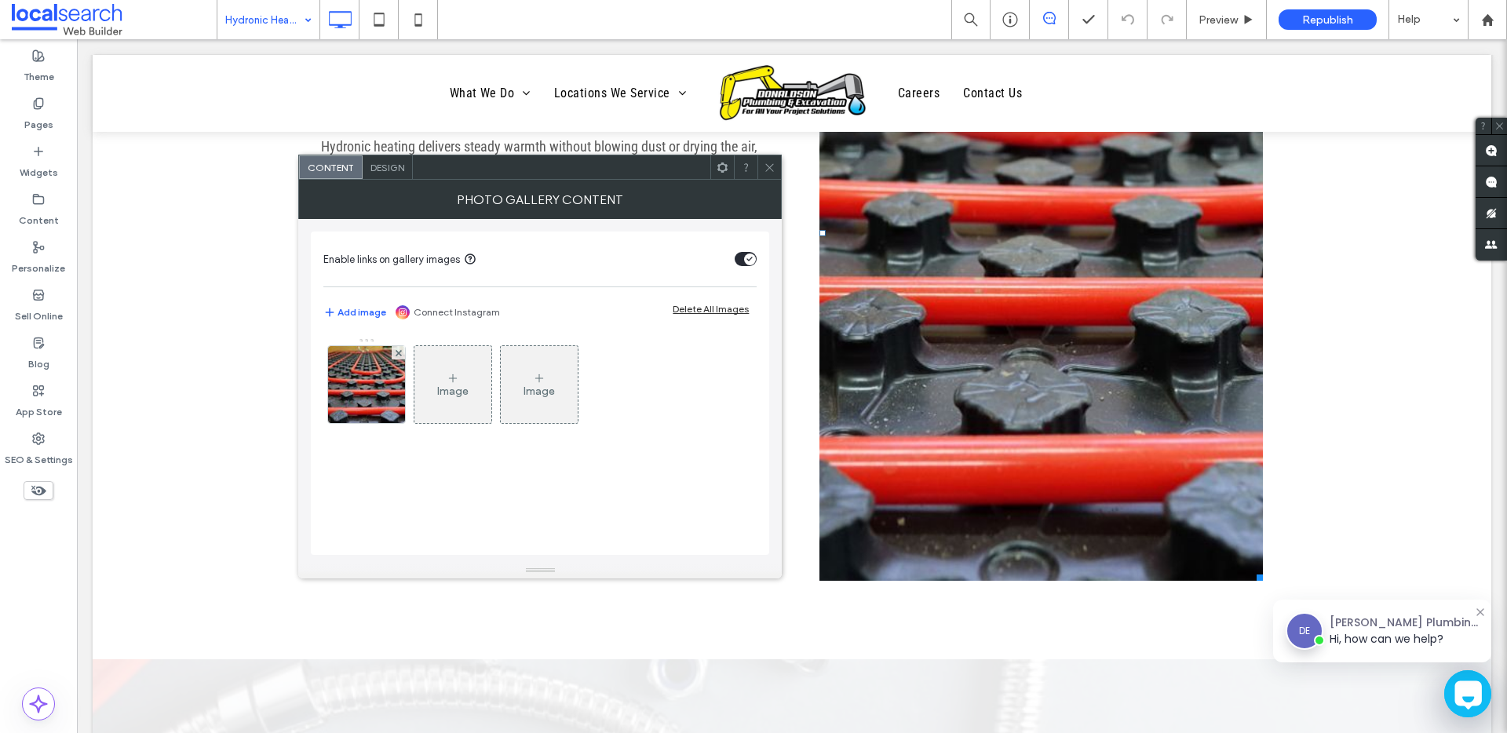
click at [401, 175] on div "Design" at bounding box center [388, 167] width 50 height 24
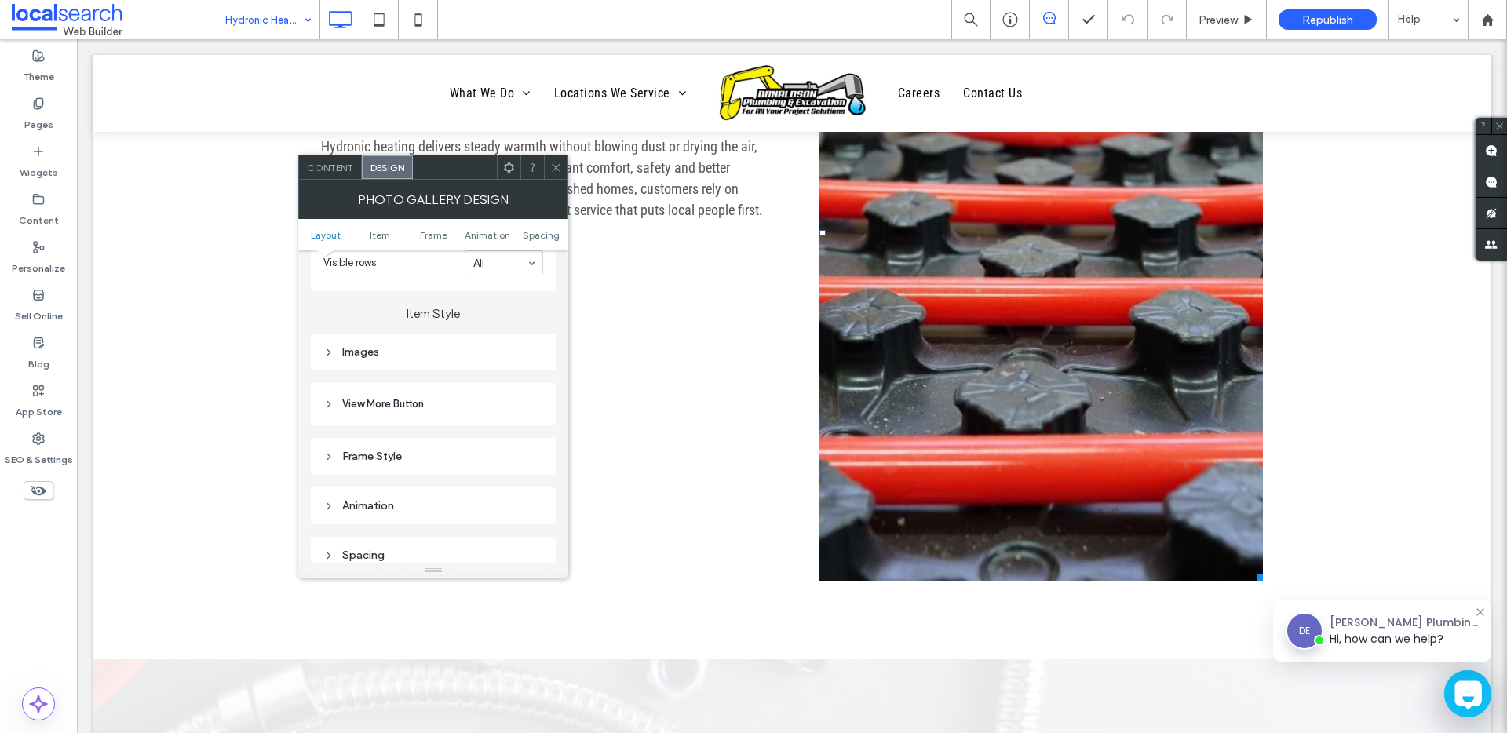
scroll to position [538, 0]
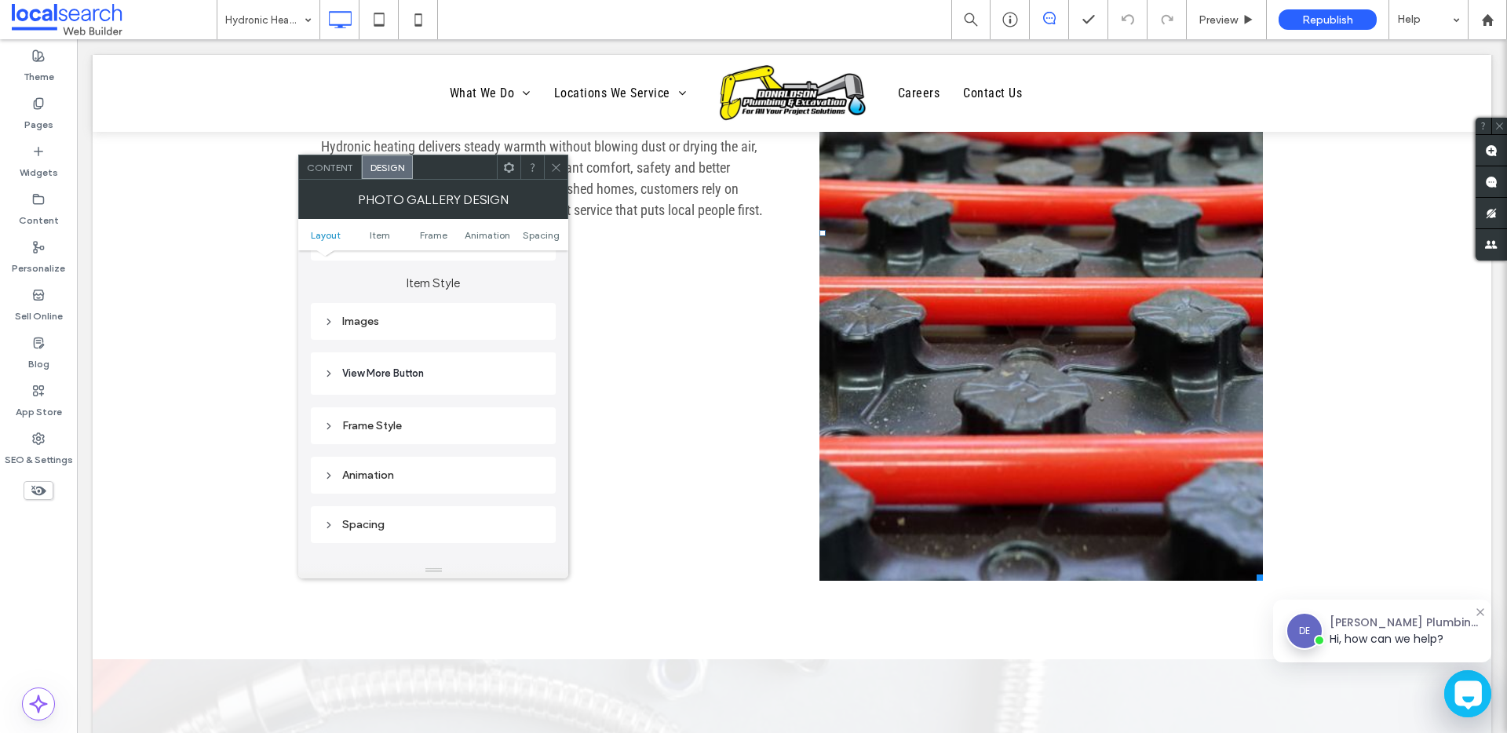
click at [403, 430] on div "Frame Style" at bounding box center [433, 425] width 220 height 13
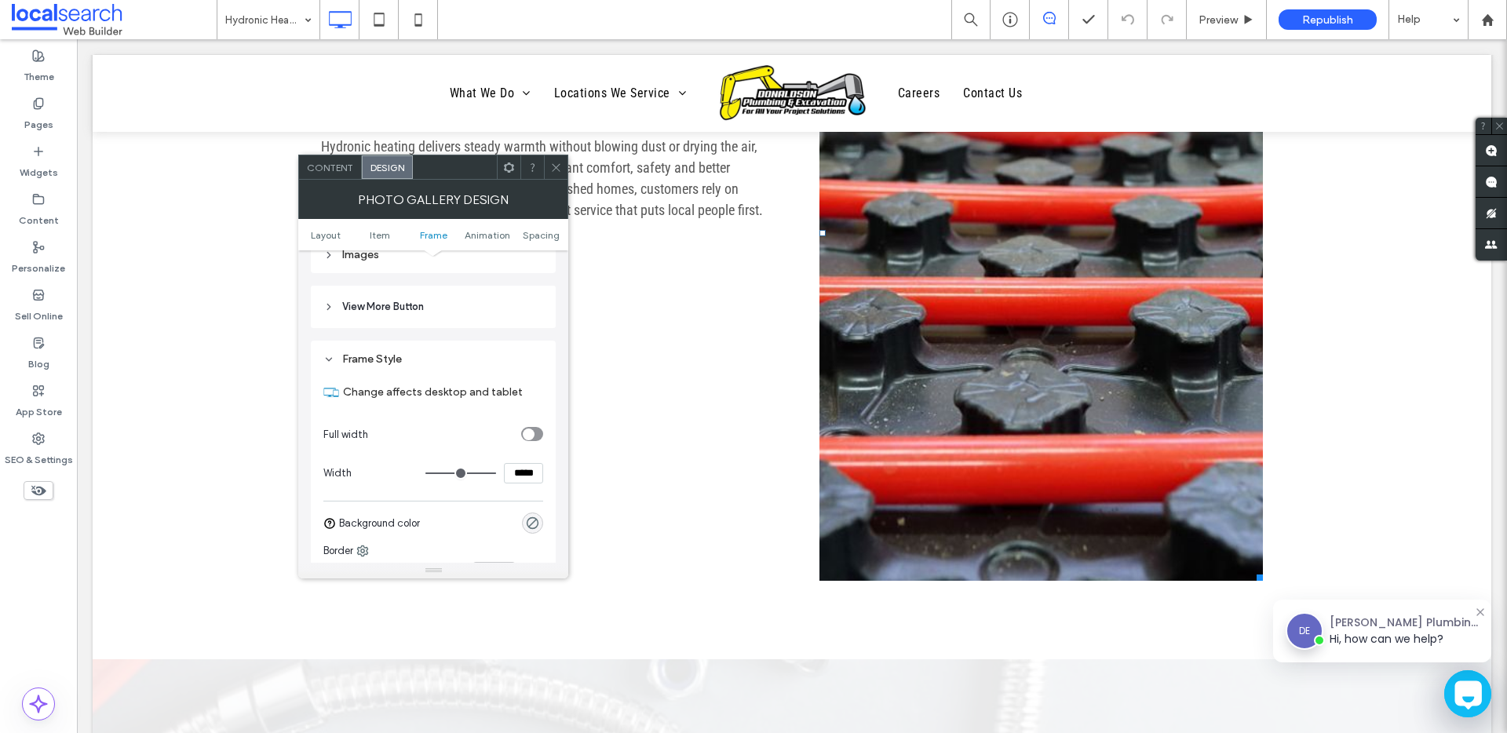
scroll to position [594, 0]
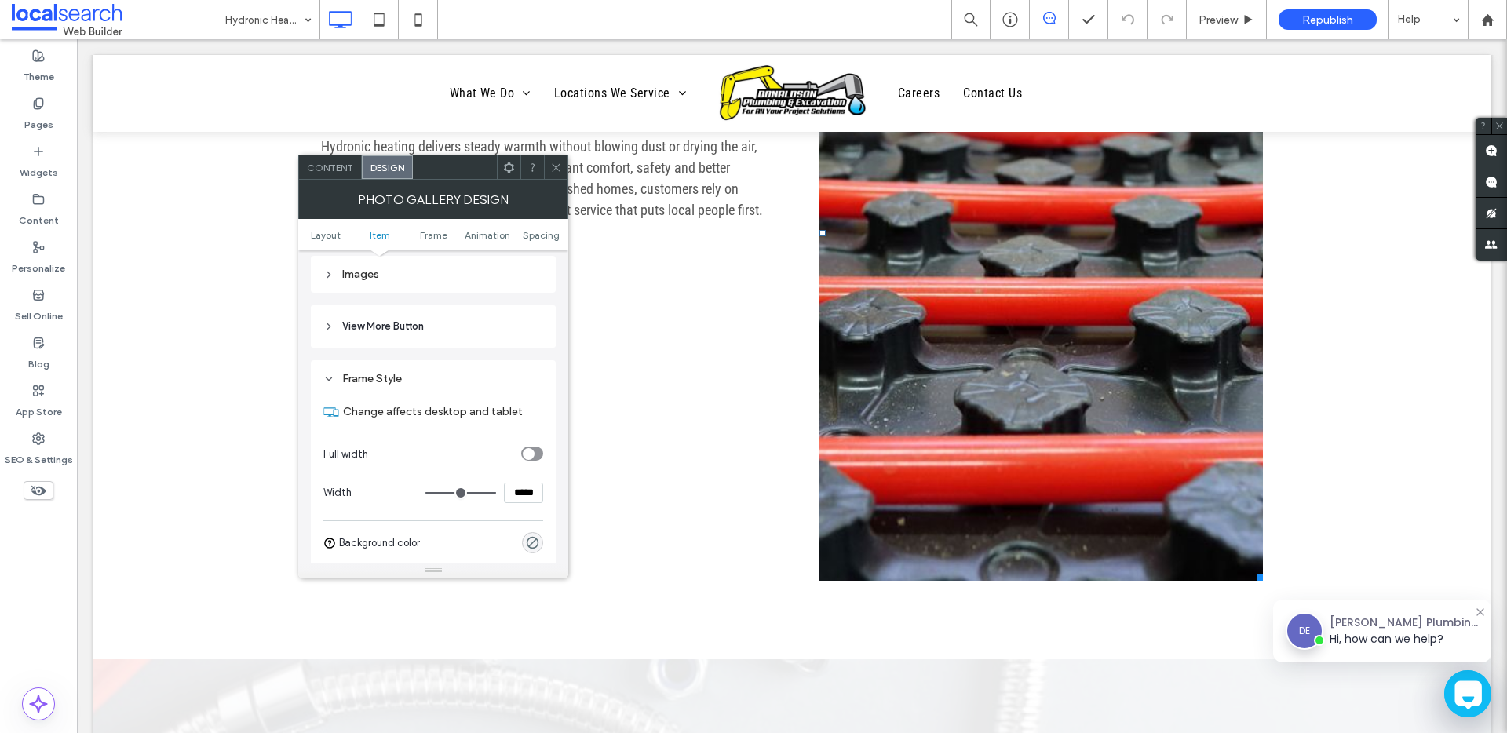
drag, startPoint x: 557, startPoint y: 171, endPoint x: 557, endPoint y: 157, distance: 14.1
click at [558, 170] on icon at bounding box center [556, 168] width 12 height 12
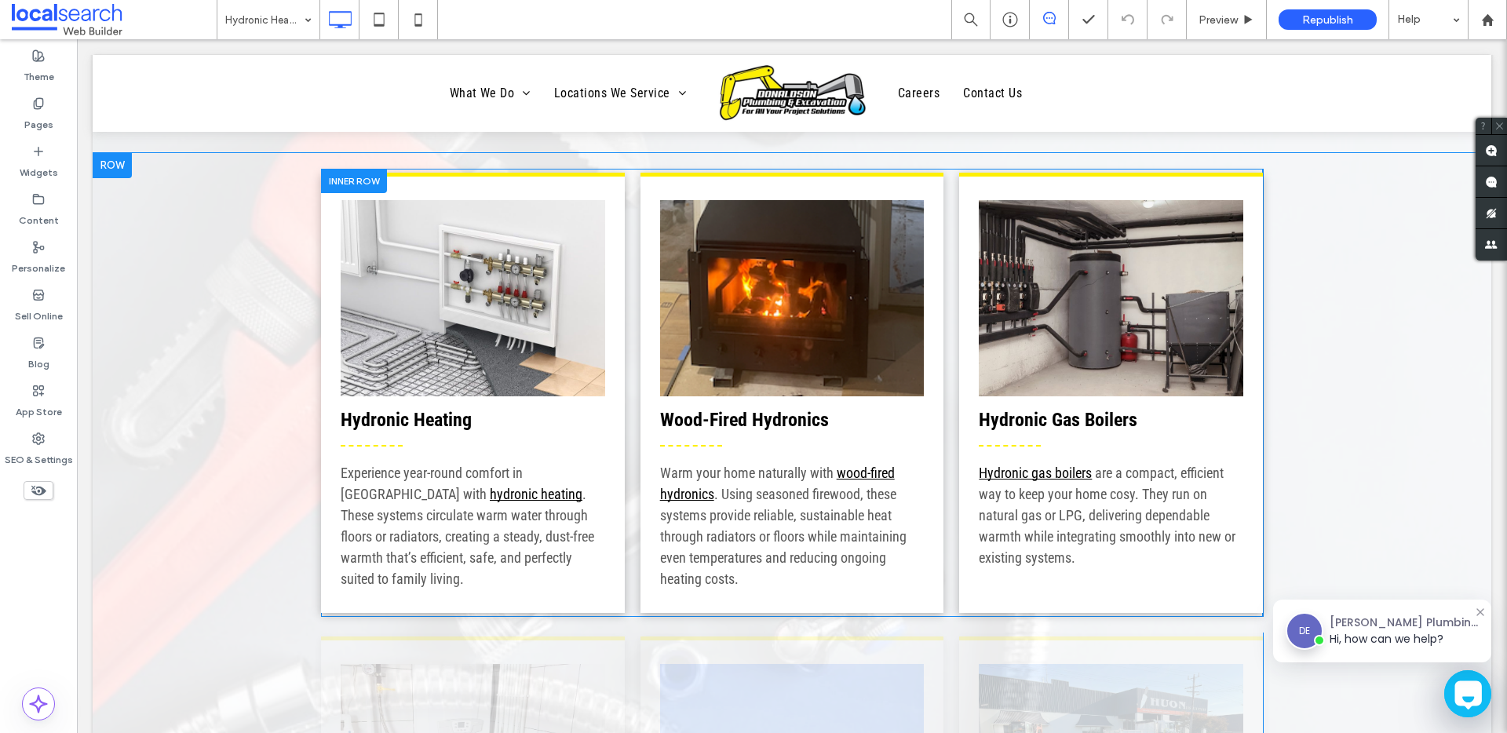
scroll to position [2047, 0]
